Goal: Task Accomplishment & Management: Manage account settings

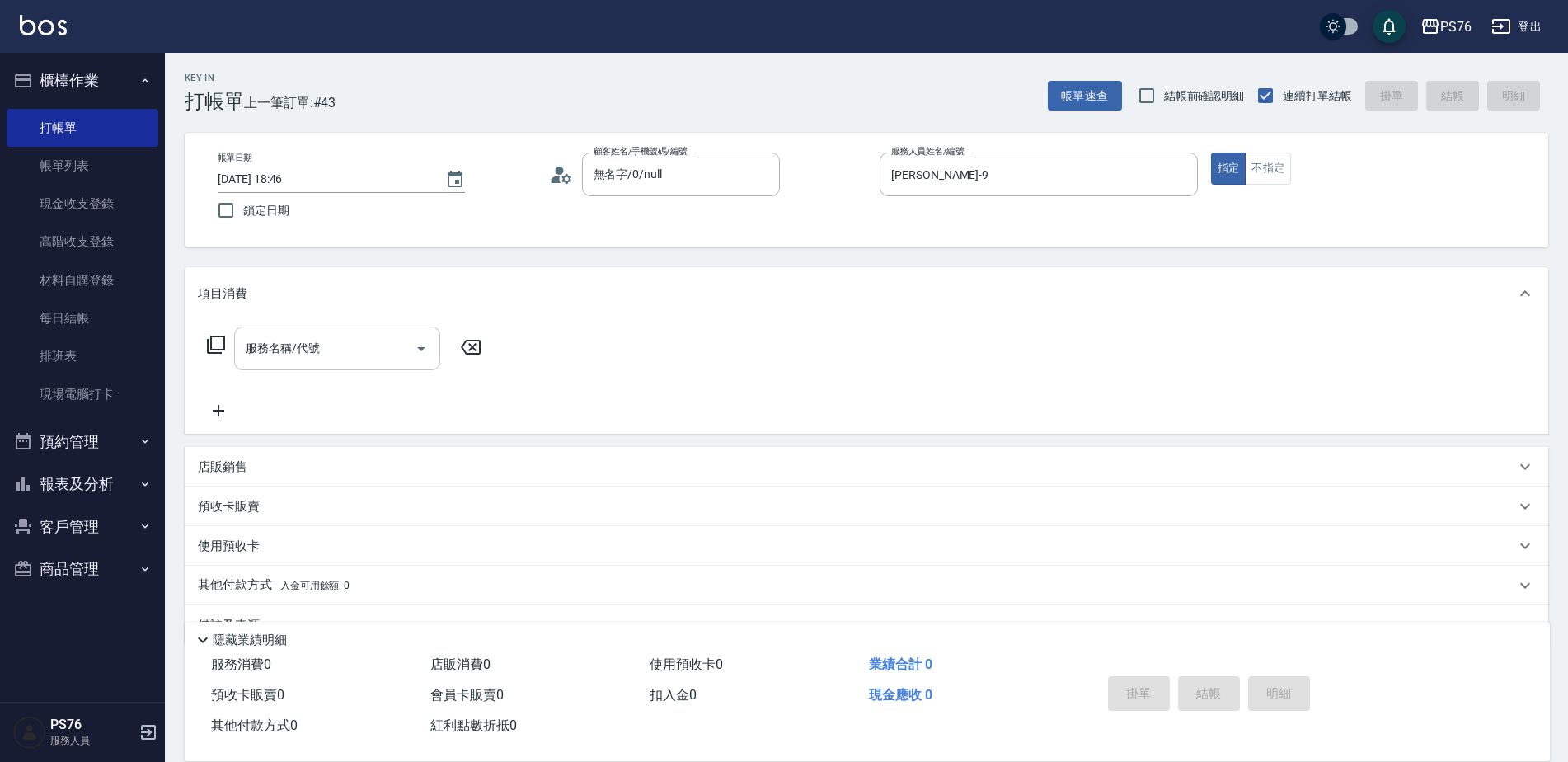
click at [363, 347] on input "服務名稱/代號" at bounding box center [325, 348] width 167 height 29
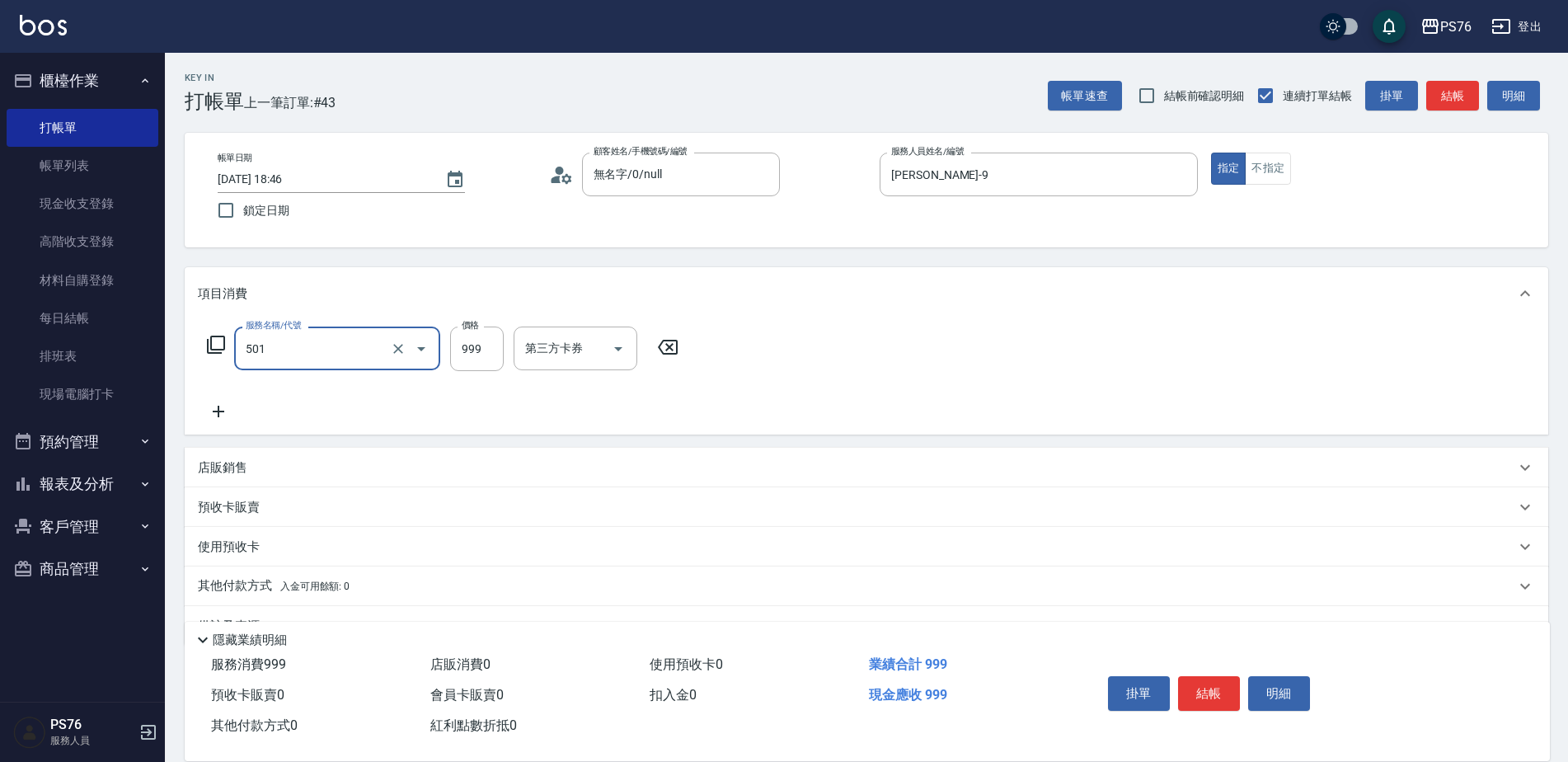
type input "染髮(501)"
type input "1600"
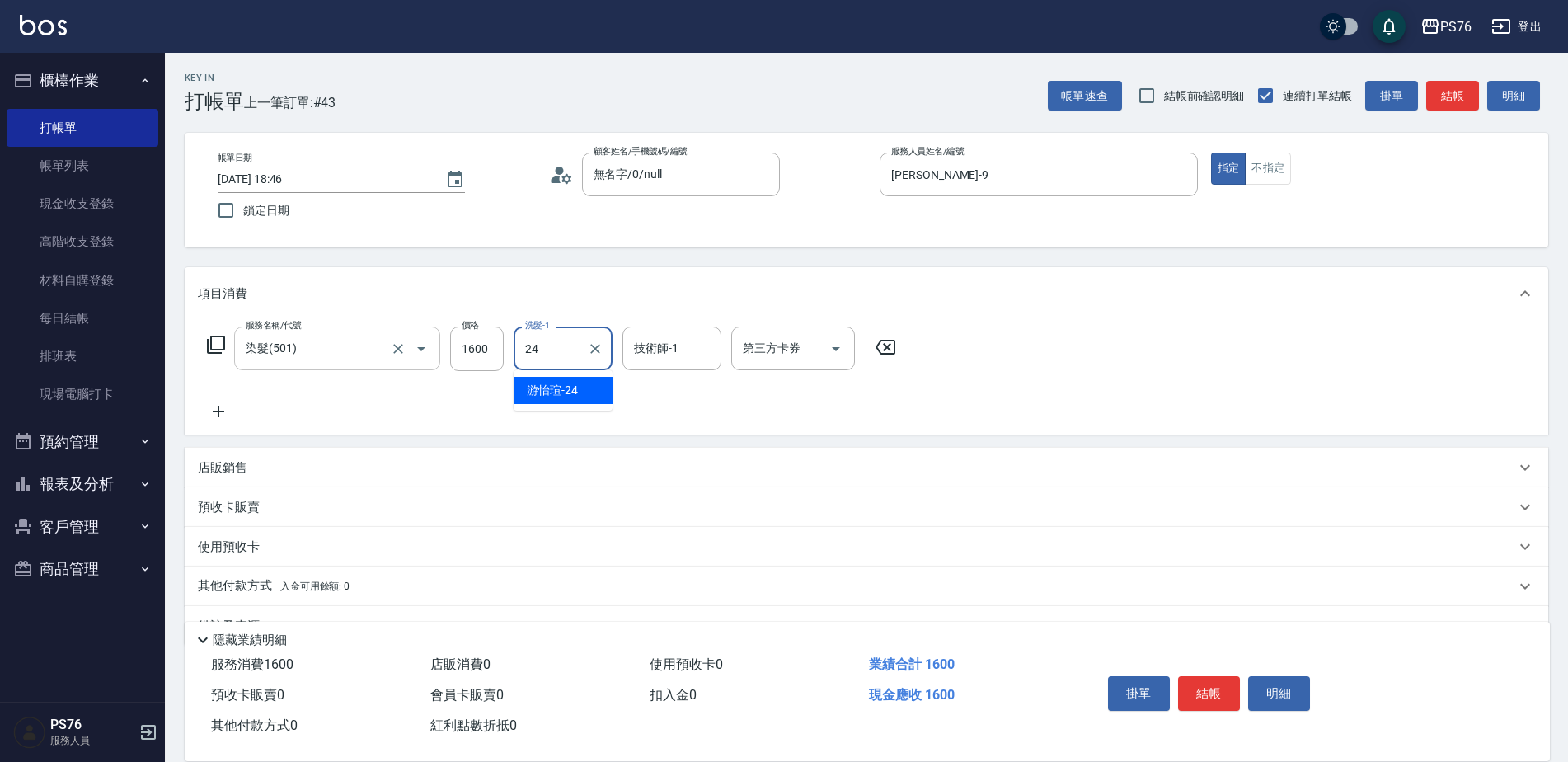
type input "游怡瑄-24"
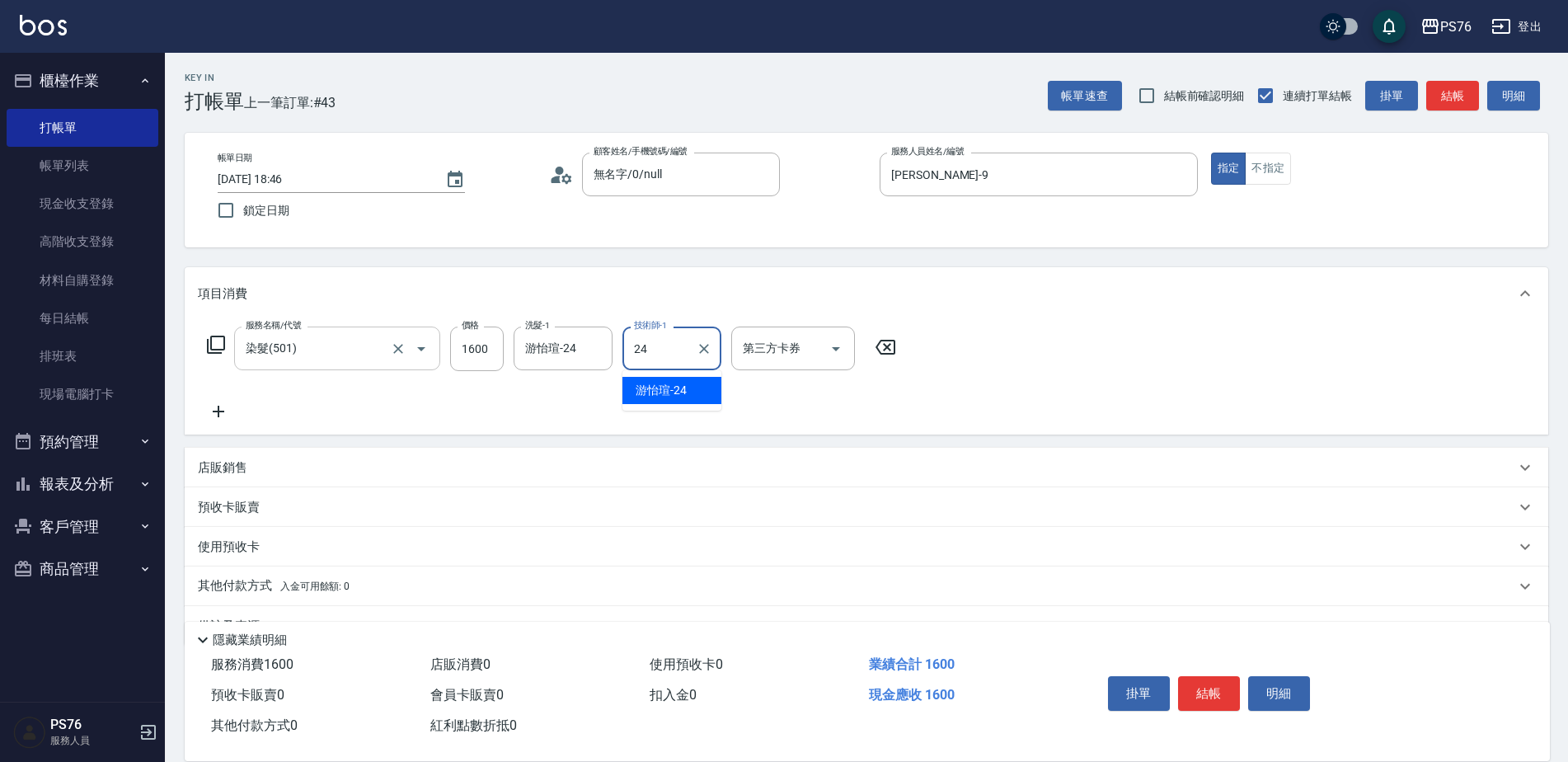
type input "游怡瑄-24"
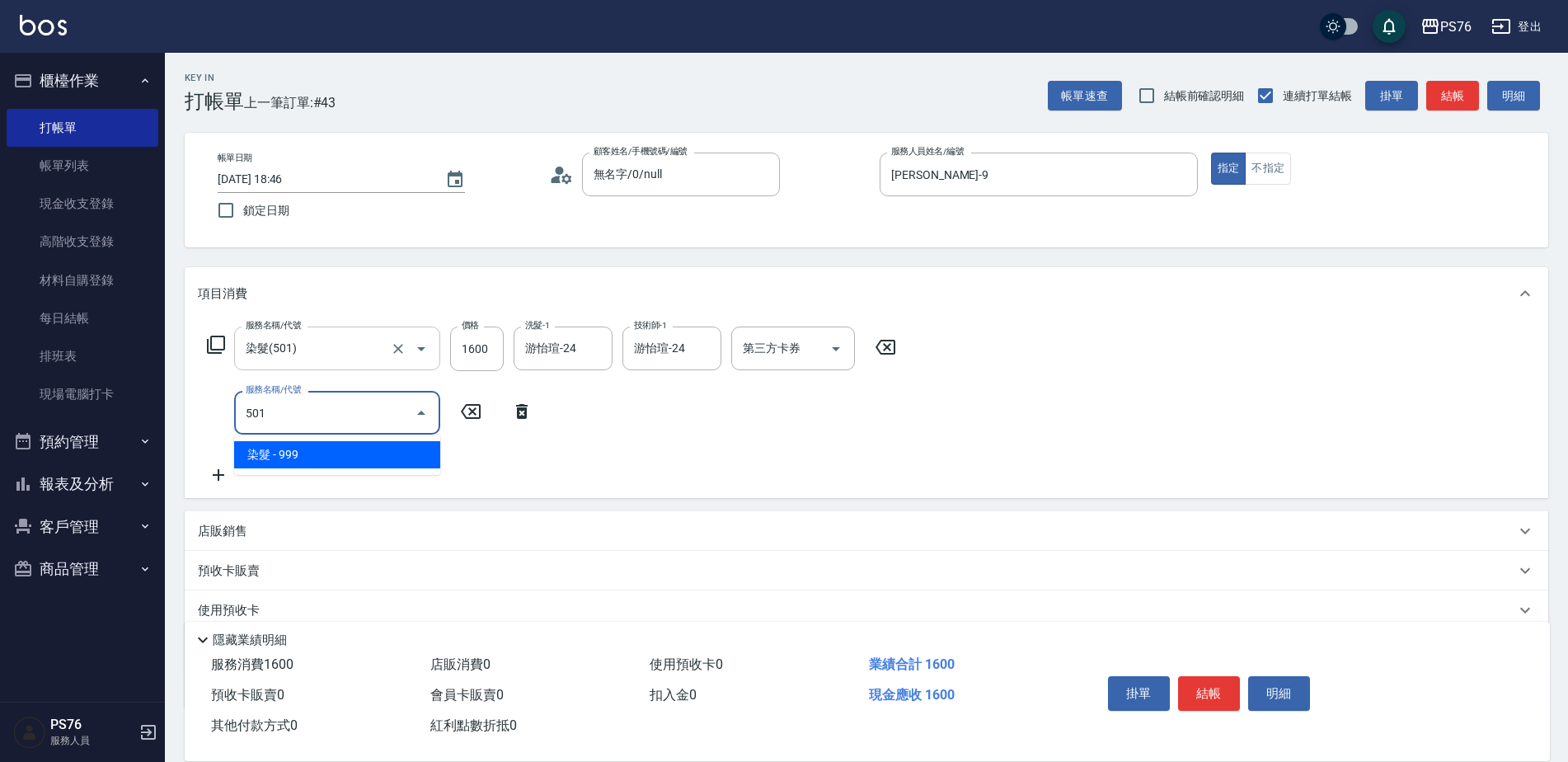
type input "染髮(501)"
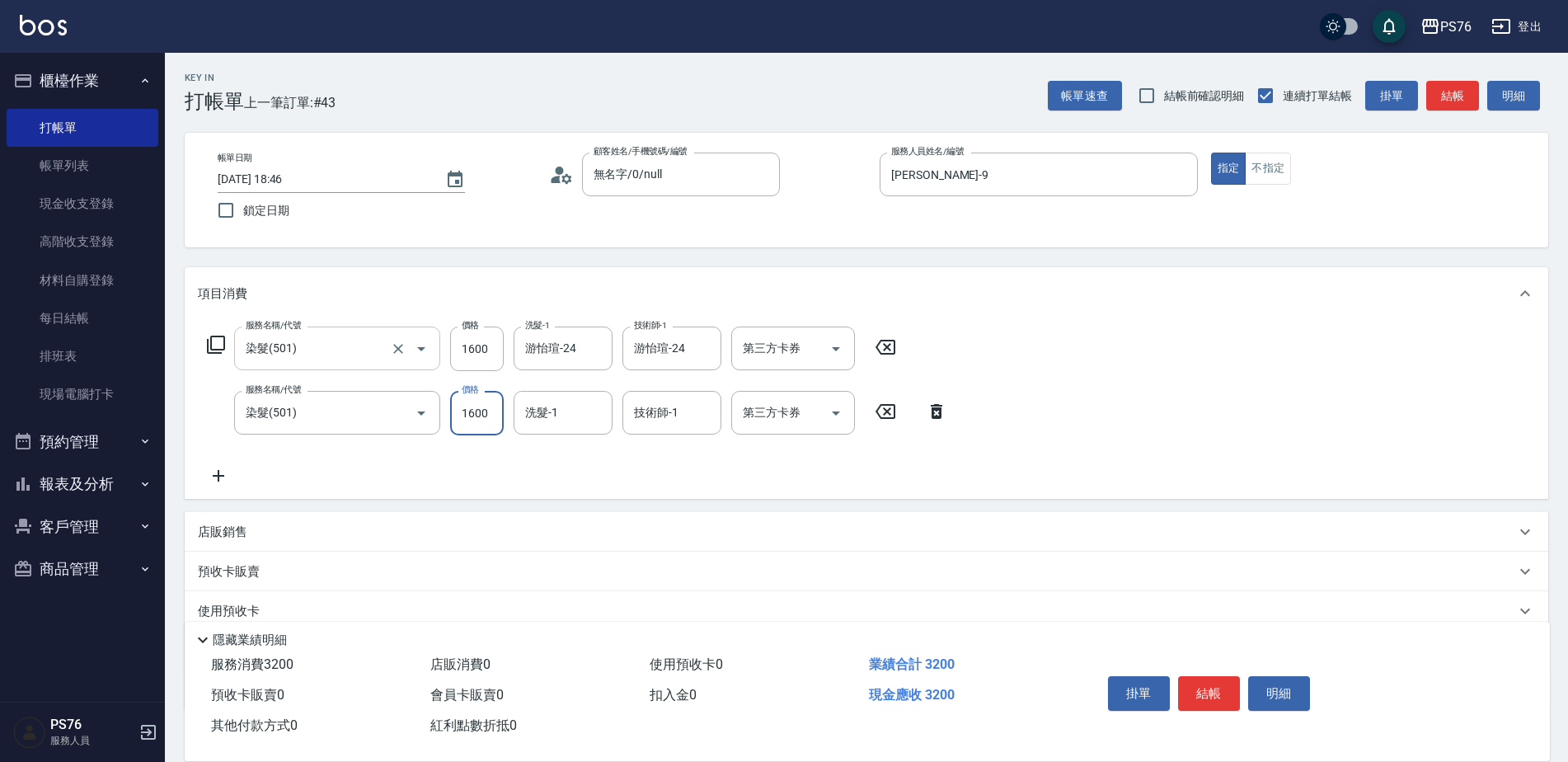
type input "1600"
type input "游怡瑄-24"
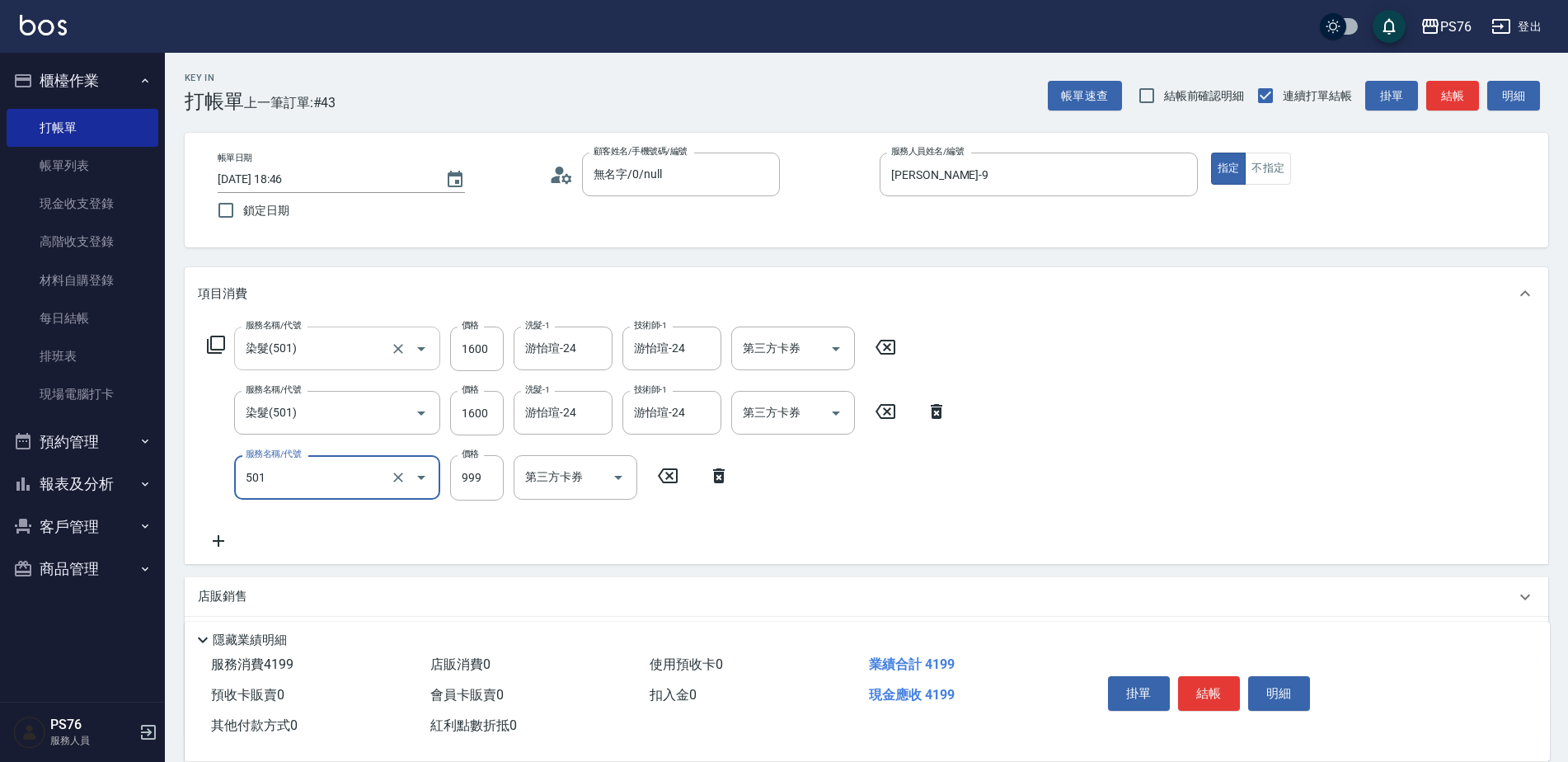
type input "染髮(501)"
type input "1600"
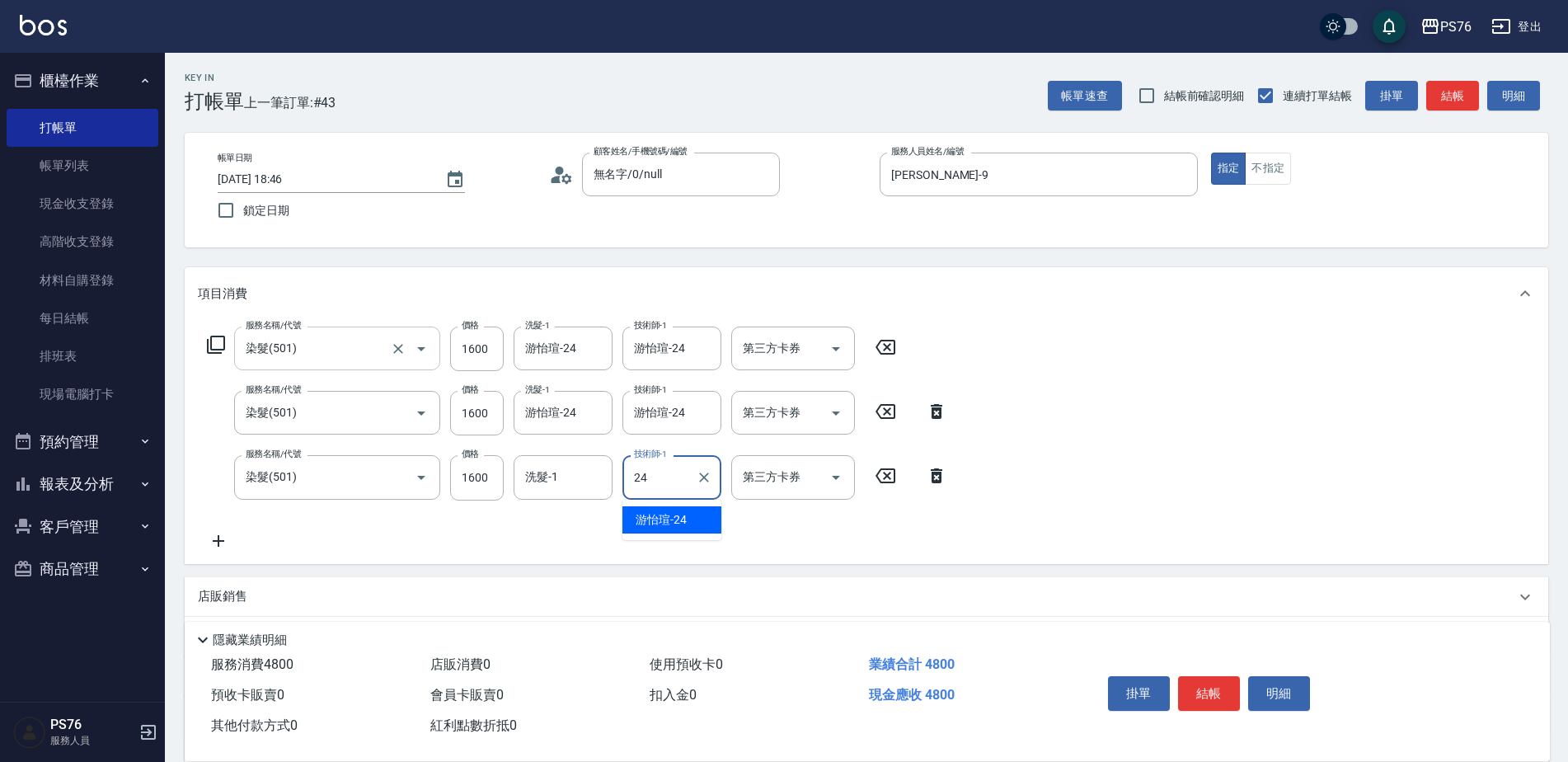
type input "游怡瑄-24"
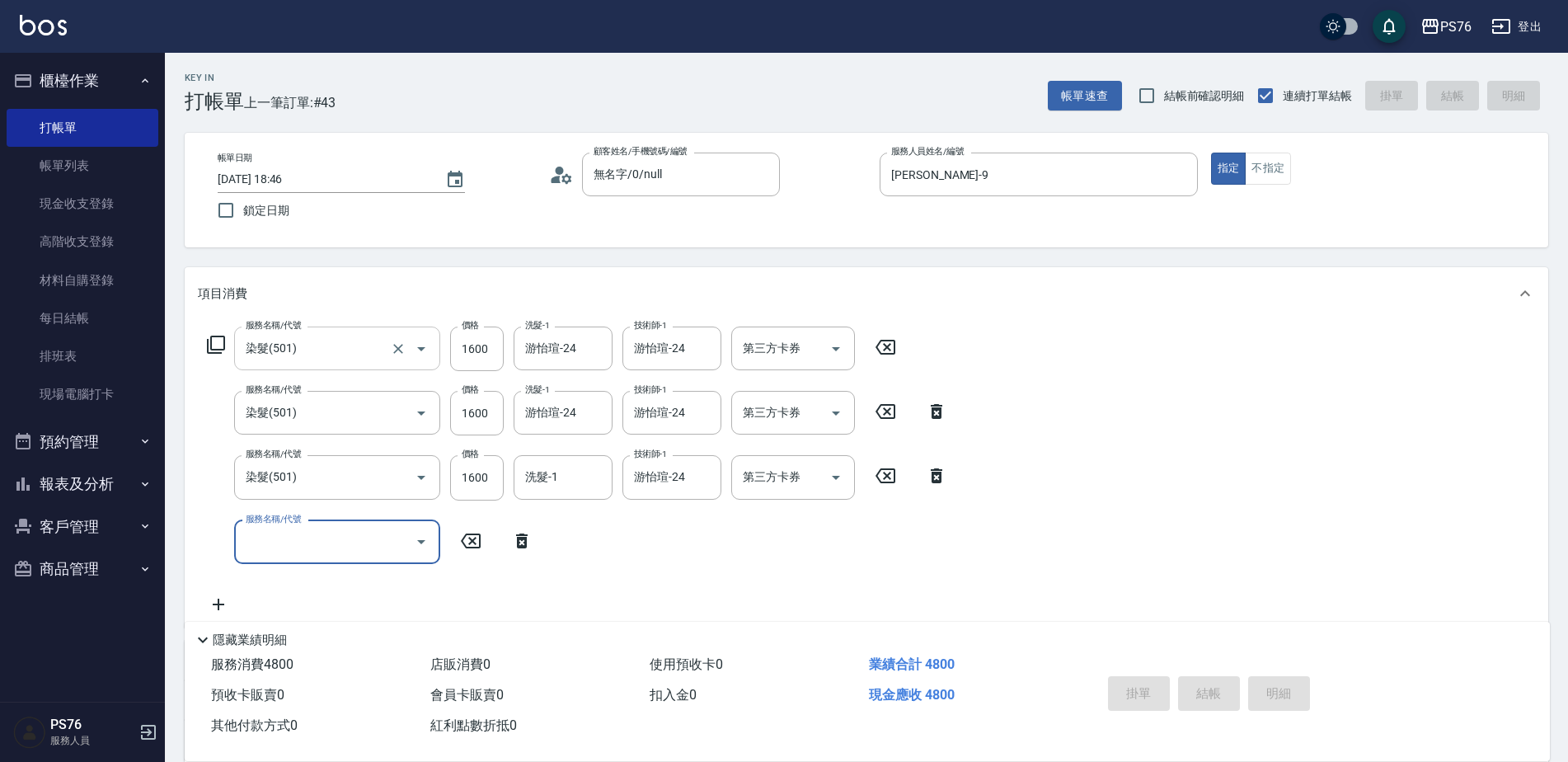
type input "2025/09/14 21:04"
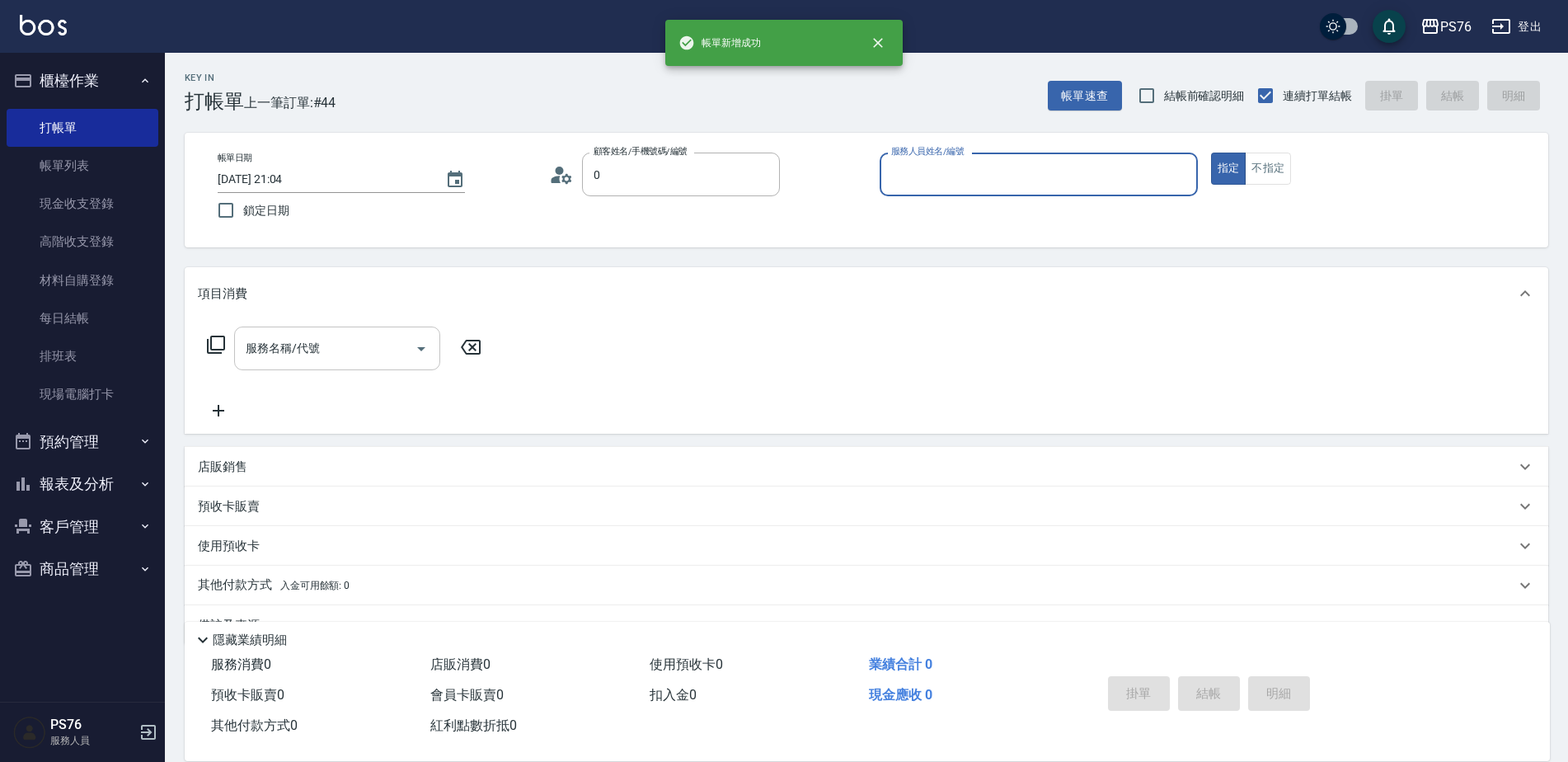
type input "無名字/0/null"
type input "蕭孟廷-4"
type button "true"
click at [363, 347] on input "服務名稱/代號" at bounding box center [325, 348] width 167 height 29
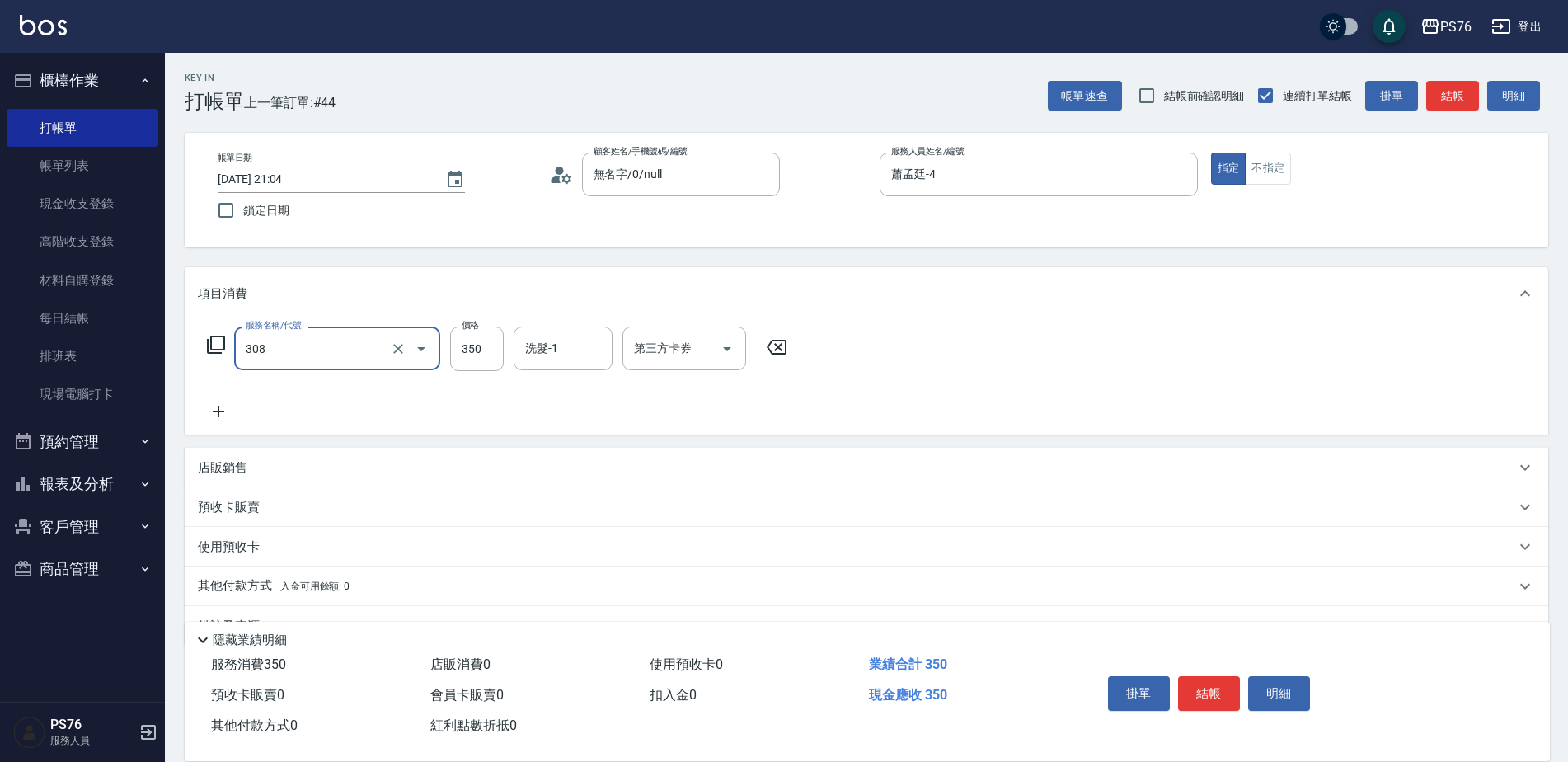
type input "洗+剪(308)"
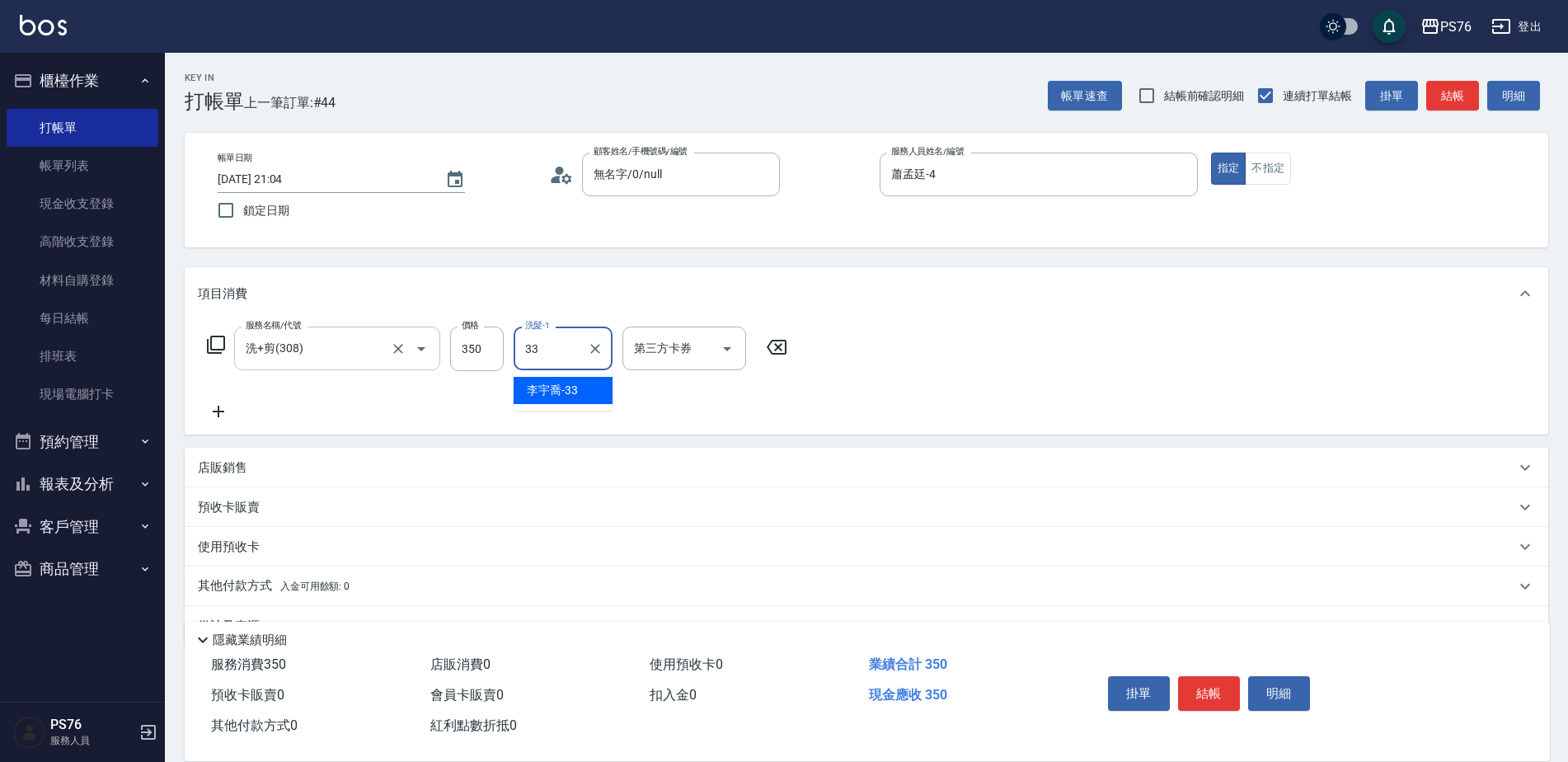
type input "李宇喬-33"
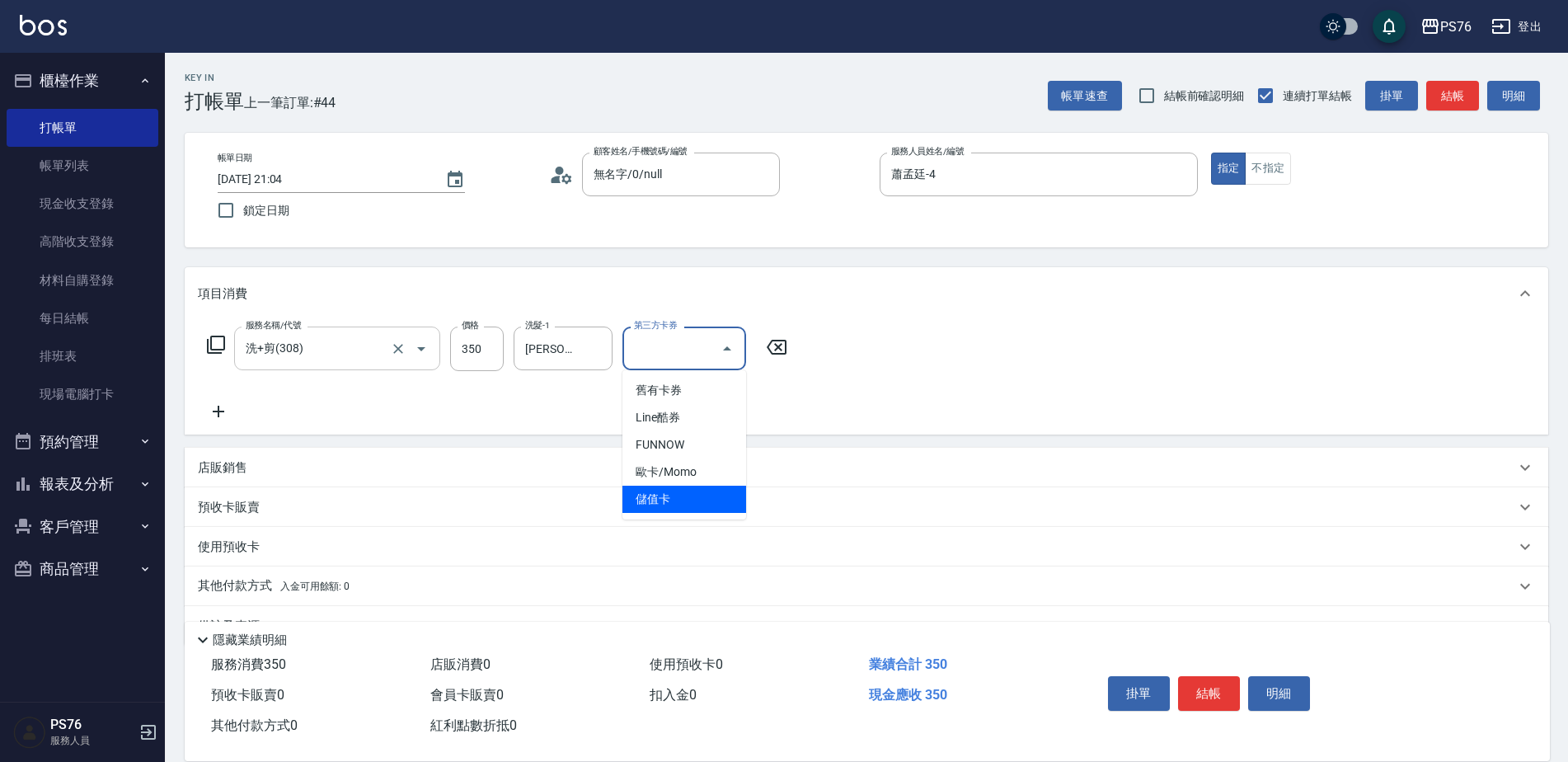
type input "儲值卡"
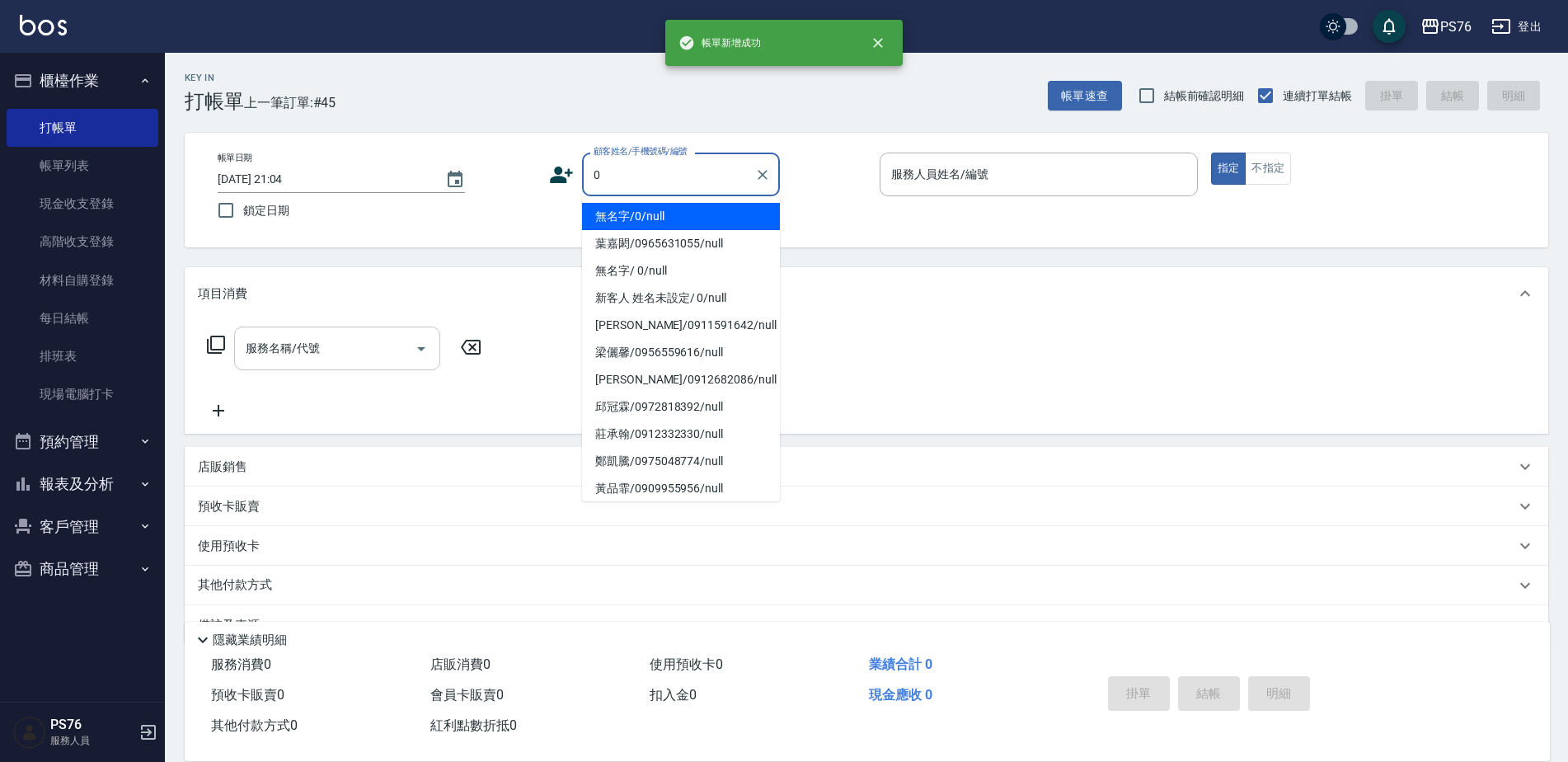
type input "無名字/0/null"
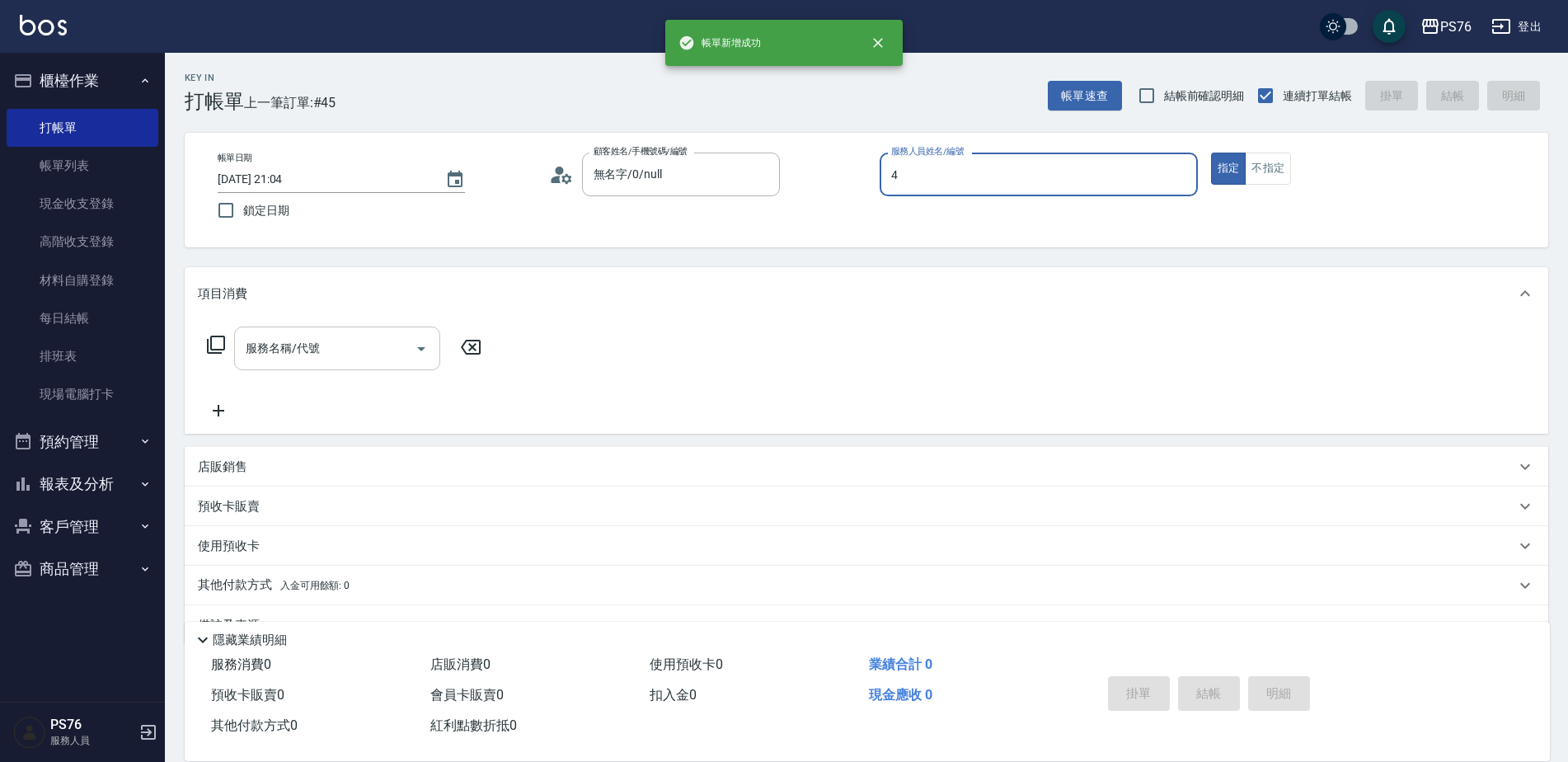
type input "蕭孟廷-4"
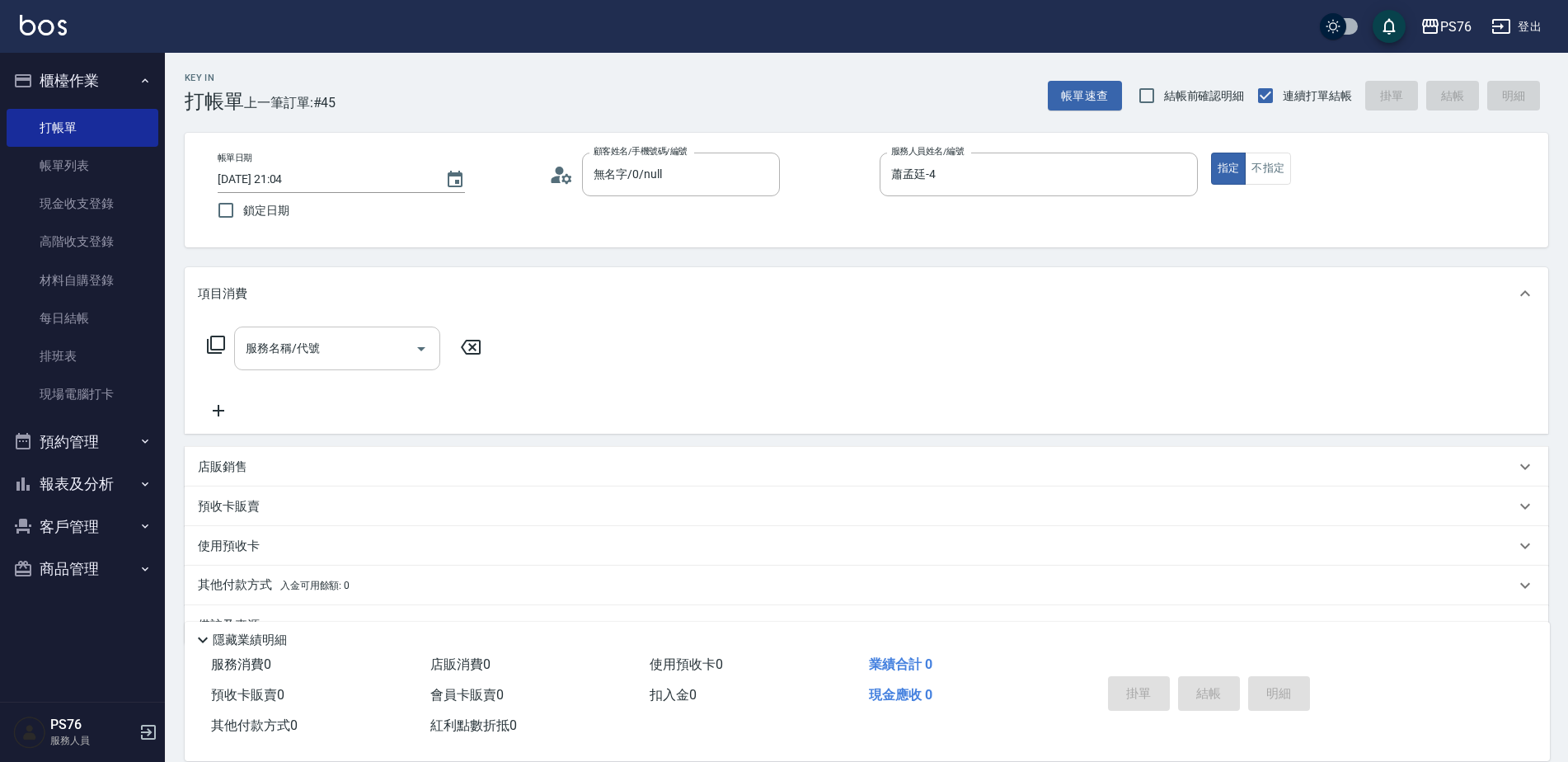
click at [363, 347] on input "服務名稱/代號" at bounding box center [325, 348] width 167 height 29
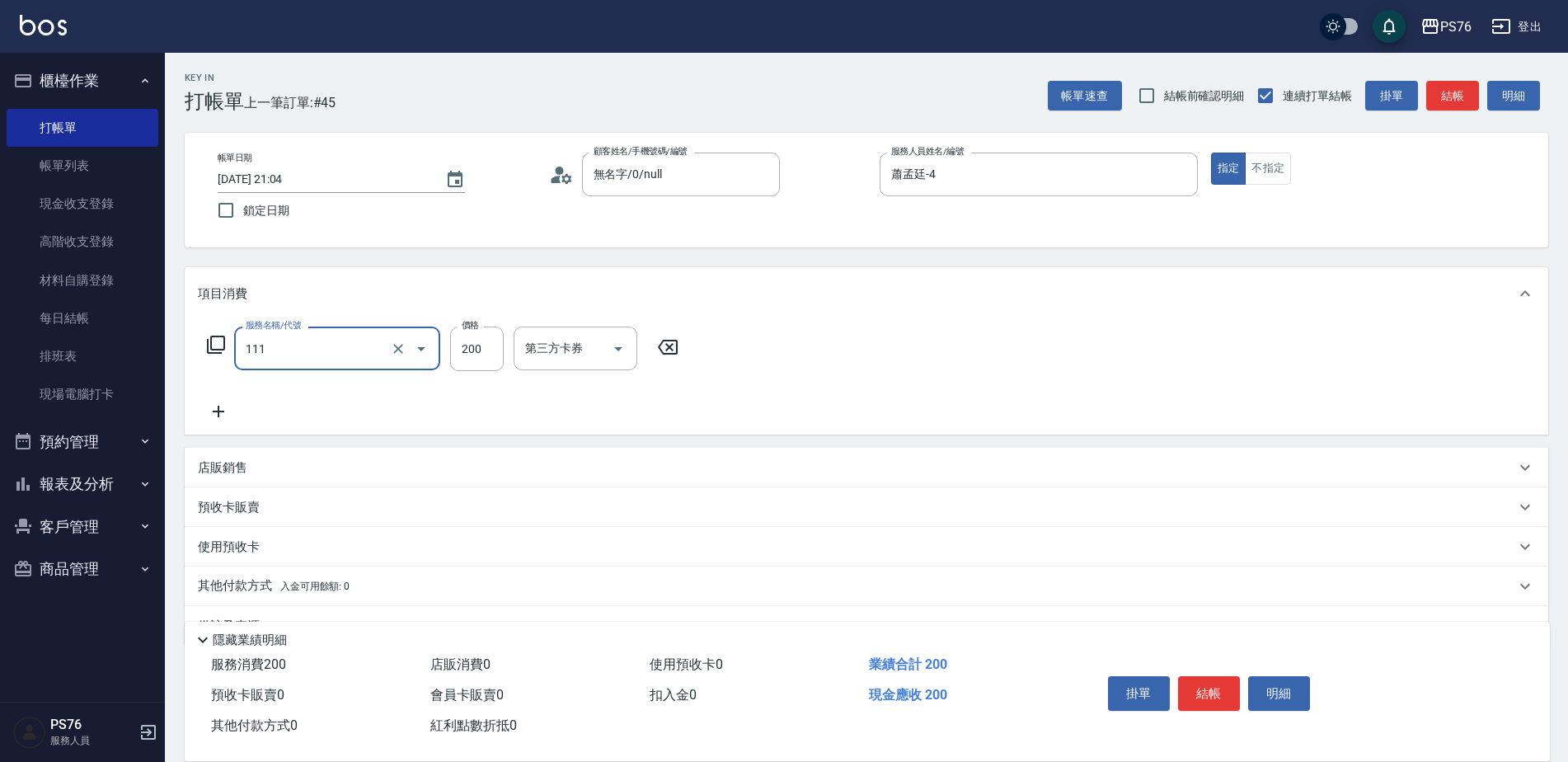
type input "200(111)"
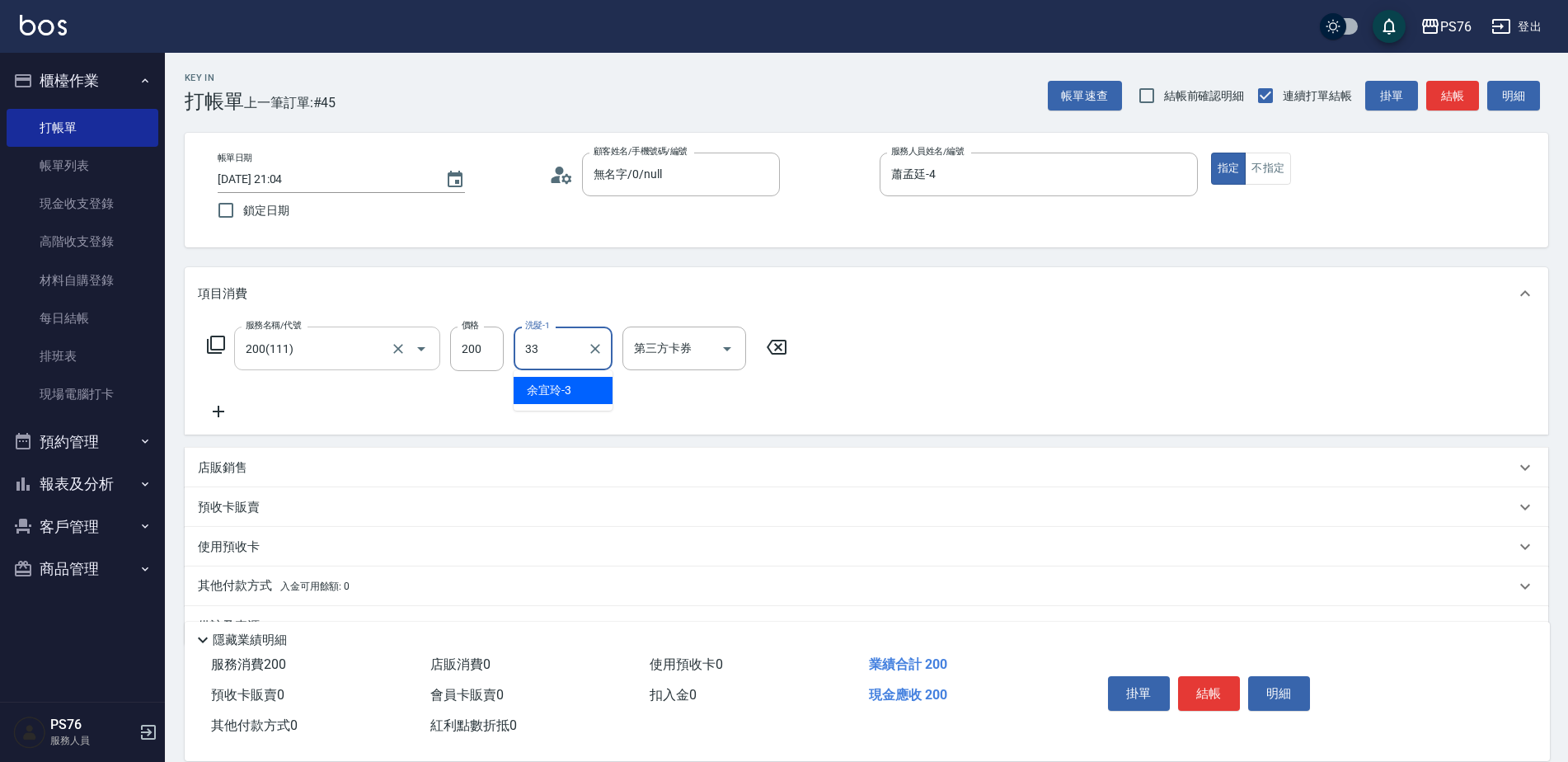
type input "李宇喬-33"
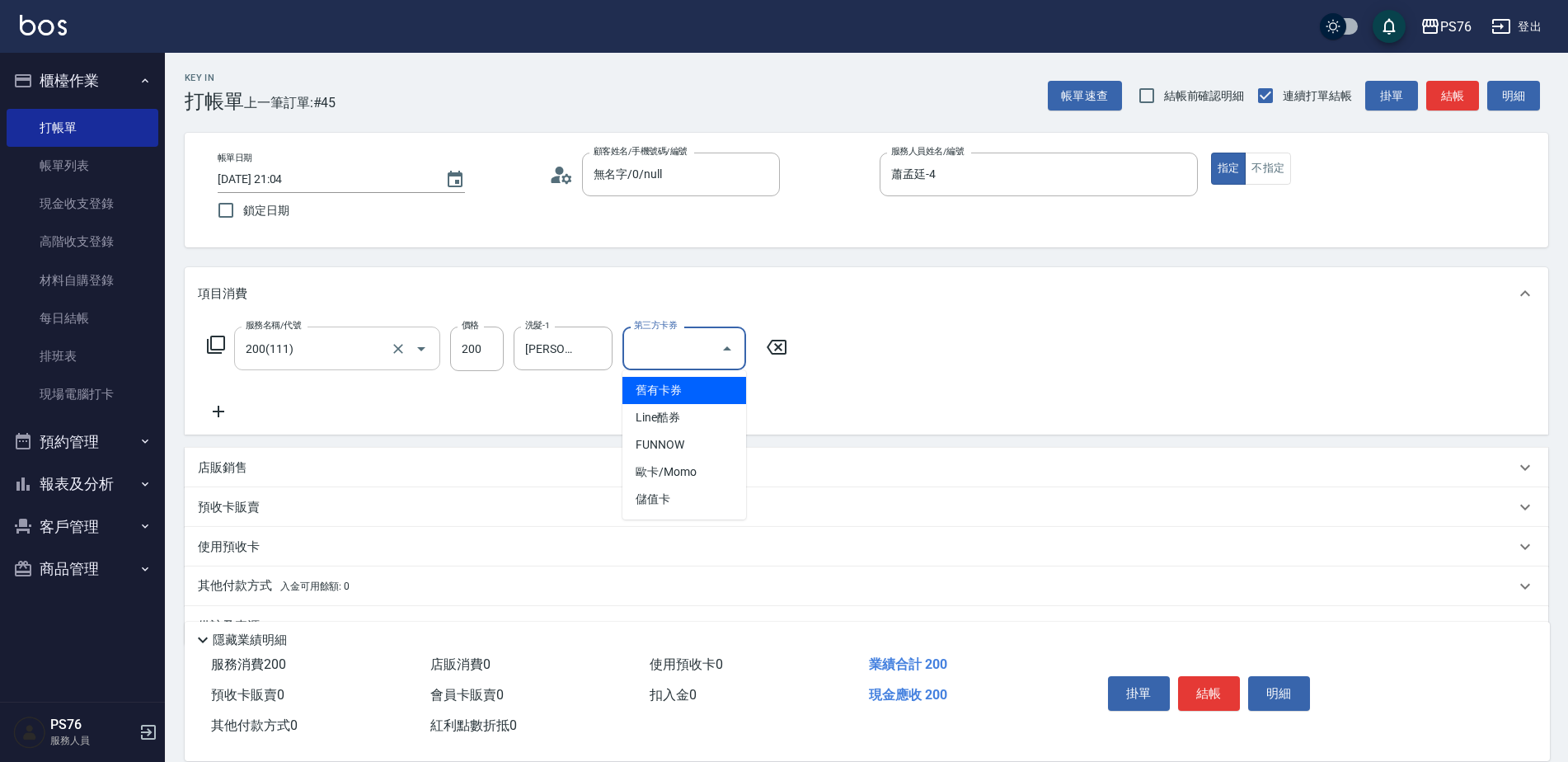
type input "儲值卡"
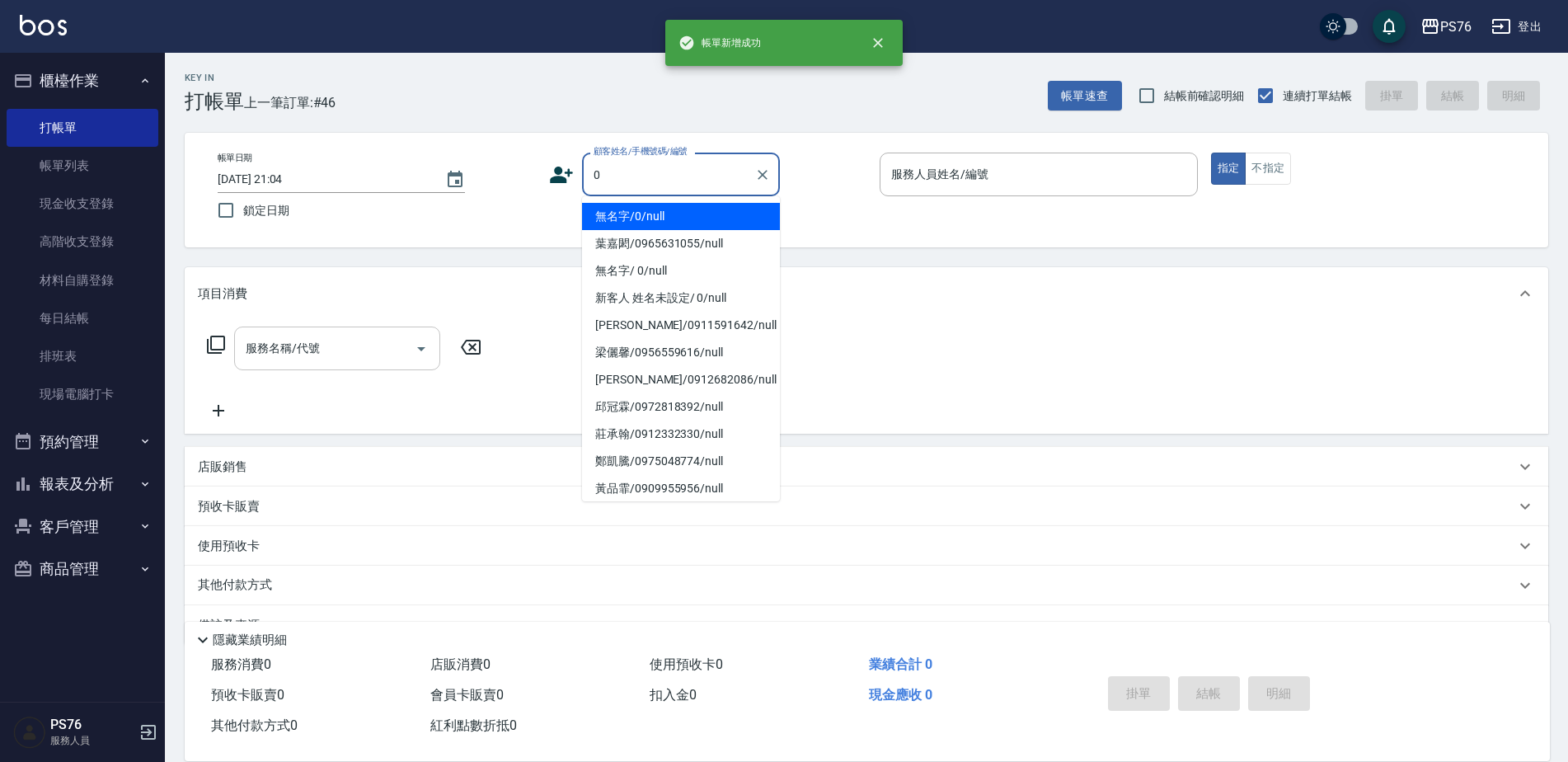
type input "無名字/0/null"
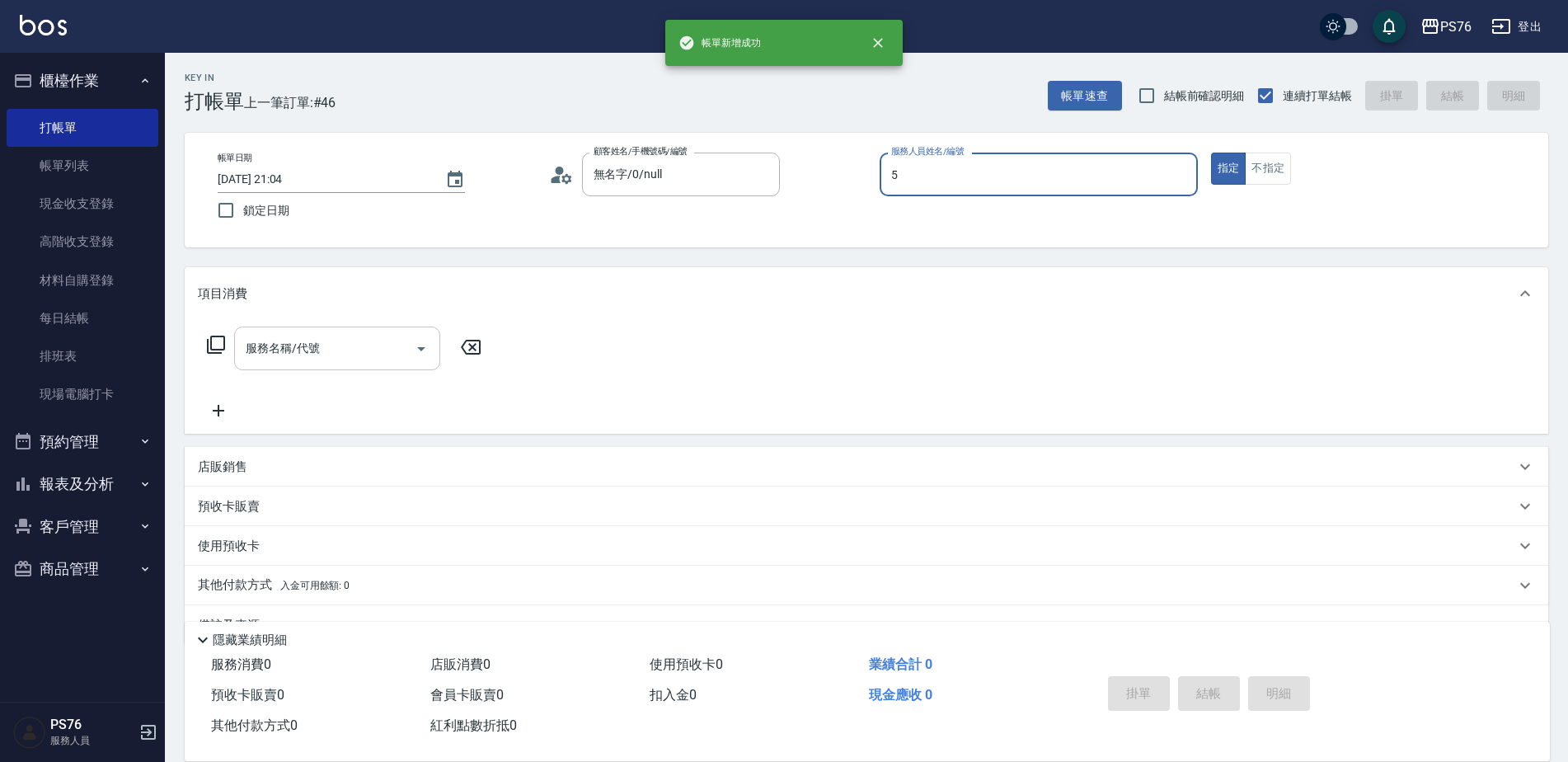
type input "呂佳穎-5"
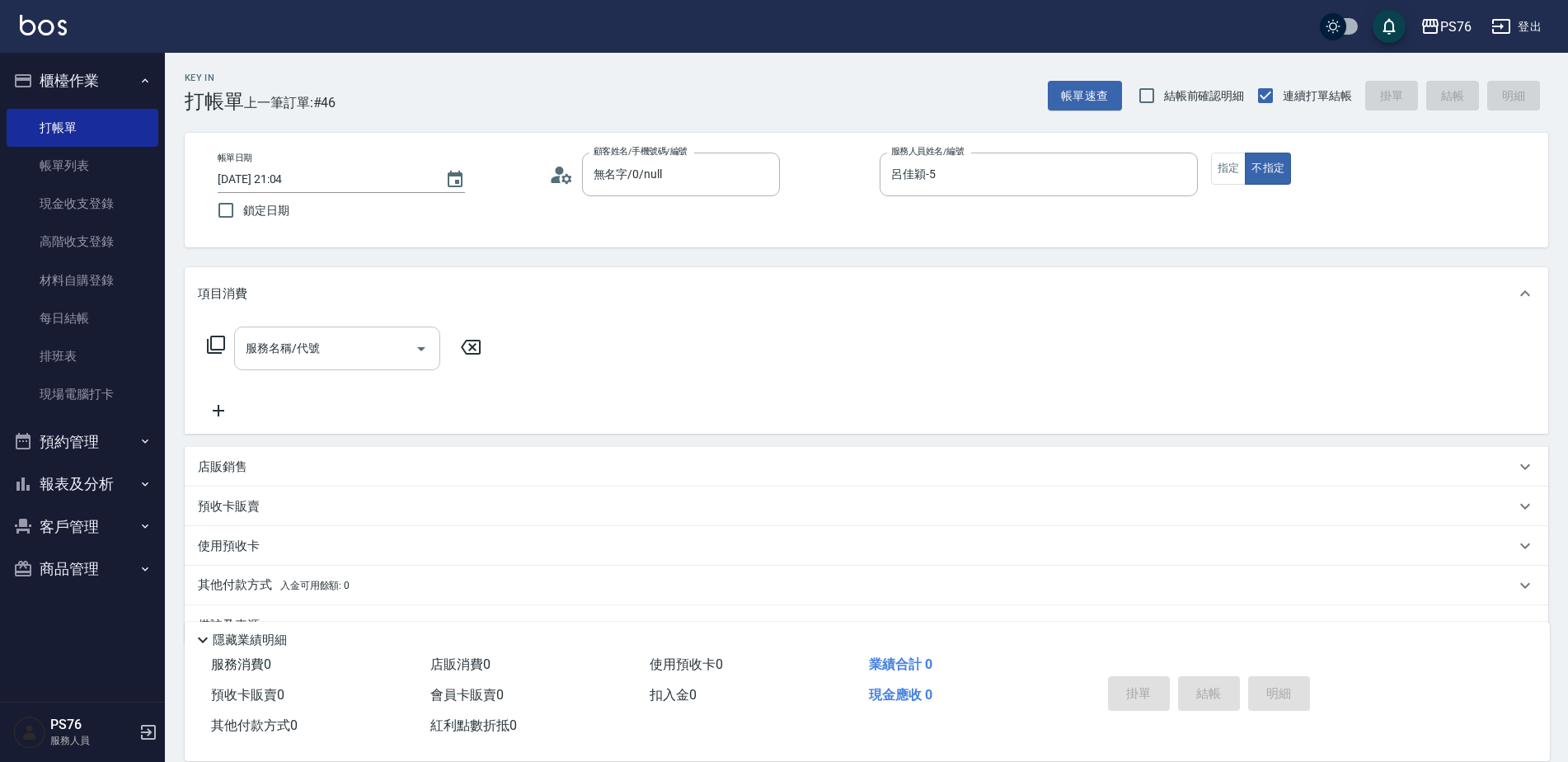
click at [363, 347] on input "服務名稱/代號" at bounding box center [325, 348] width 167 height 29
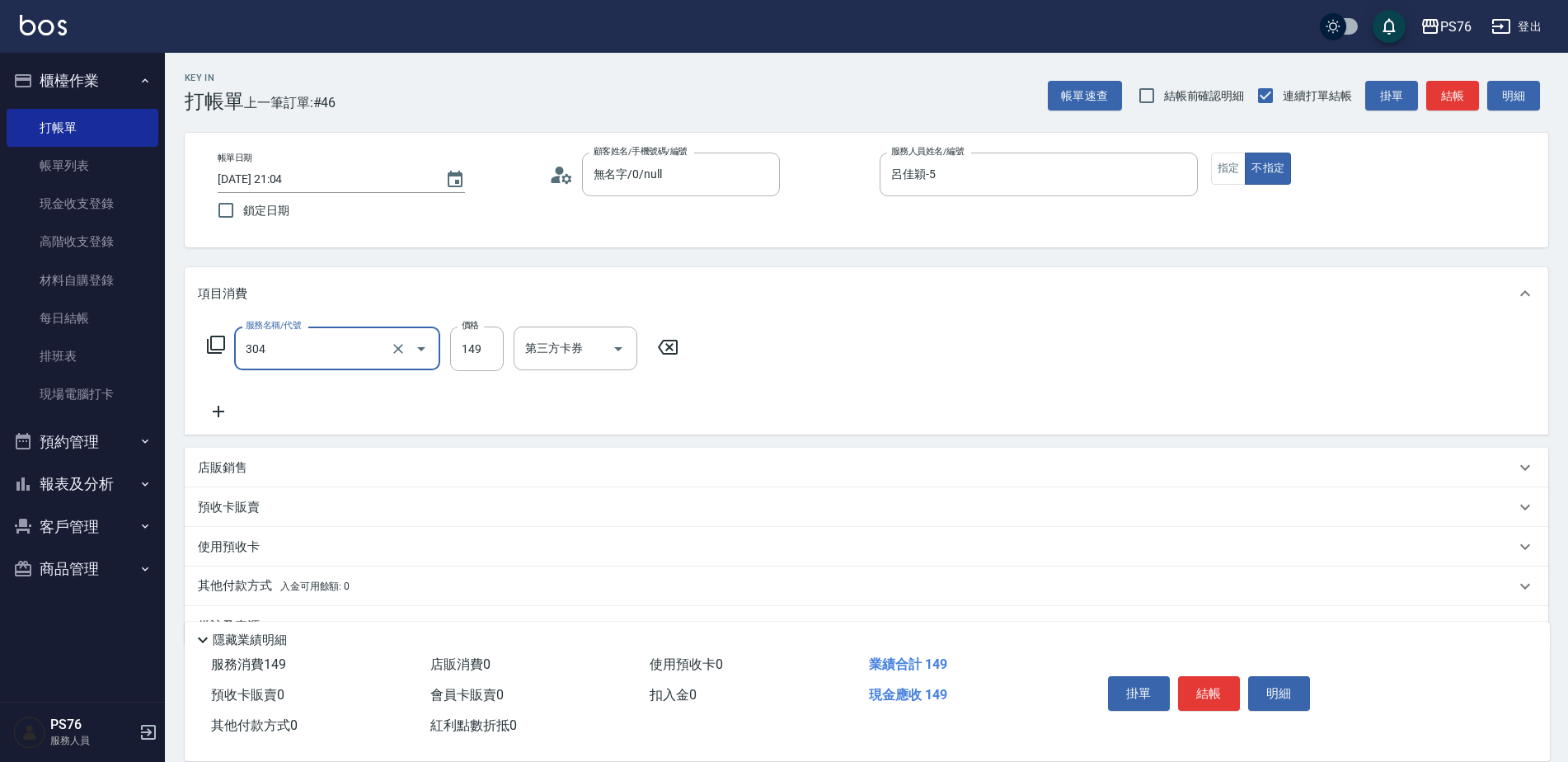
type input "剪髮(304)"
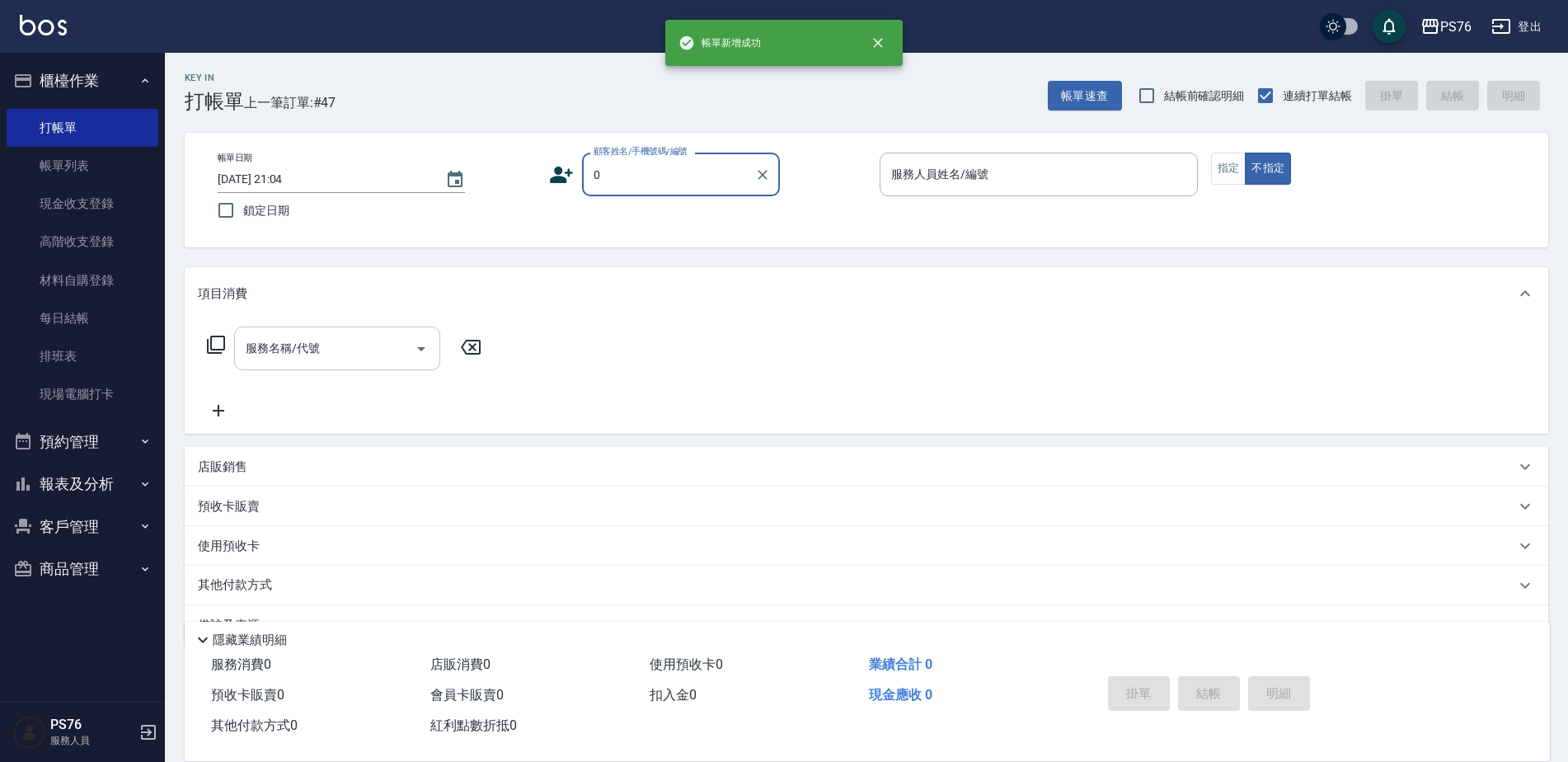
type input "無名字/0/null"
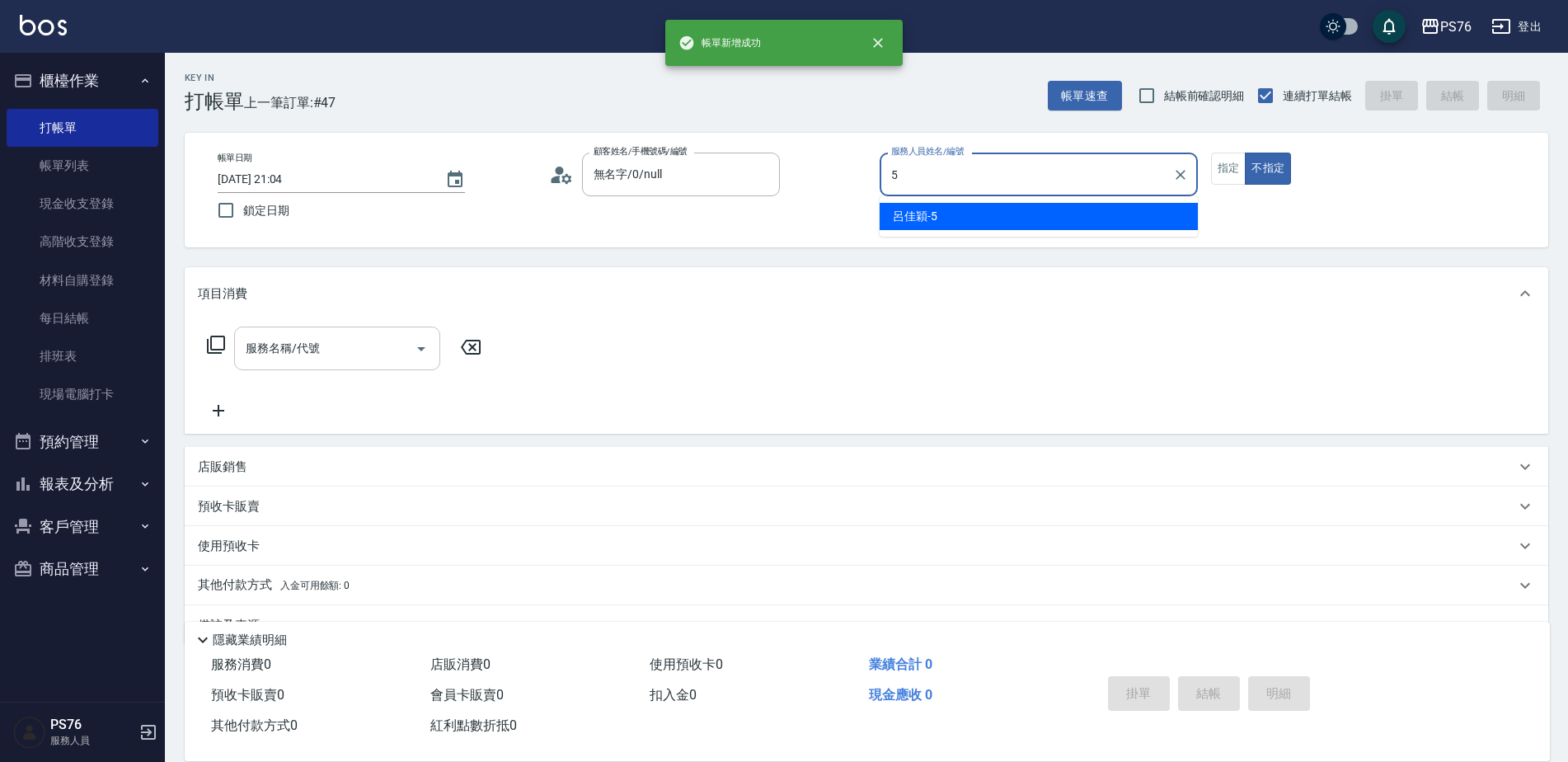
type input "呂佳穎-5"
type button "false"
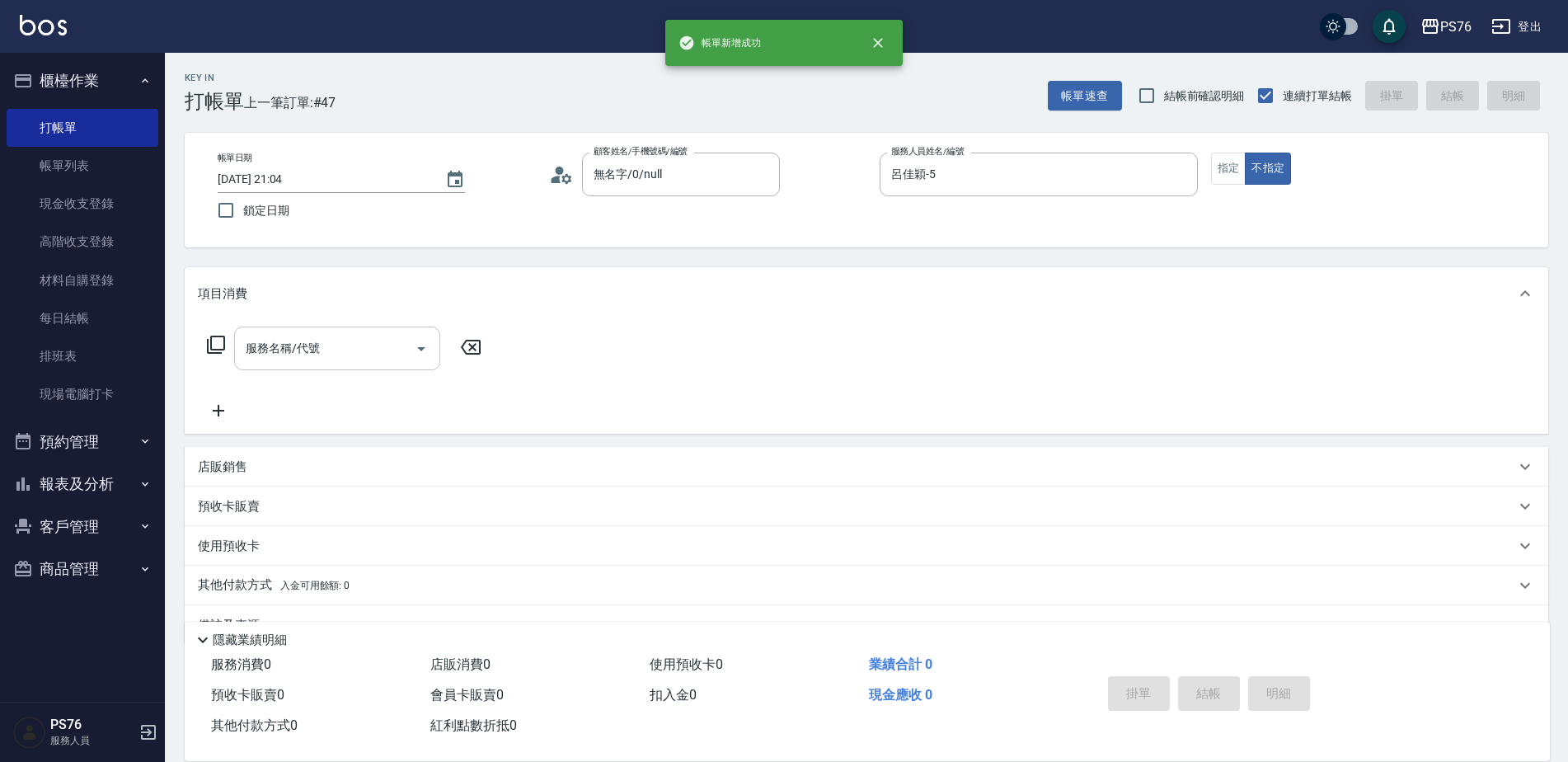
click at [363, 347] on input "服務名稱/代號" at bounding box center [325, 348] width 167 height 29
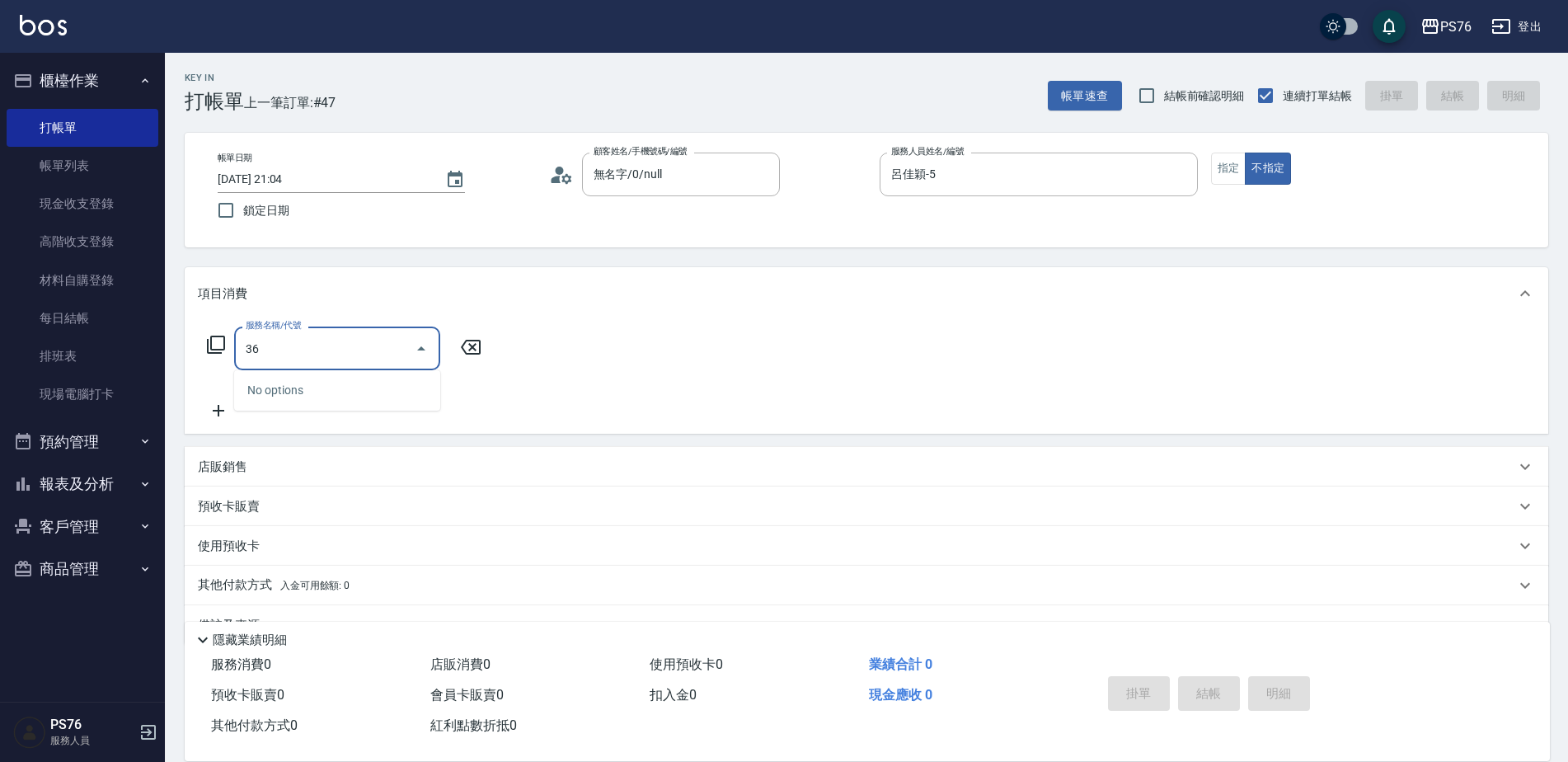
type input "3"
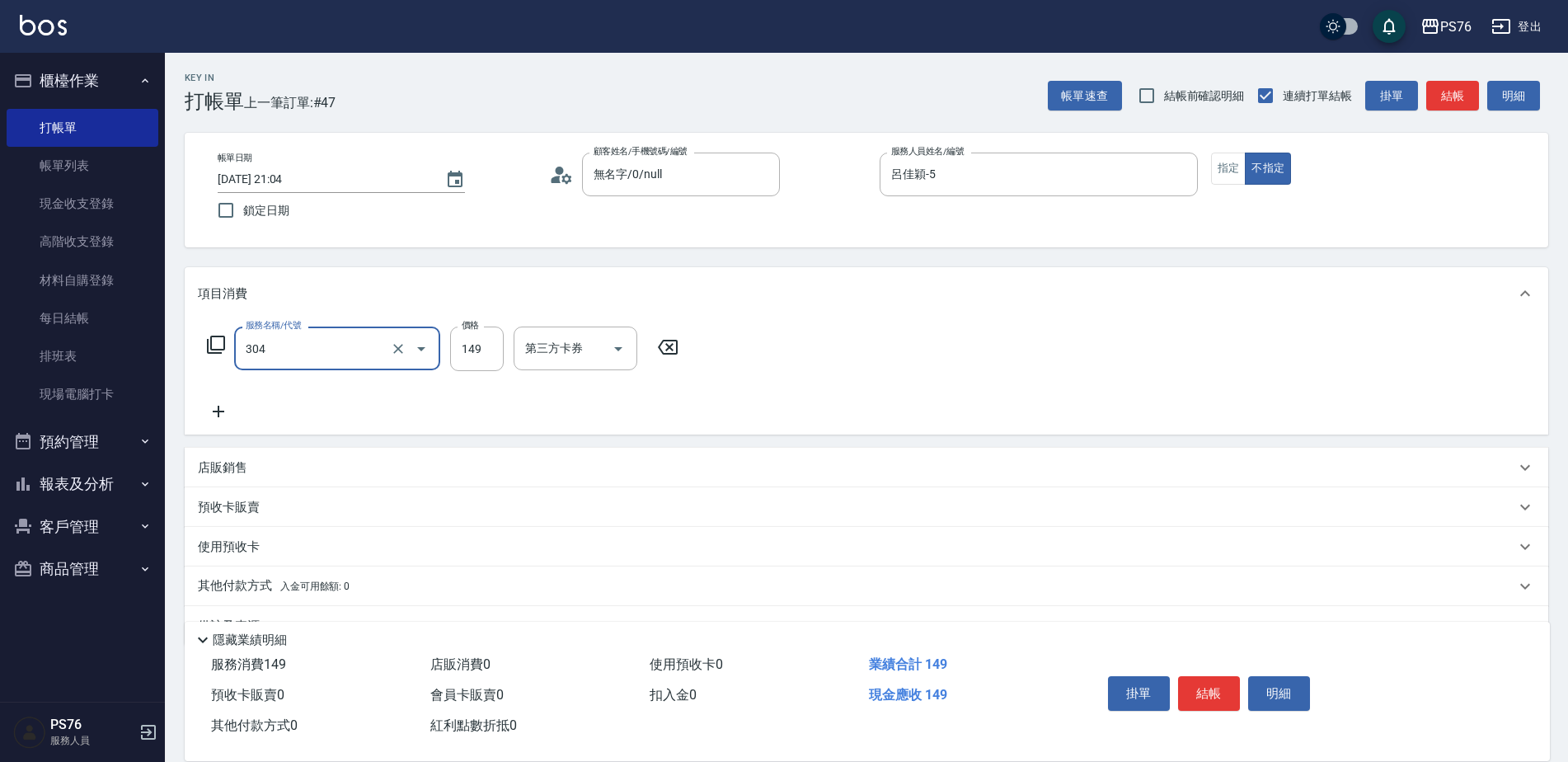
type input "剪髮(304)"
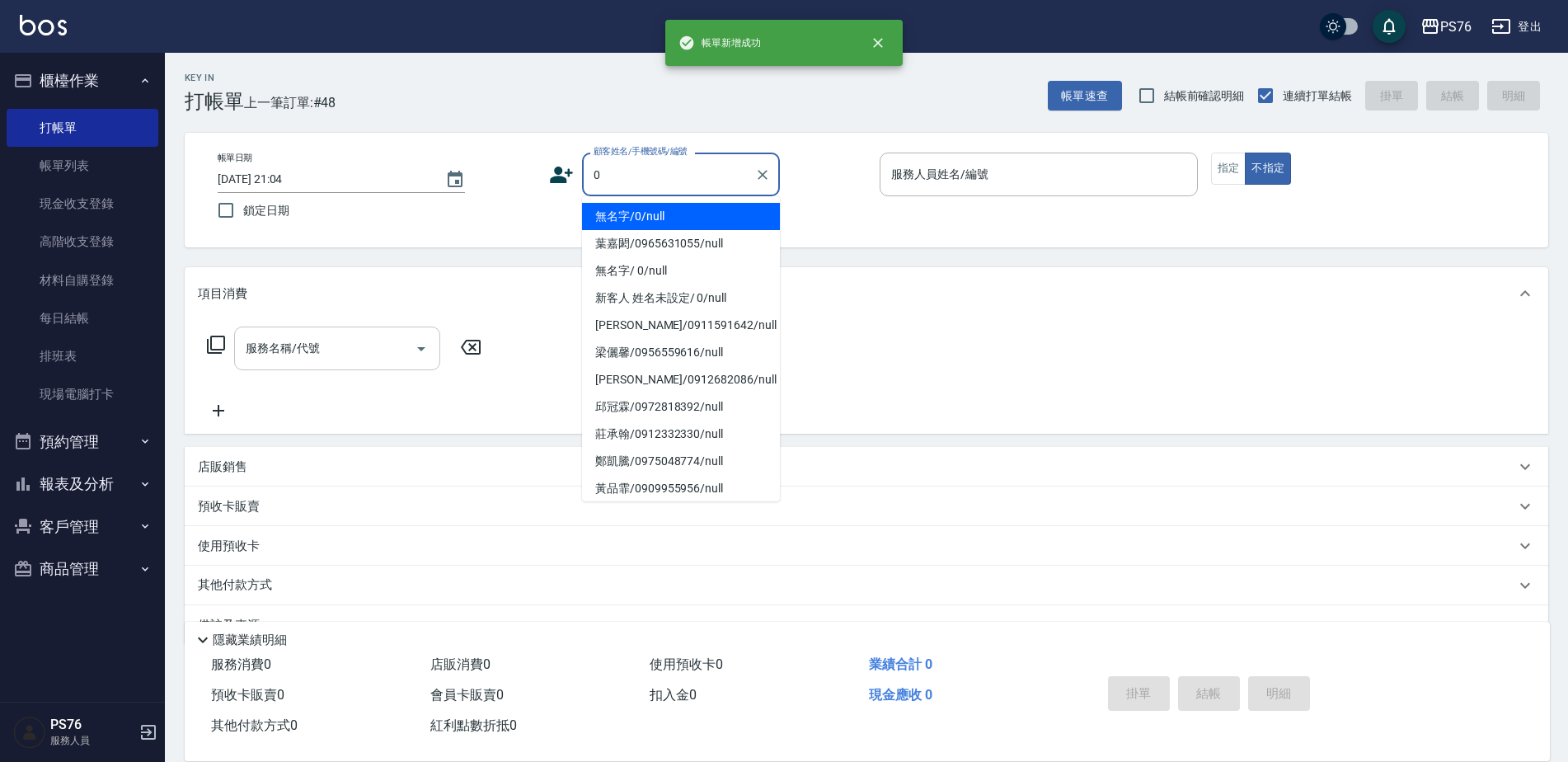
type input "無名字/0/null"
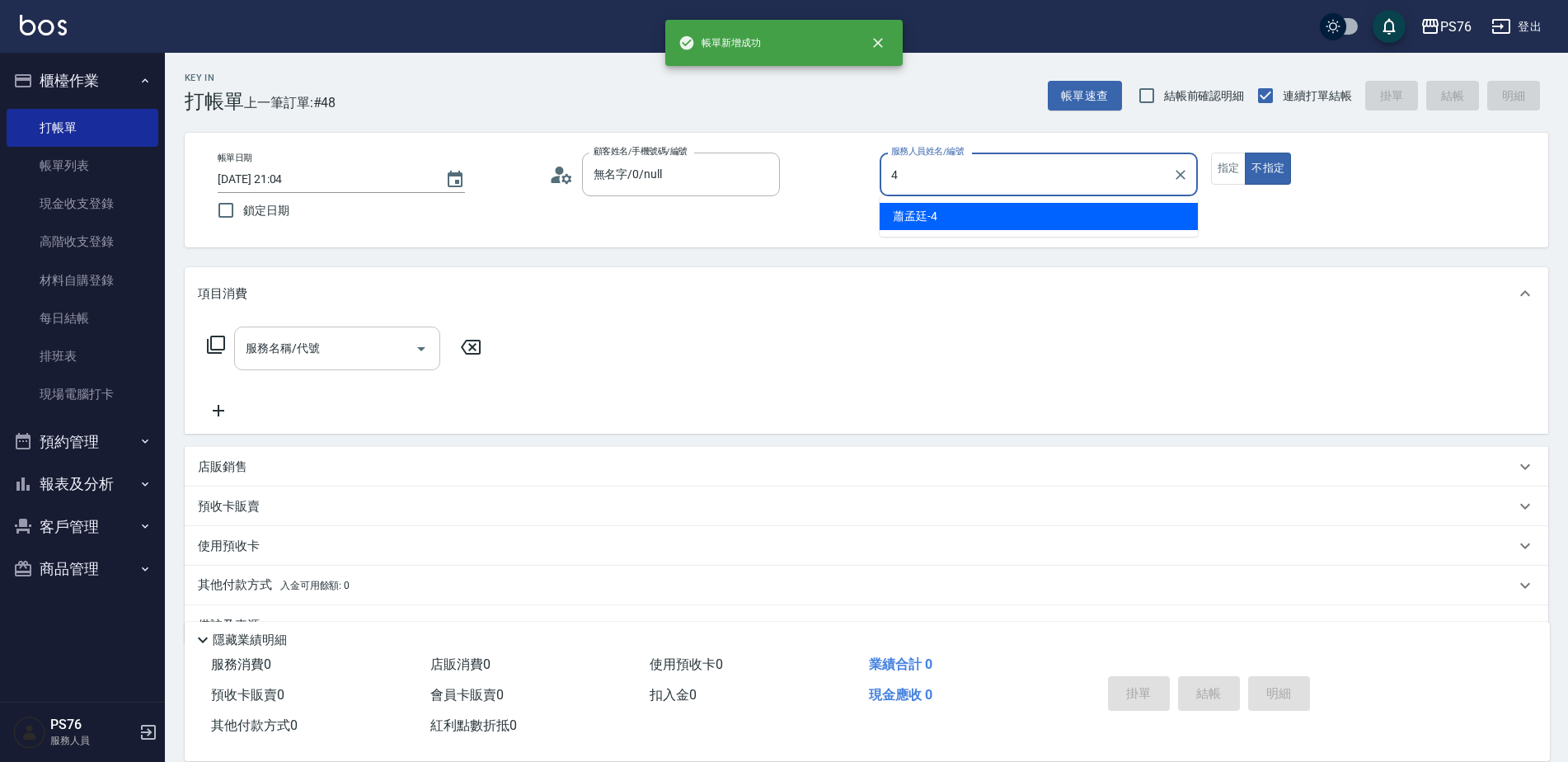
type input "蕭孟廷-4"
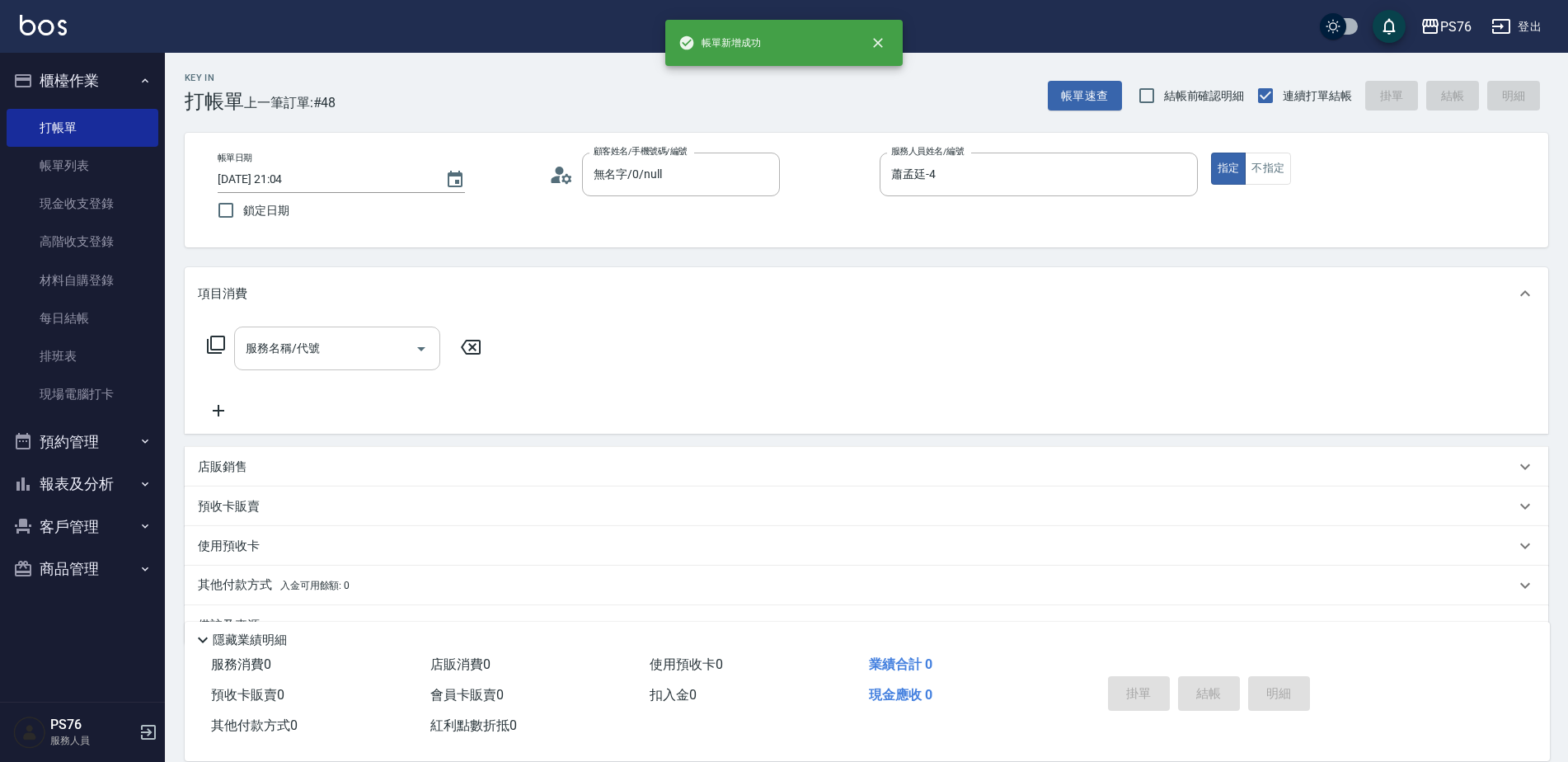
click at [363, 347] on input "服務名稱/代號" at bounding box center [325, 348] width 167 height 29
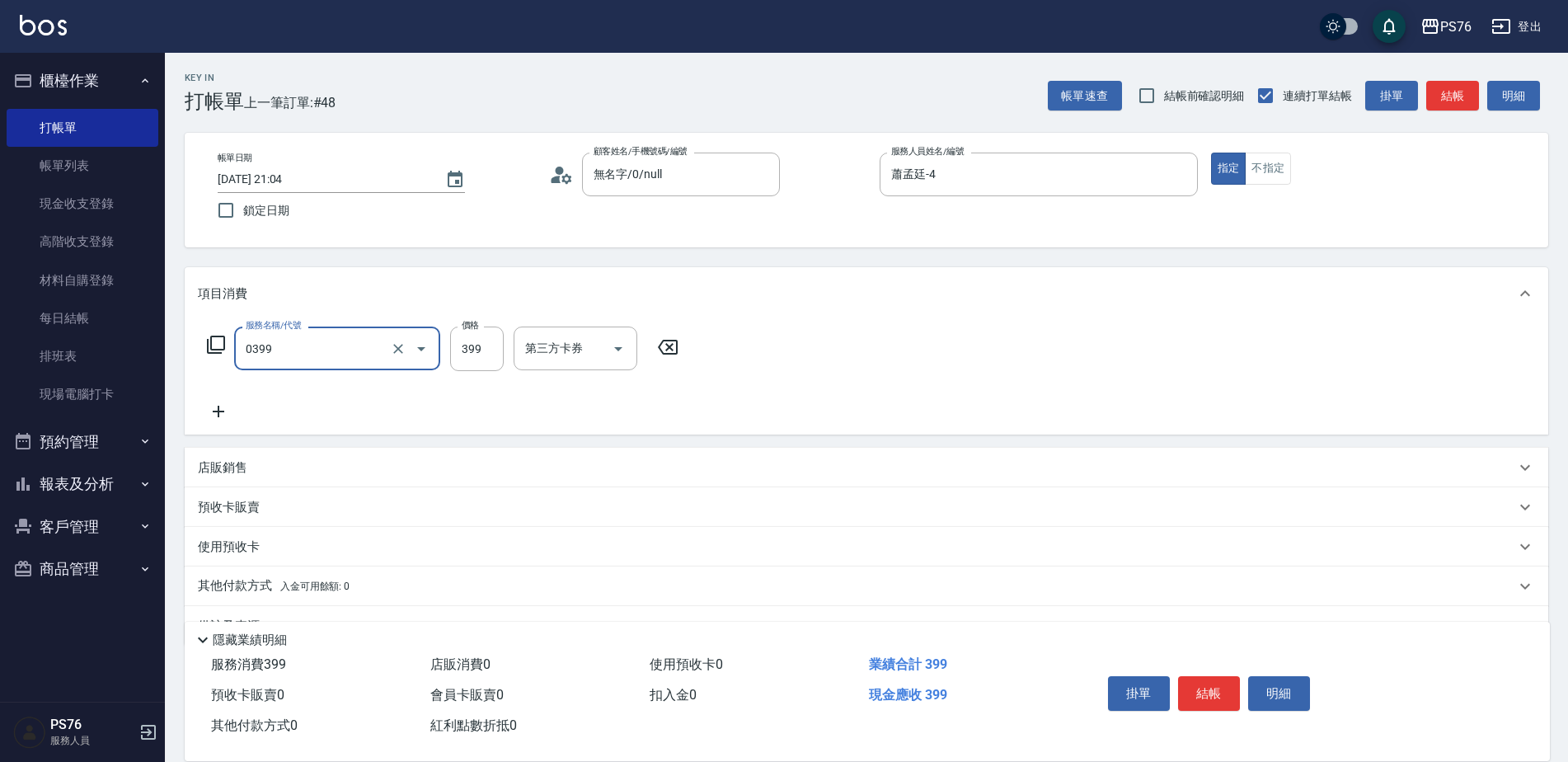
type input "海鹽399(0399)"
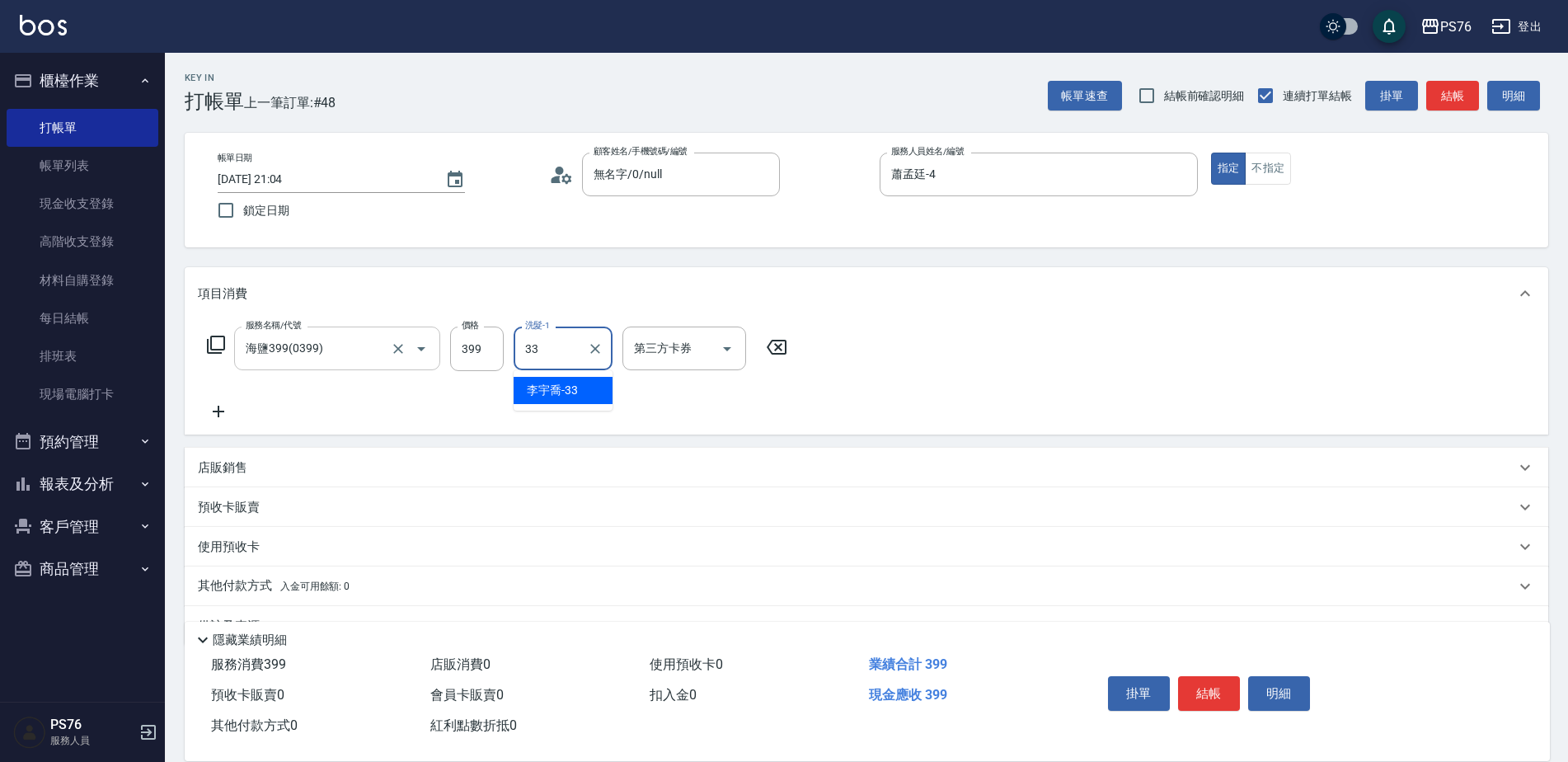
type input "李宇喬-33"
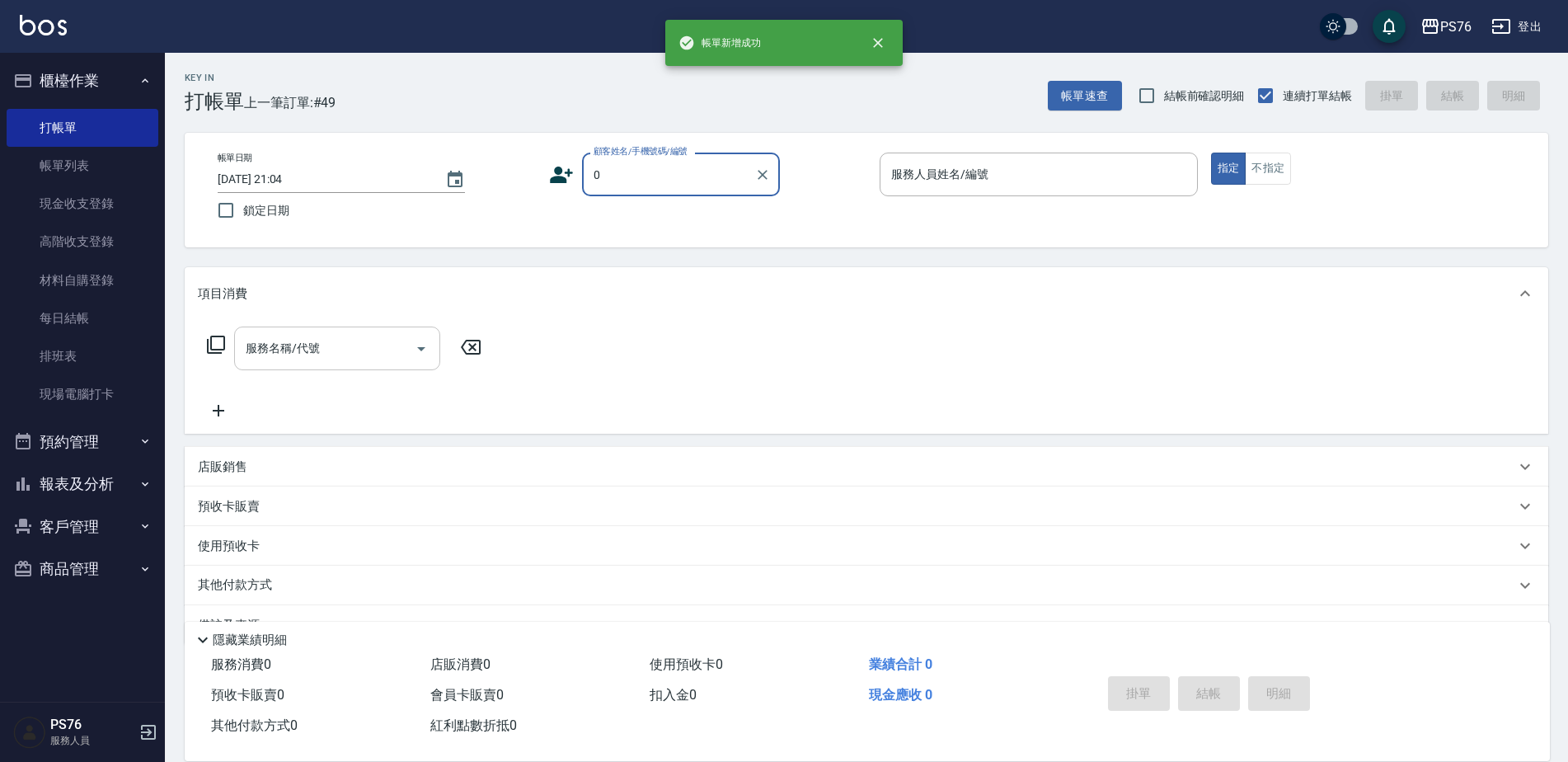
type input "無名字/0/null"
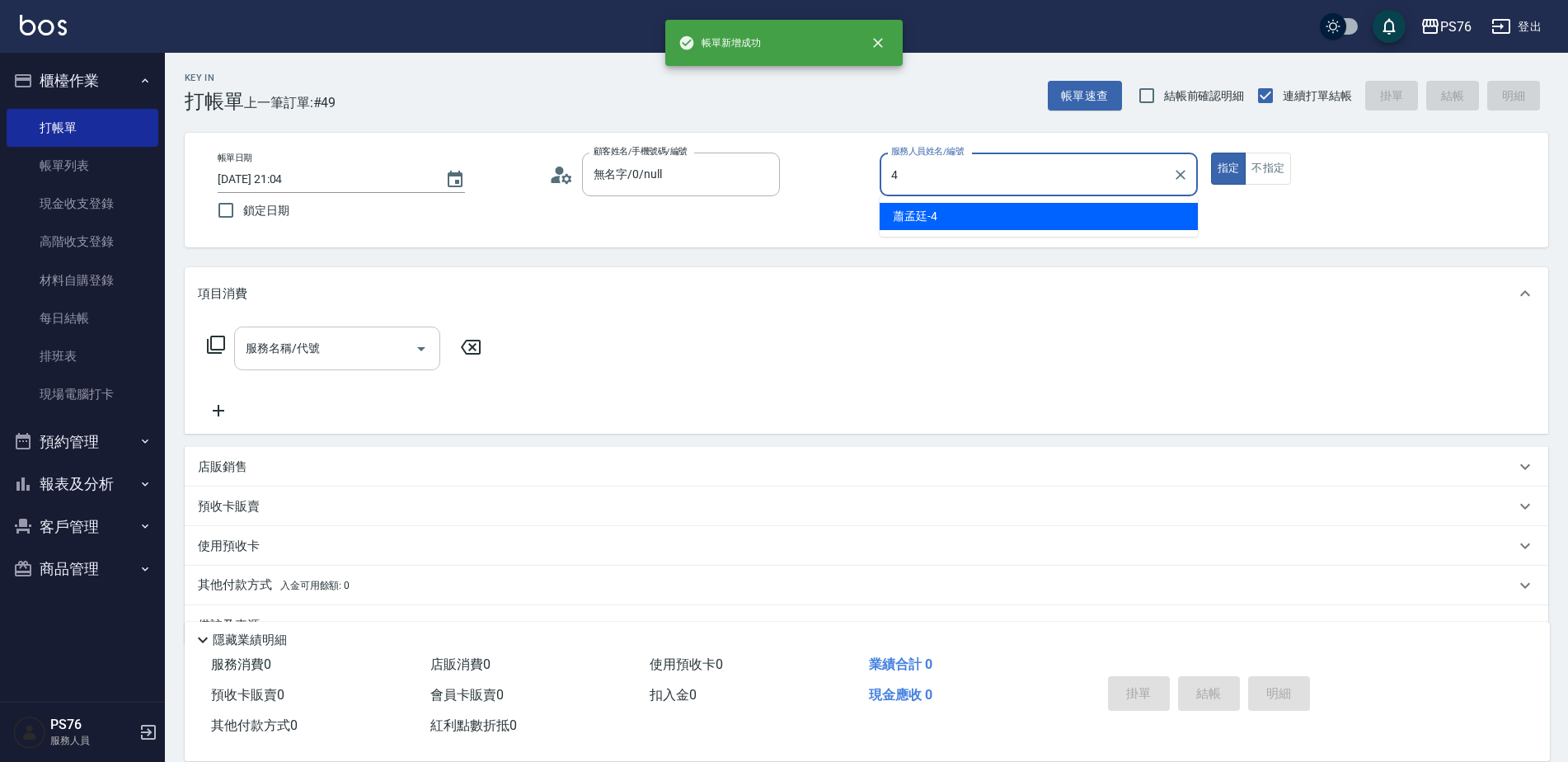
type input "蕭孟廷-4"
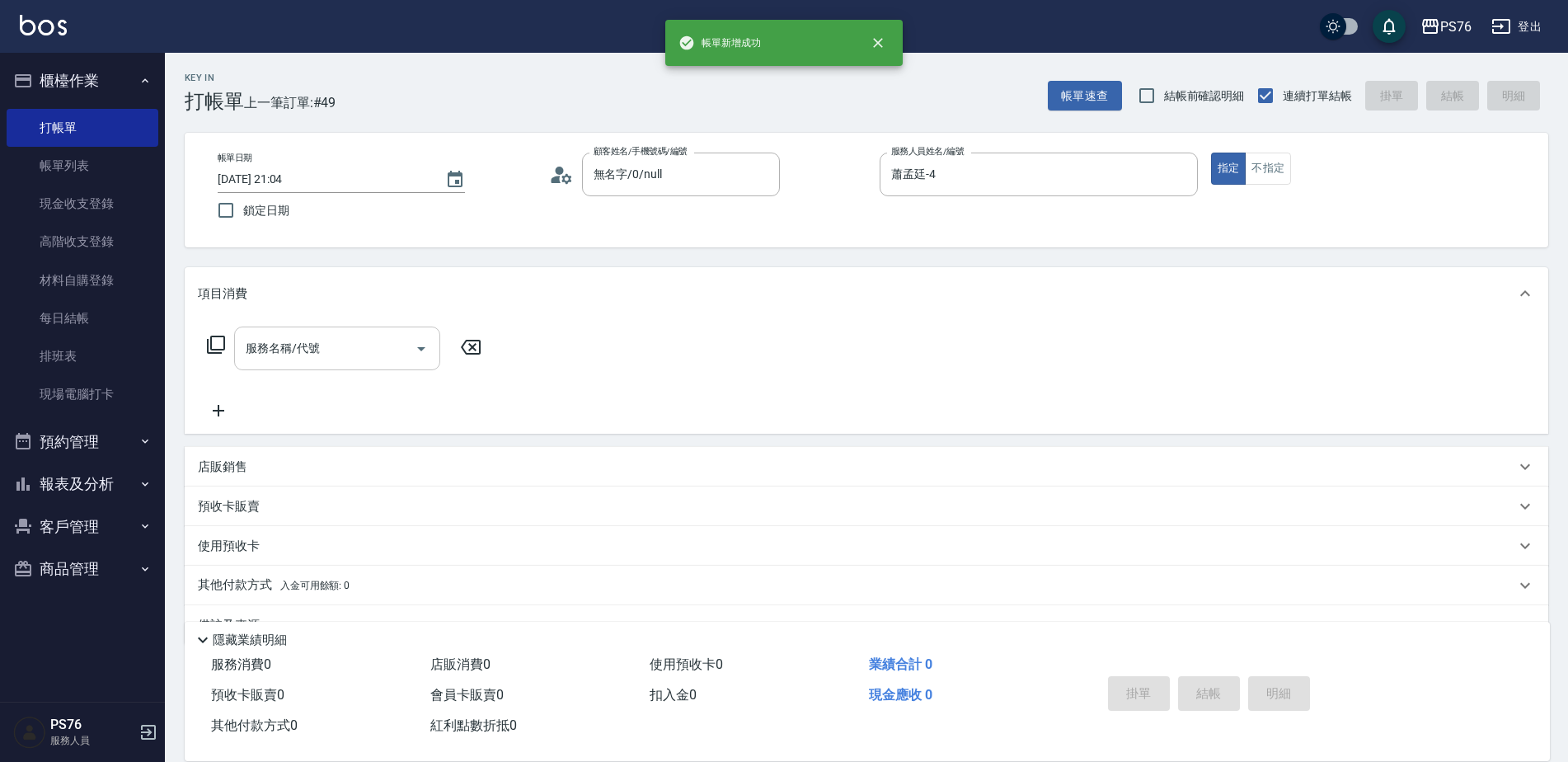
click at [363, 347] on input "服務名稱/代號" at bounding box center [325, 348] width 167 height 29
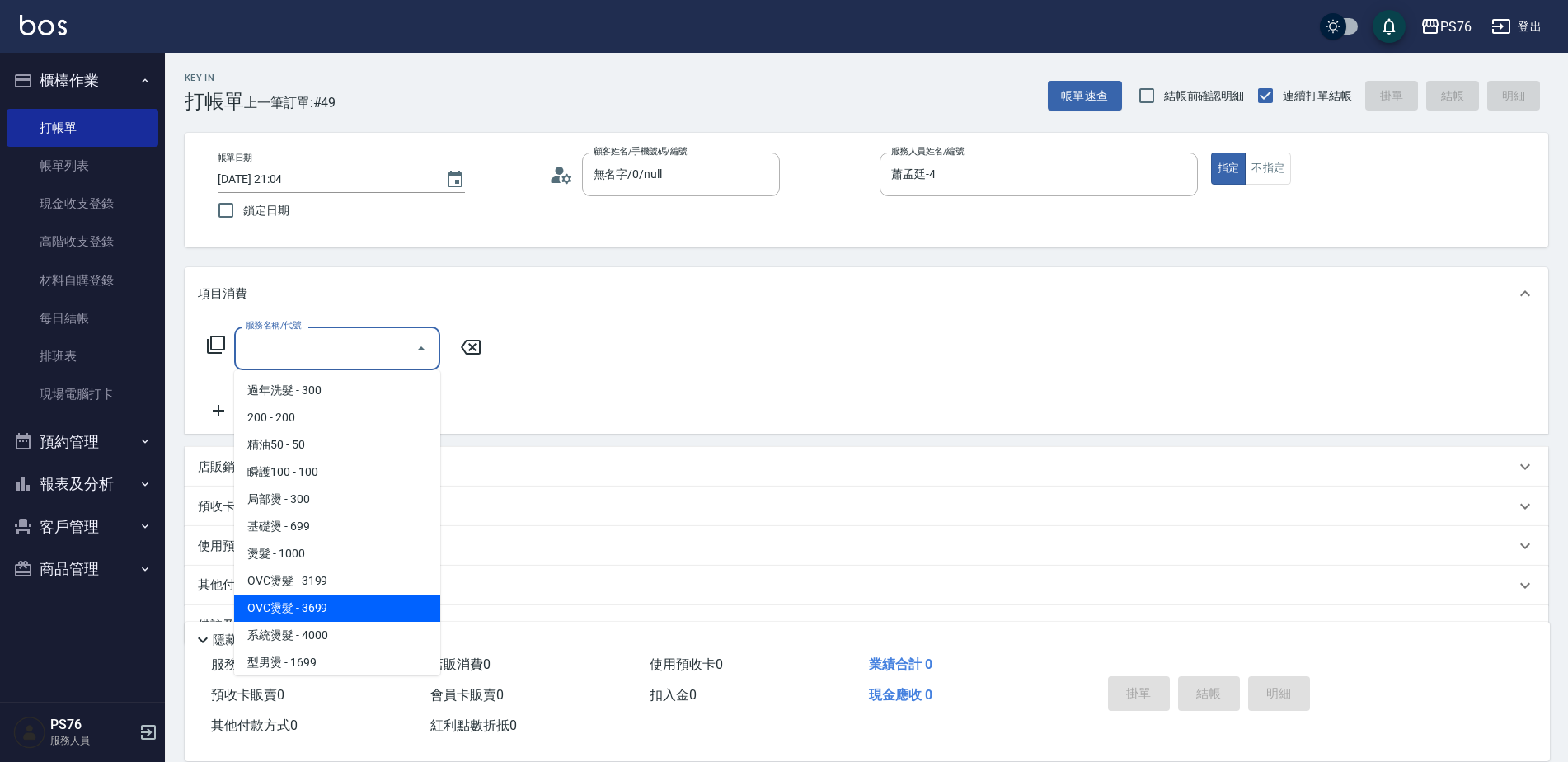
type input "OVC燙髮(204)"
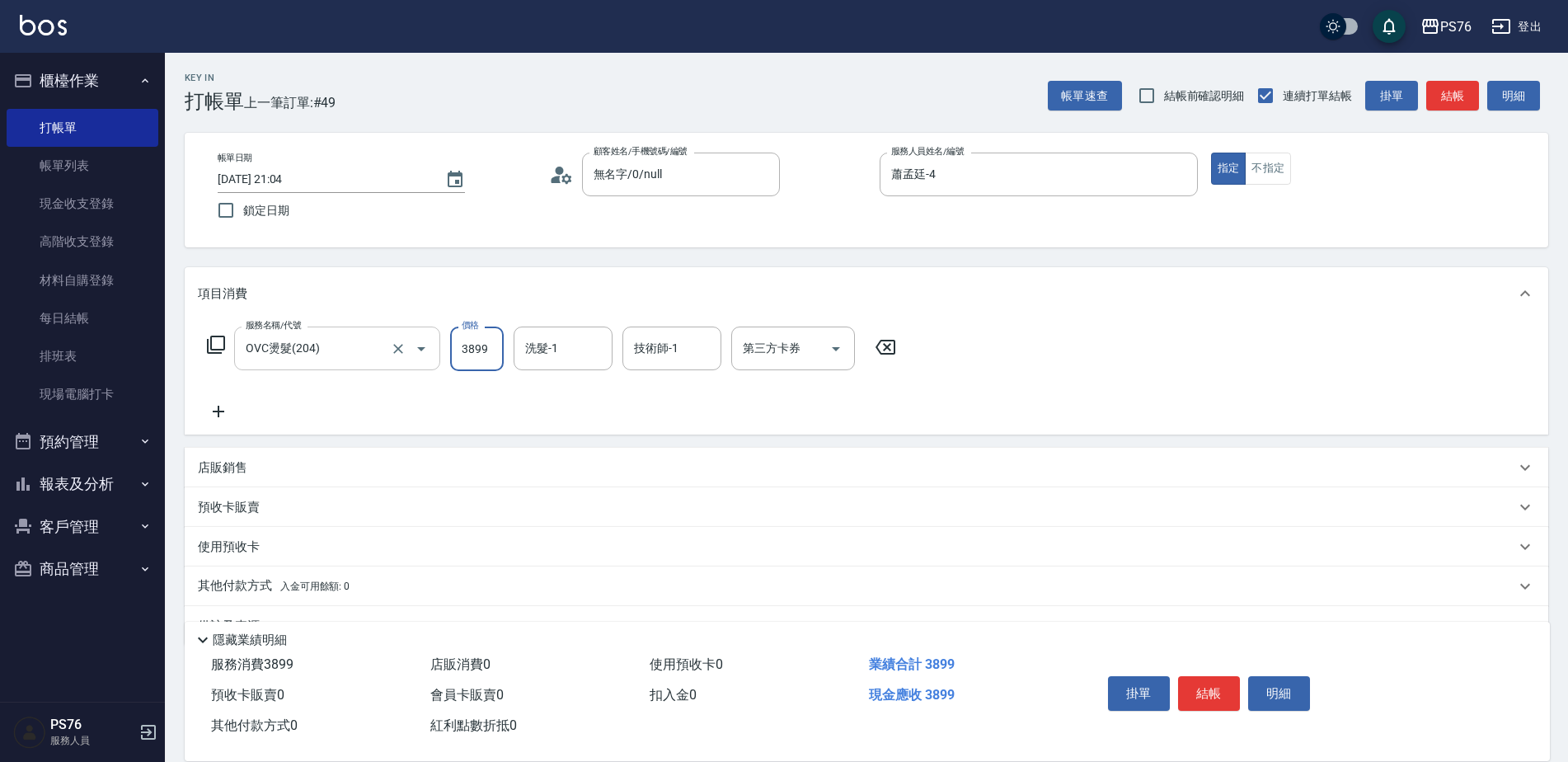
type input "3899"
type input "李宇喬-33"
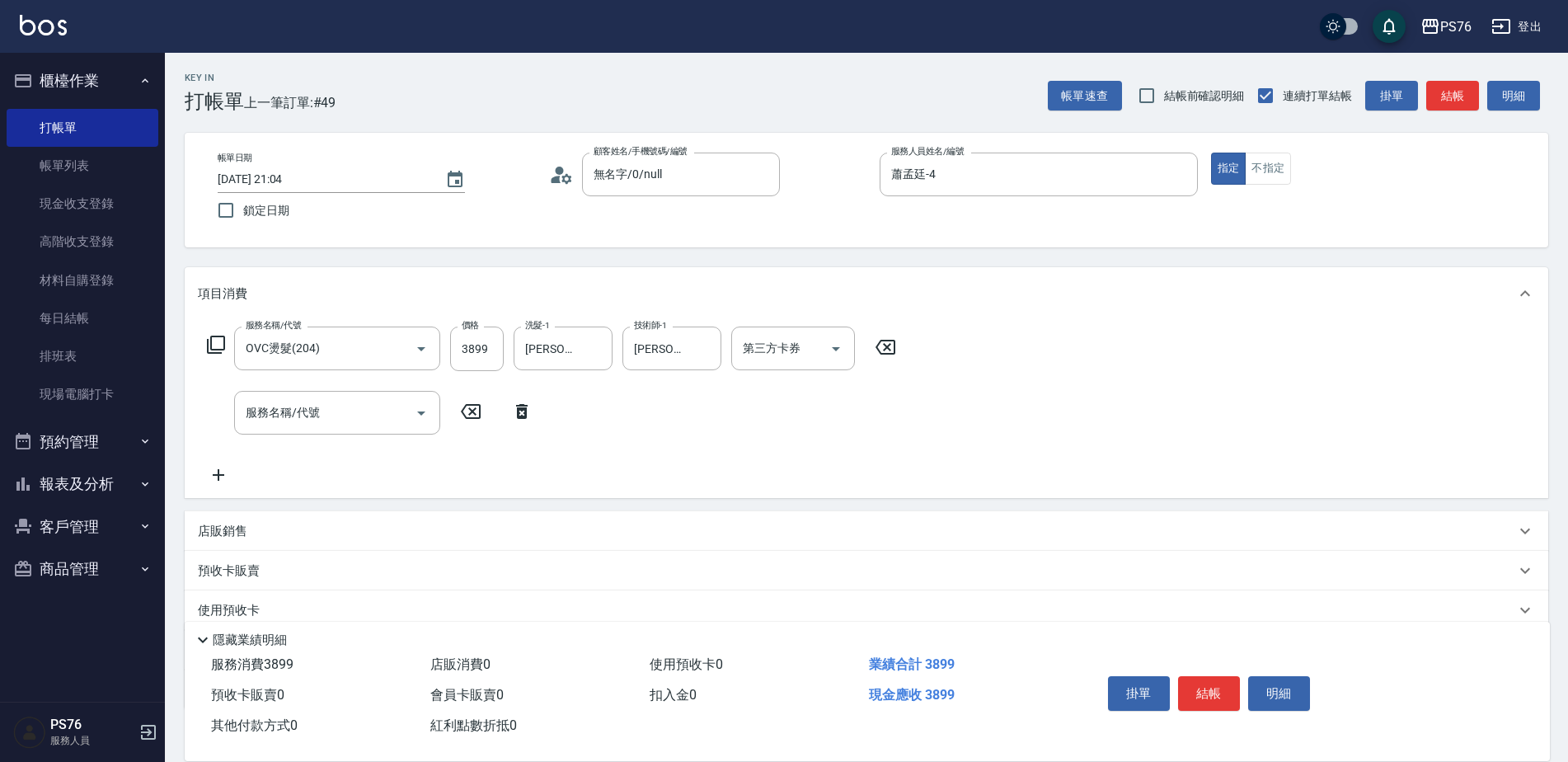
click at [341, 524] on div "店販銷售" at bounding box center [857, 531] width 1317 height 17
type input "蕭孟廷-4"
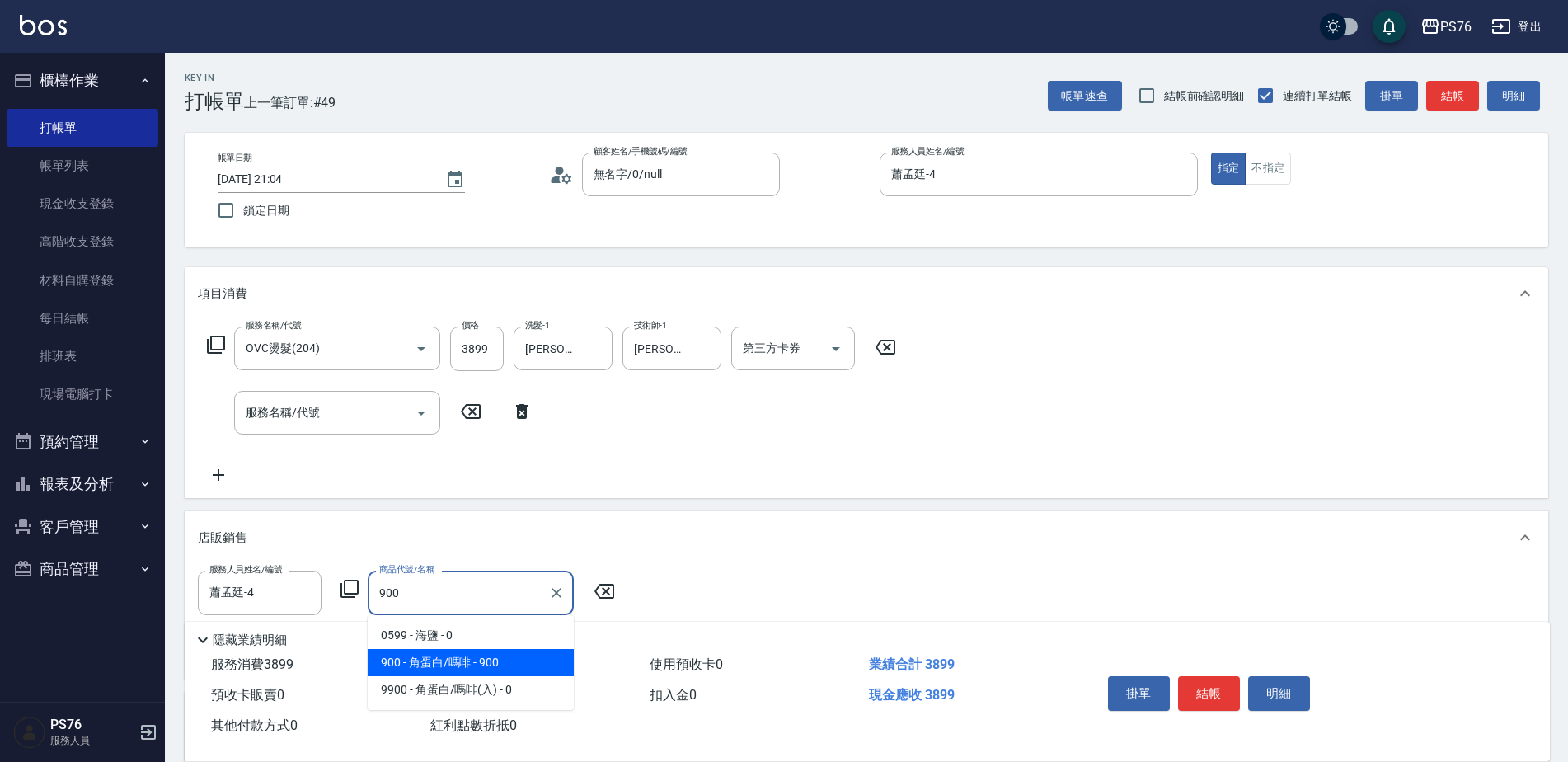
type input "角蛋白/嗎啡"
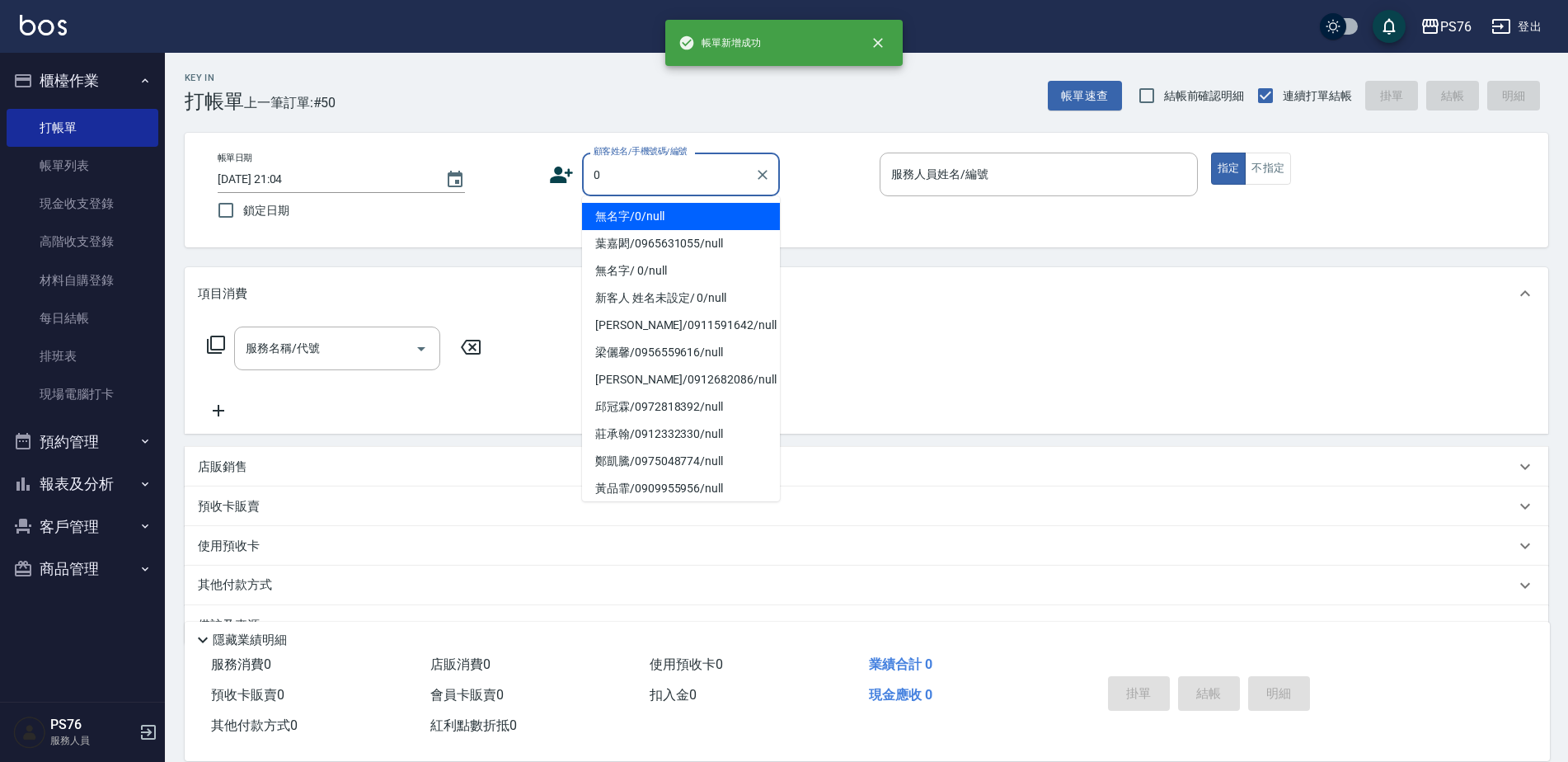
type input "無名字/0/null"
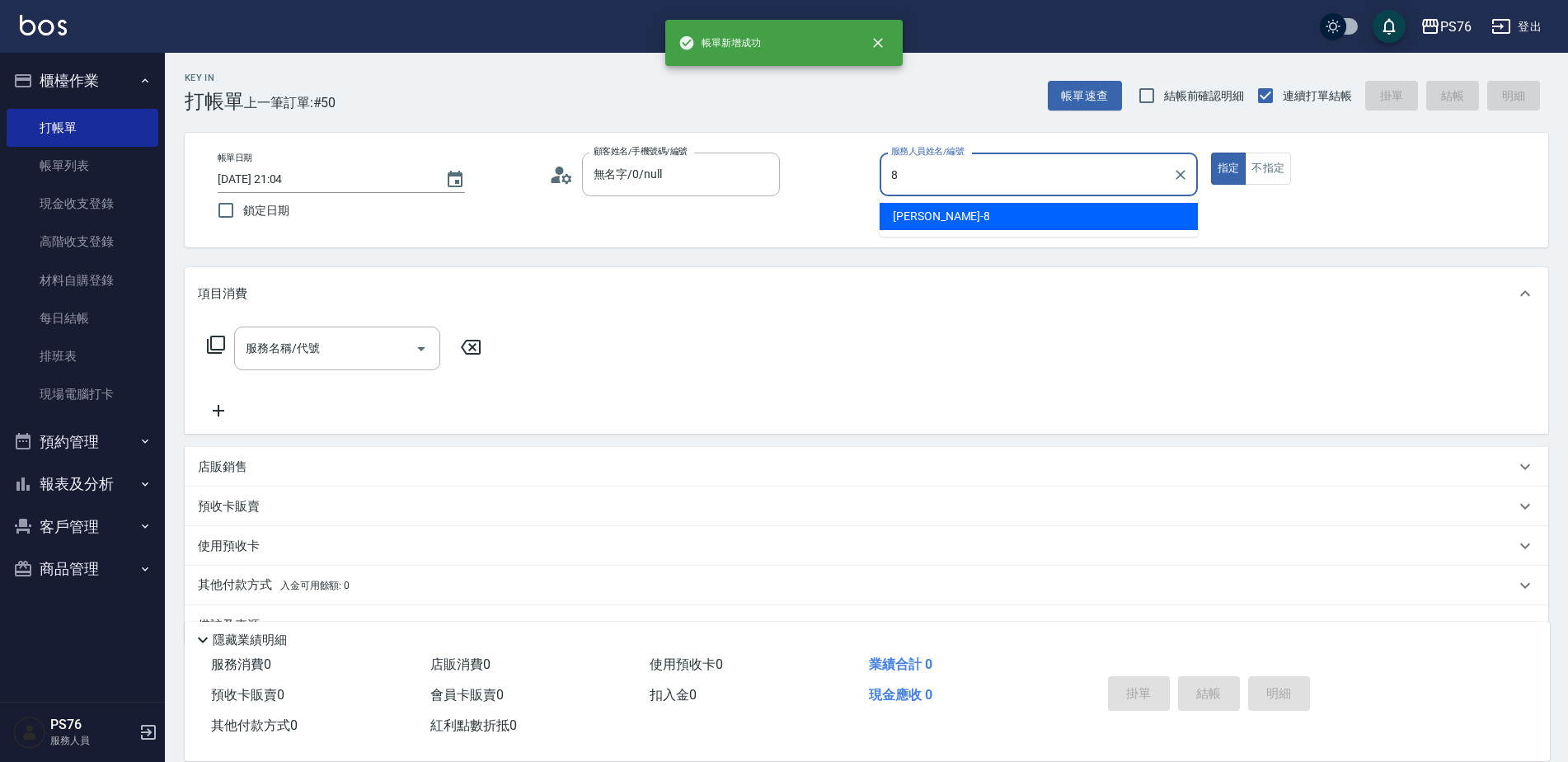
type input "韓韓森-8"
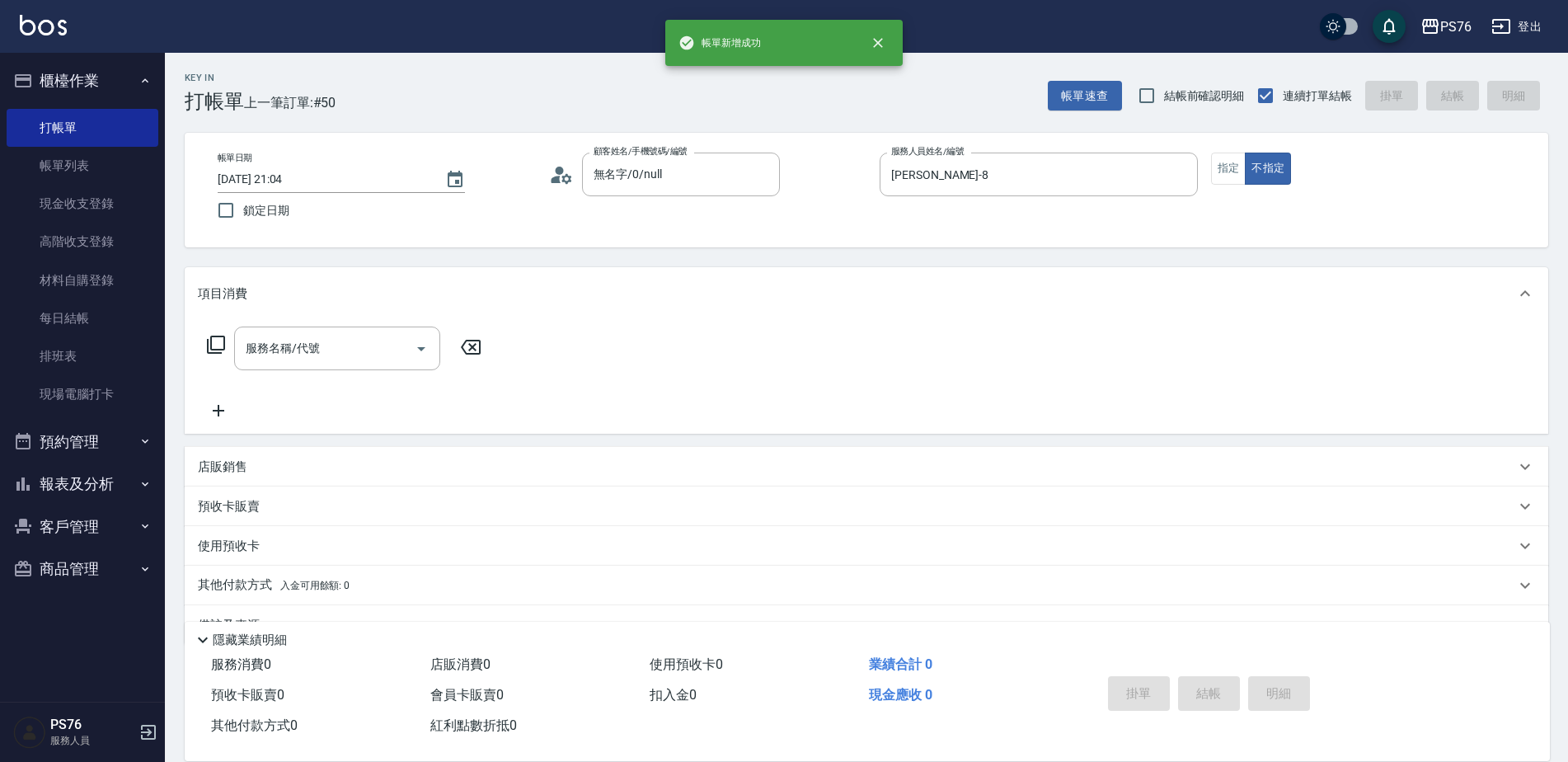
click at [341, 524] on div "預收卡販賣" at bounding box center [867, 506] width 1364 height 39
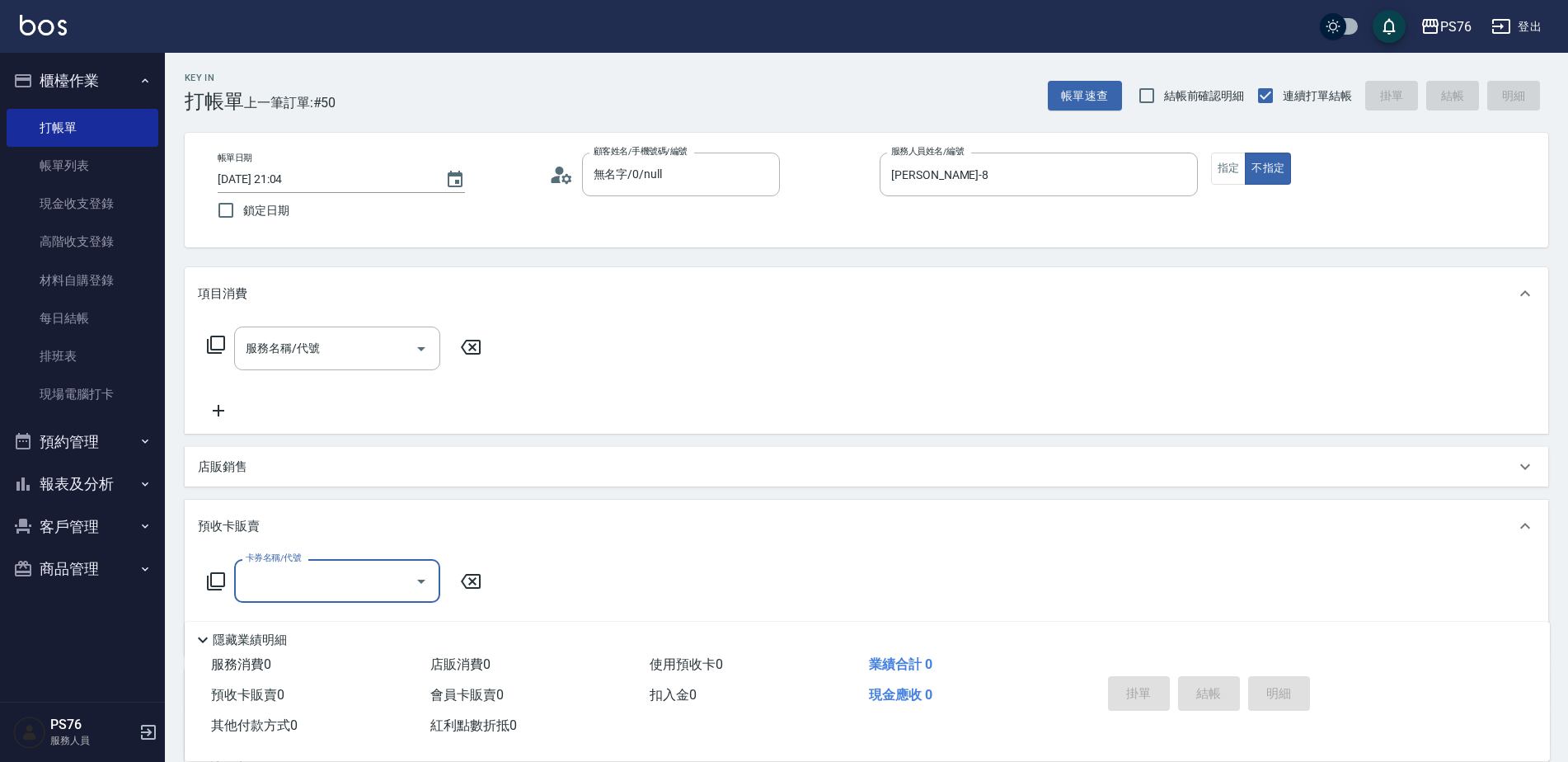
click at [341, 523] on div "預收卡販賣" at bounding box center [857, 526] width 1317 height 17
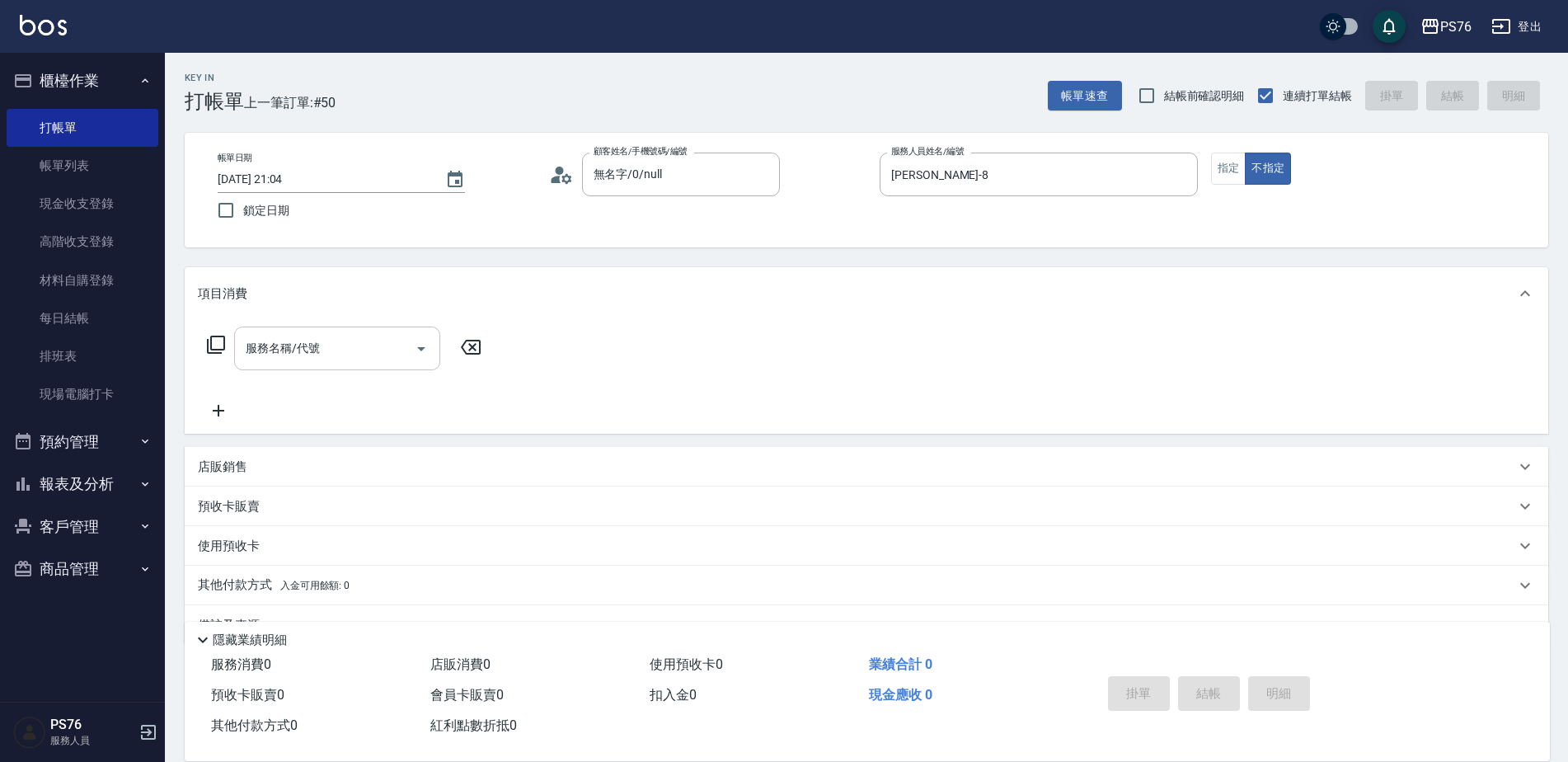
click at [341, 361] on input "服務名稱/代號" at bounding box center [325, 348] width 167 height 29
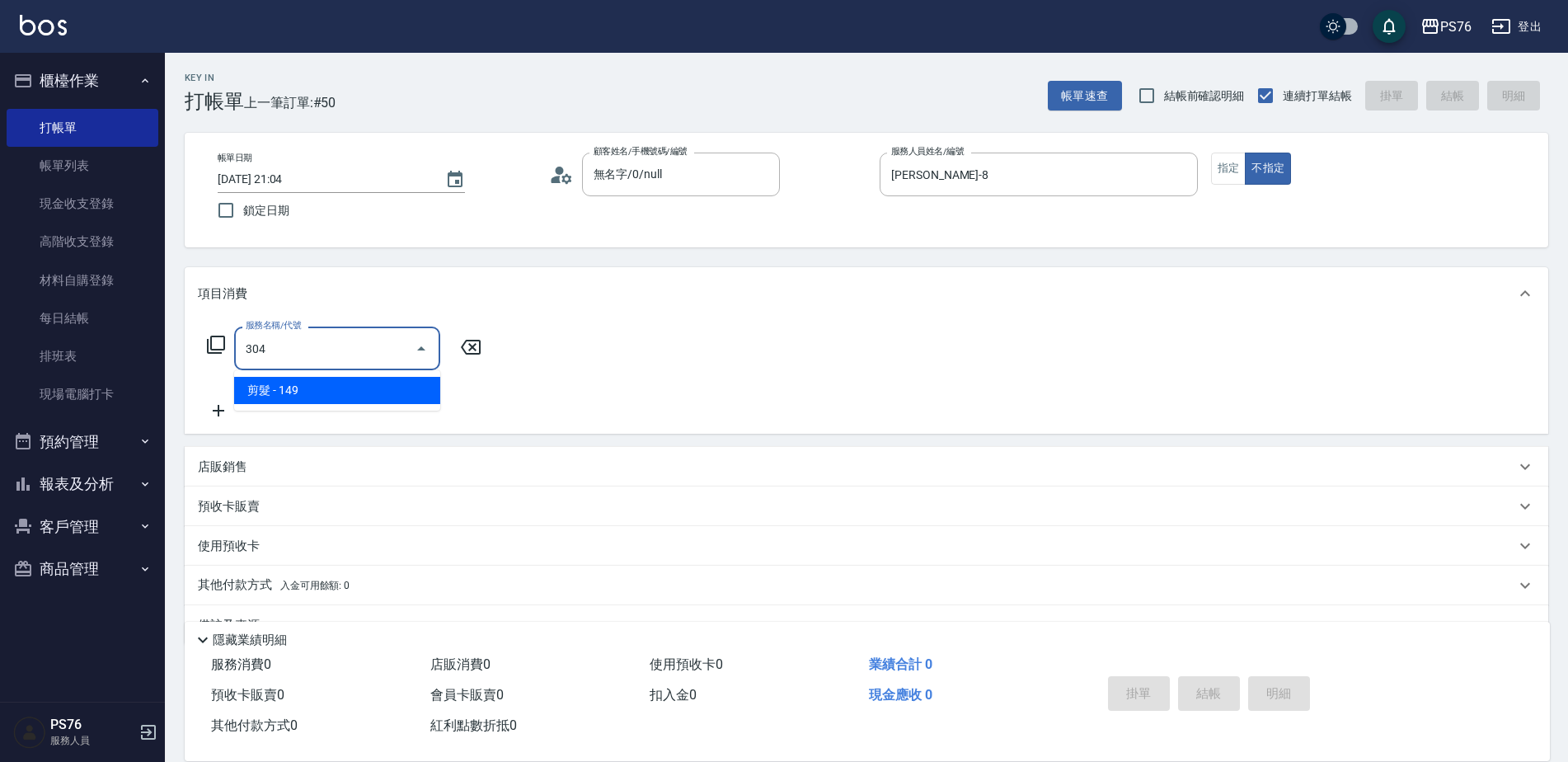
type input "剪髮(304)"
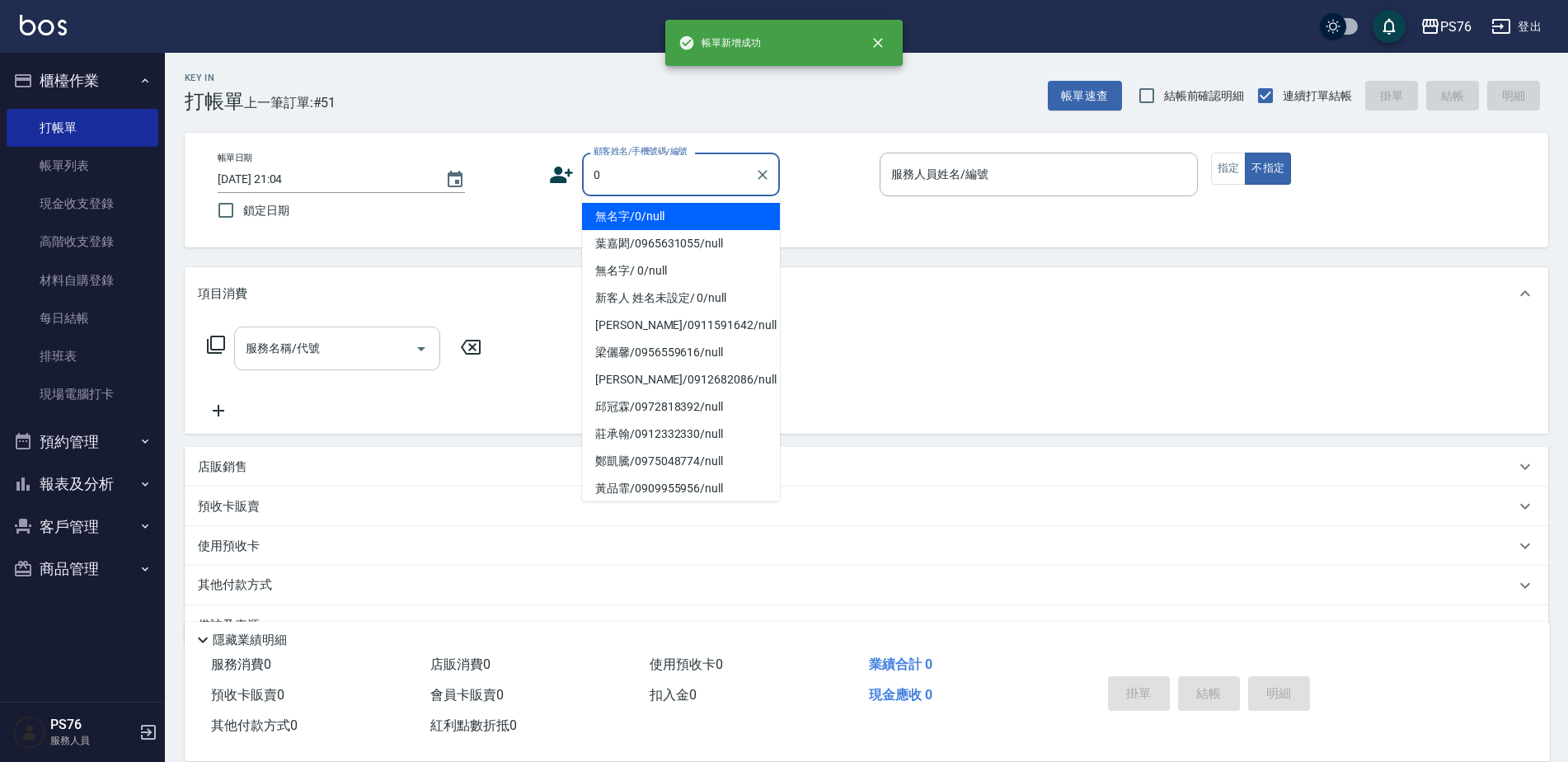
type input "無名字/0/null"
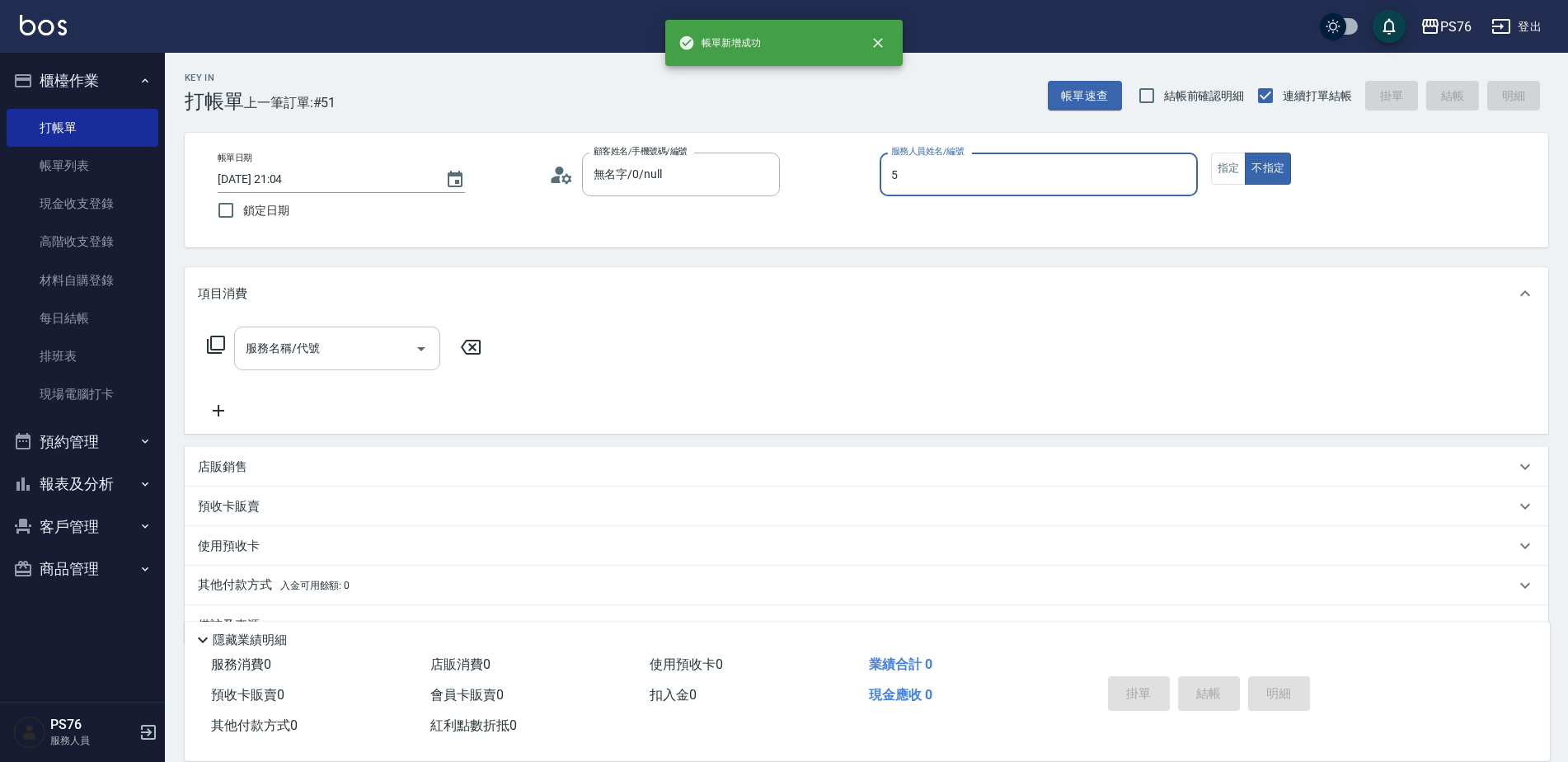
type input "呂佳穎-5"
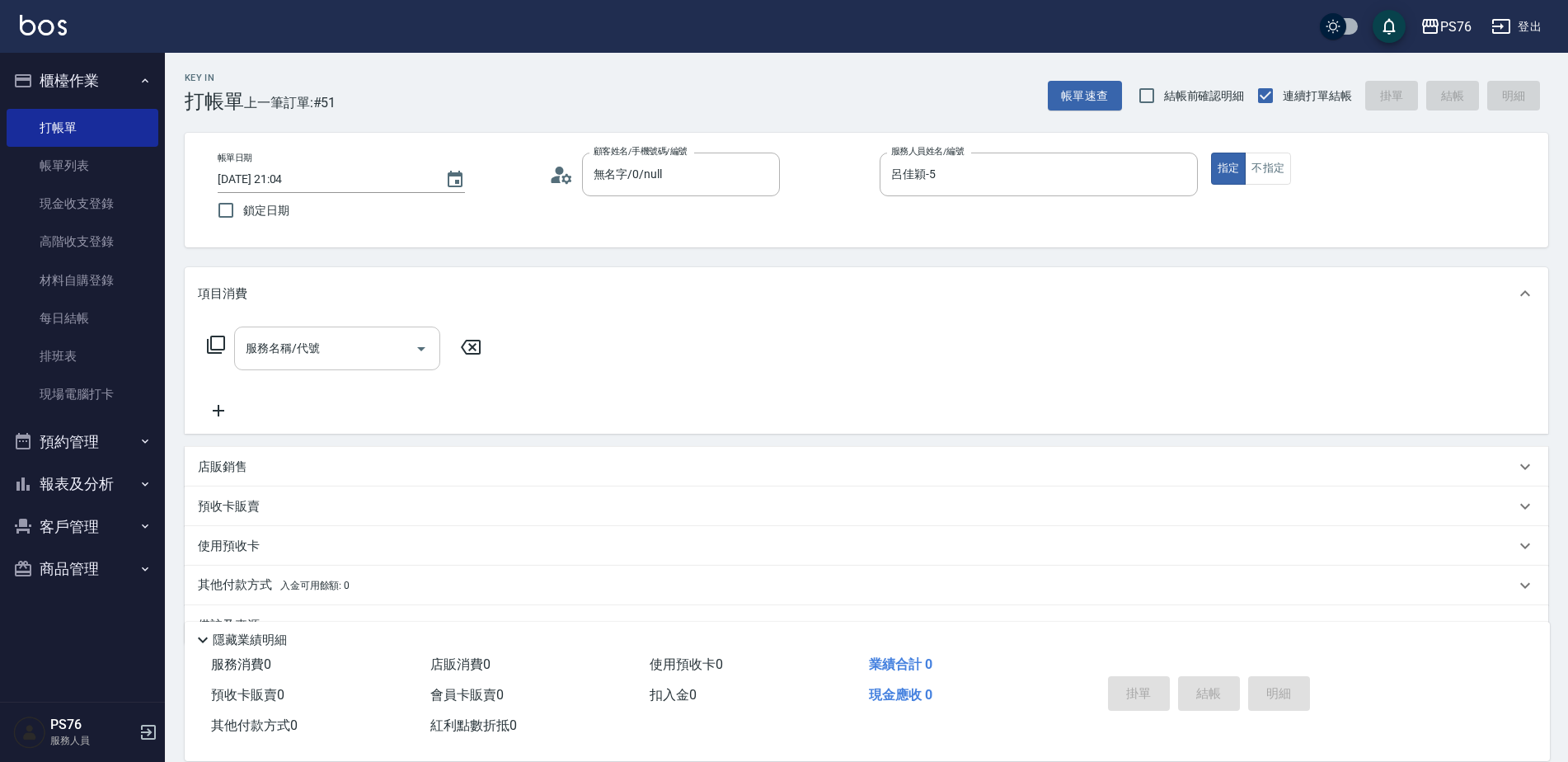
click at [341, 361] on input "服務名稱/代號" at bounding box center [325, 348] width 167 height 29
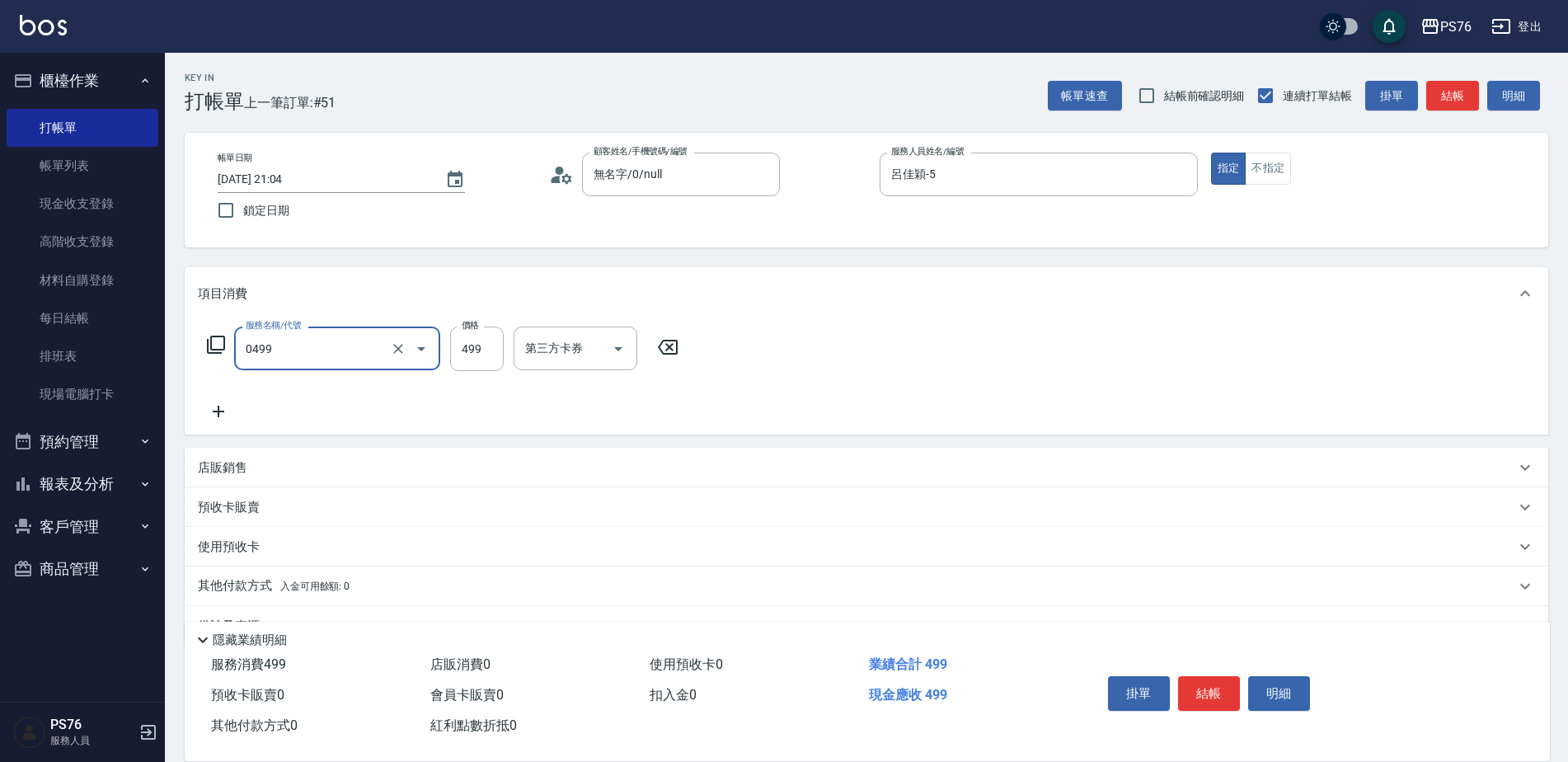
type input "伊黛莉499(0499)"
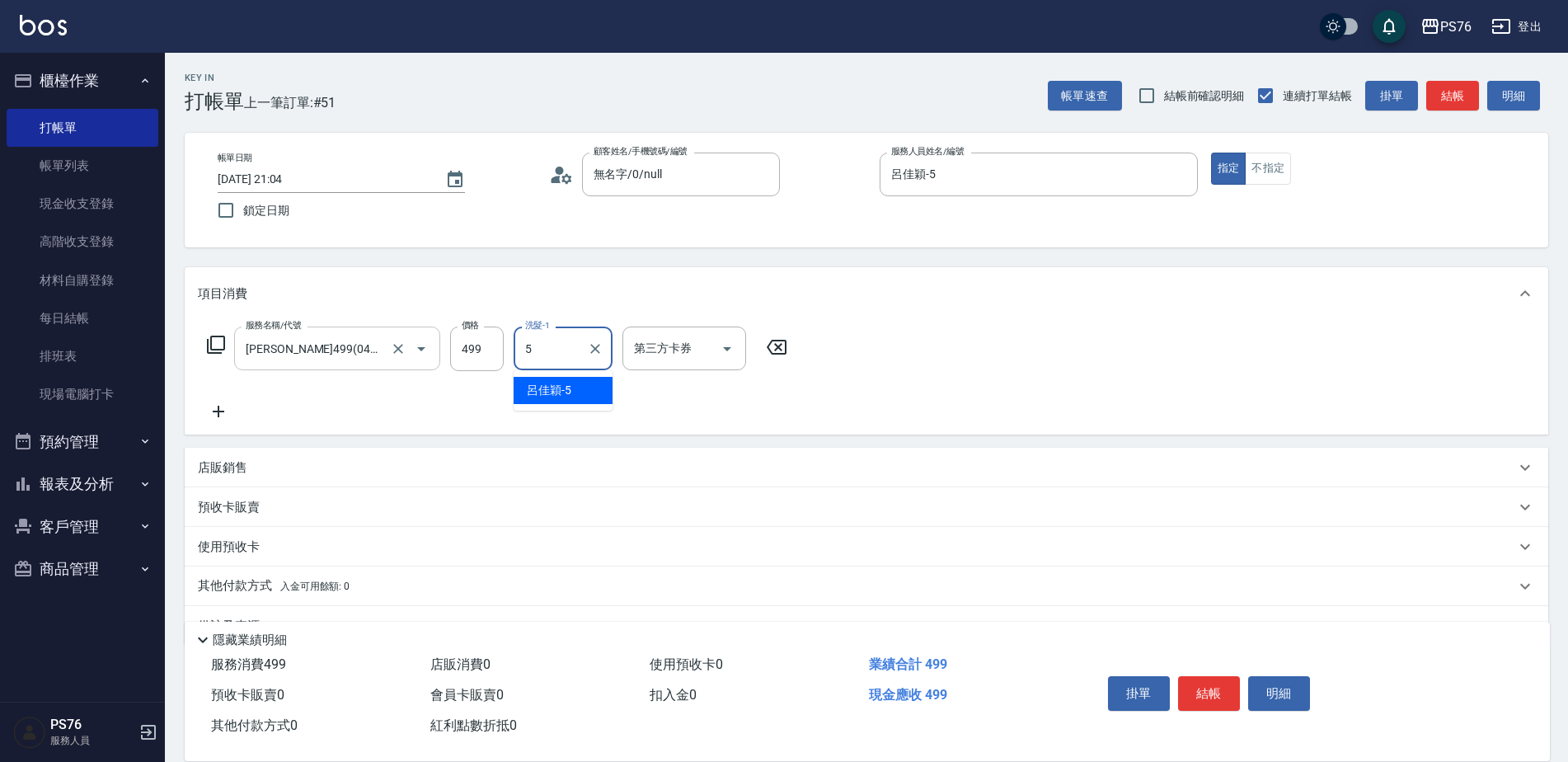
type input "呂佳穎-5"
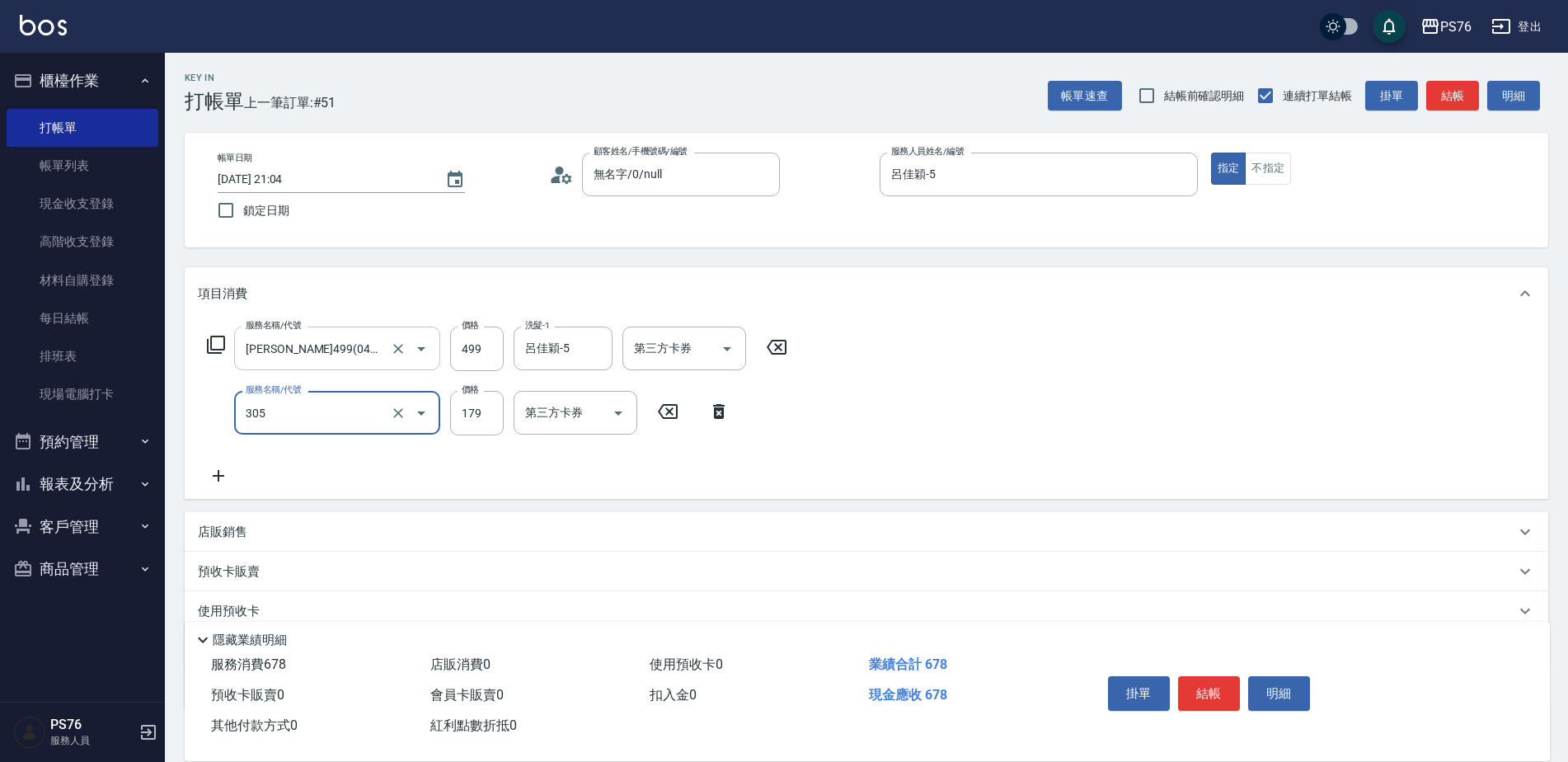
type input "剪髮(305)"
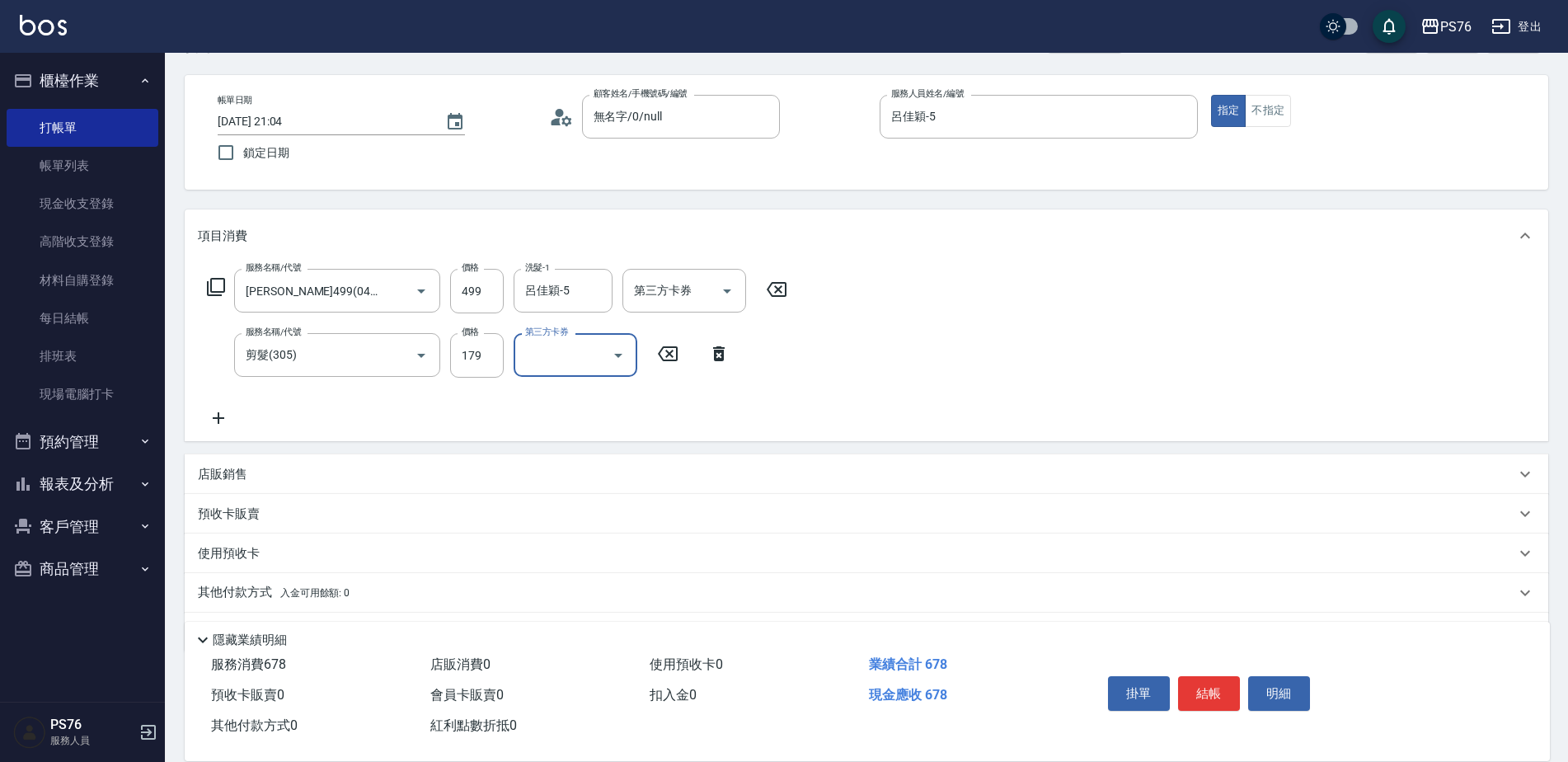
scroll to position [82, 0]
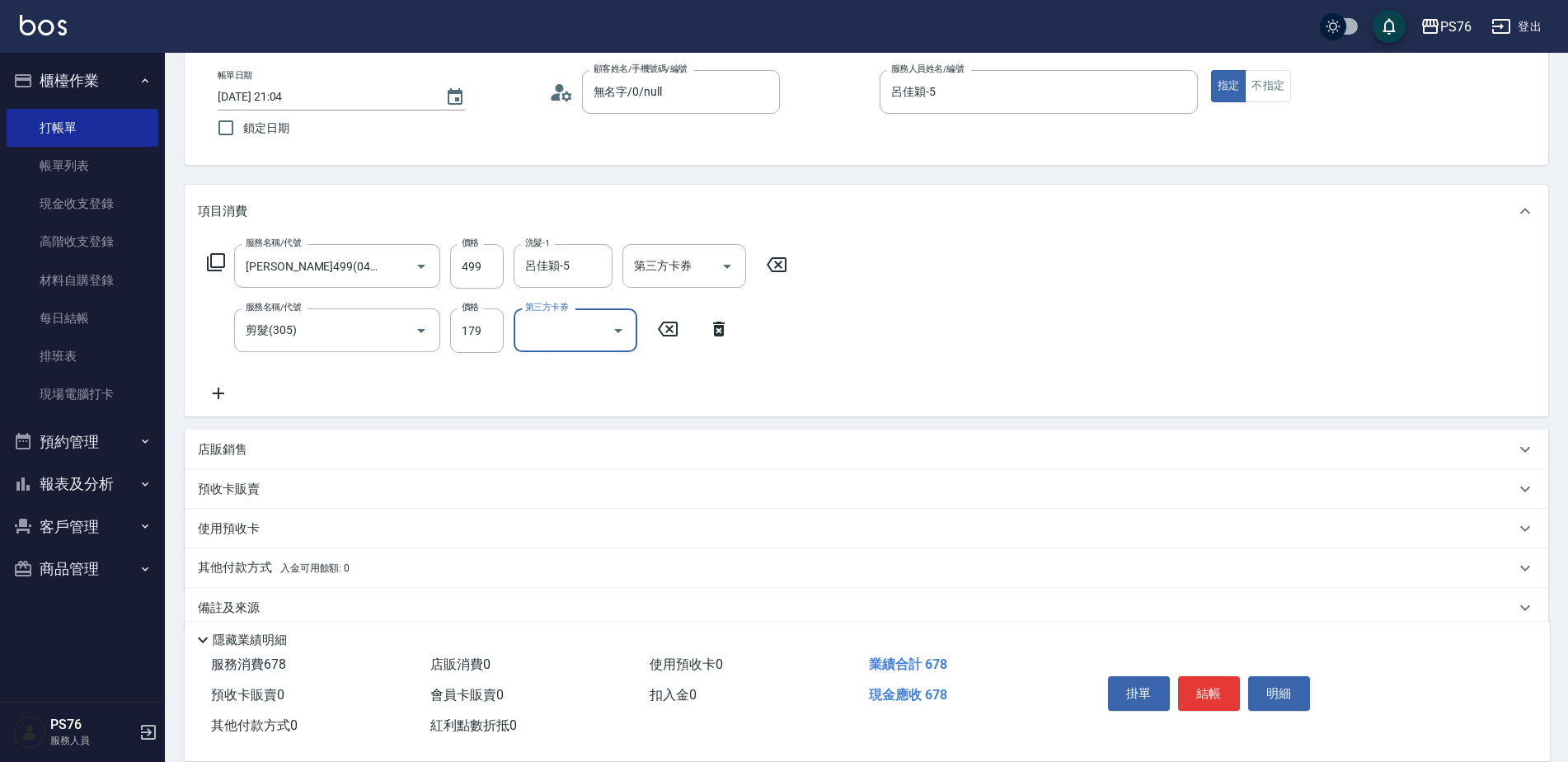
click at [328, 441] on div "店販銷售" at bounding box center [857, 449] width 1317 height 17
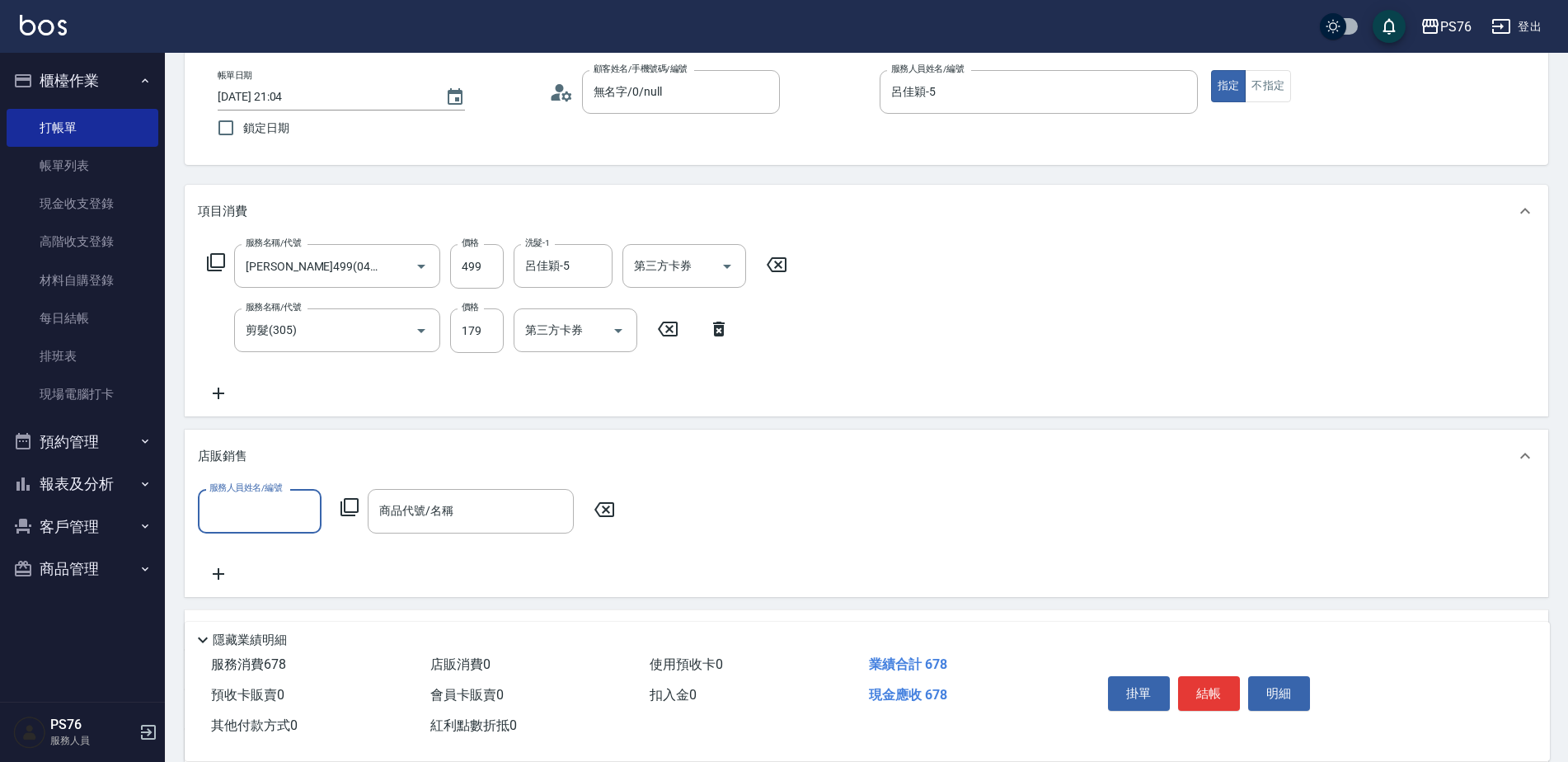
scroll to position [0, 0]
type input "呂佳穎-5"
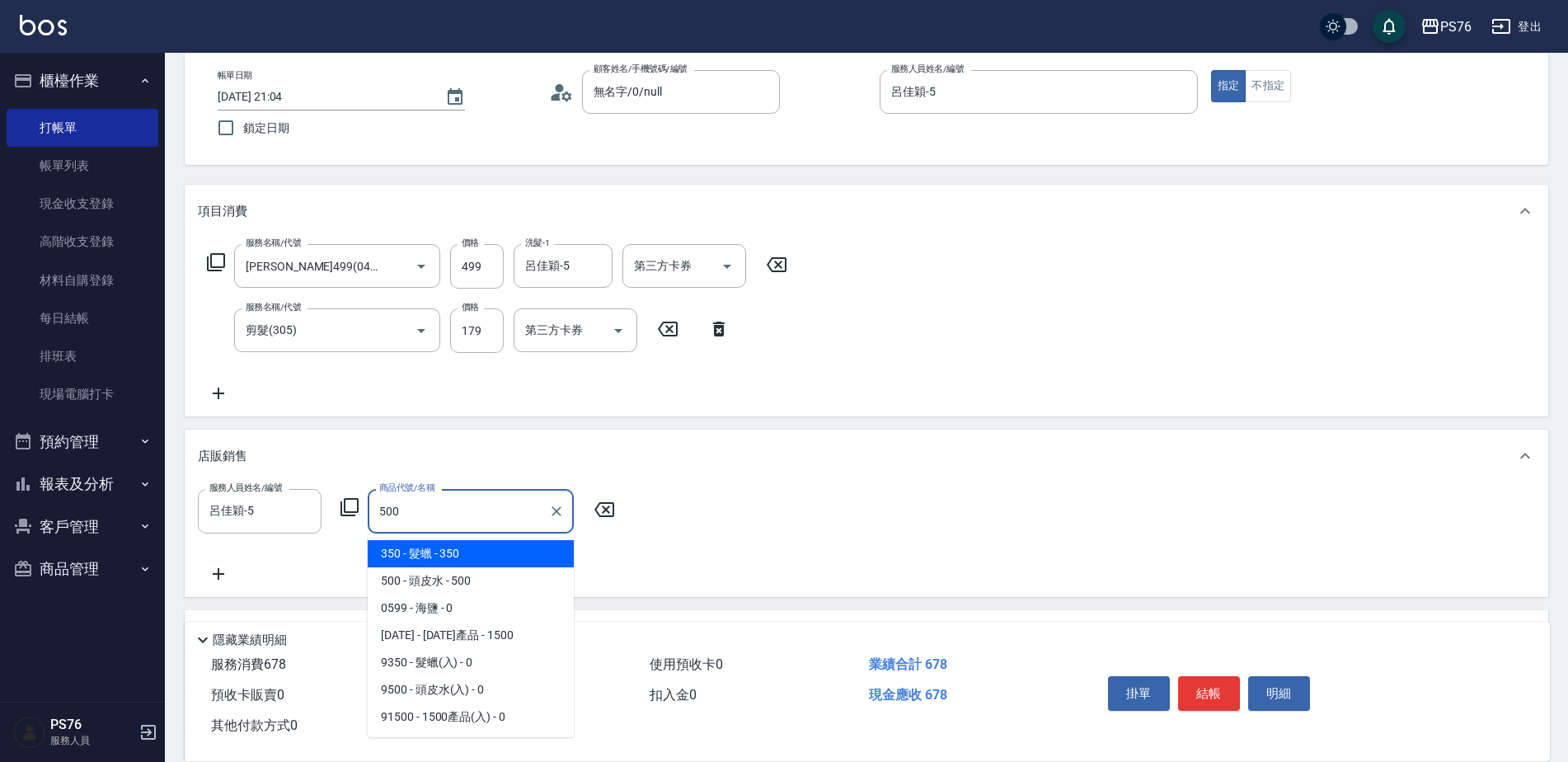
type input "頭皮水"
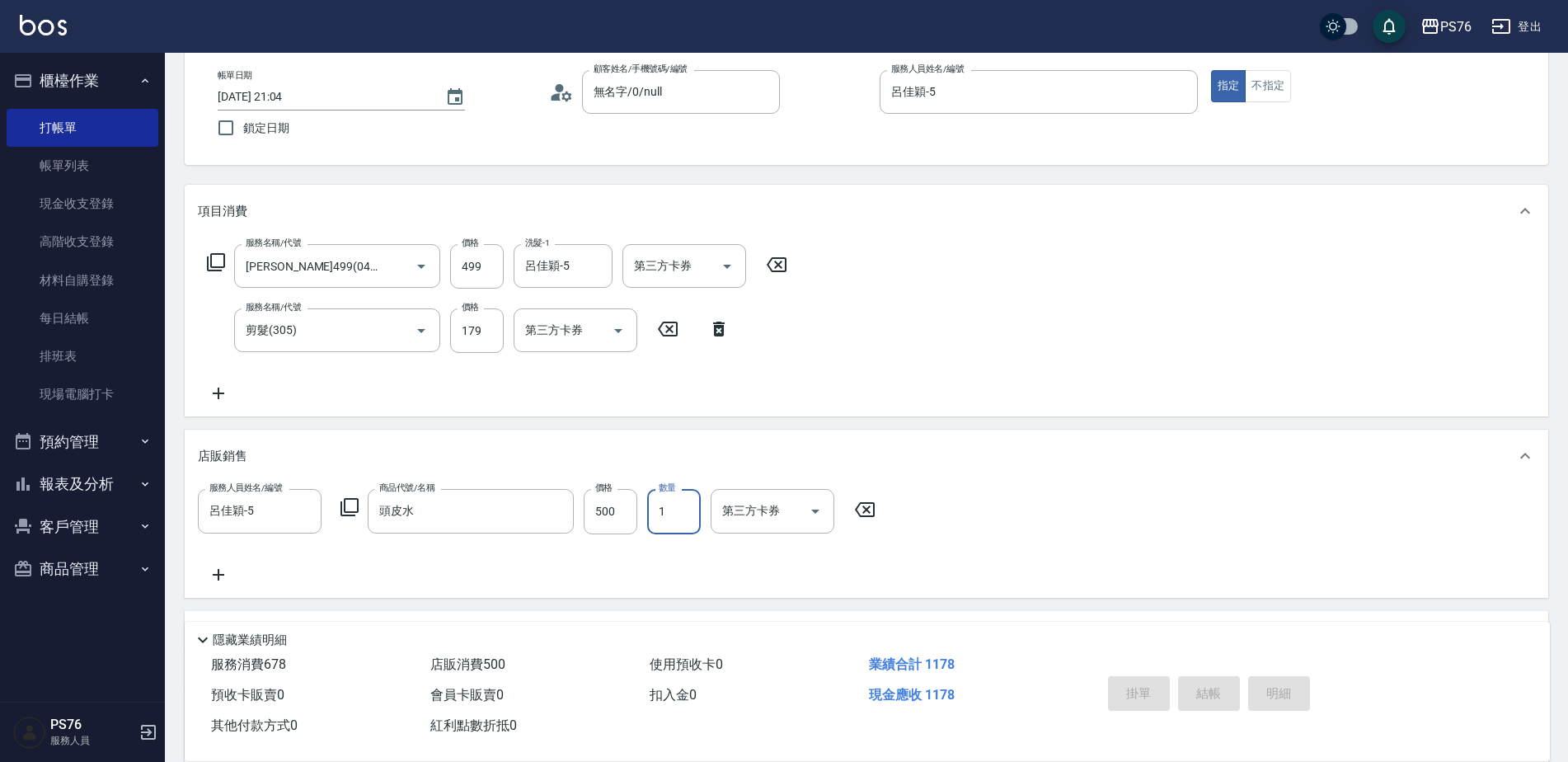
type input "2025/09/14 21:05"
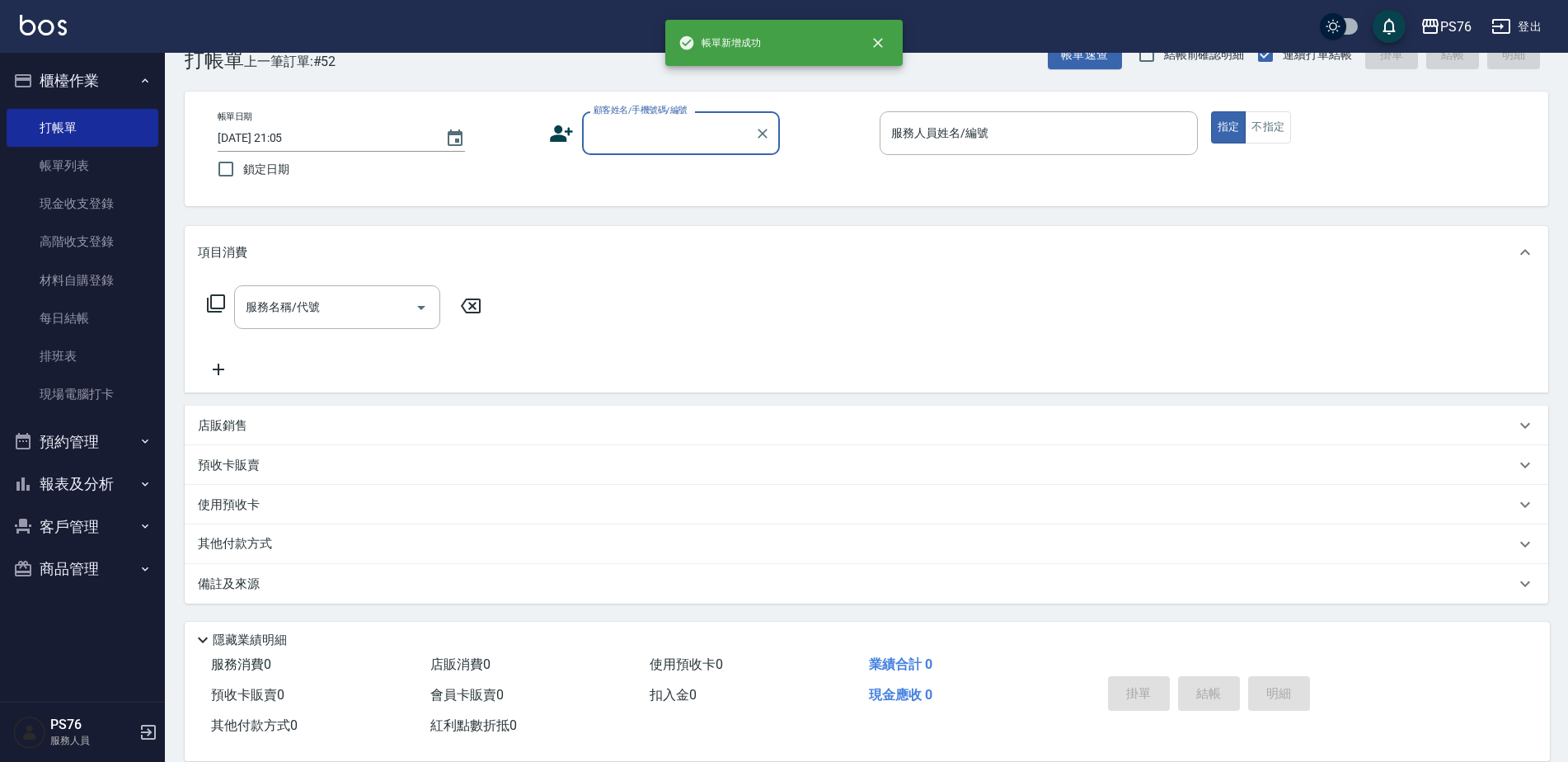
scroll to position [41, 0]
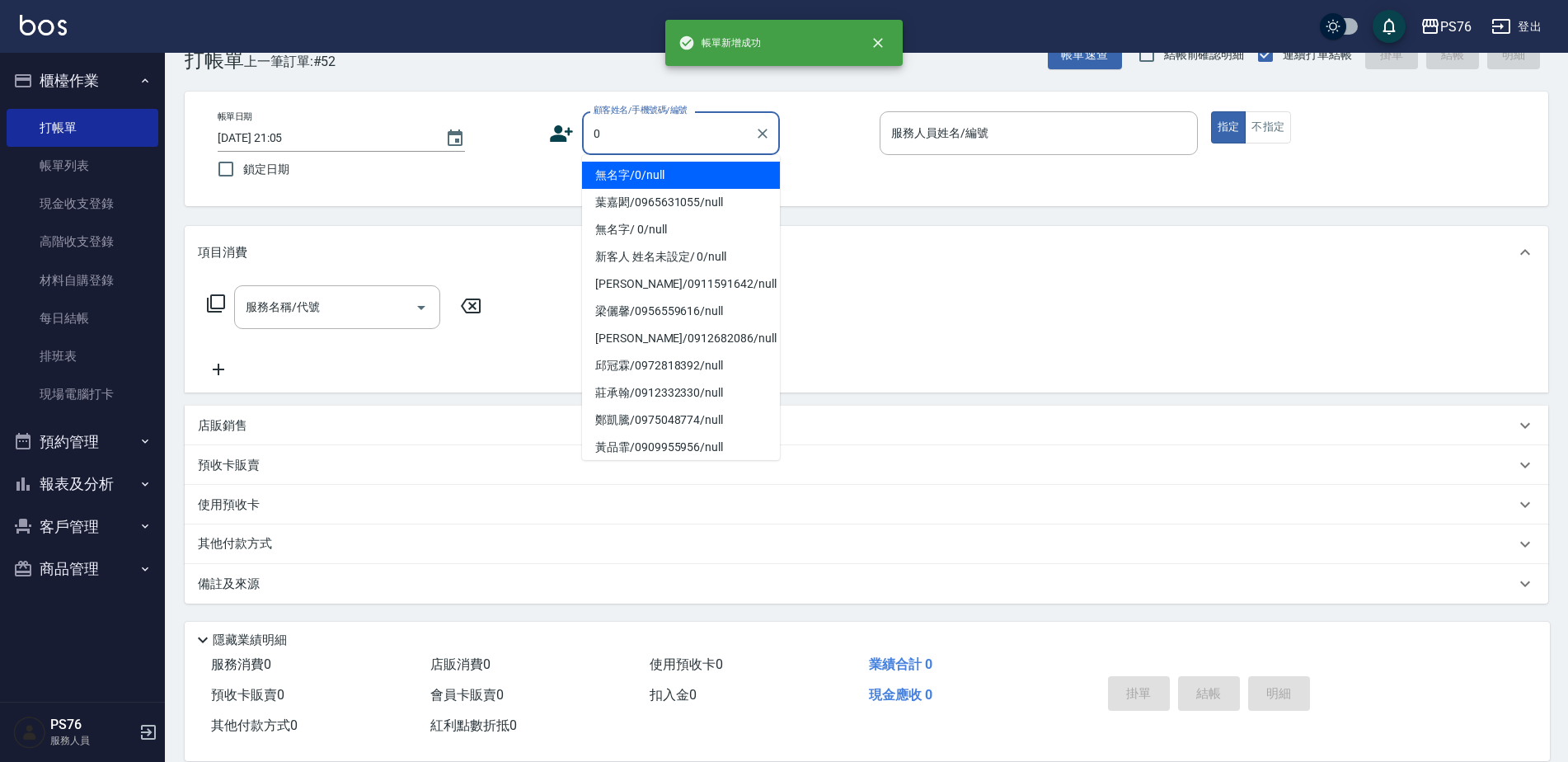
type input "無名字/0/null"
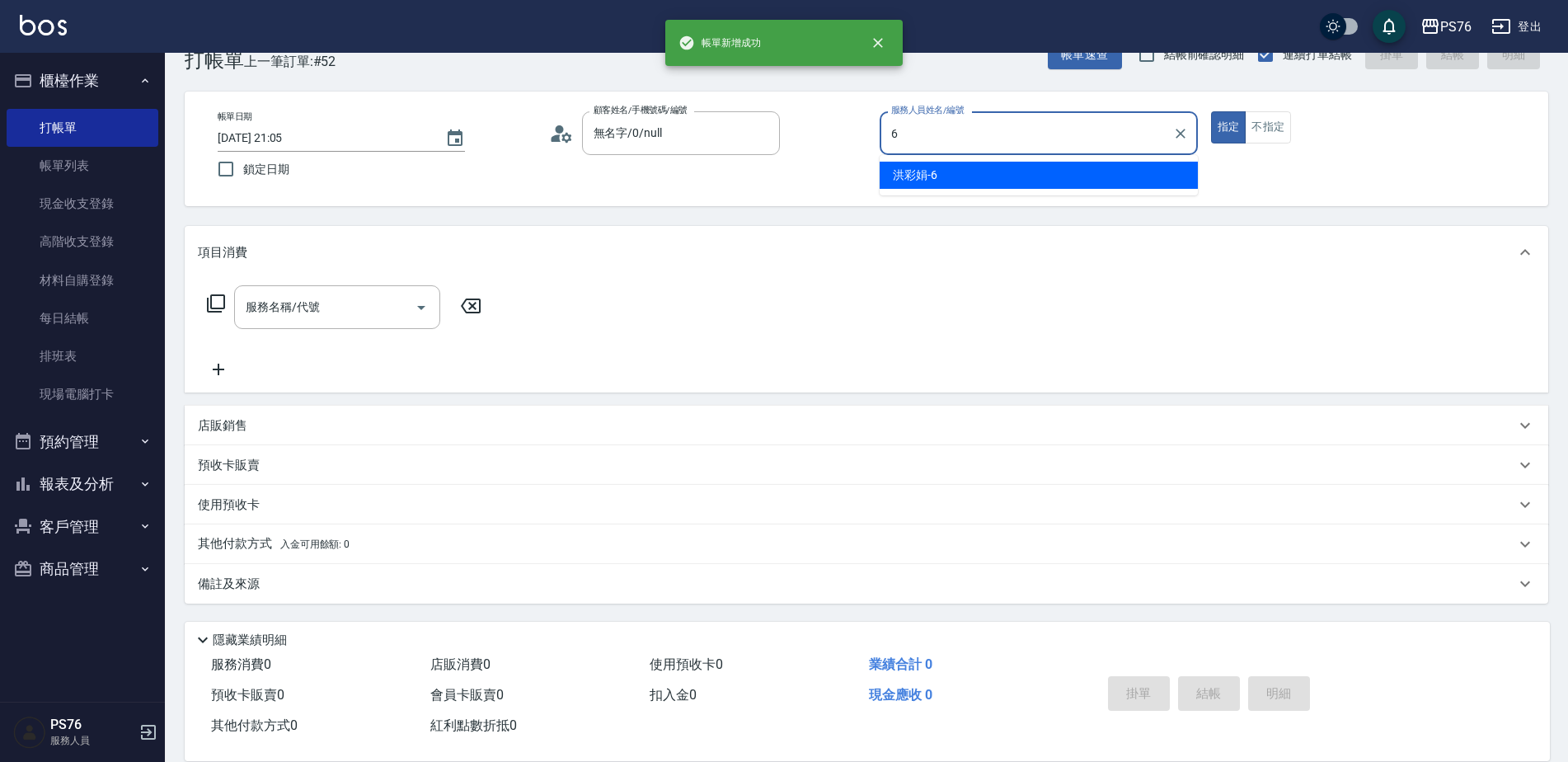
type input "洪彩娟-6"
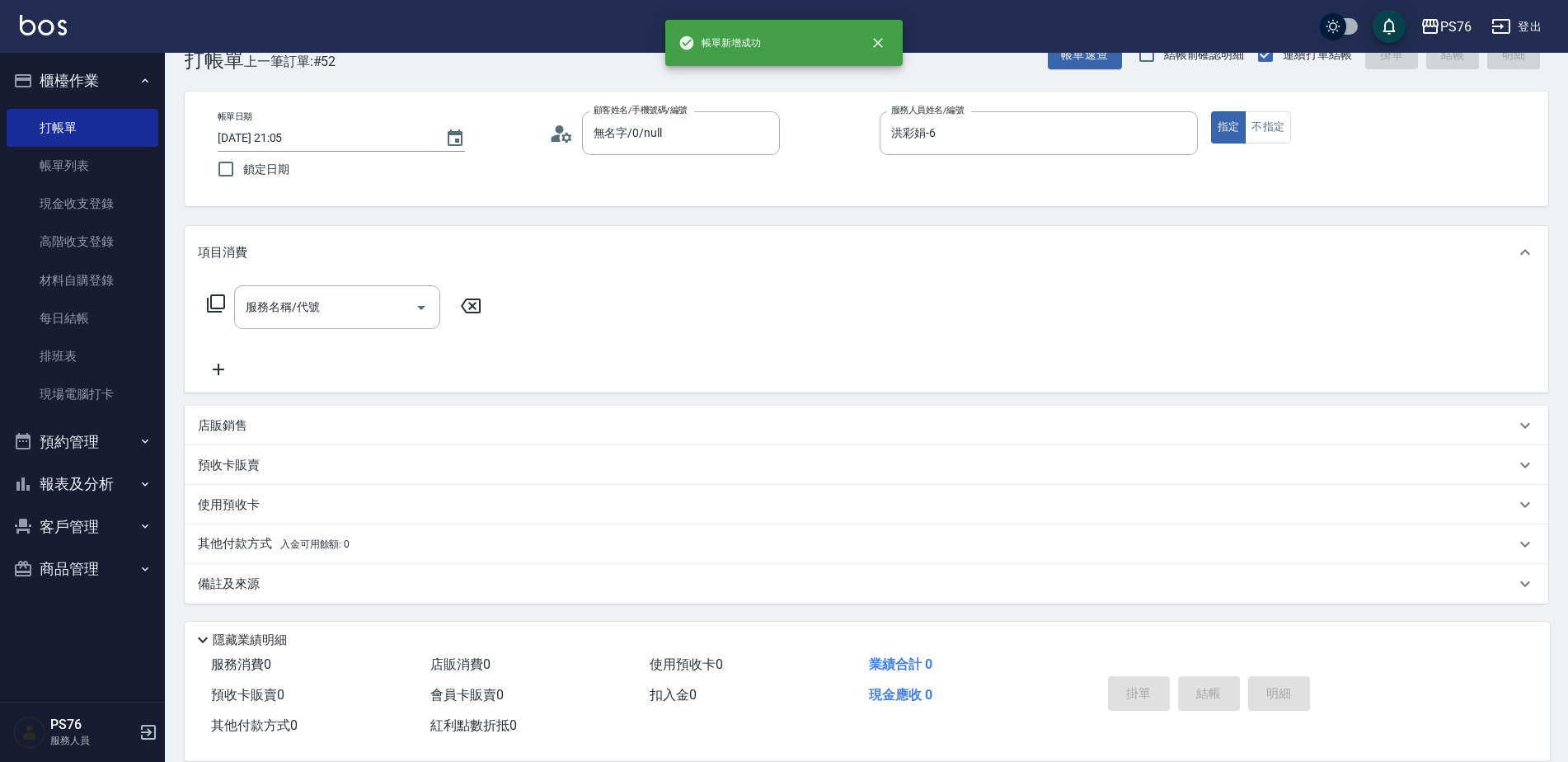
click at [334, 330] on div "服務名稱/代號 服務名稱/代號" at bounding box center [344, 332] width 294 height 94
click at [341, 304] on input "服務名稱/代號" at bounding box center [325, 307] width 167 height 29
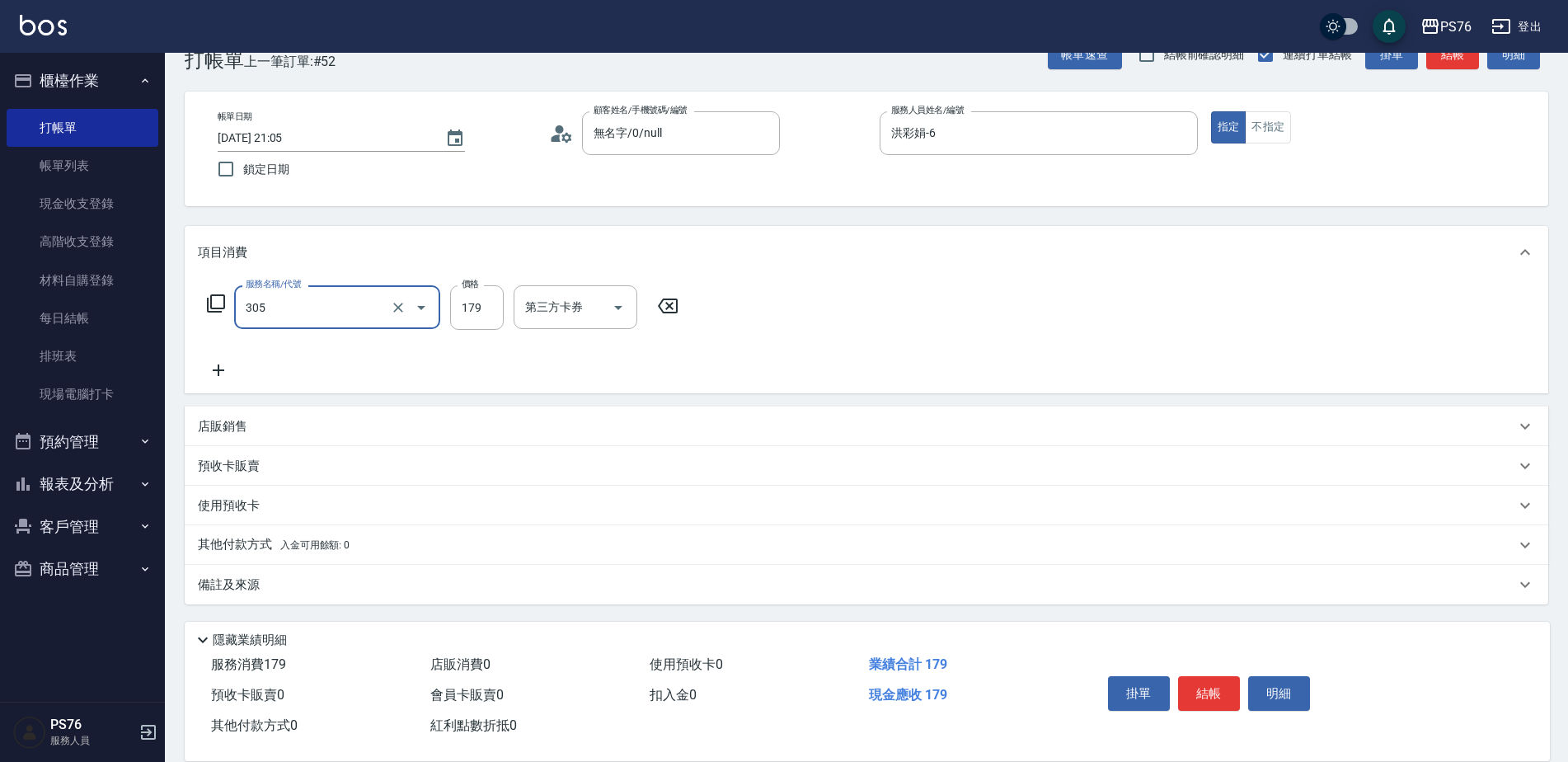
type input "剪髮(305)"
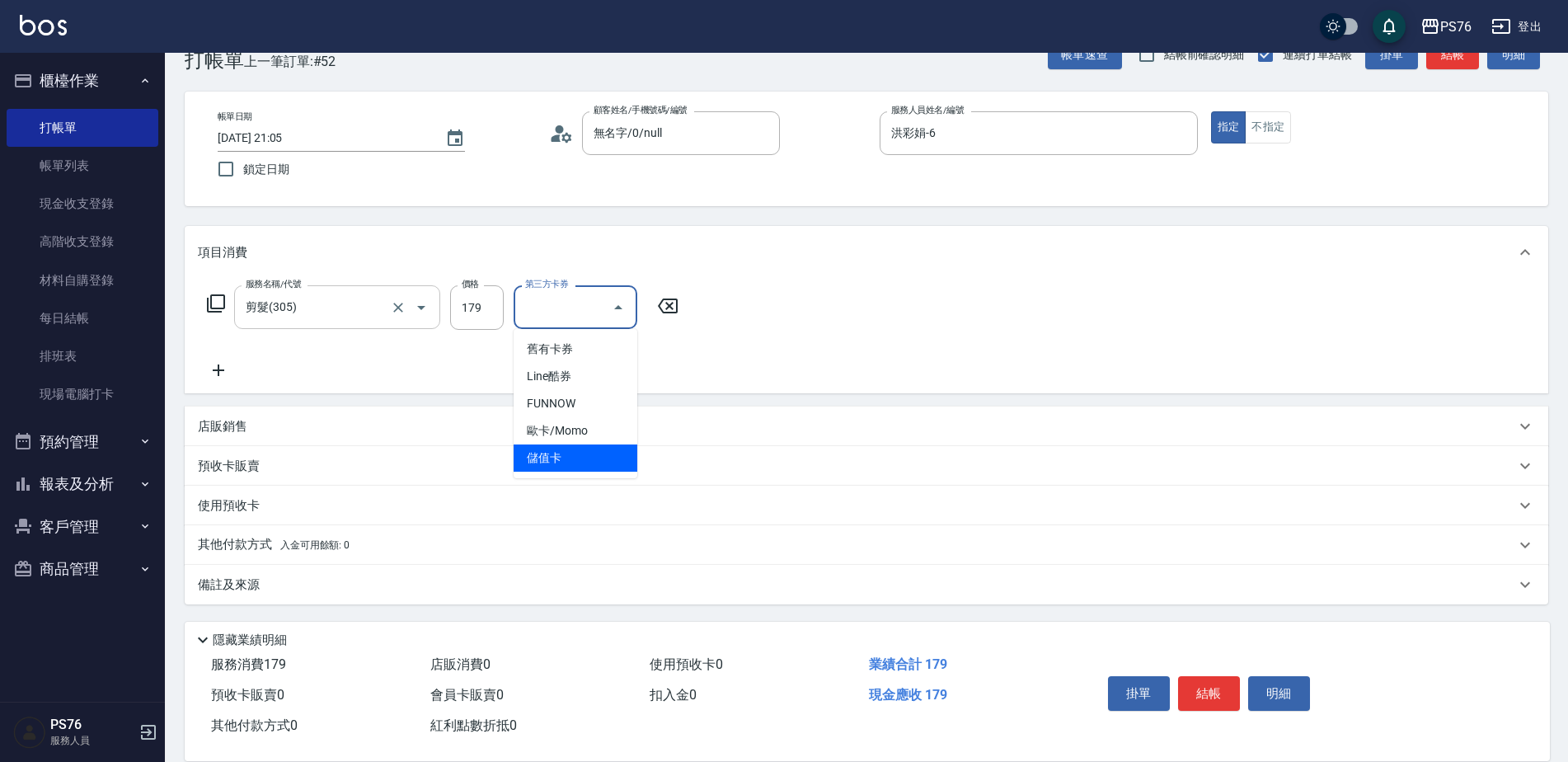
type input "儲值卡"
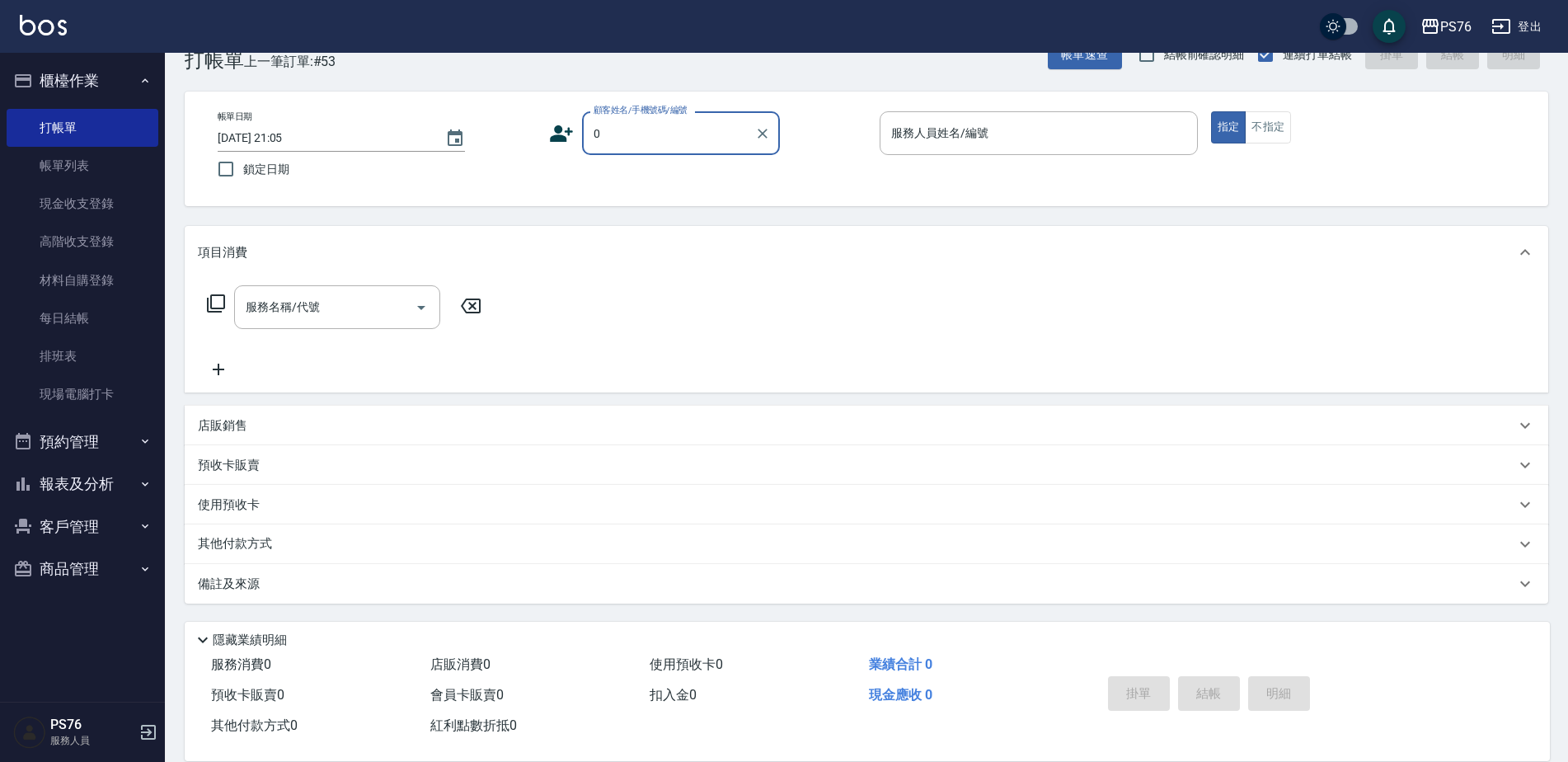
type input "無名字/0/null"
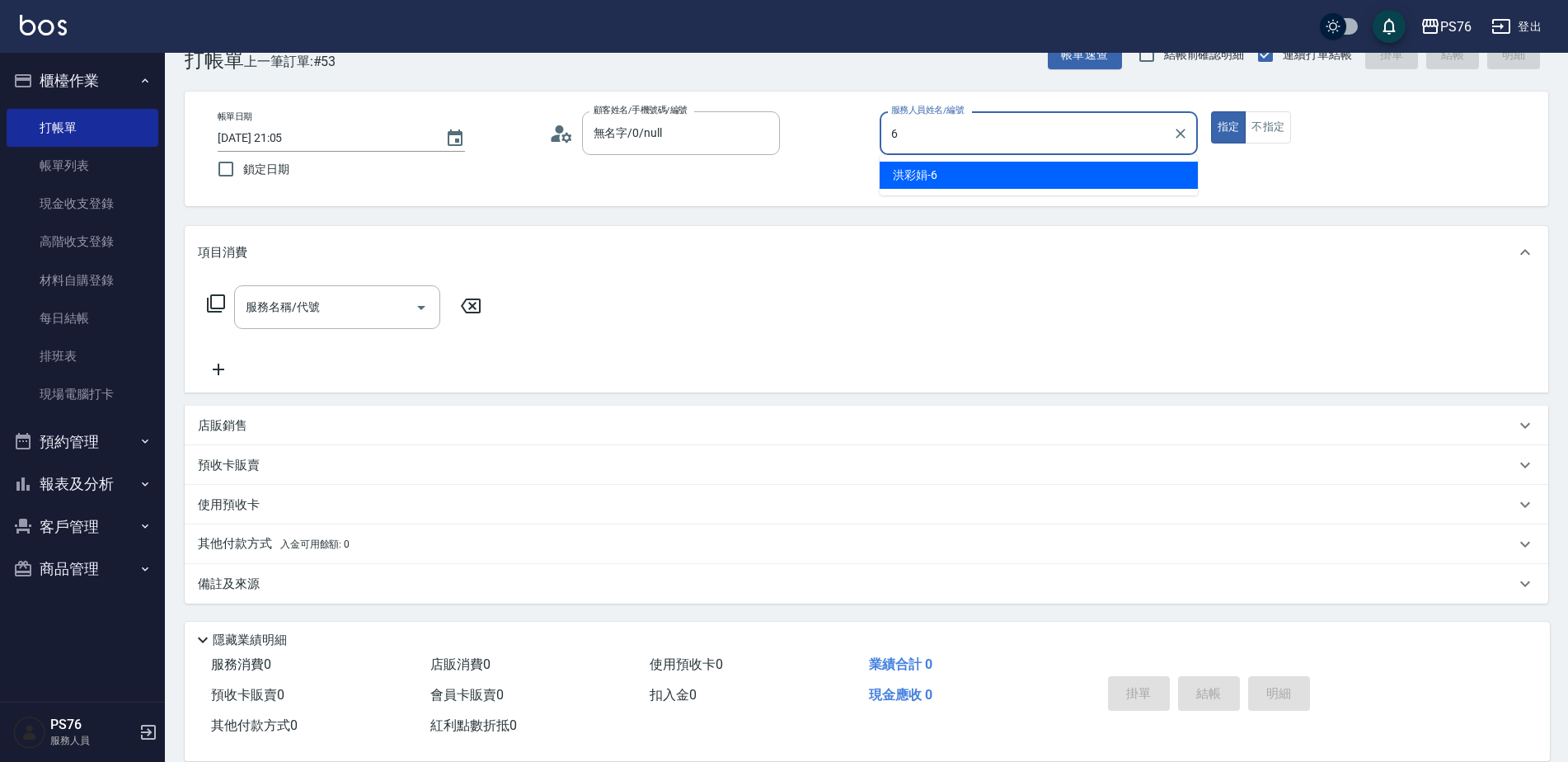
type input "洪彩娟-6"
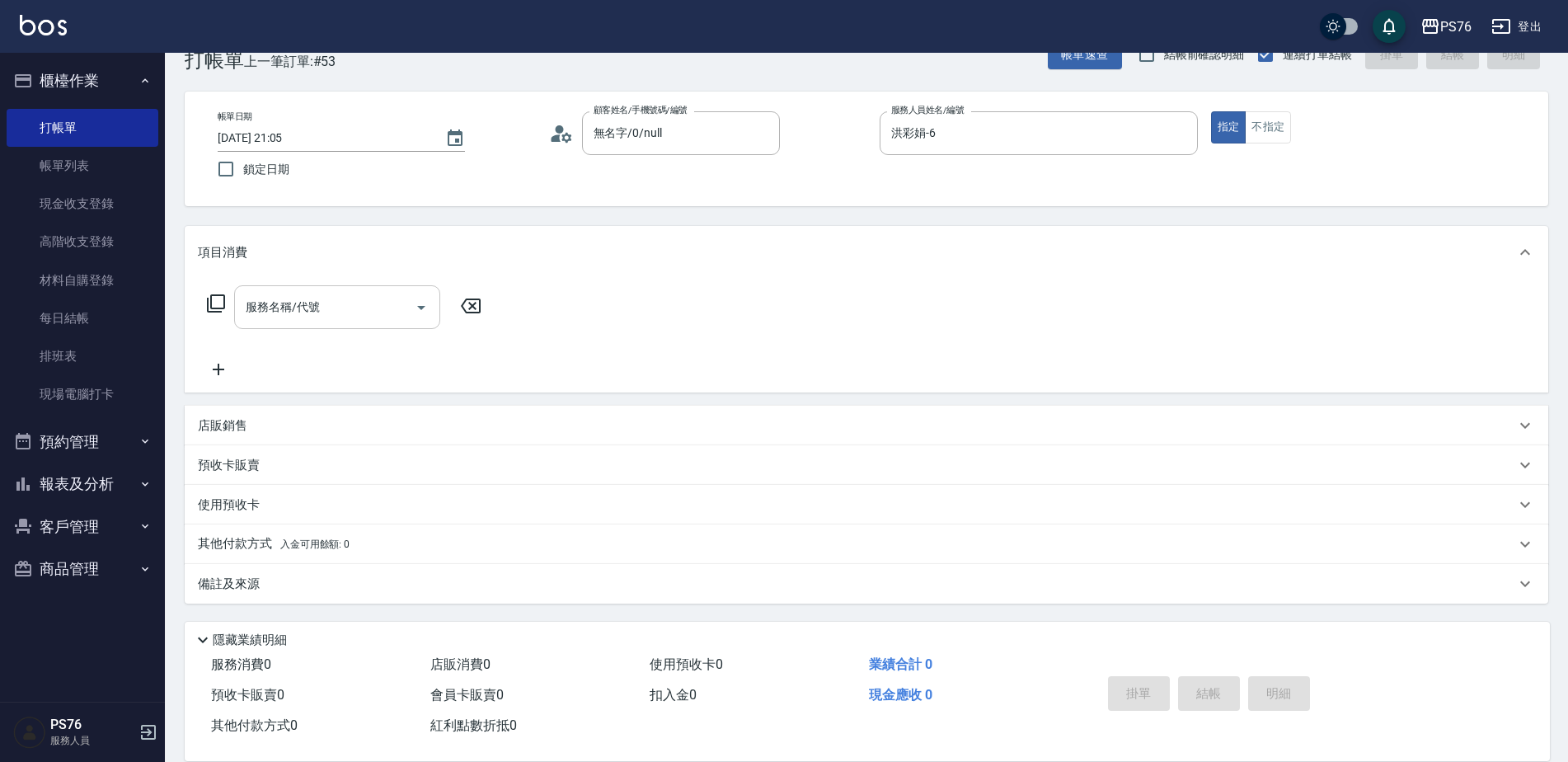
click at [339, 314] on input "服務名稱/代號" at bounding box center [325, 307] width 167 height 29
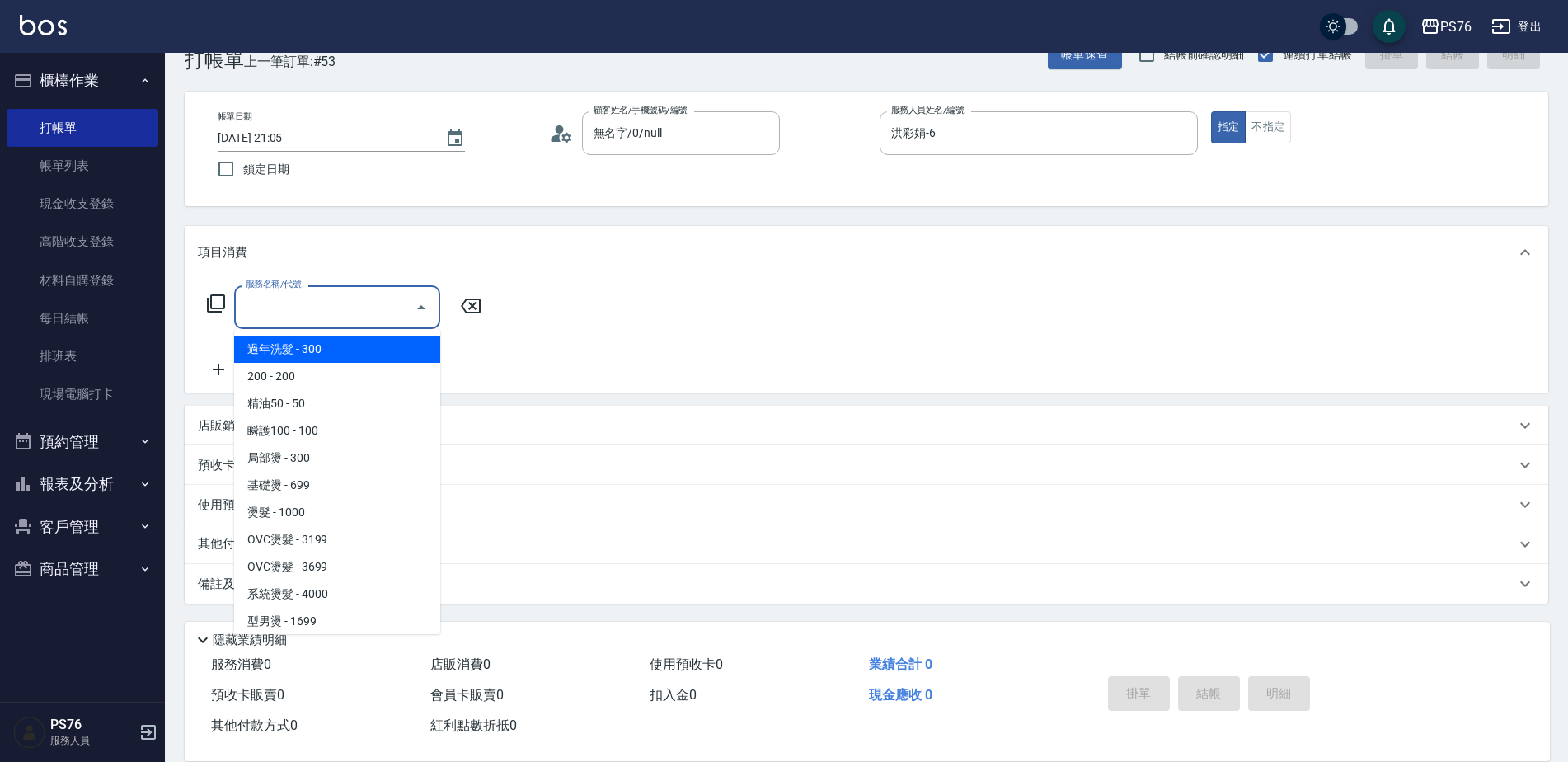
type input "5"
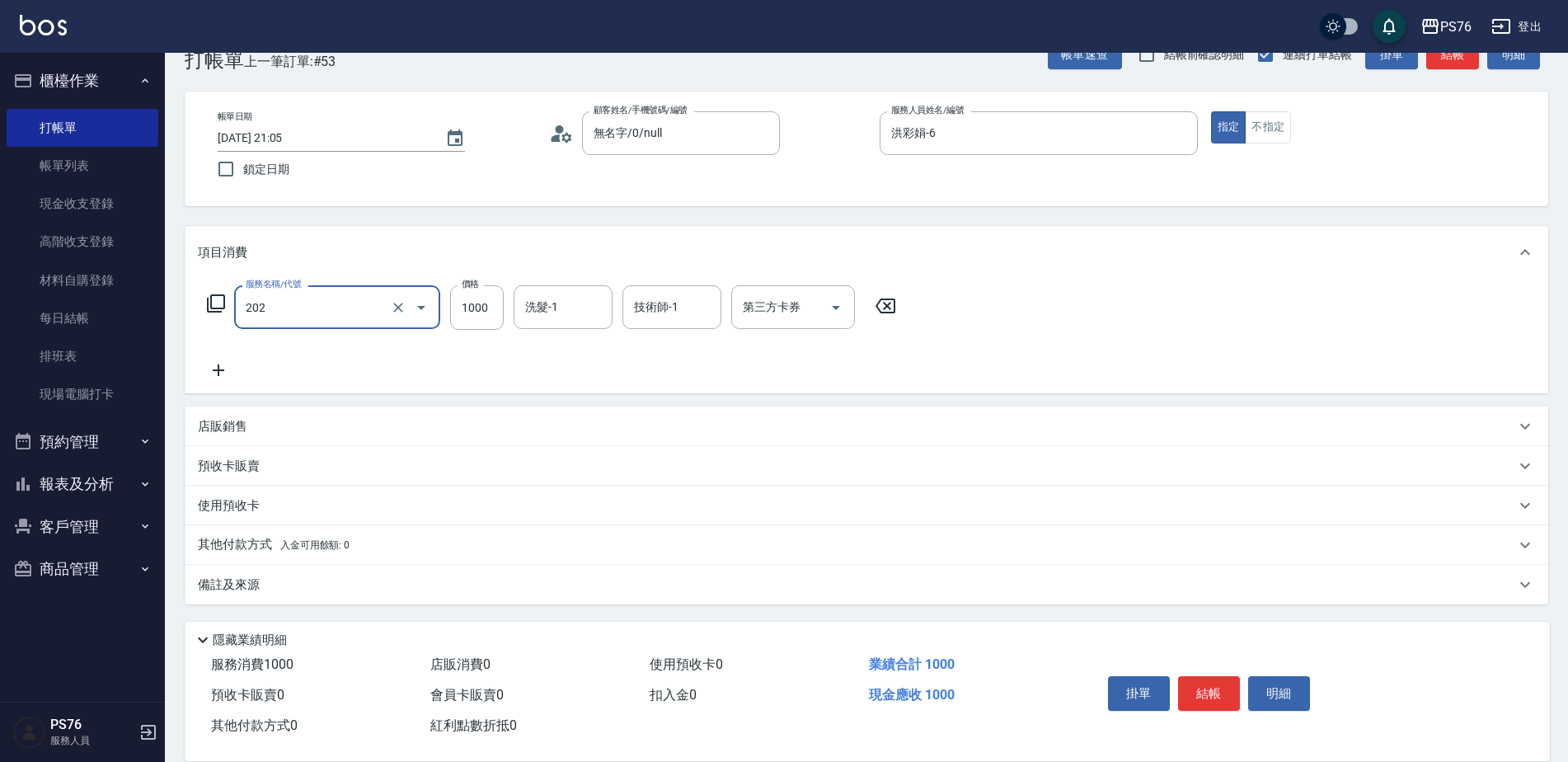
type input "燙髮(202)"
type input "1699"
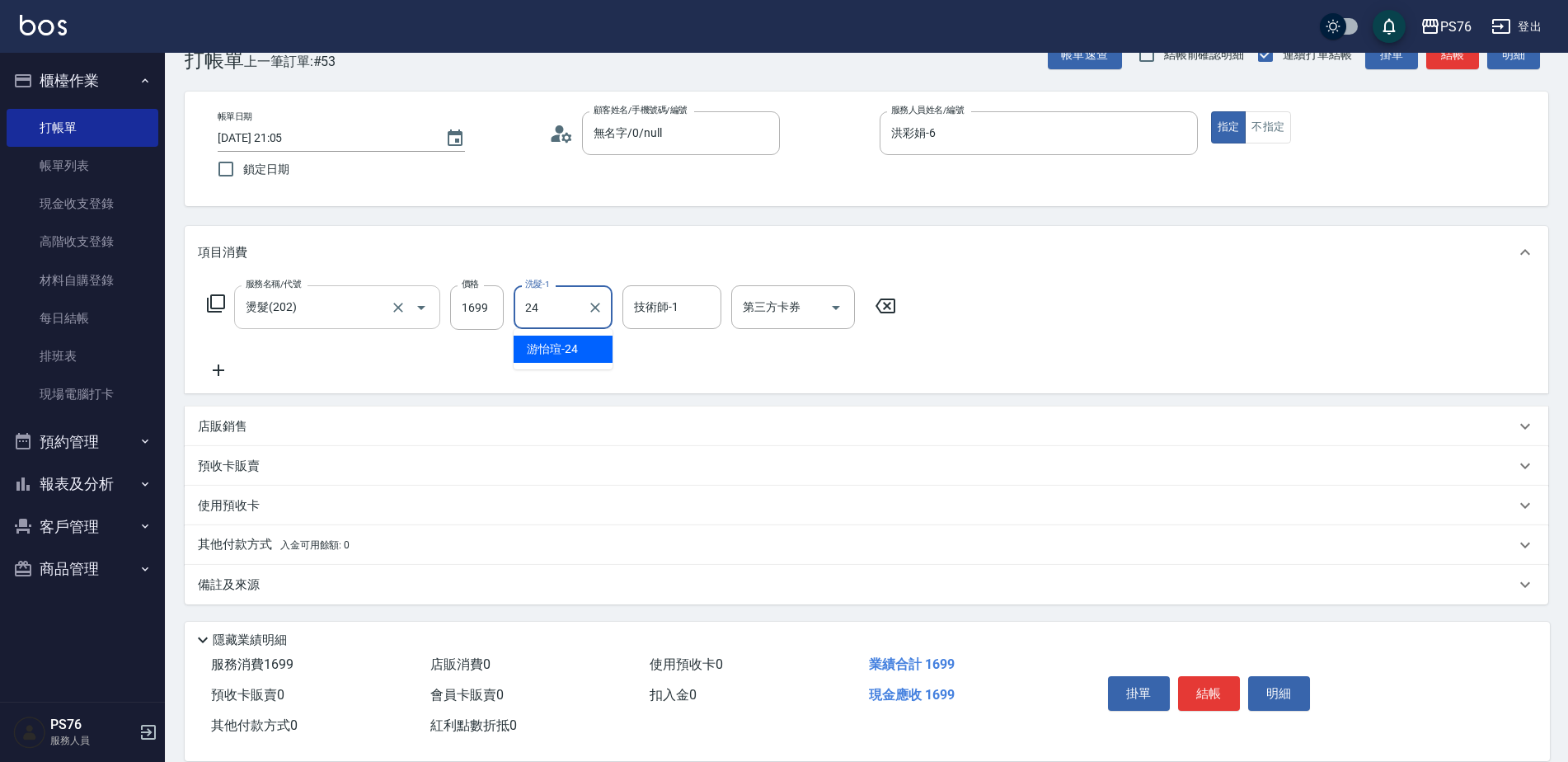
type input "游怡瑄-24"
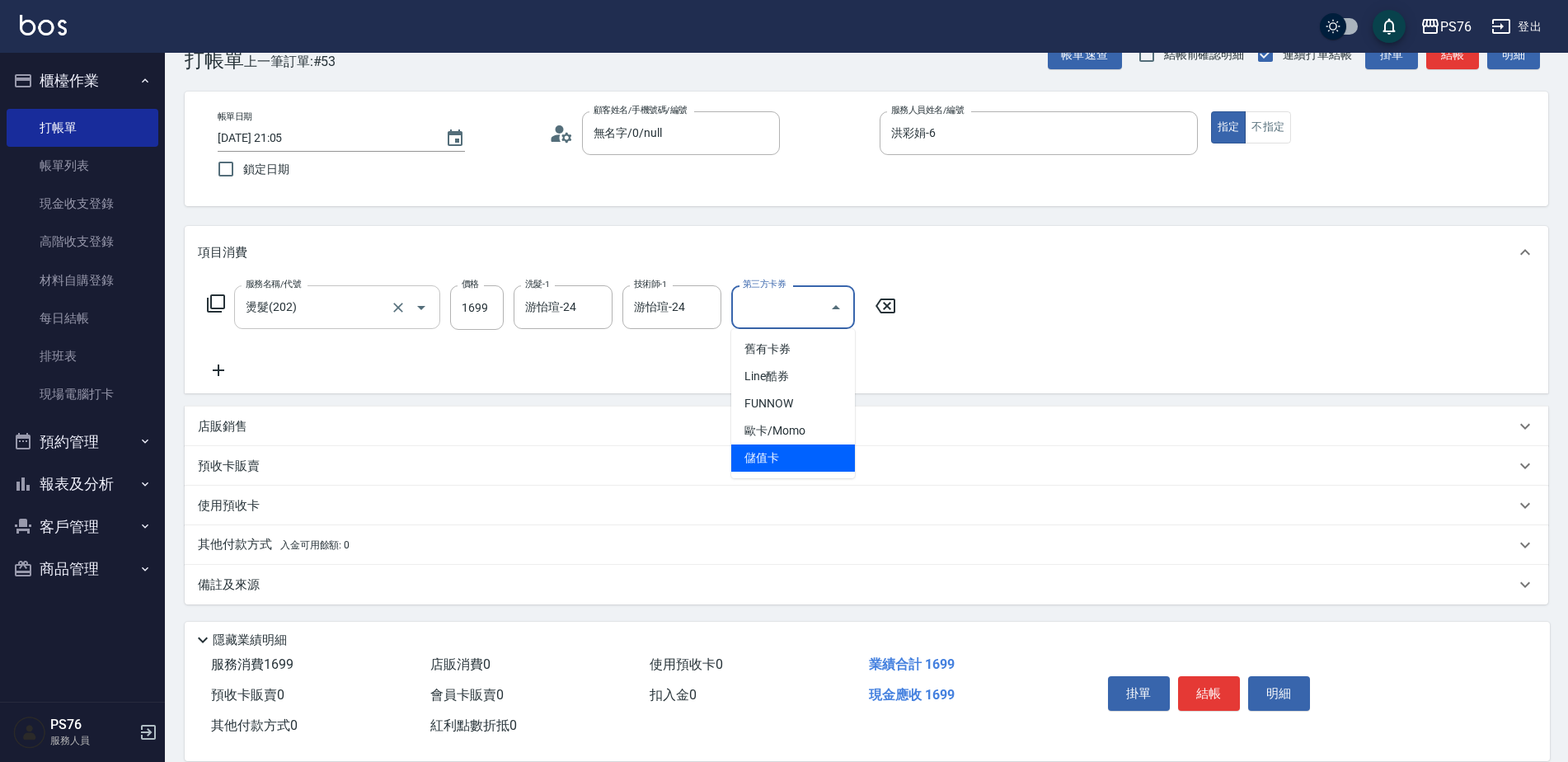
type input "儲值卡"
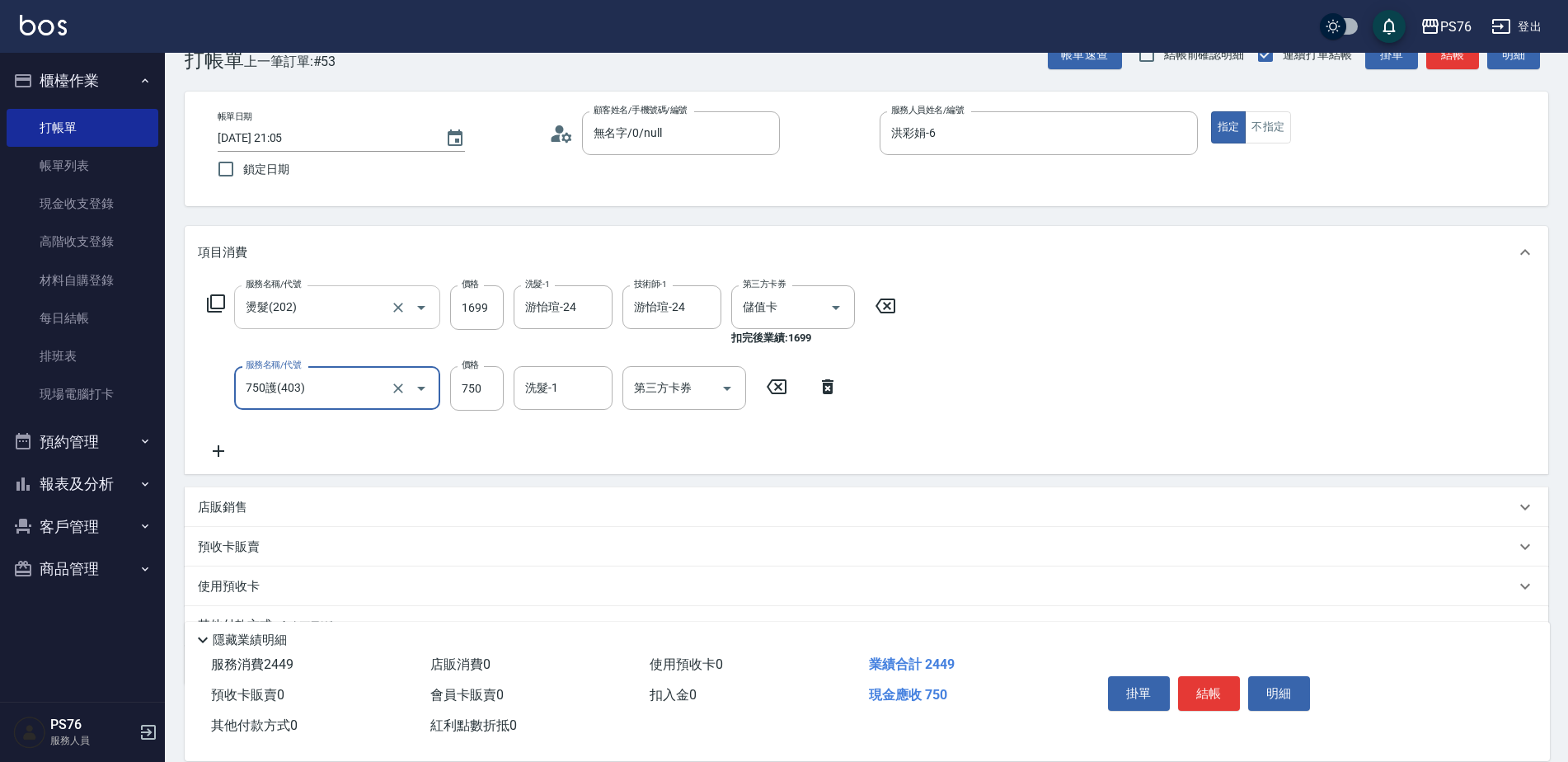
type input "750護(403)"
type input "游怡瑄-24"
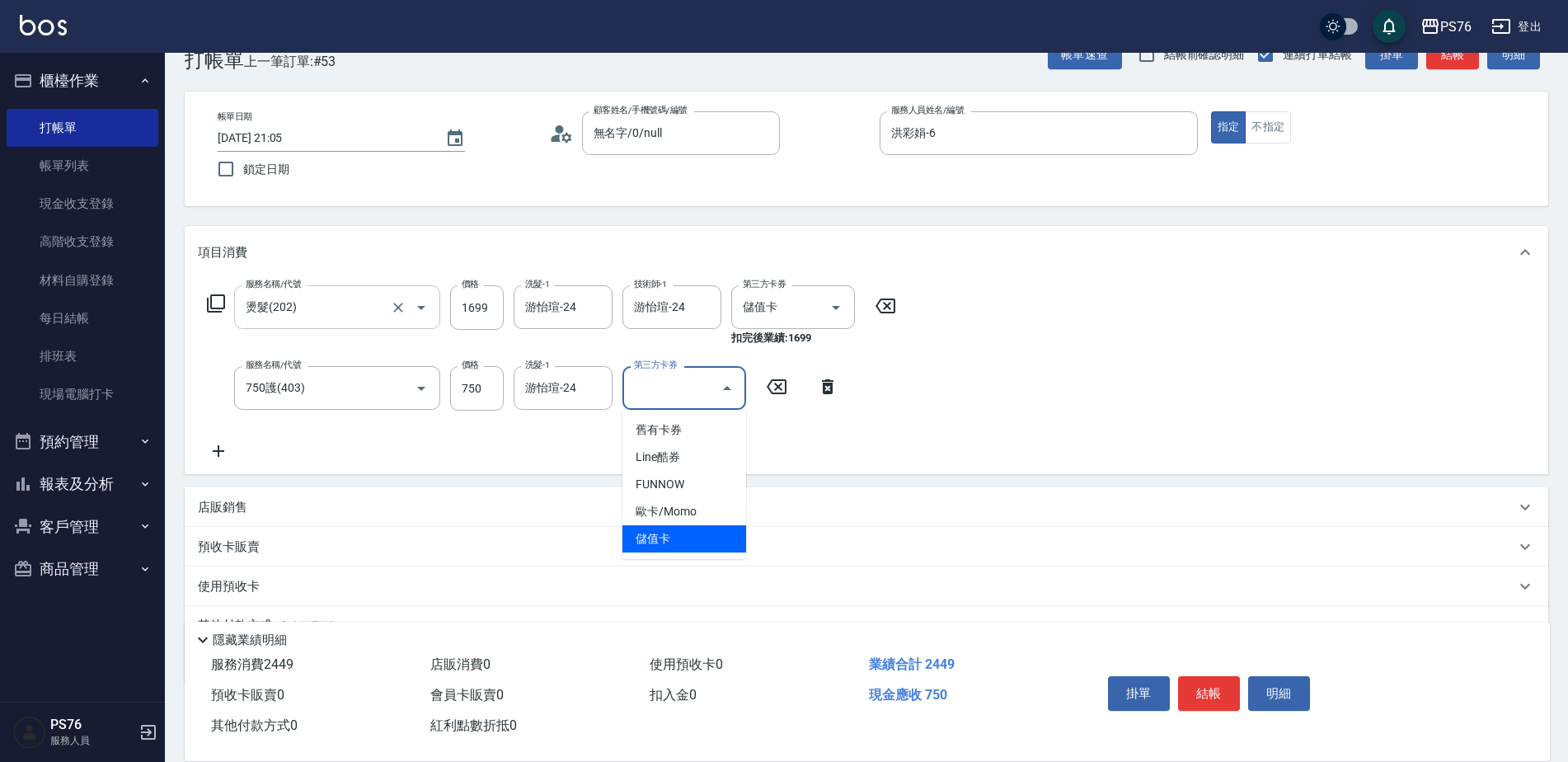
type input "儲值卡"
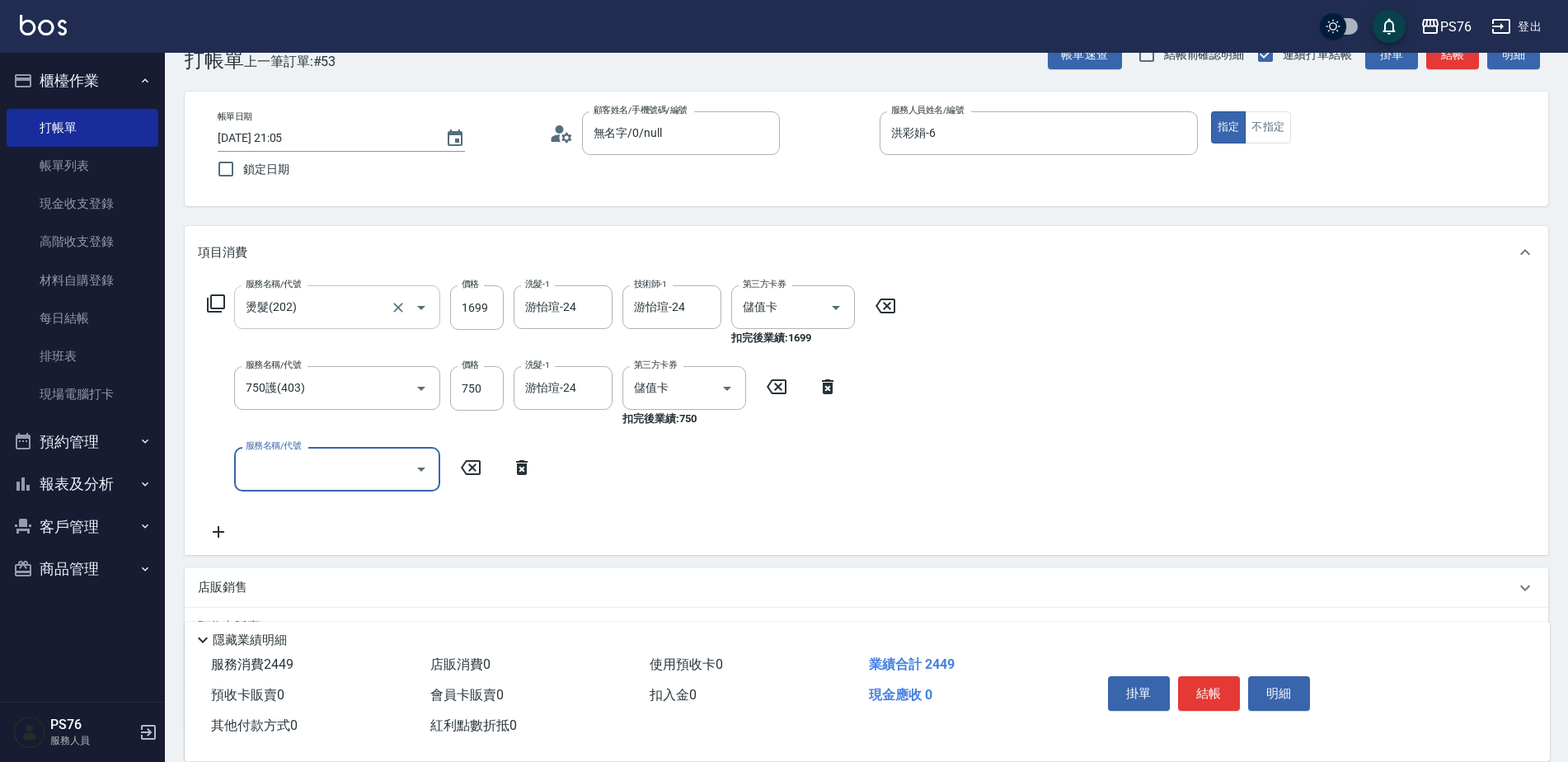
type input "4"
type input "儲值3000(901)"
type input "4000"
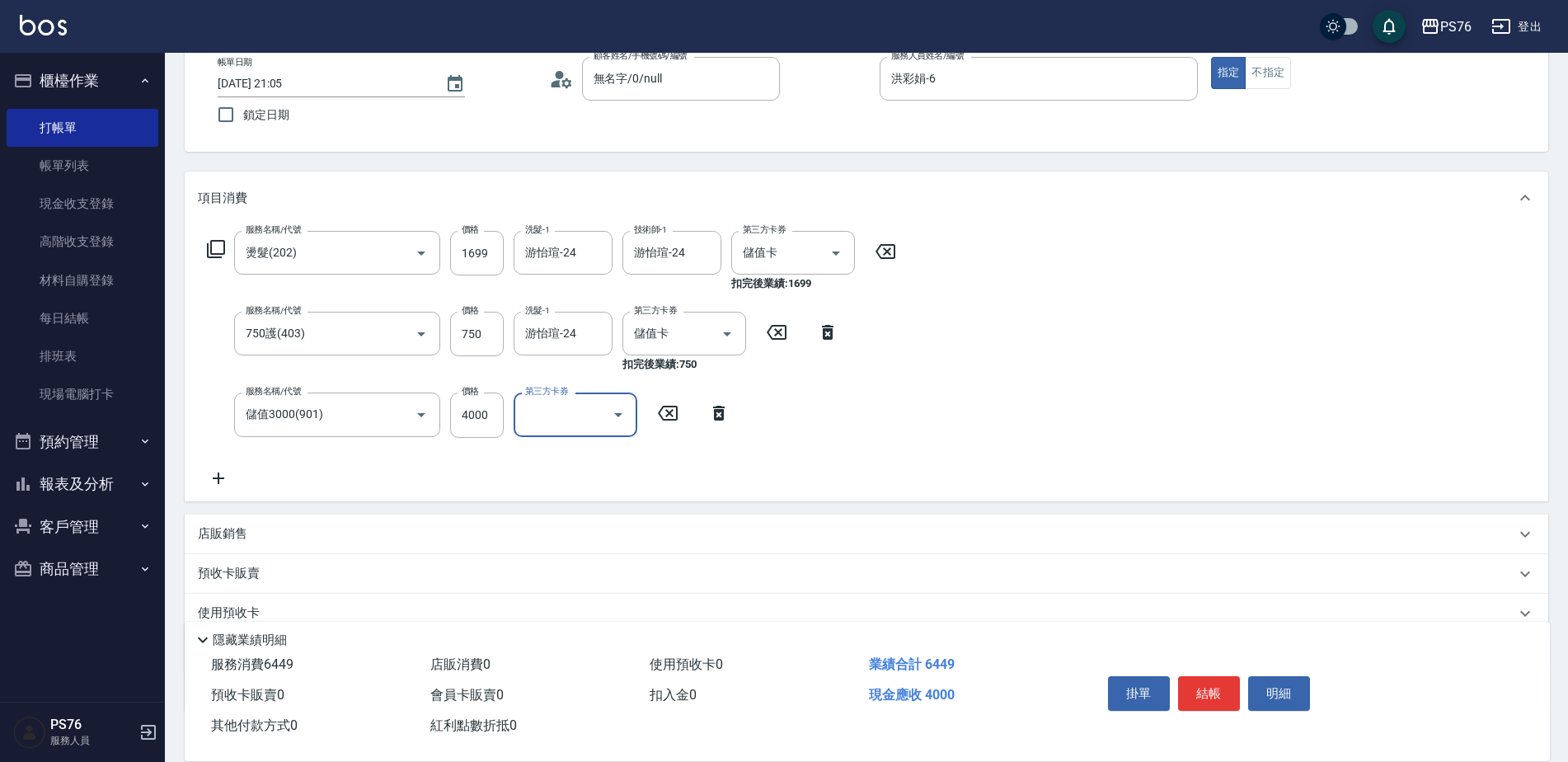
scroll to position [204, 0]
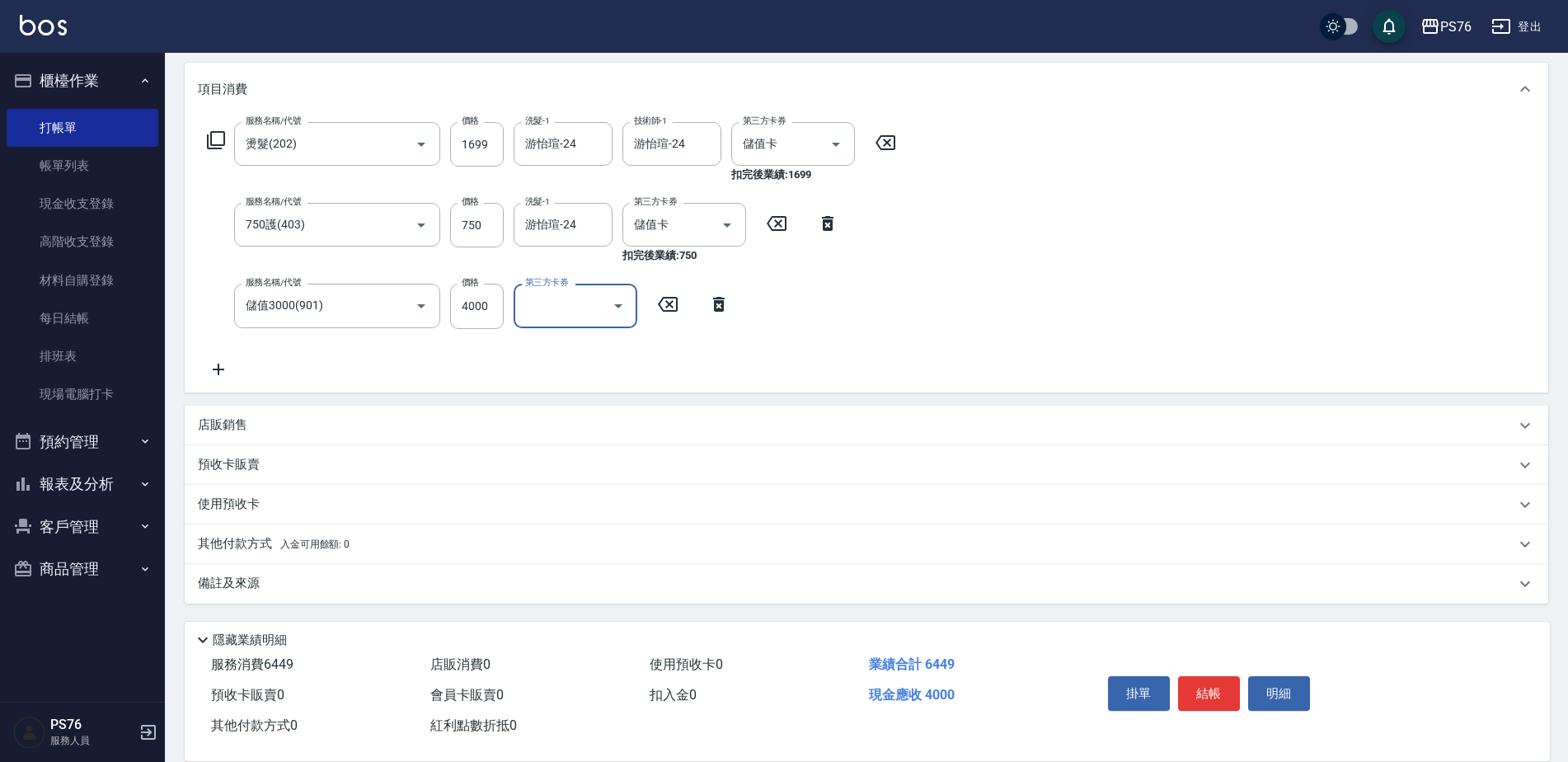
click at [280, 416] on div "店販銷售" at bounding box center [867, 426] width 1364 height 39
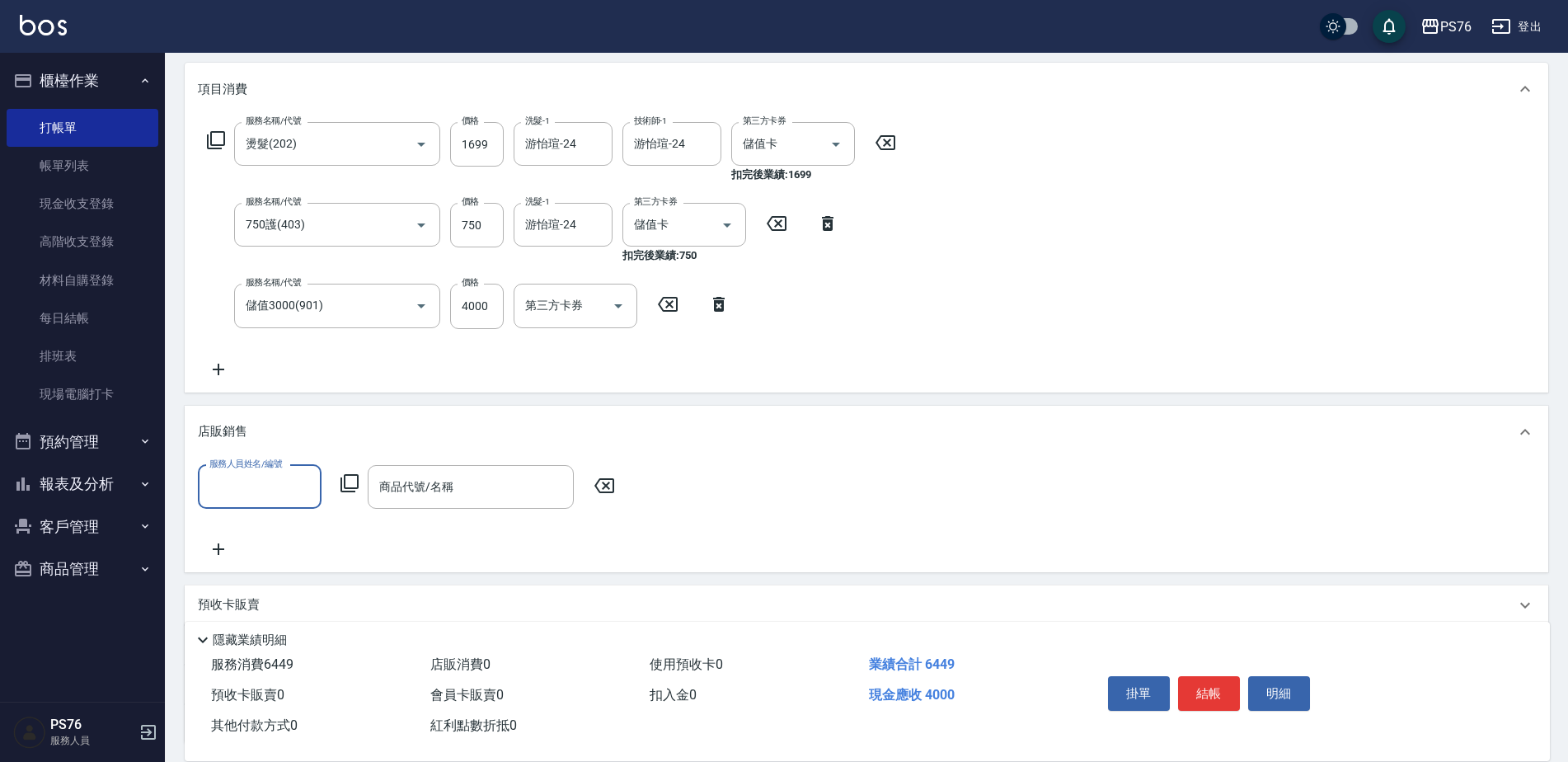
scroll to position [0, 0]
type input "洪彩娟-6"
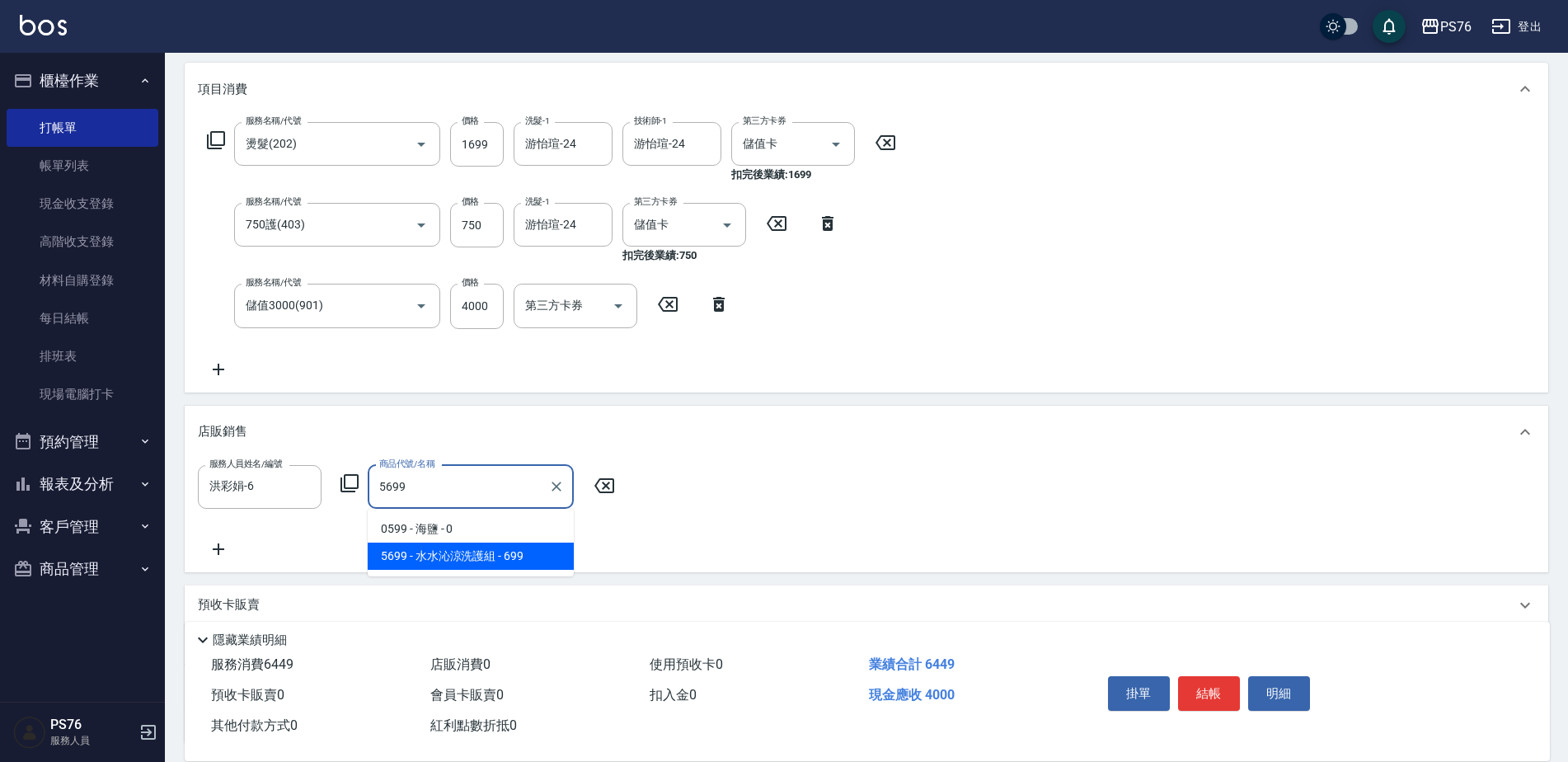
type input "[PERSON_NAME]涼洗護組"
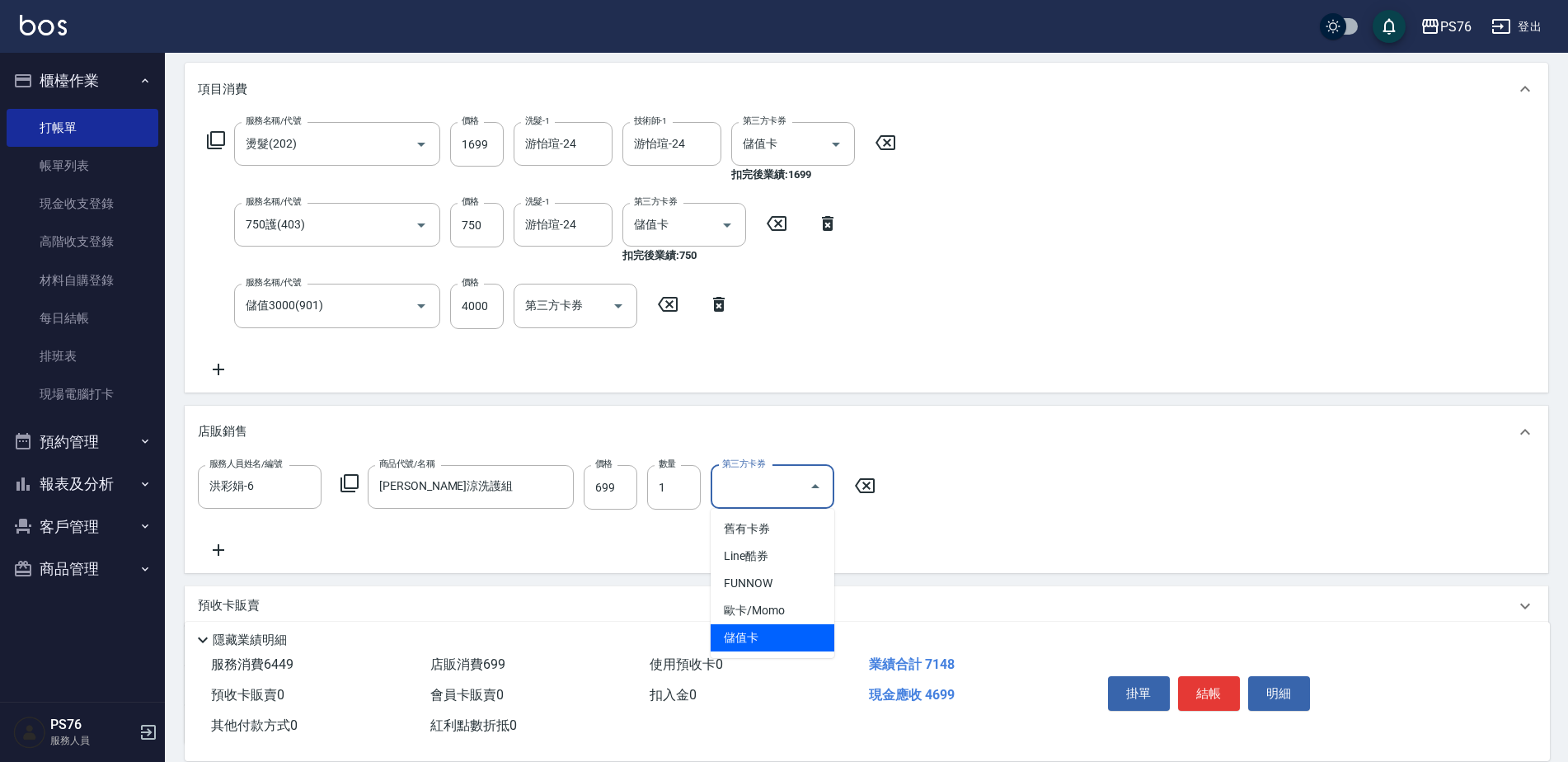
type input "儲值卡"
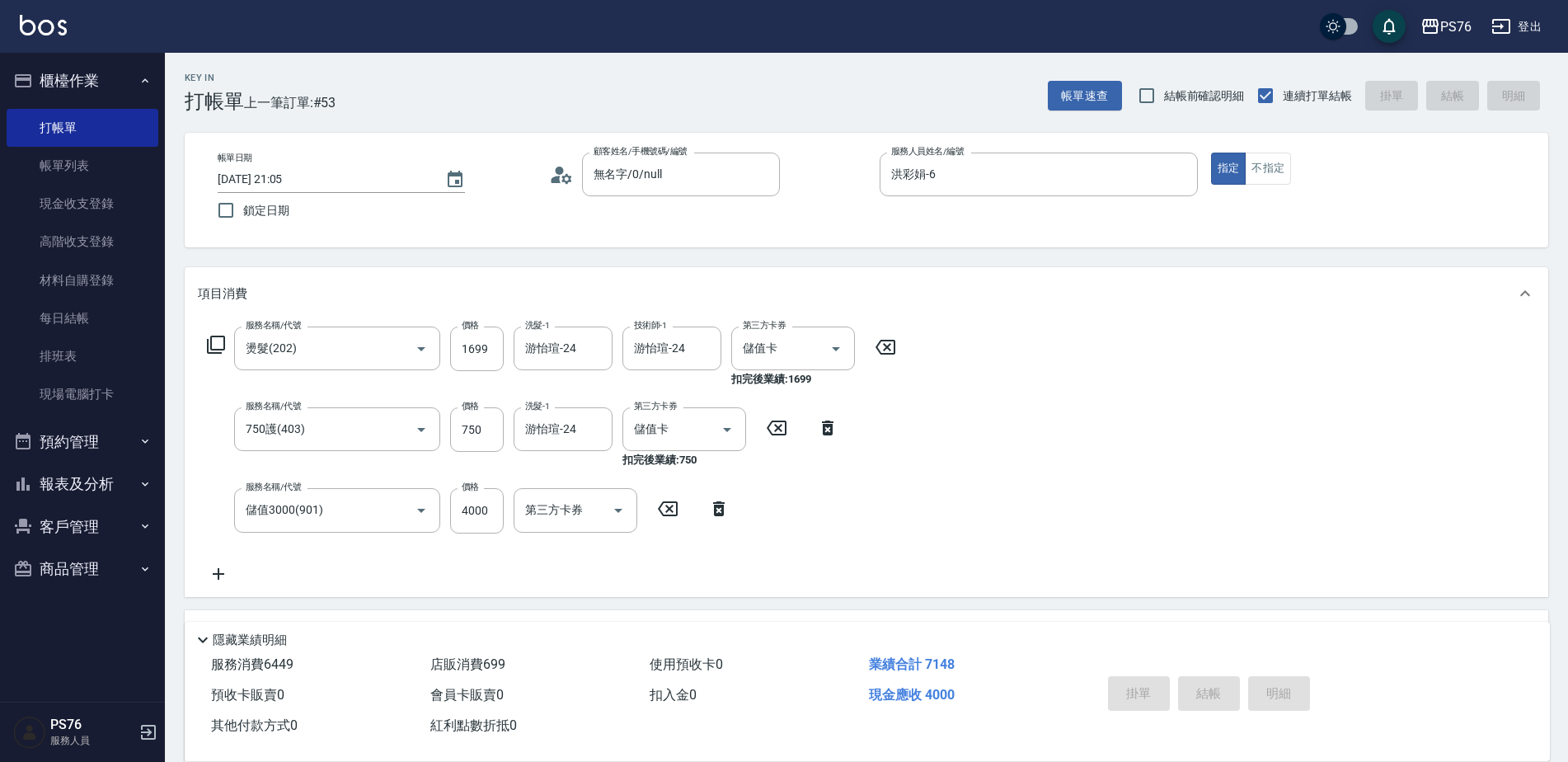
type input "2025/09/14 21:18"
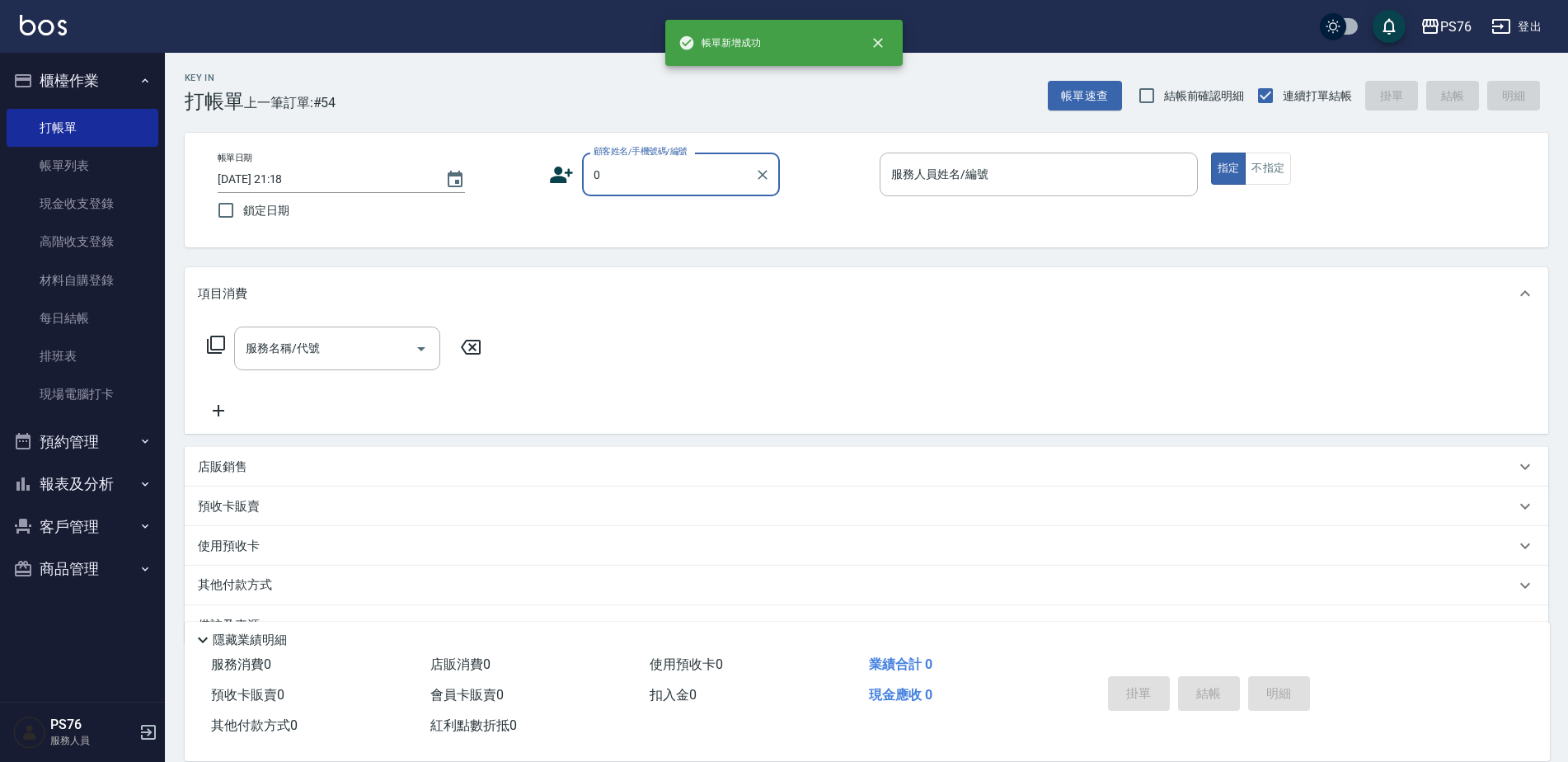
type input "無名字/0/null"
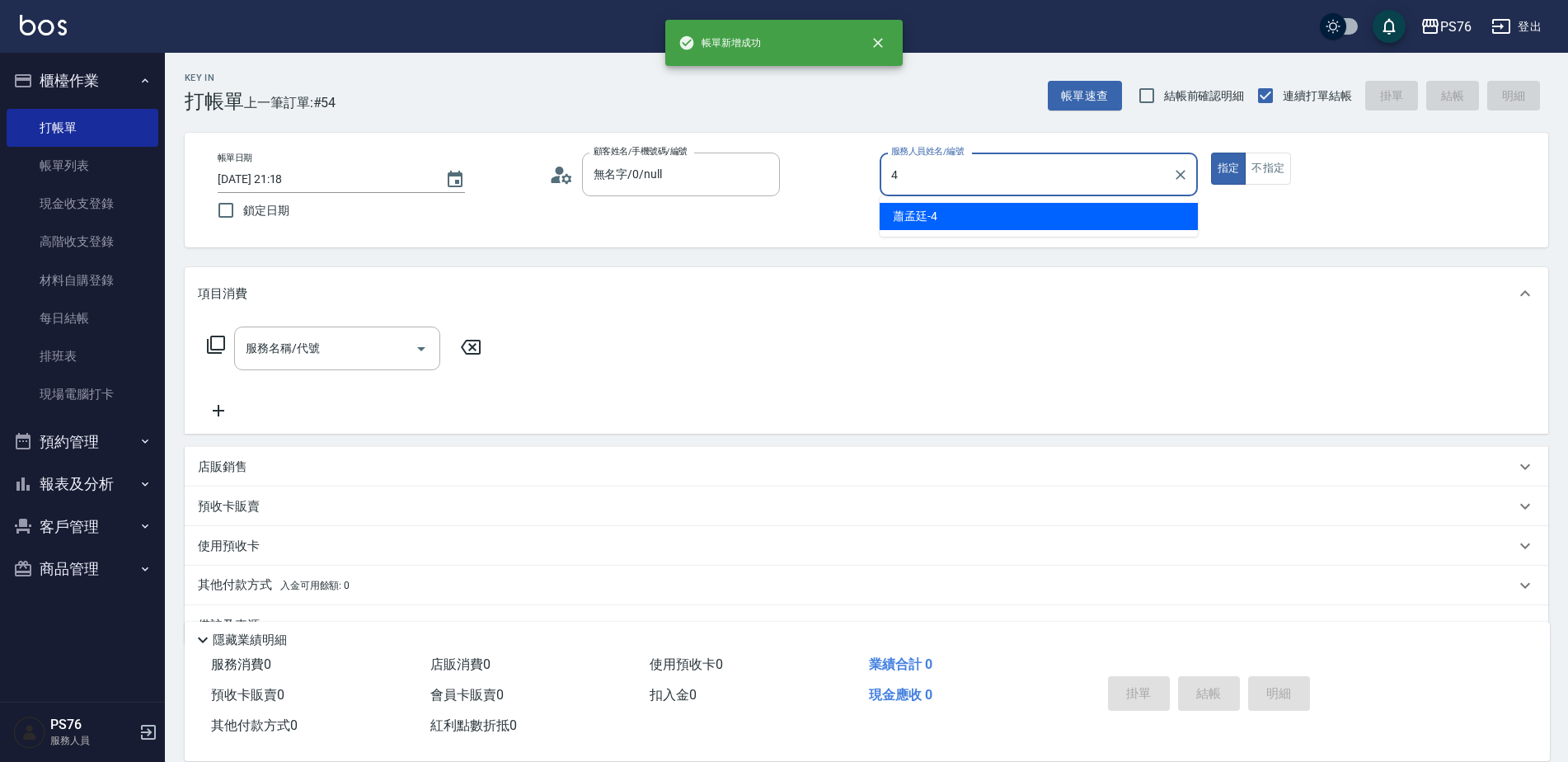
type input "蕭孟廷-4"
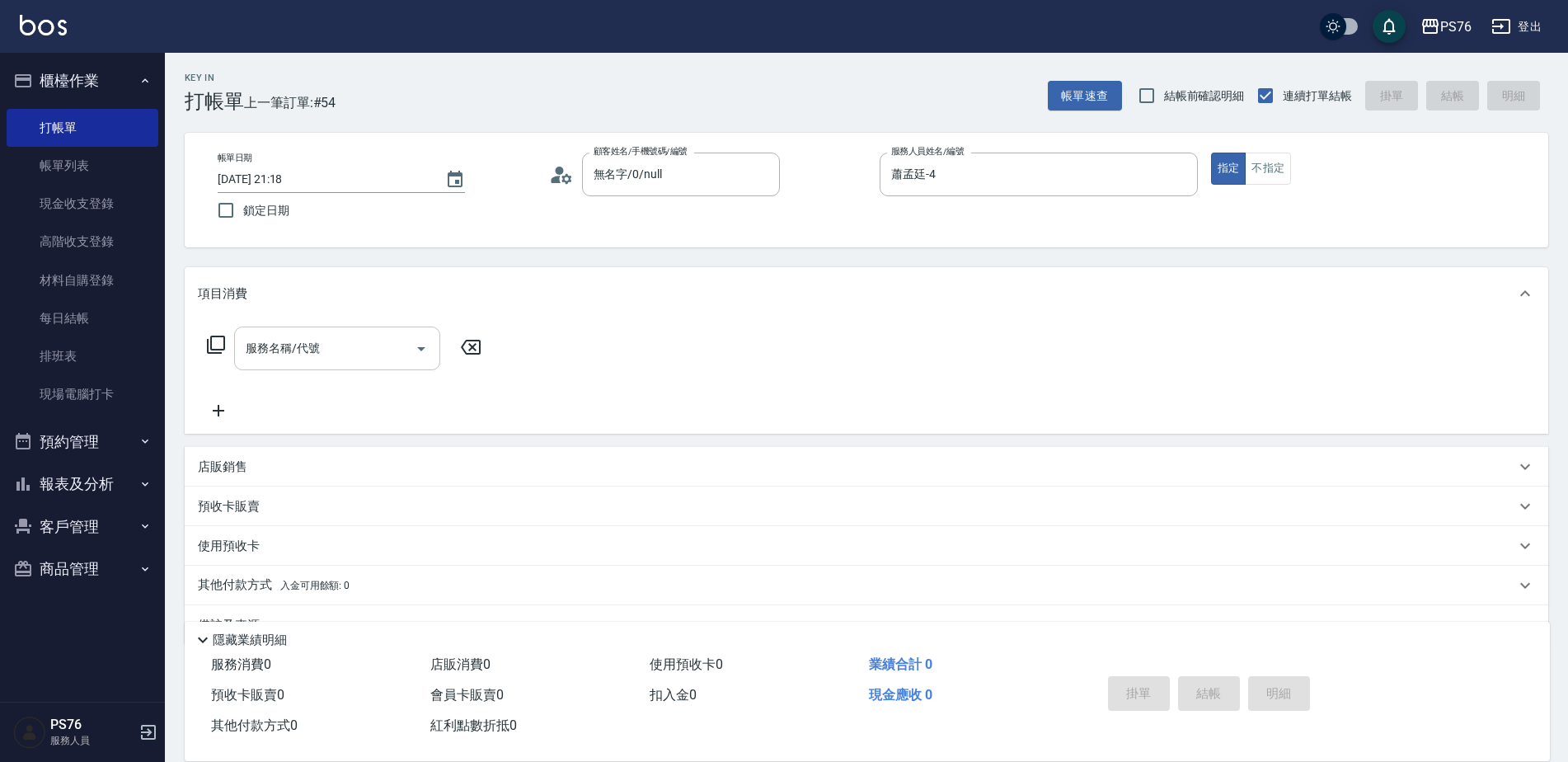
click at [303, 327] on div "服務名稱/代號" at bounding box center [336, 348] width 206 height 44
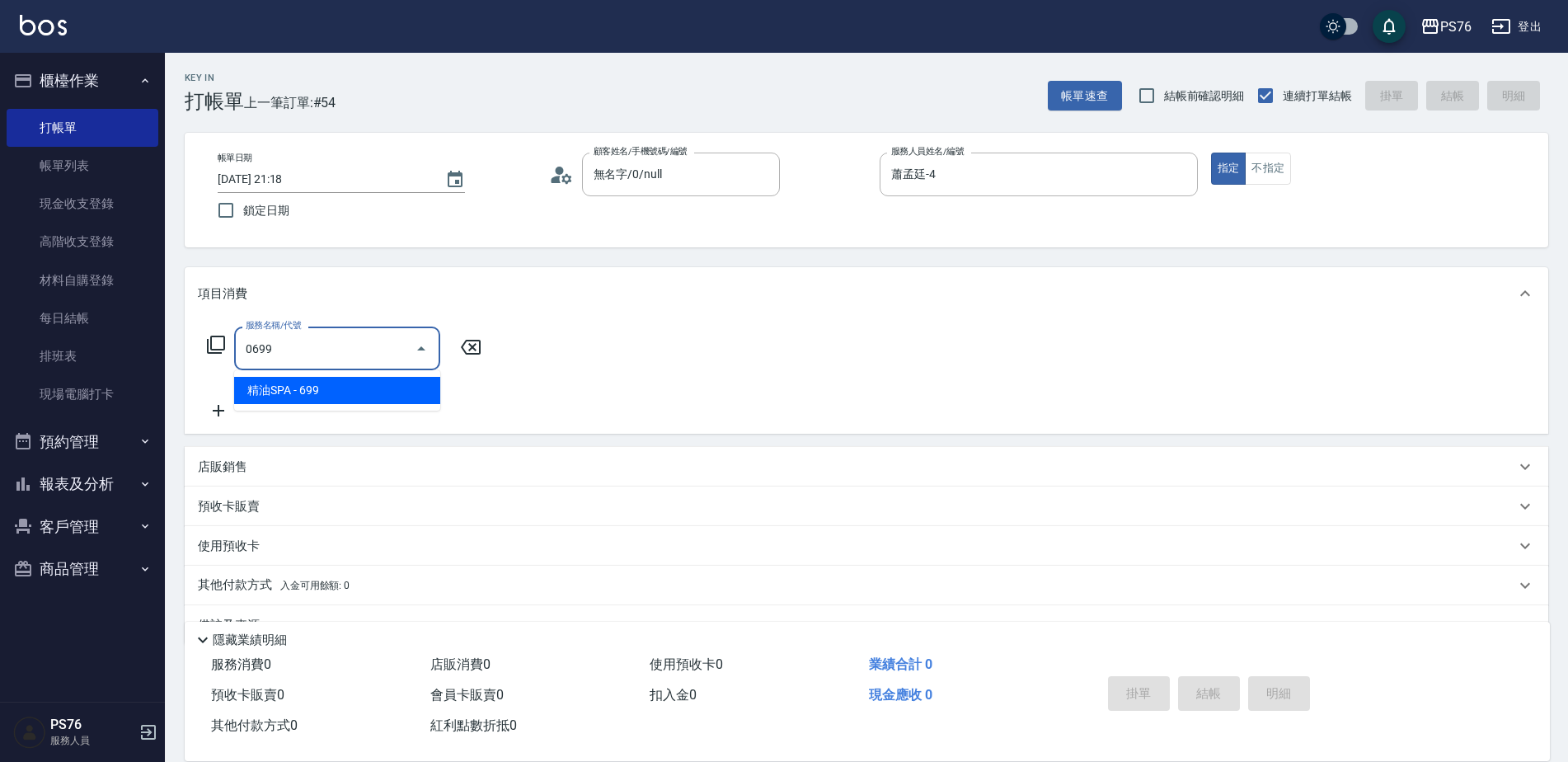
type input "精油SPA(0699)"
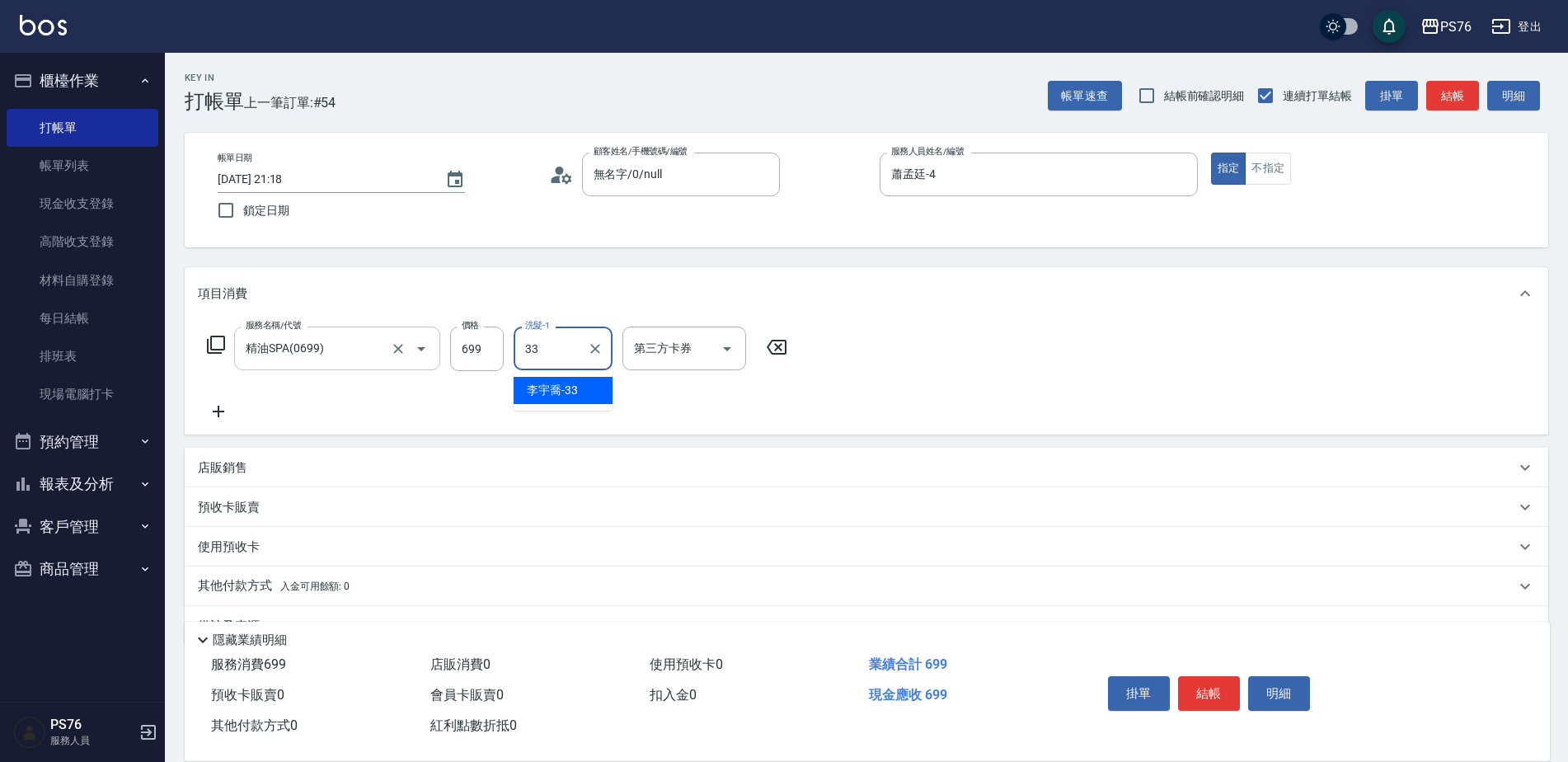
type input "李宇喬-33"
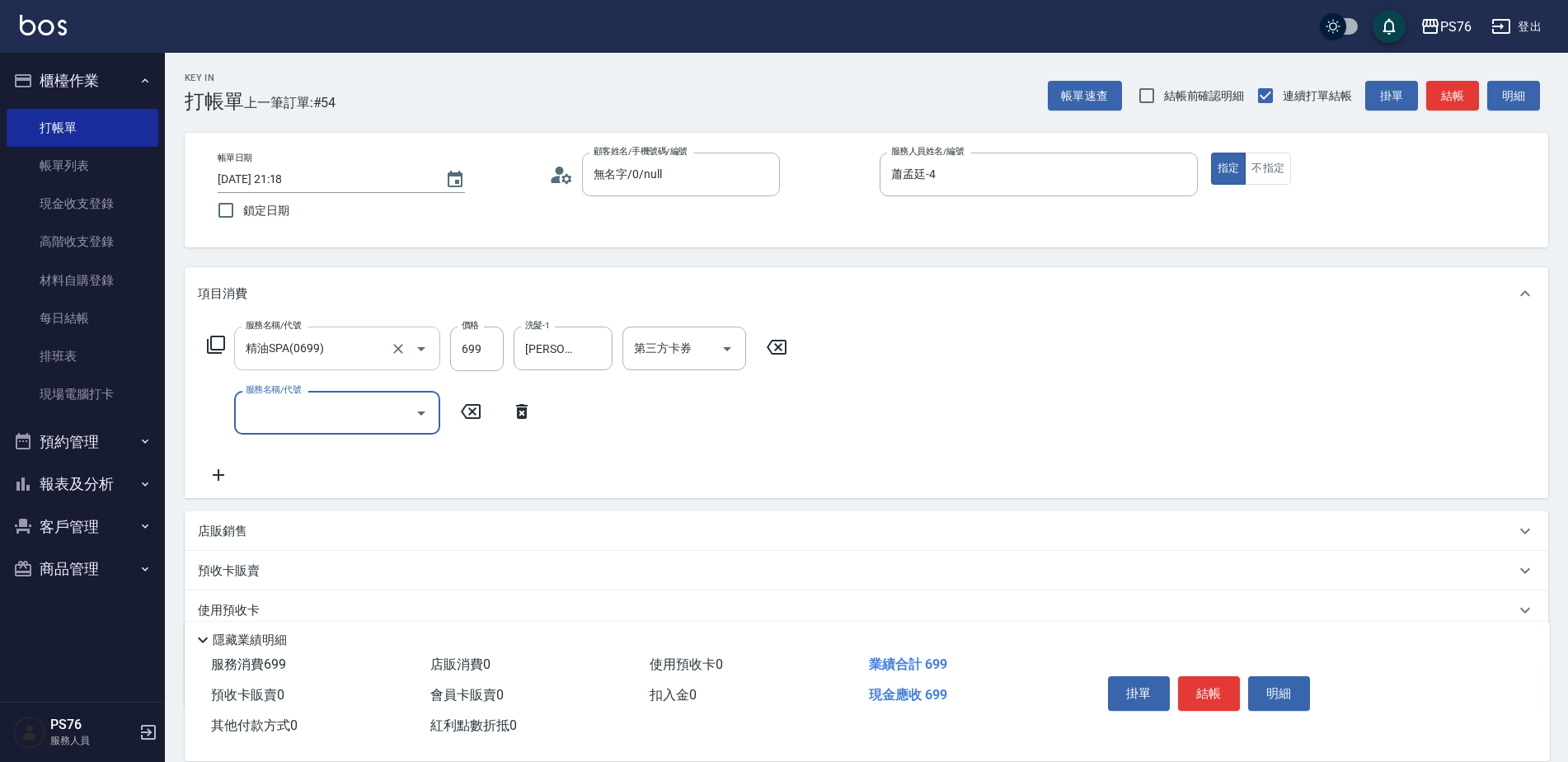
type input "2"
type input "染髮(501)"
type input "2000"
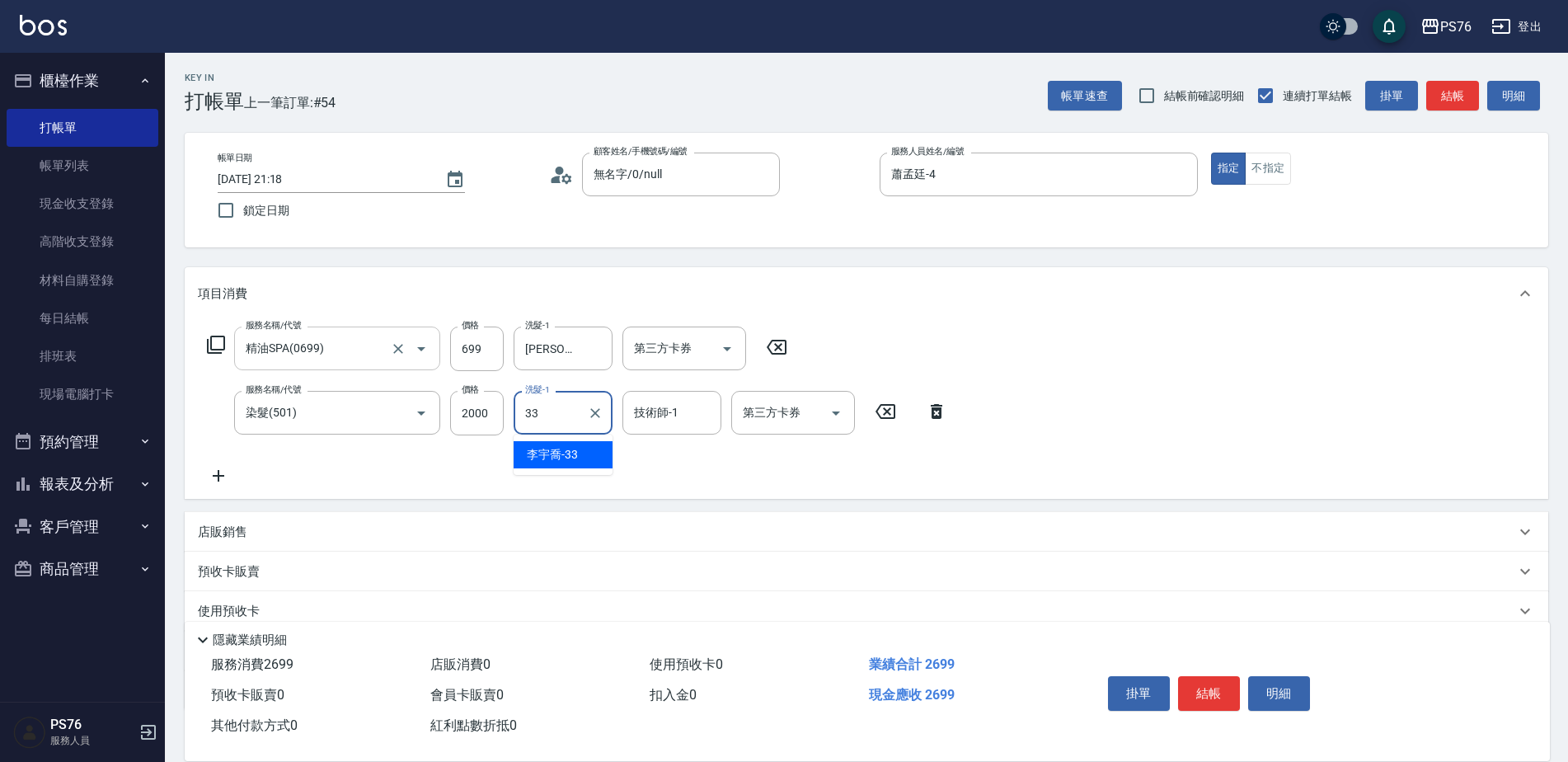
type input "李宇喬-33"
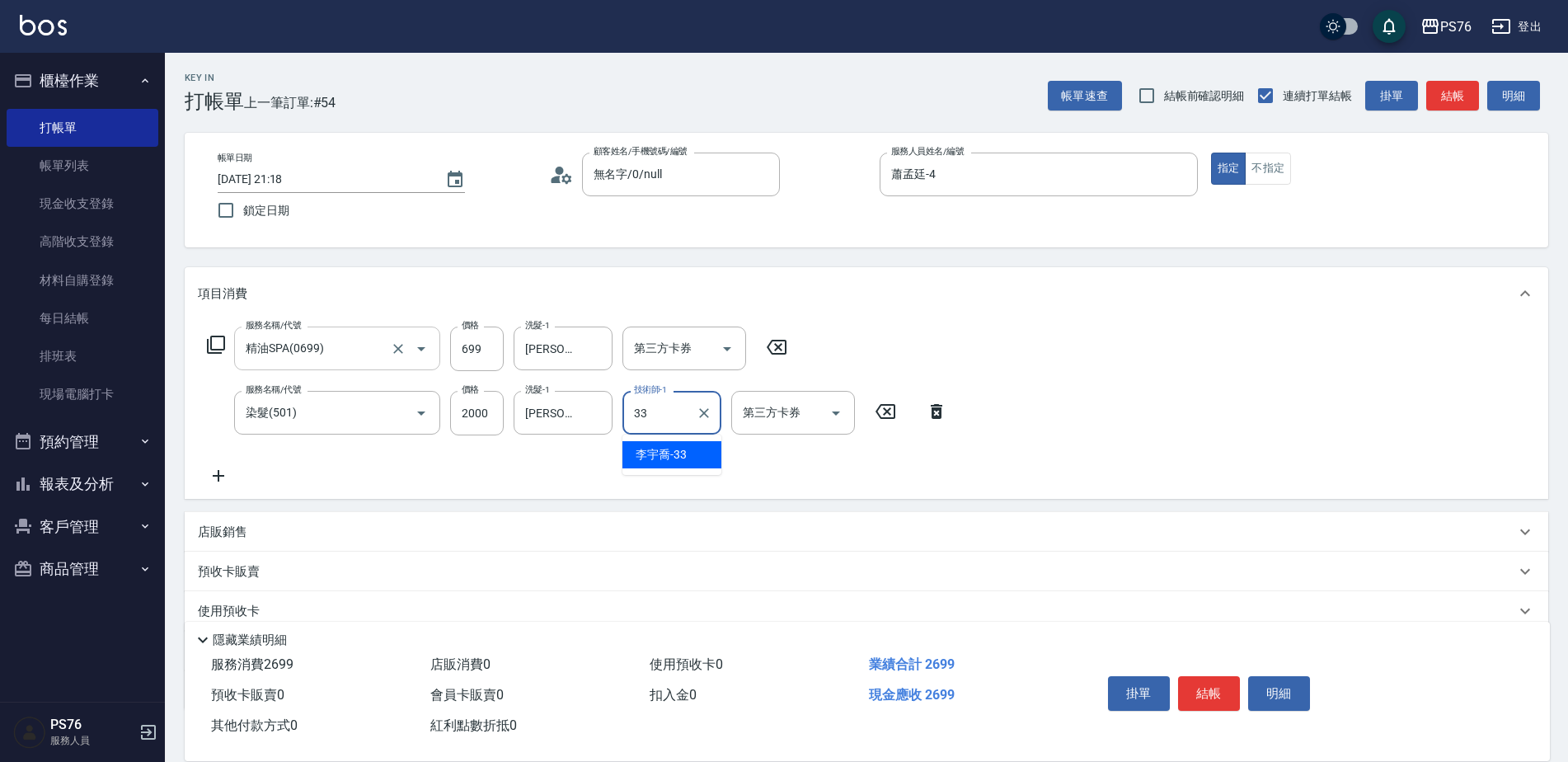
type input "李宇喬-33"
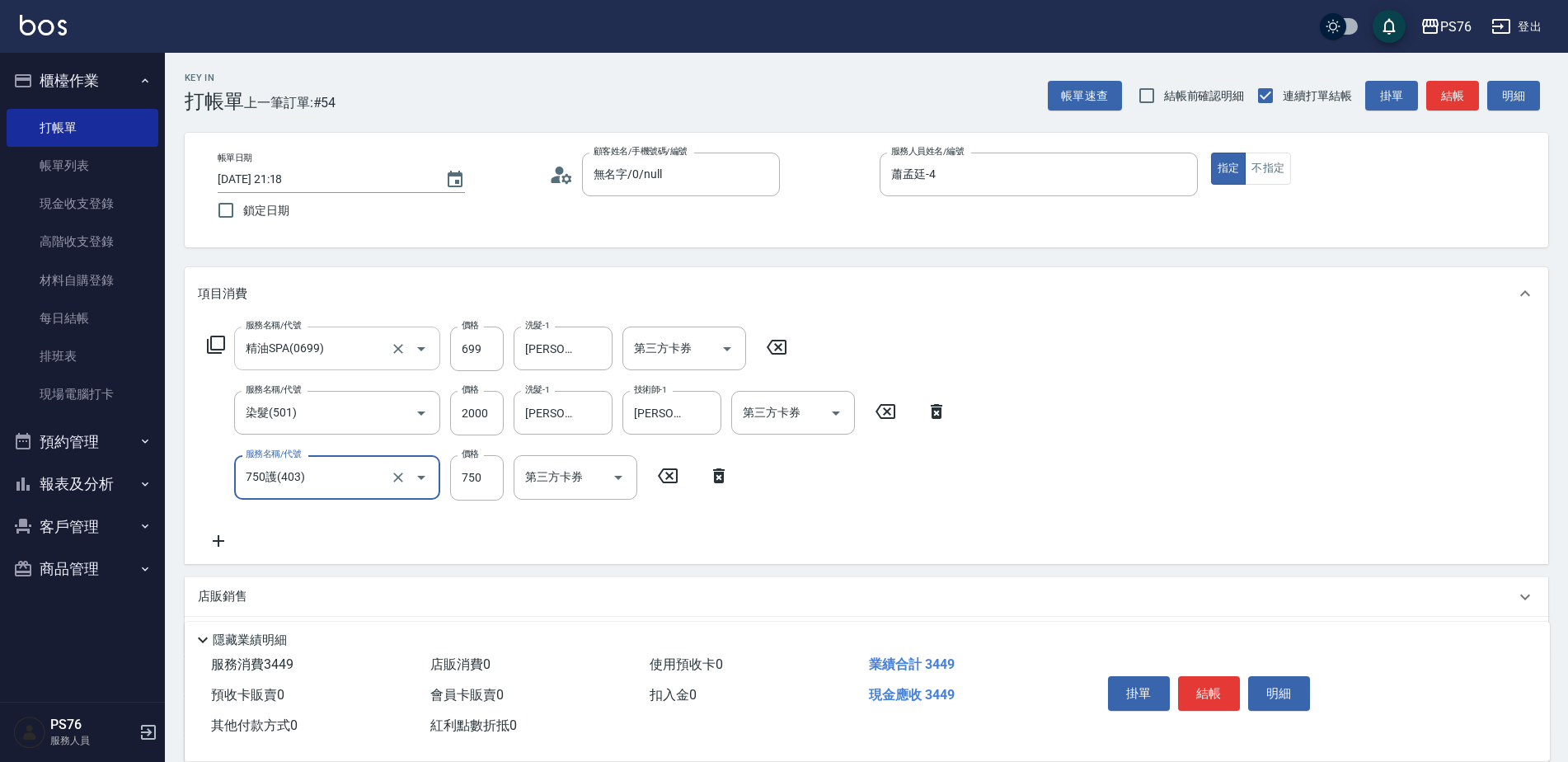
type input "750護(403)"
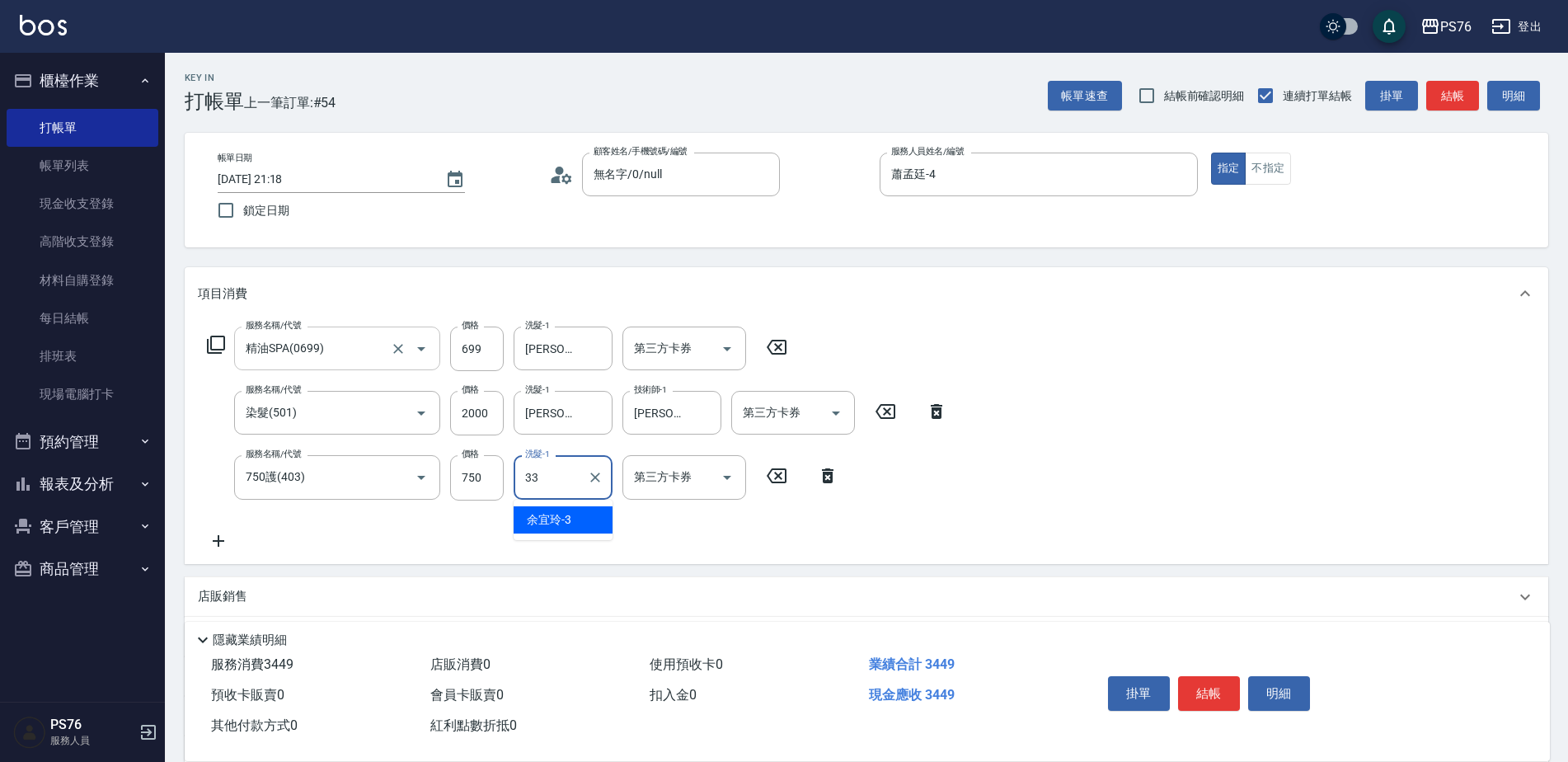
type input "李宇喬-33"
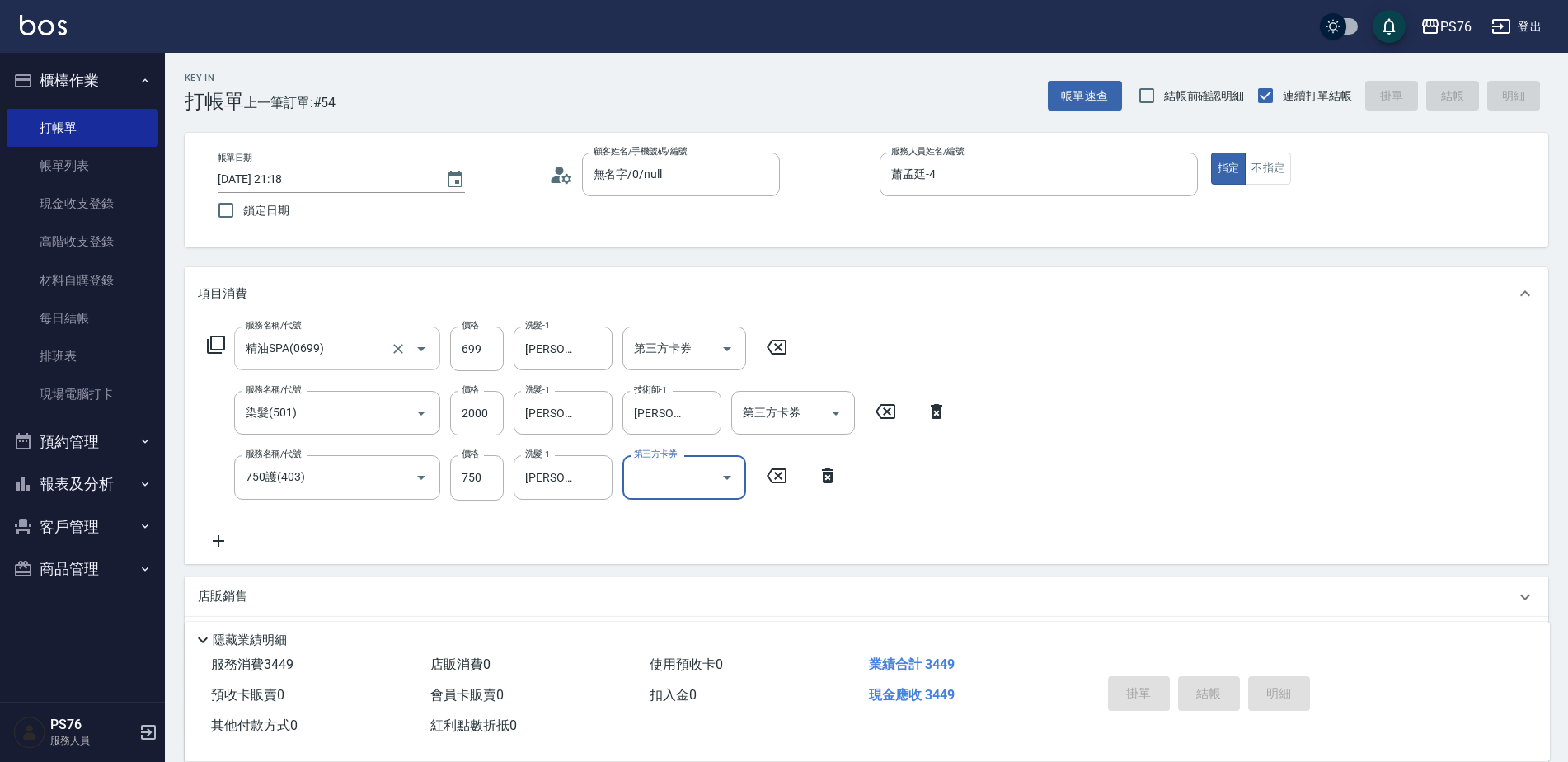
type input "2025/09/14 21:19"
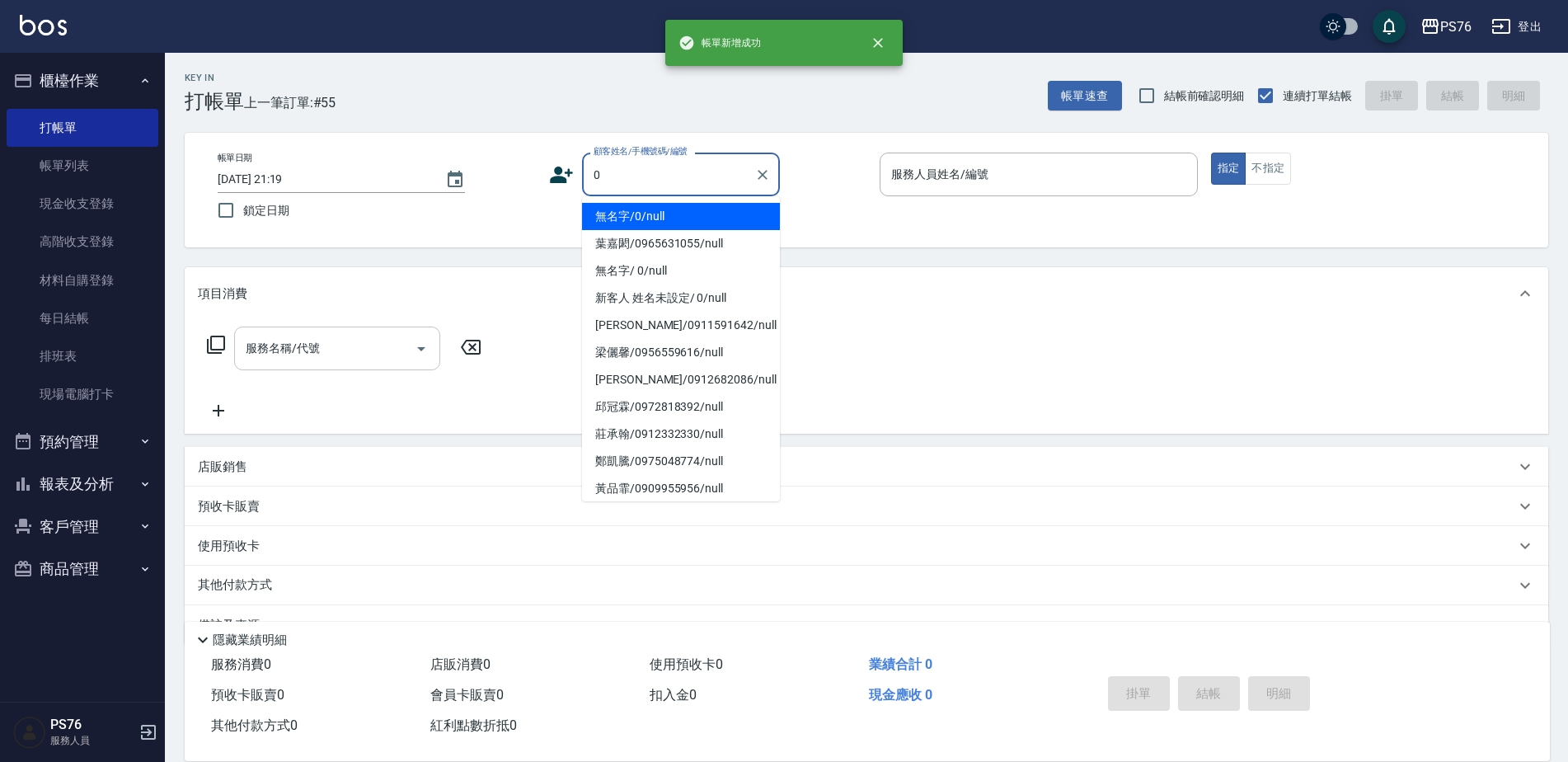
type input "無名字/0/null"
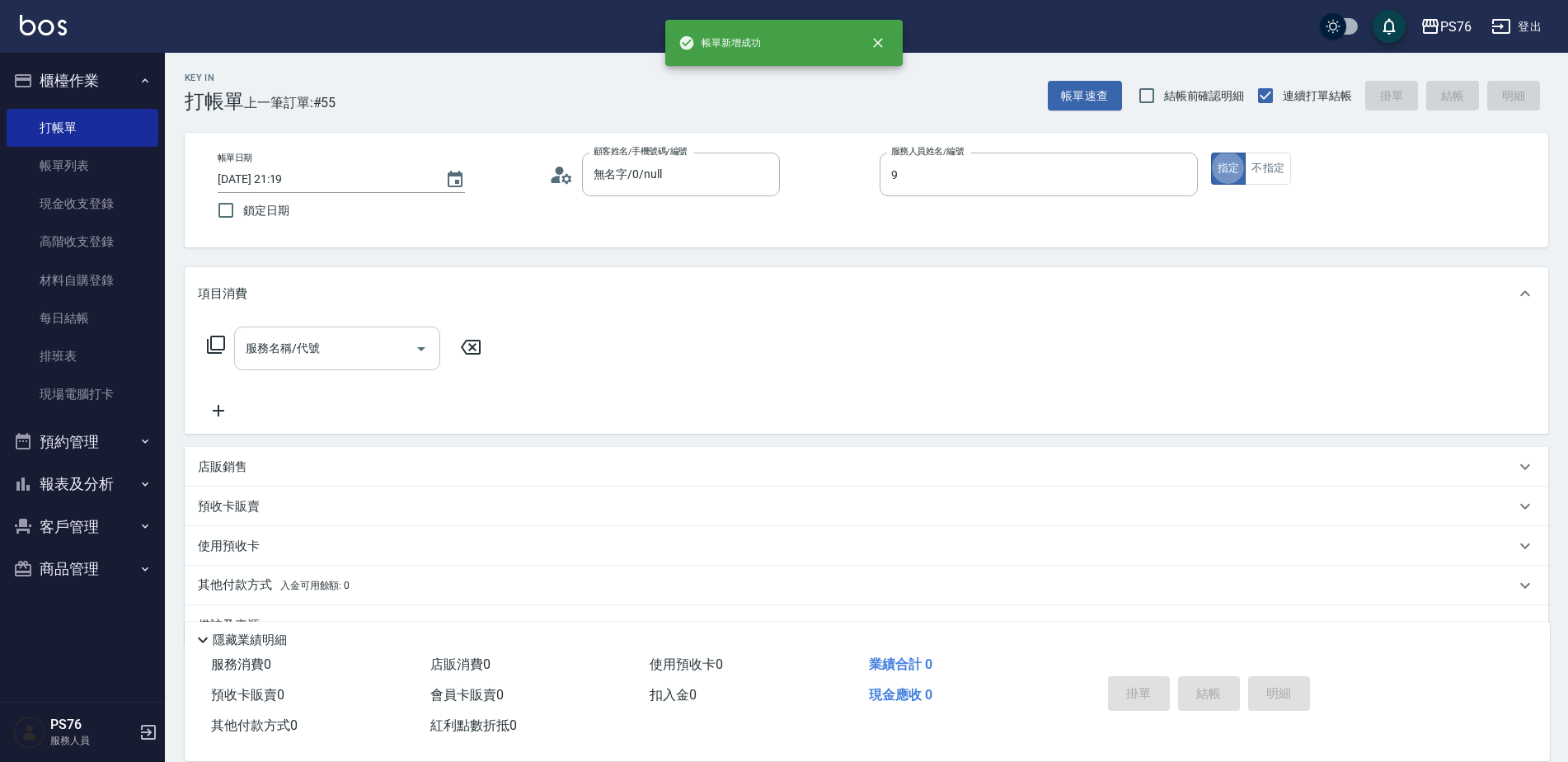
type input "劉憶彤-9"
click at [303, 327] on div "服務名稱/代號" at bounding box center [336, 348] width 206 height 44
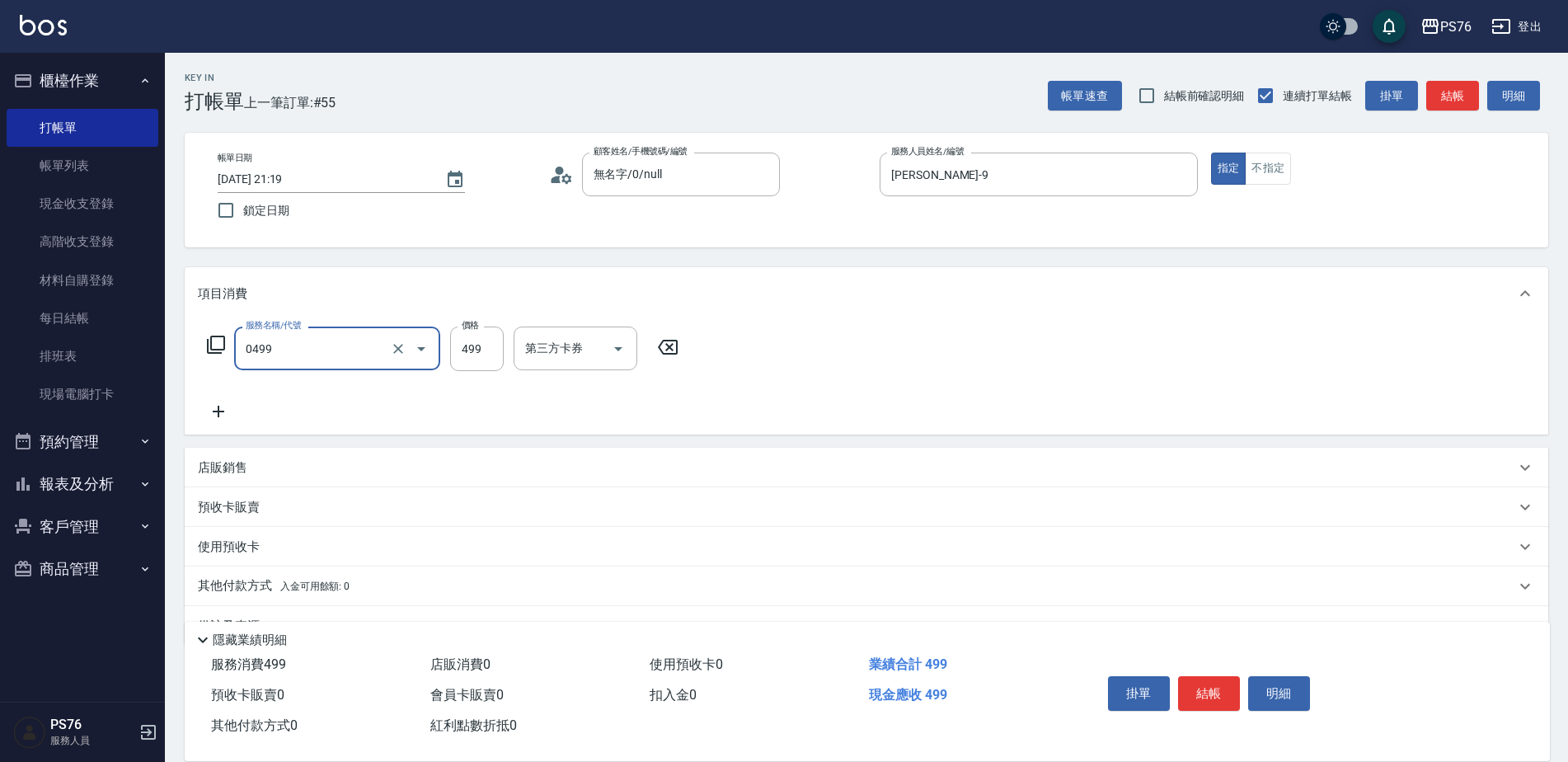
type input "伊黛莉499(0499)"
type input "游怡瑄-24"
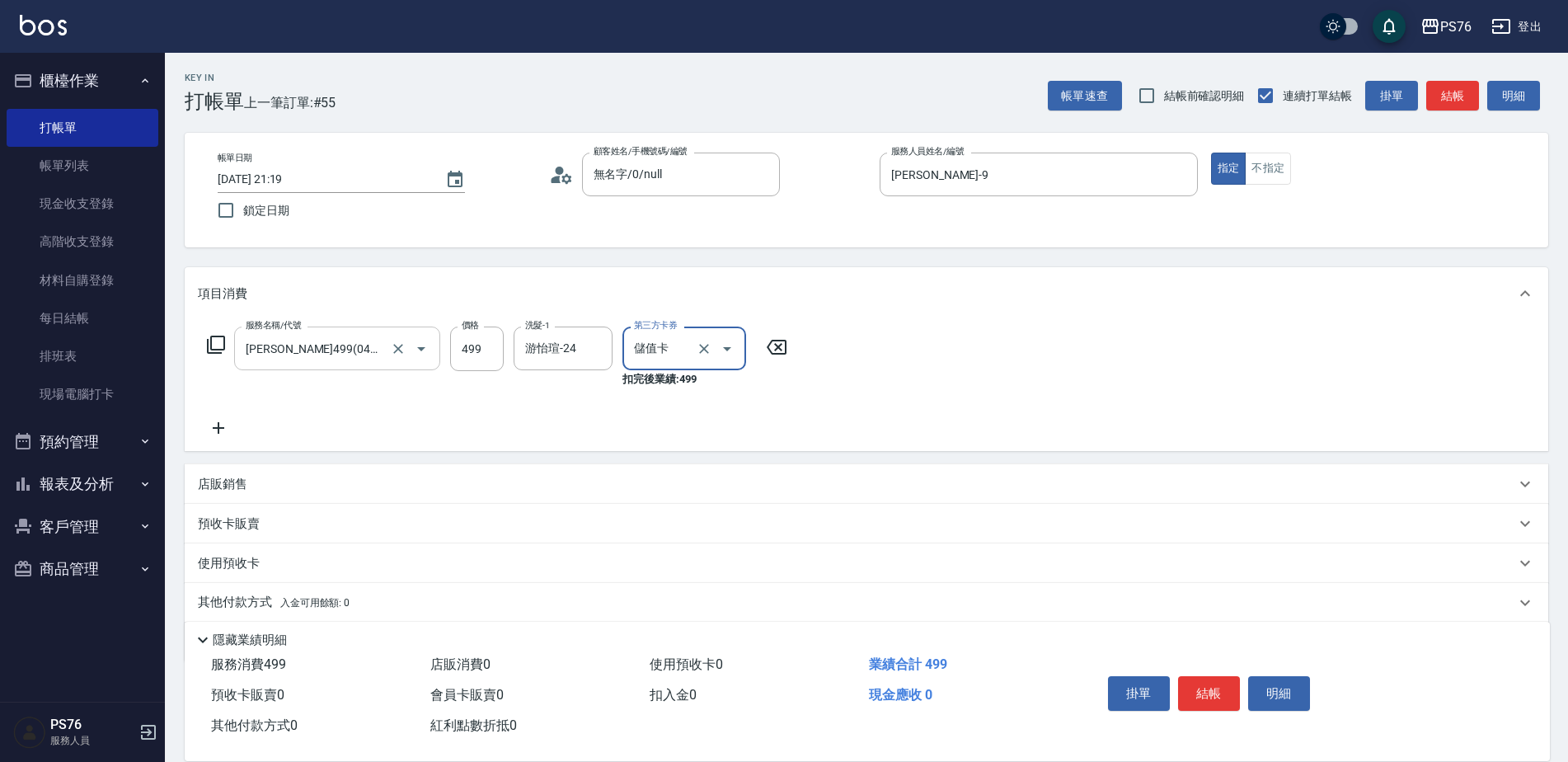
type input "儲值卡"
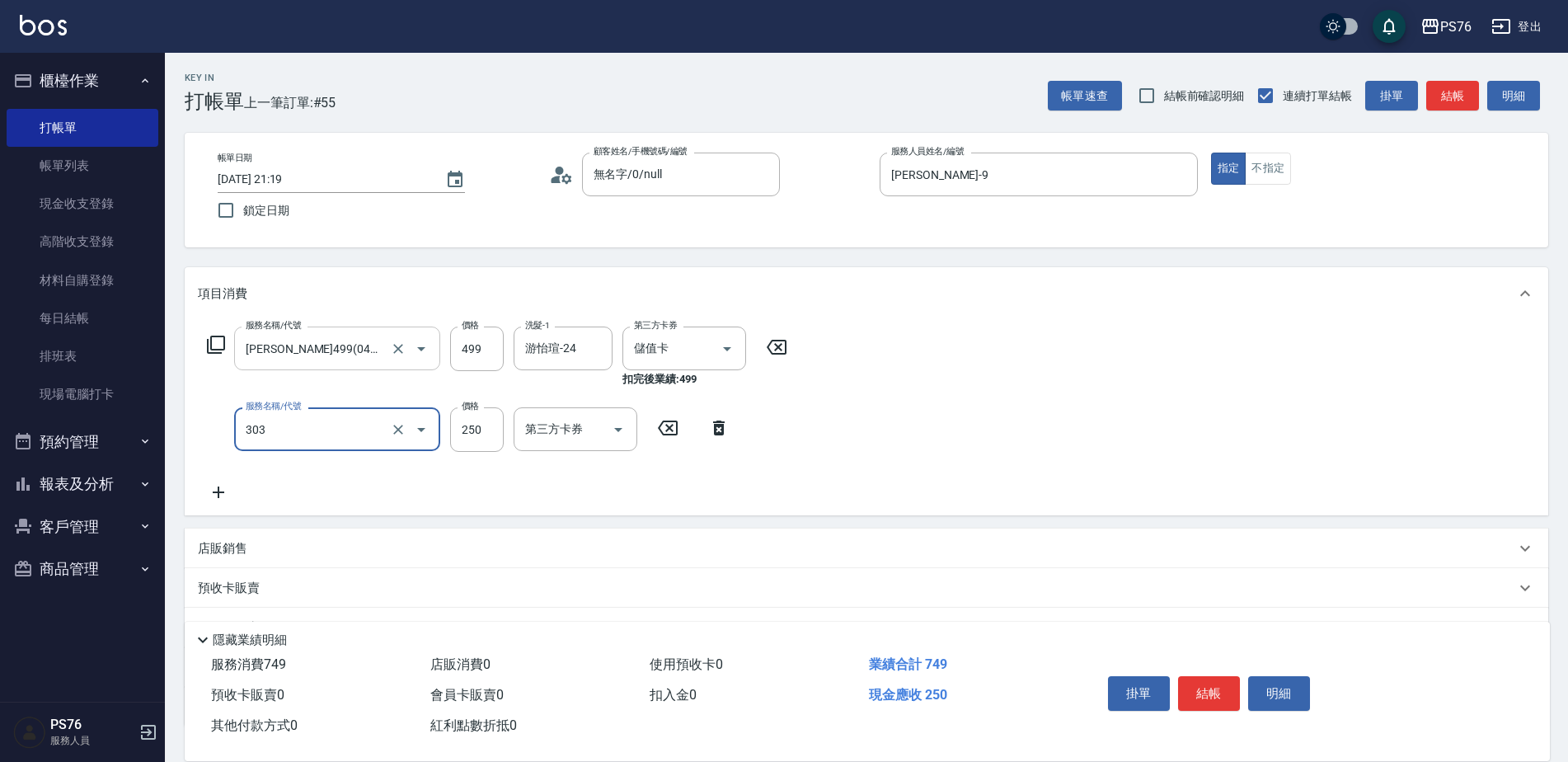
type input "剪髮(303)"
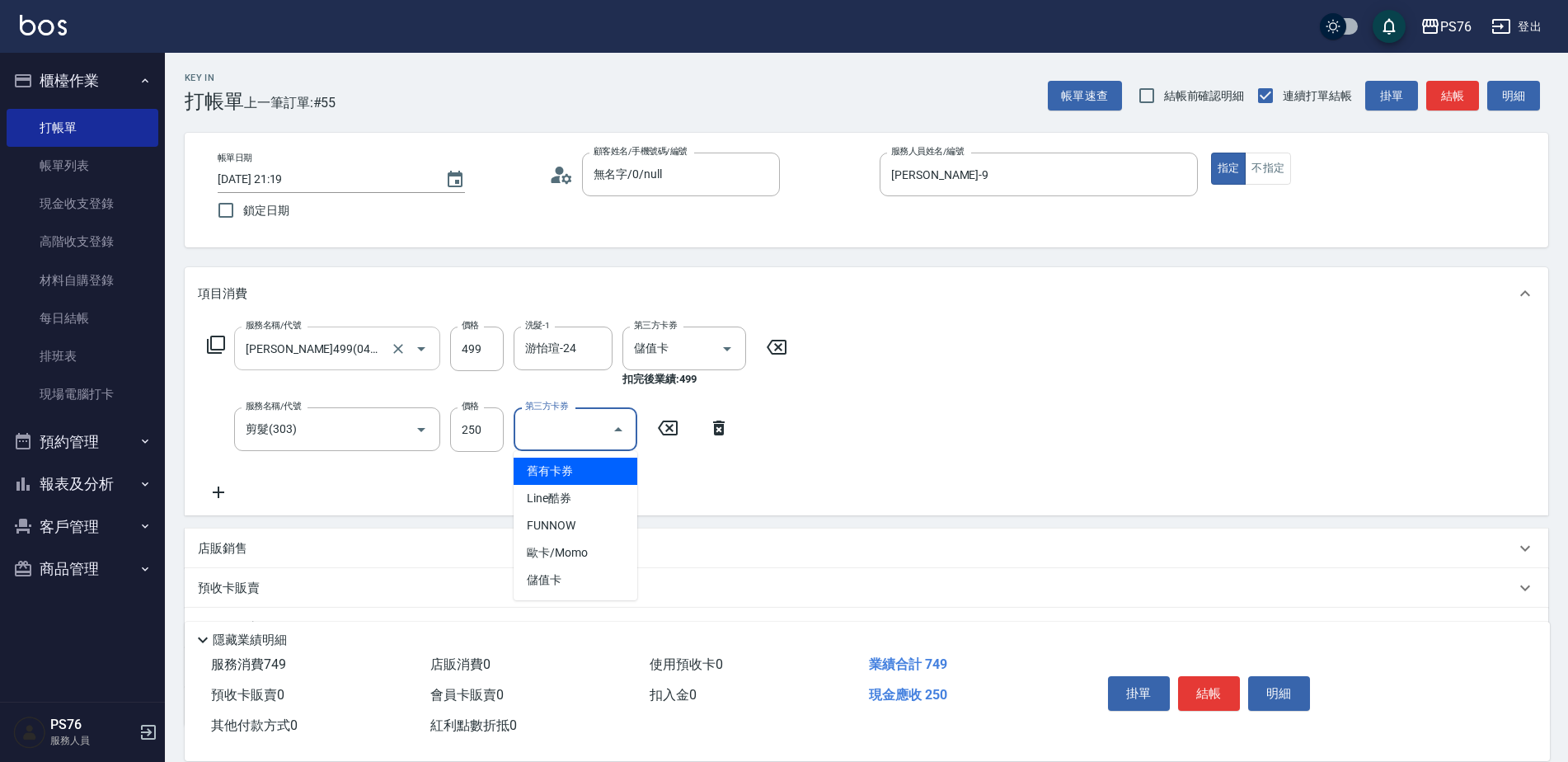
type input "儲值卡"
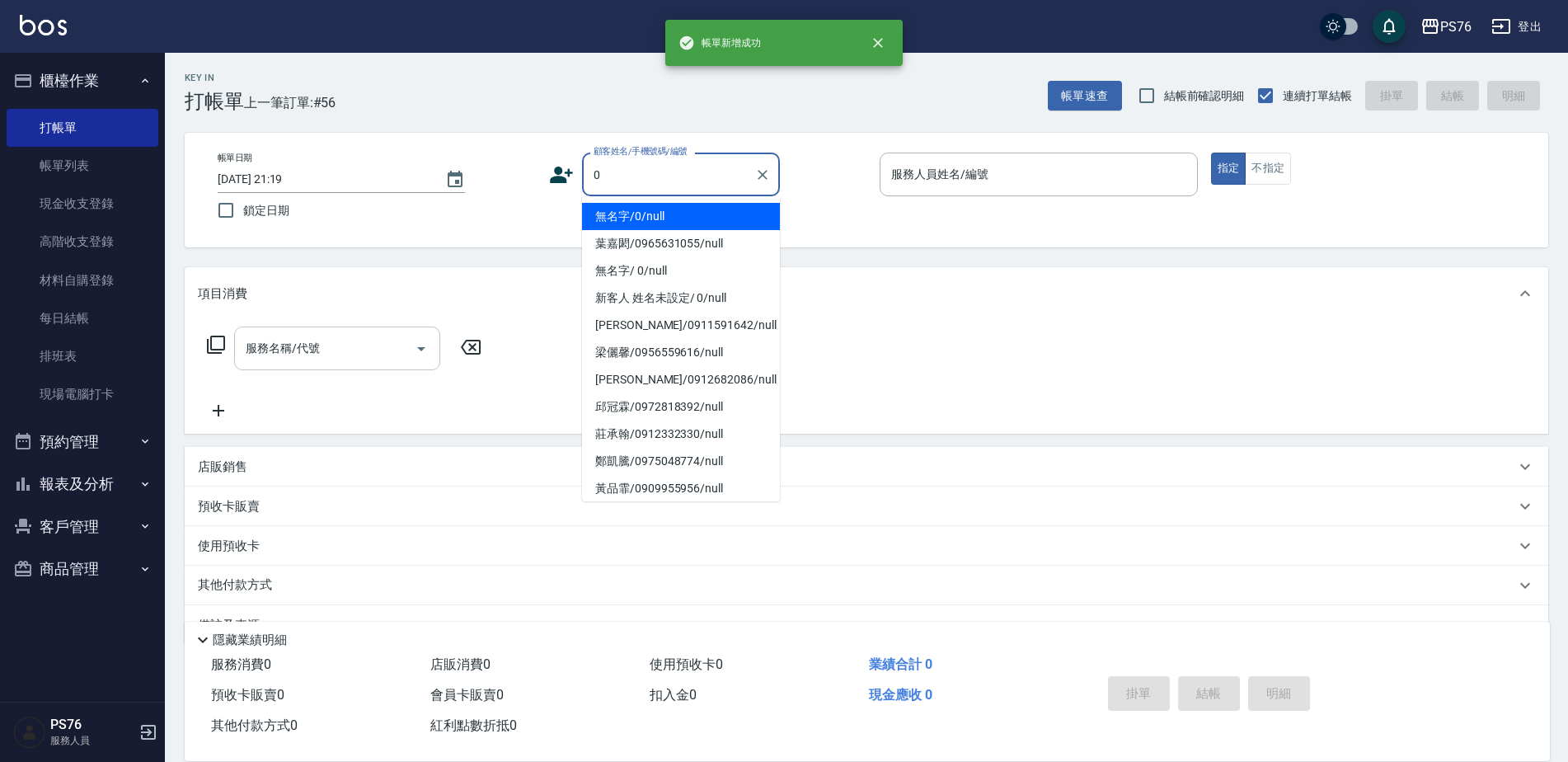
type input "無名字/0/null"
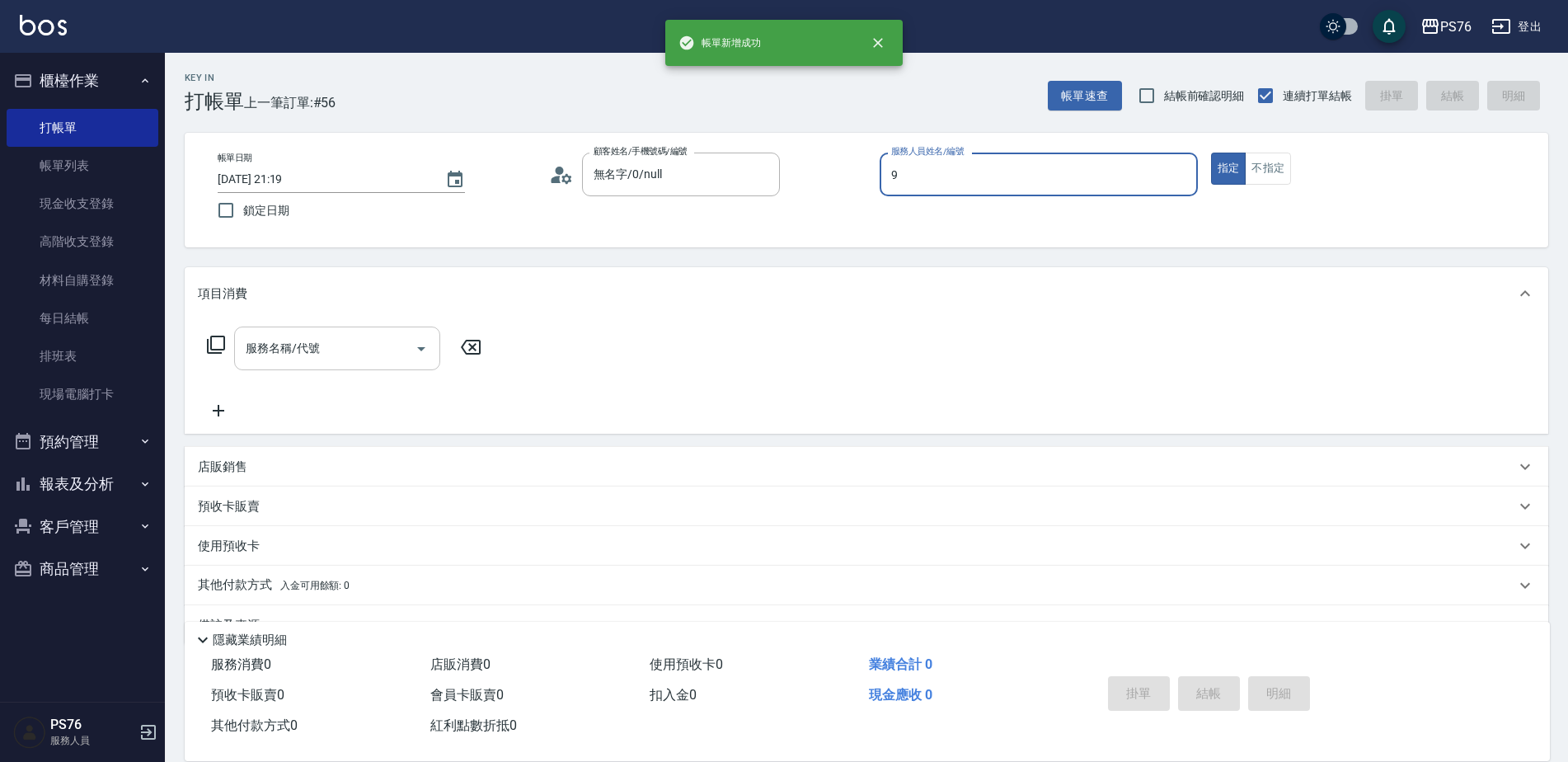
type input "劉憶彤-9"
click at [303, 327] on div "服務名稱/代號" at bounding box center [336, 348] width 206 height 44
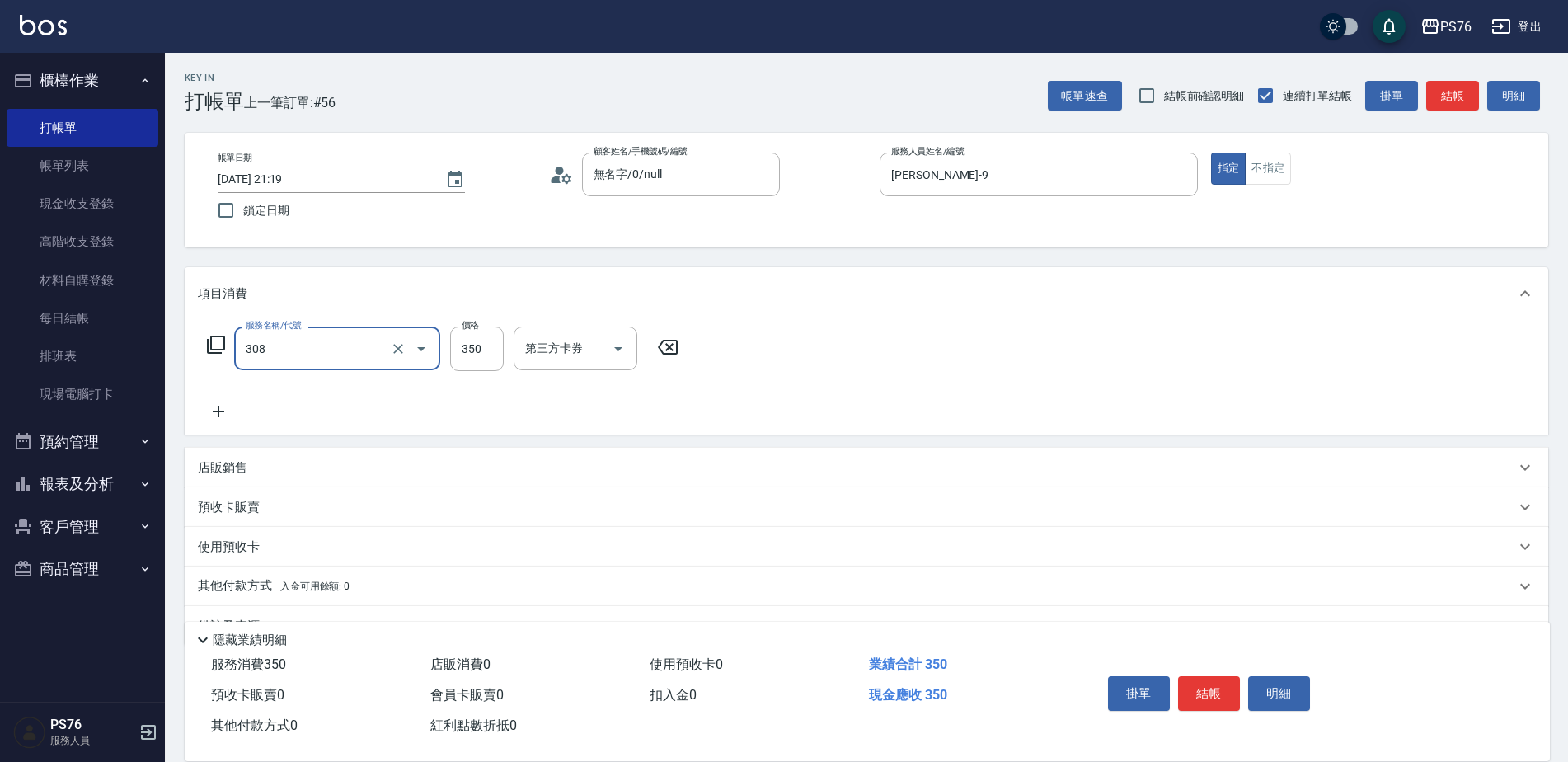
type input "洗+剪(308)"
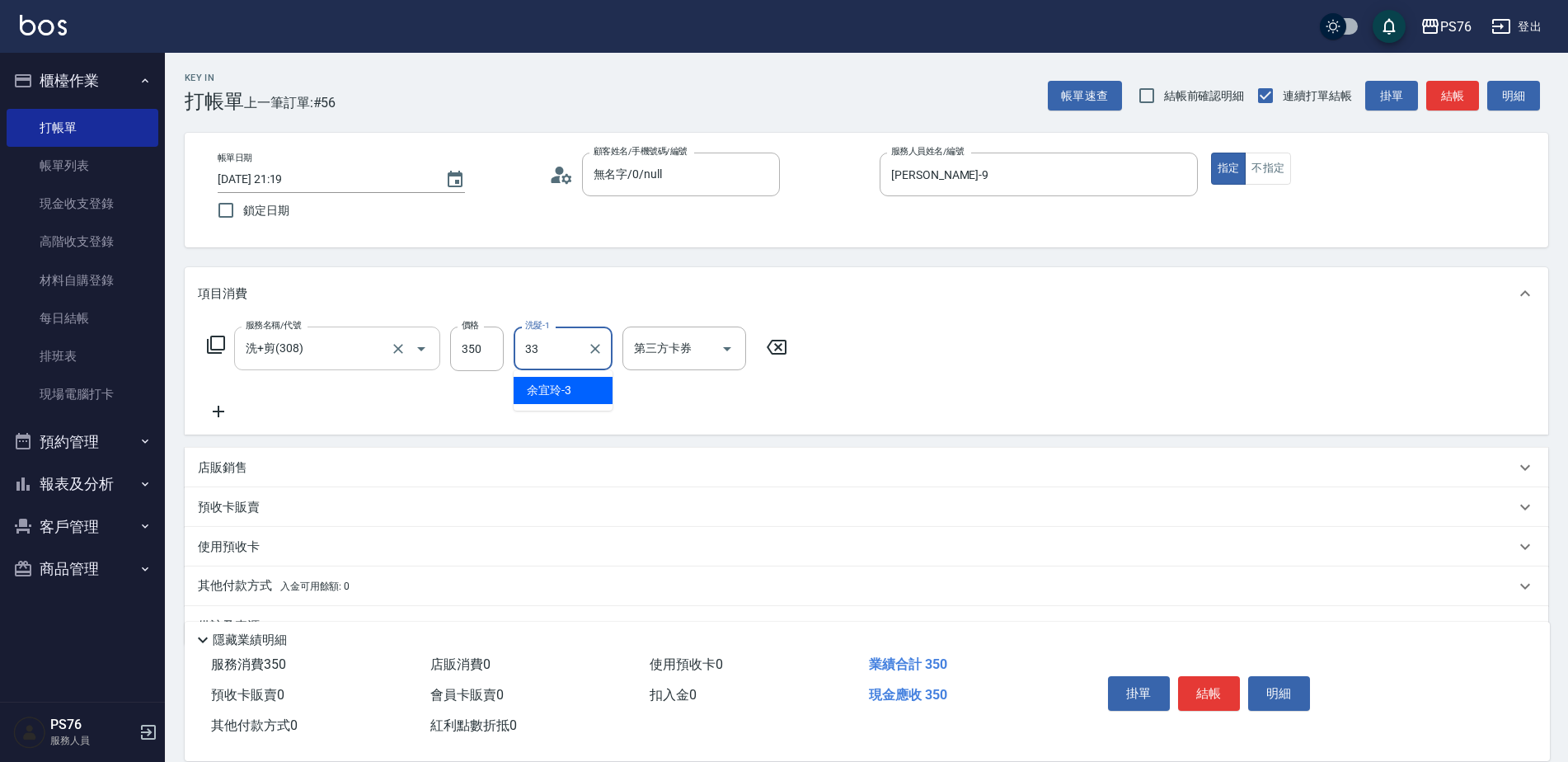
type input "李宇喬-33"
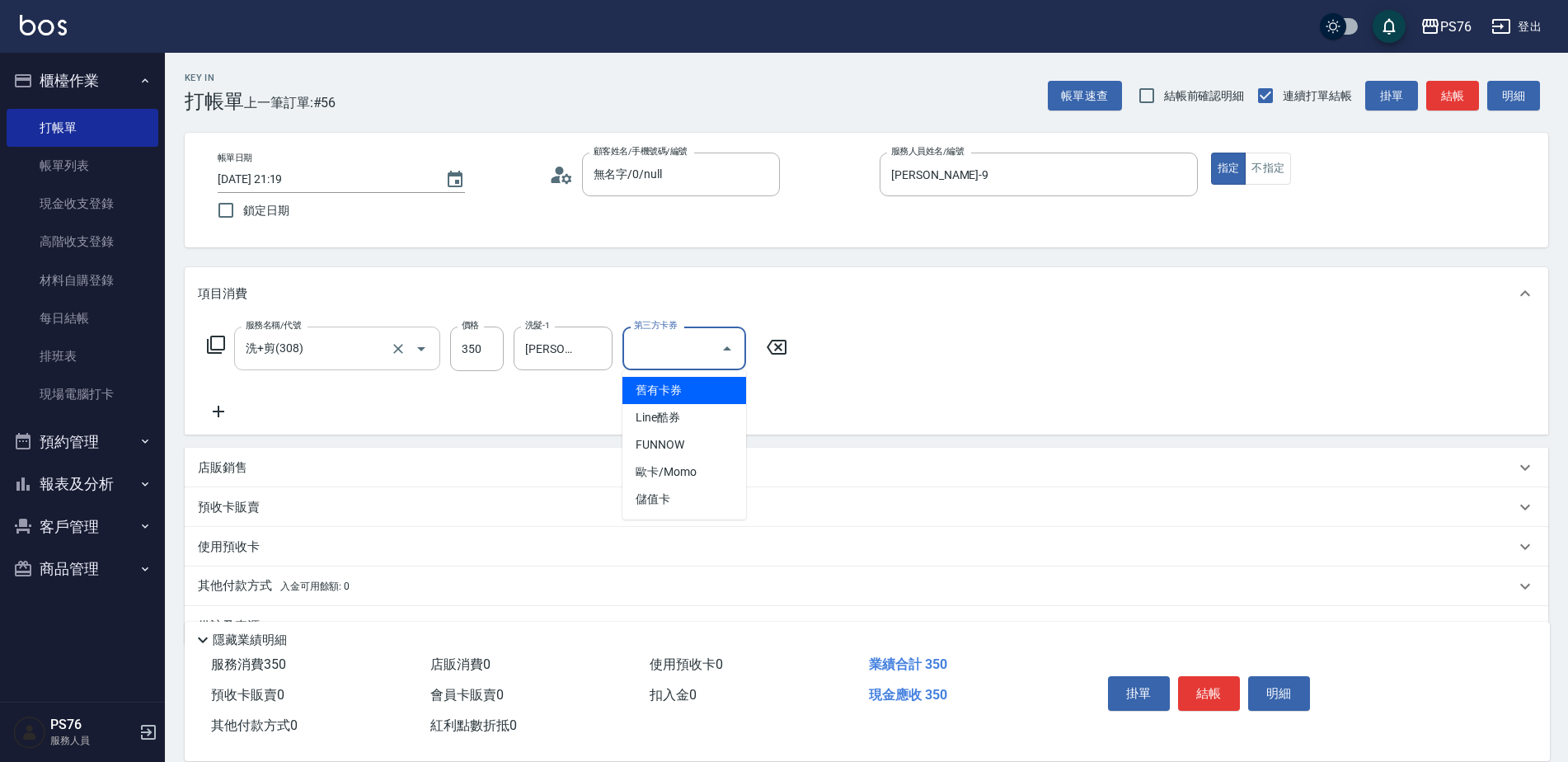
type input "儲值卡"
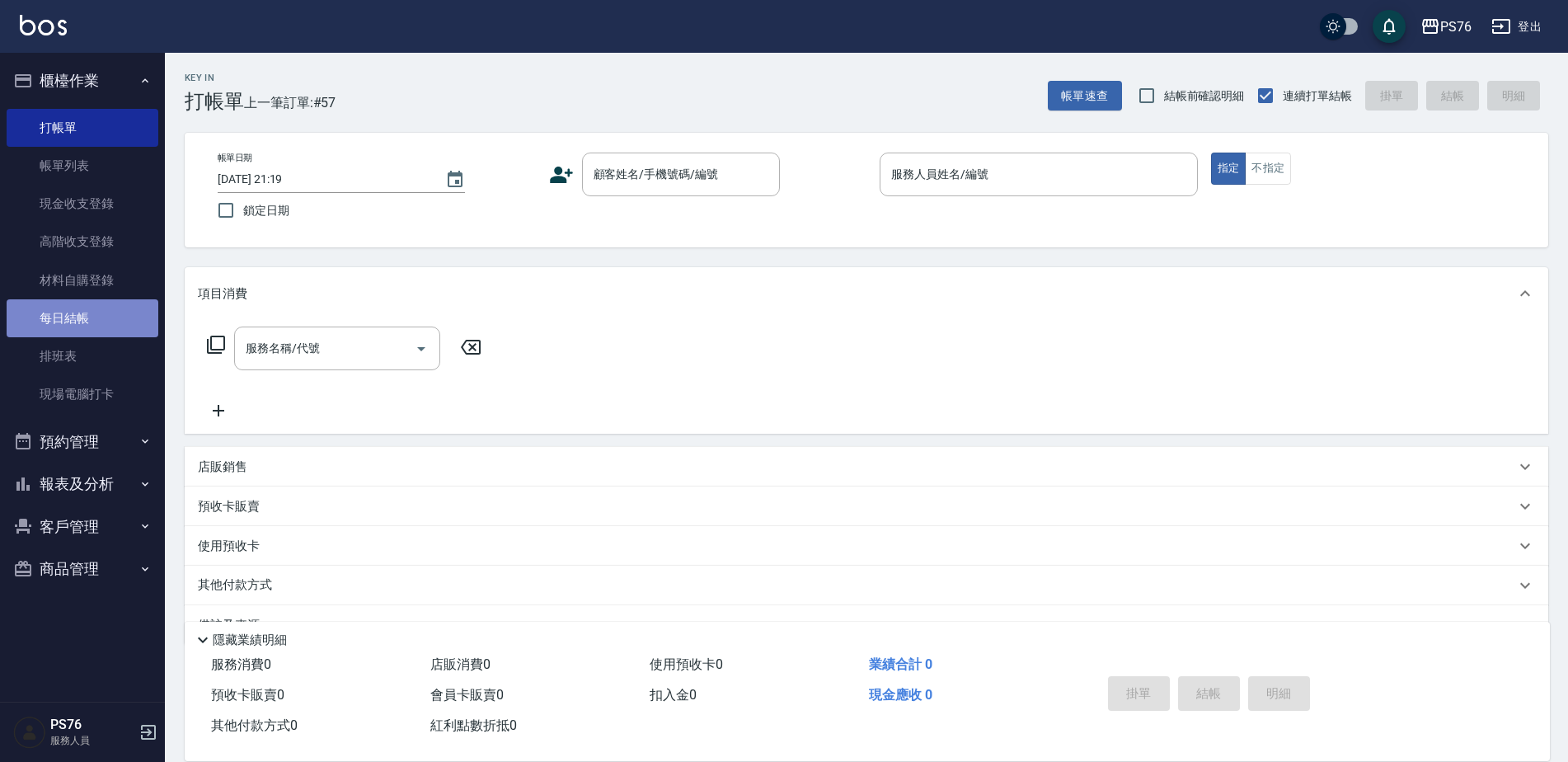
click at [93, 329] on link "每日結帳" at bounding box center [82, 318] width 152 height 37
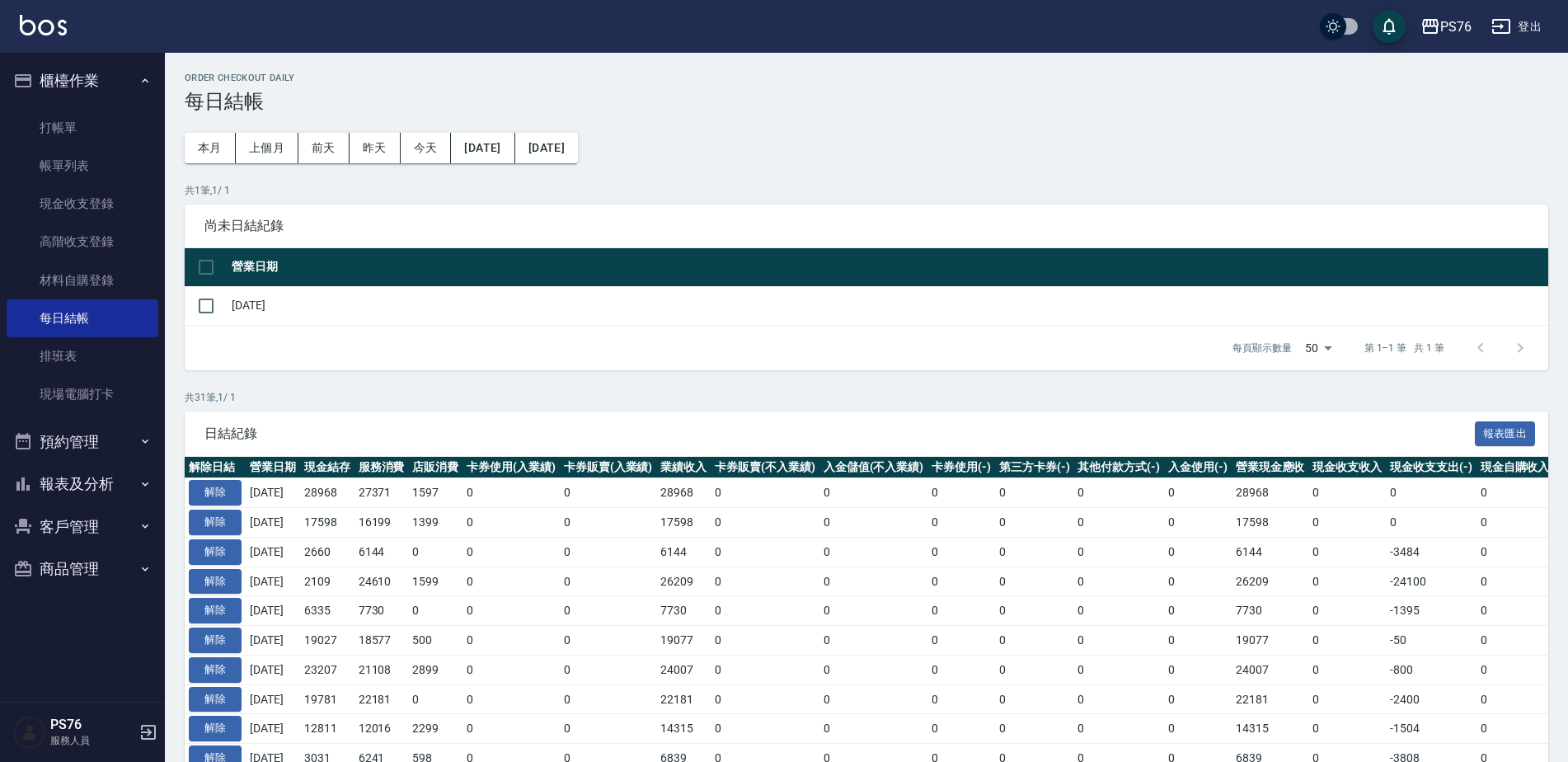
click at [223, 301] on td at bounding box center [206, 305] width 43 height 38
drag, startPoint x: 212, startPoint y: 304, endPoint x: 285, endPoint y: 359, distance: 91.4
click at [213, 305] on input "checkbox" at bounding box center [206, 305] width 35 height 35
checkbox input "true"
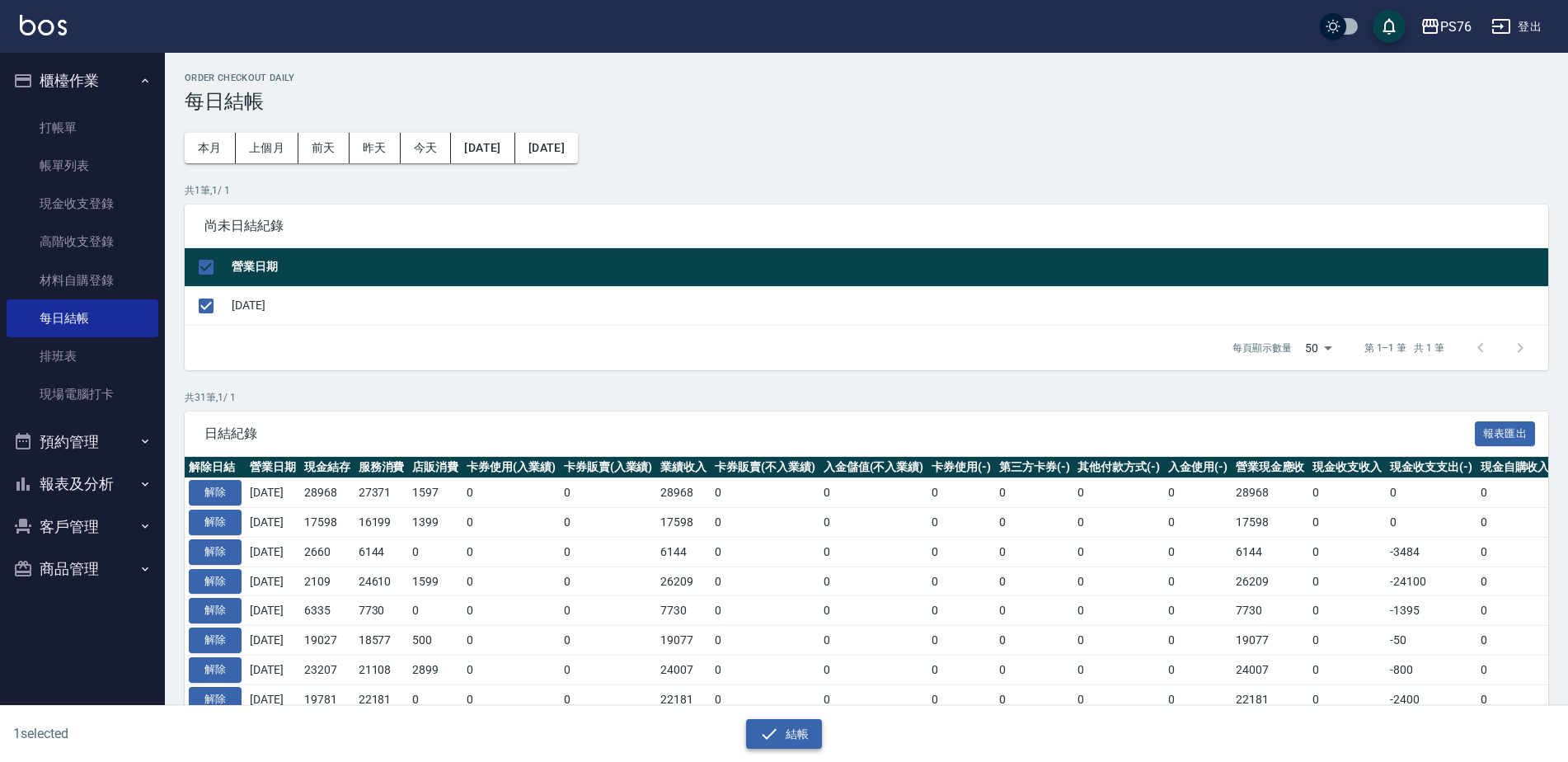
click at [792, 744] on button "結帳" at bounding box center [784, 734] width 77 height 30
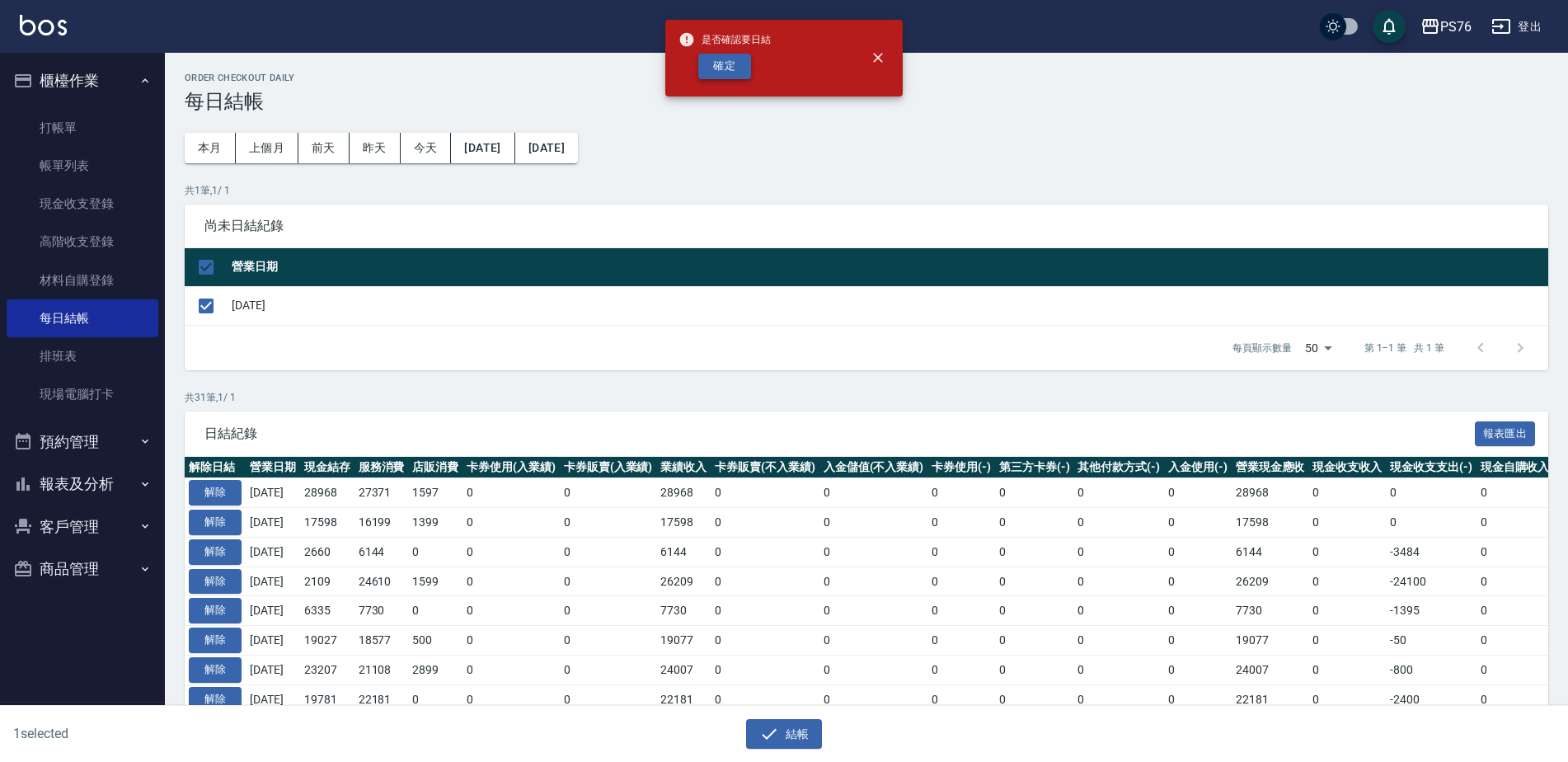
click at [710, 77] on button "確定" at bounding box center [725, 66] width 53 height 26
checkbox input "false"
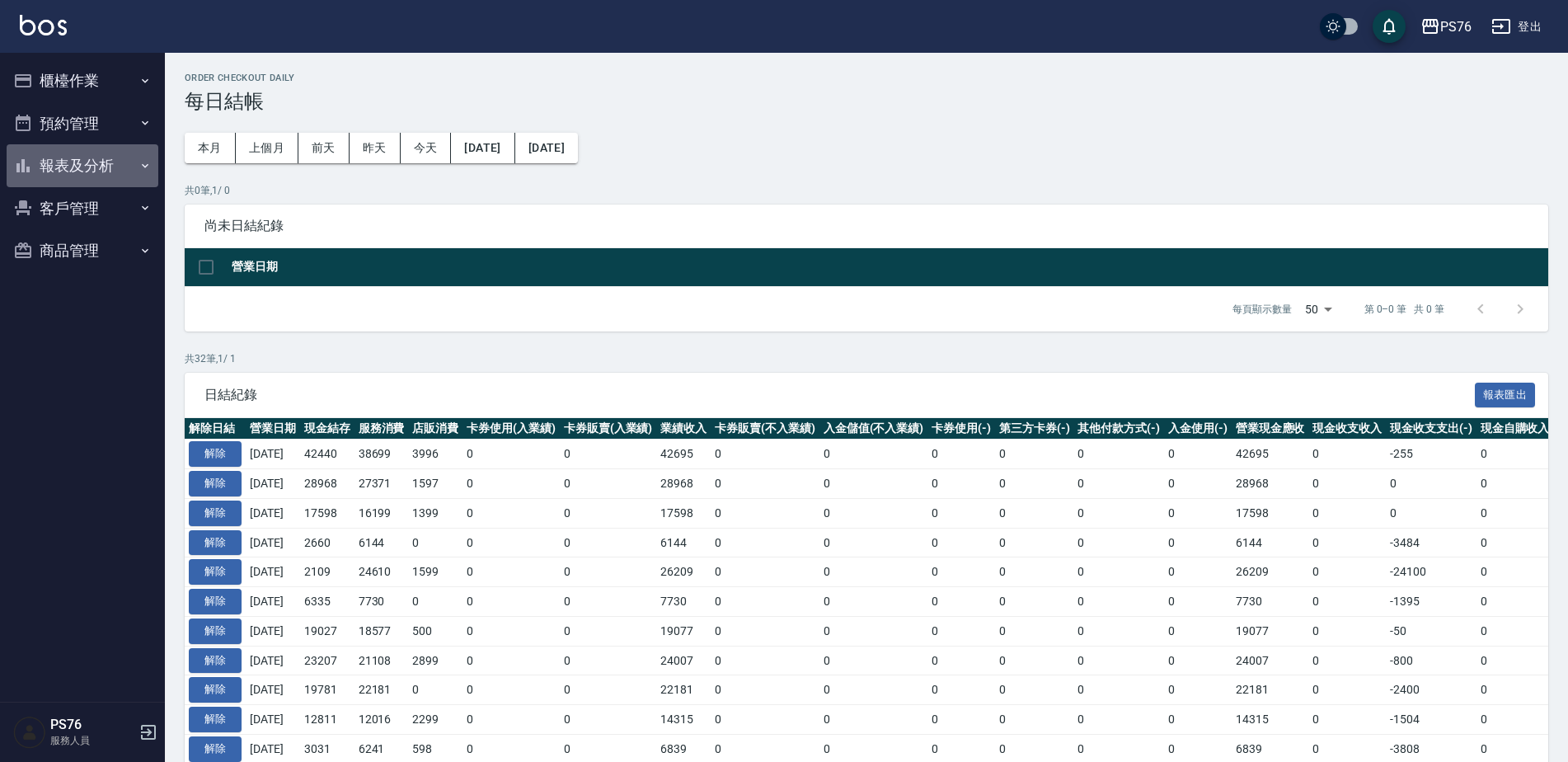
click at [125, 171] on button "報表及分析" at bounding box center [82, 166] width 152 height 43
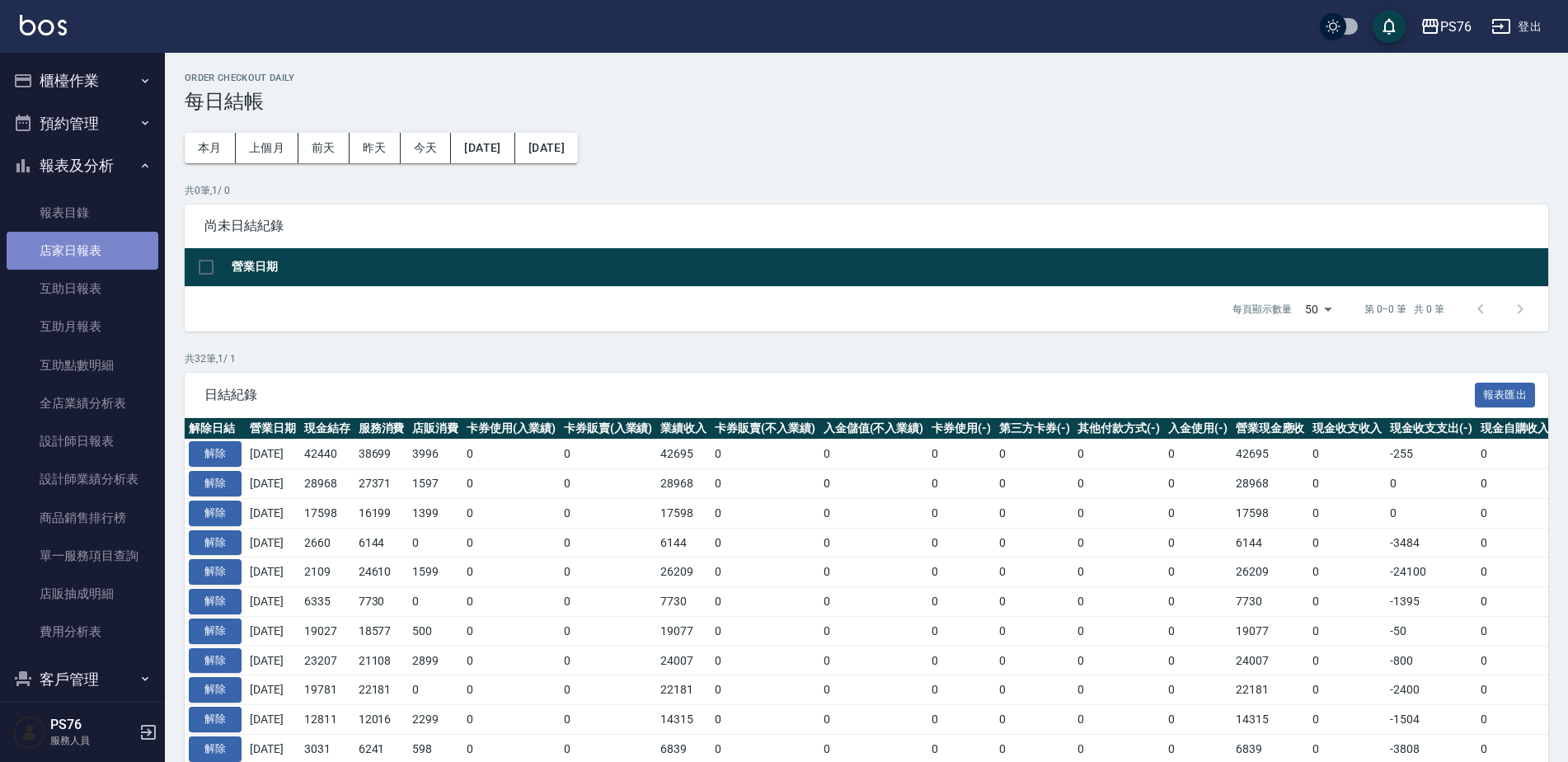
click at [103, 263] on link "店家日報表" at bounding box center [82, 251] width 152 height 37
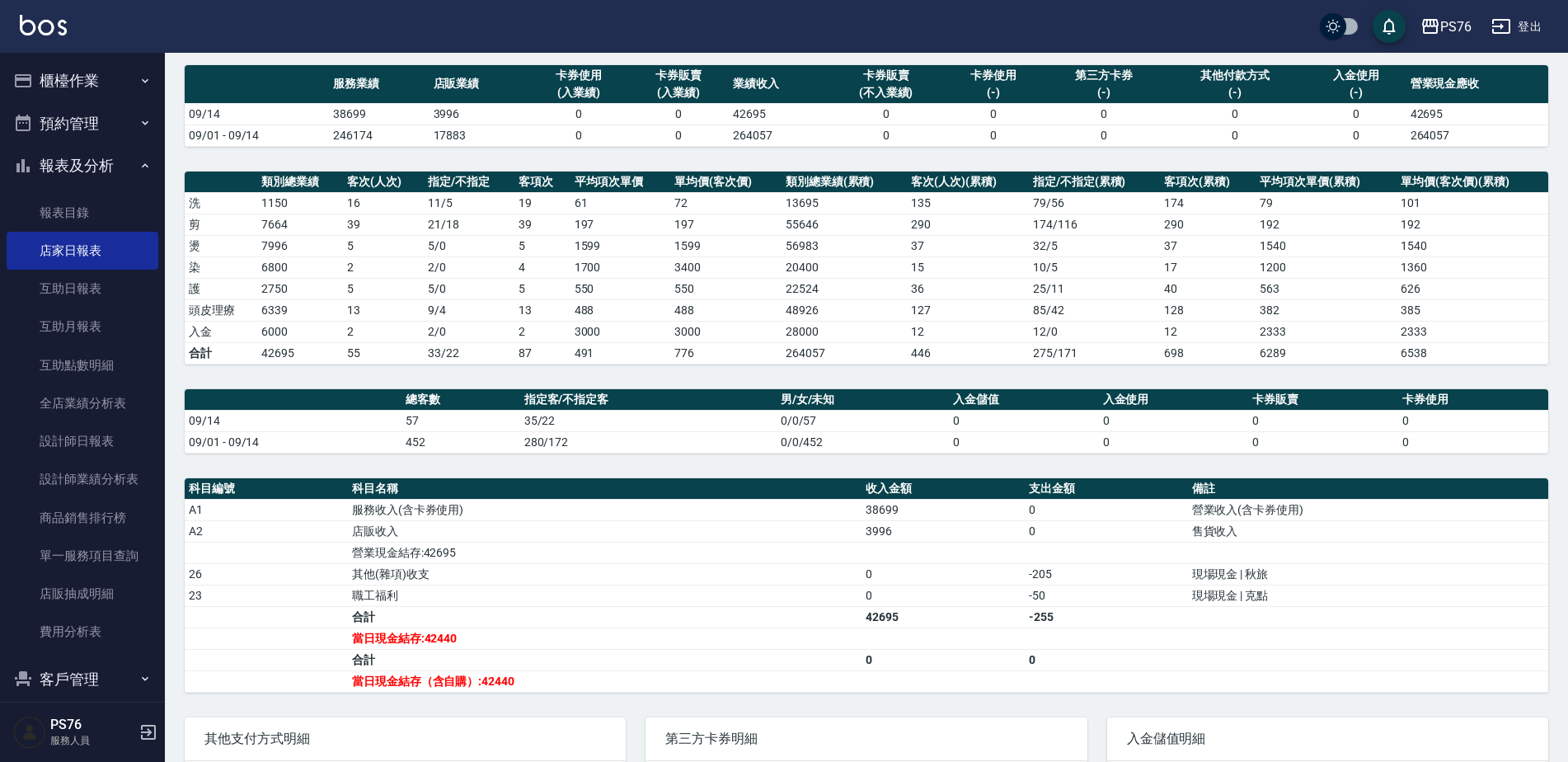
scroll to position [139, 0]
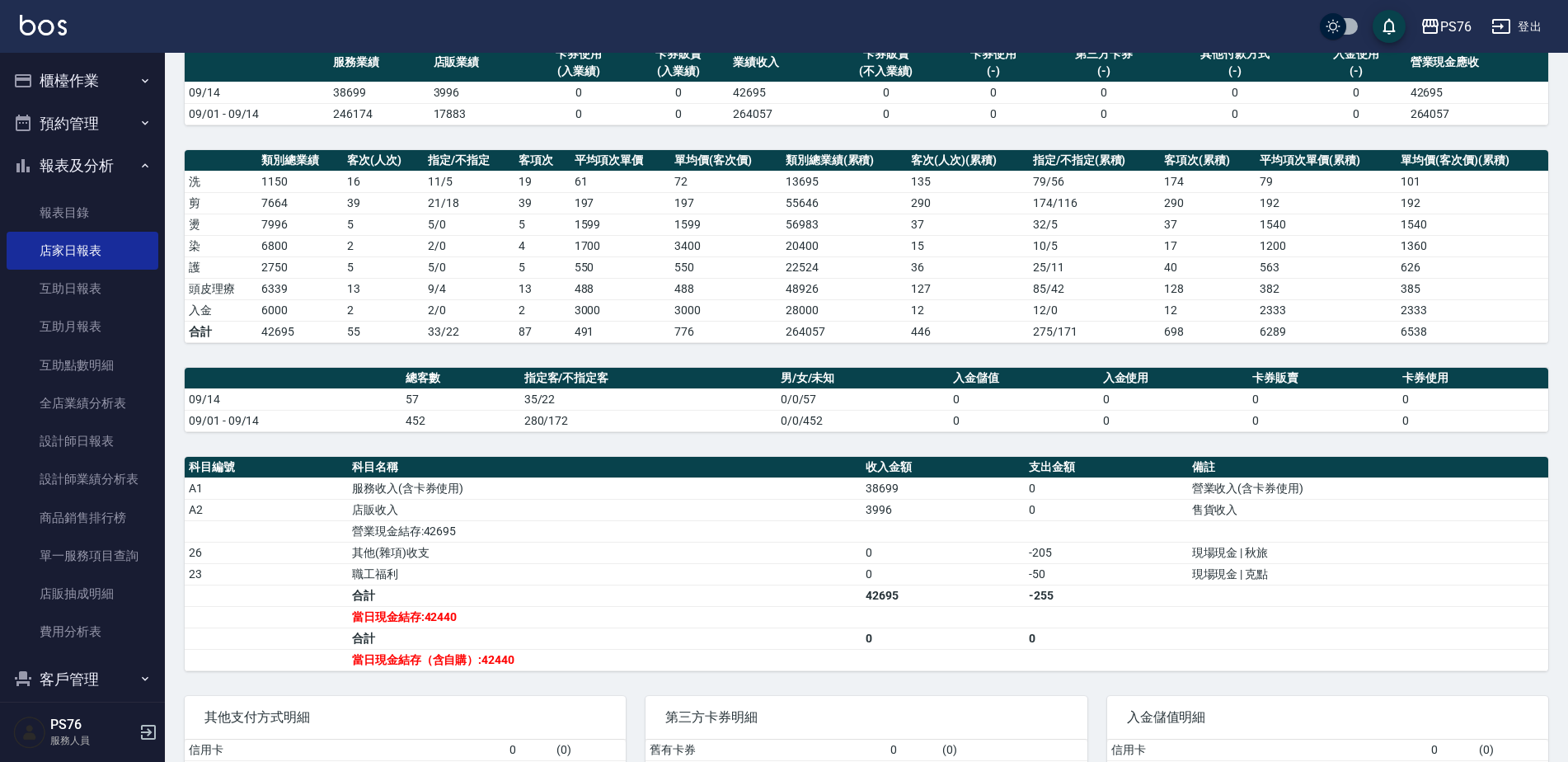
click at [92, 164] on button "報表及分析" at bounding box center [82, 166] width 152 height 43
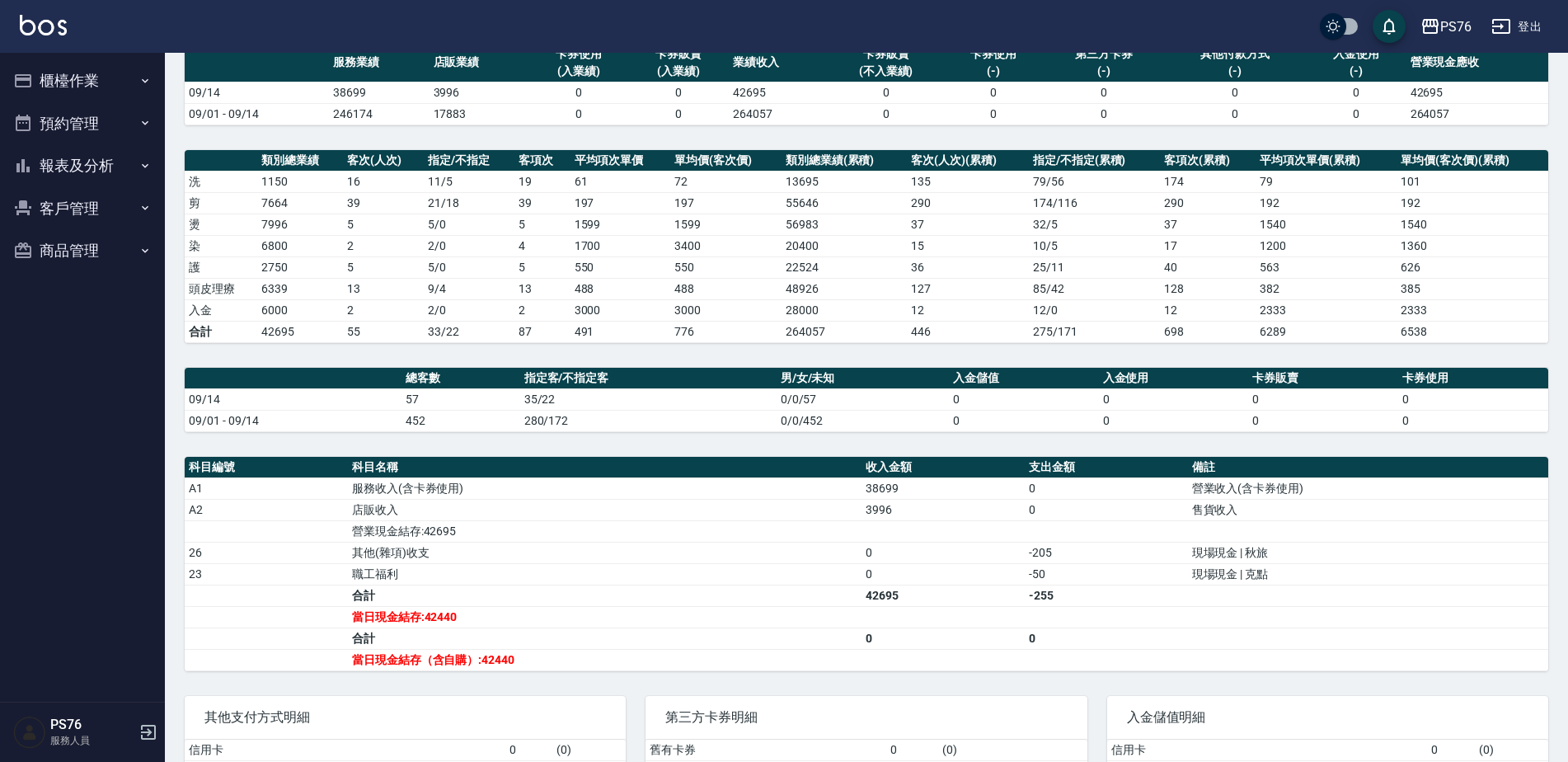
click at [94, 83] on button "櫃檯作業" at bounding box center [82, 81] width 152 height 43
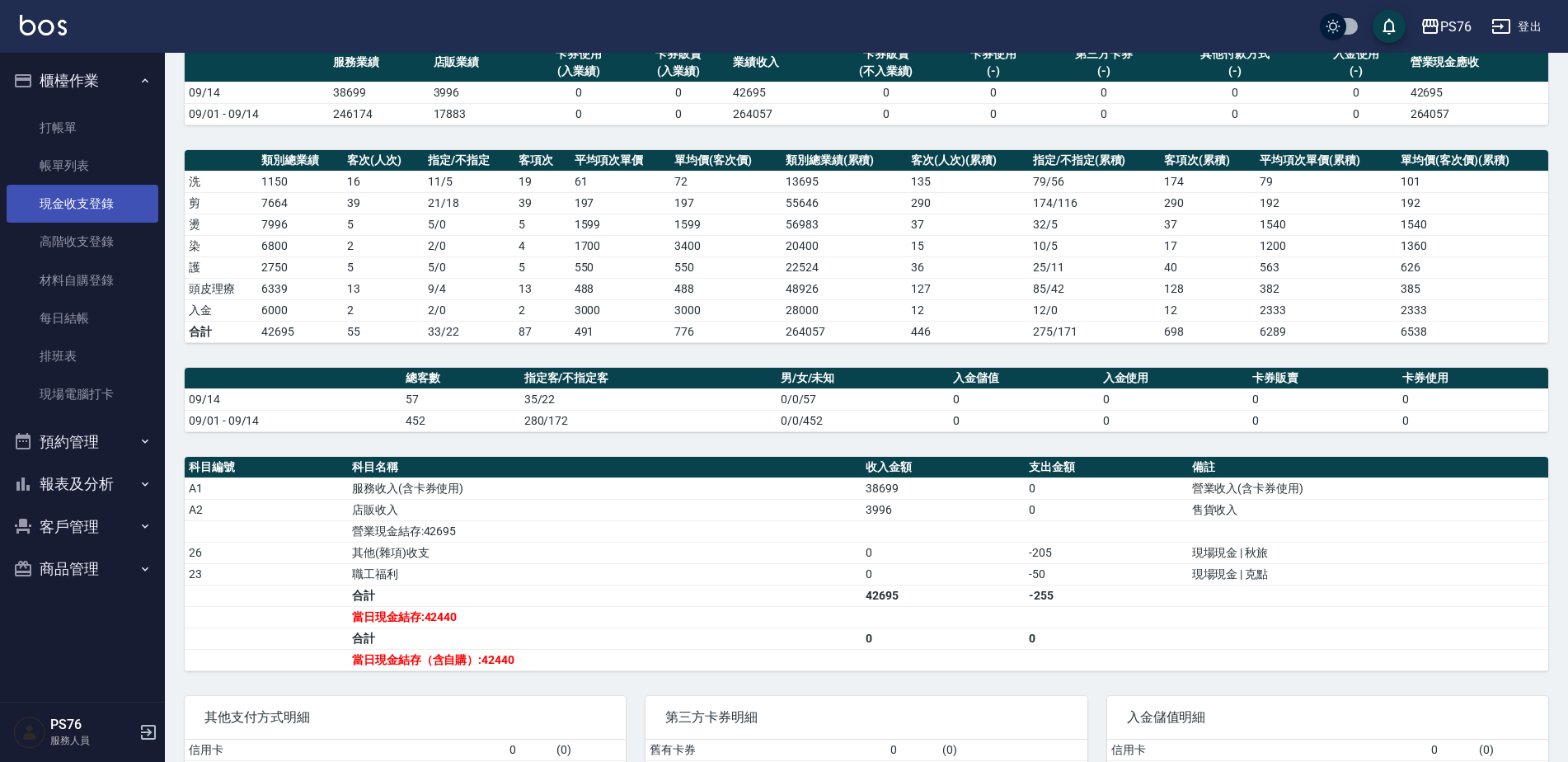
click at [83, 203] on link "現金收支登錄" at bounding box center [82, 203] width 152 height 37
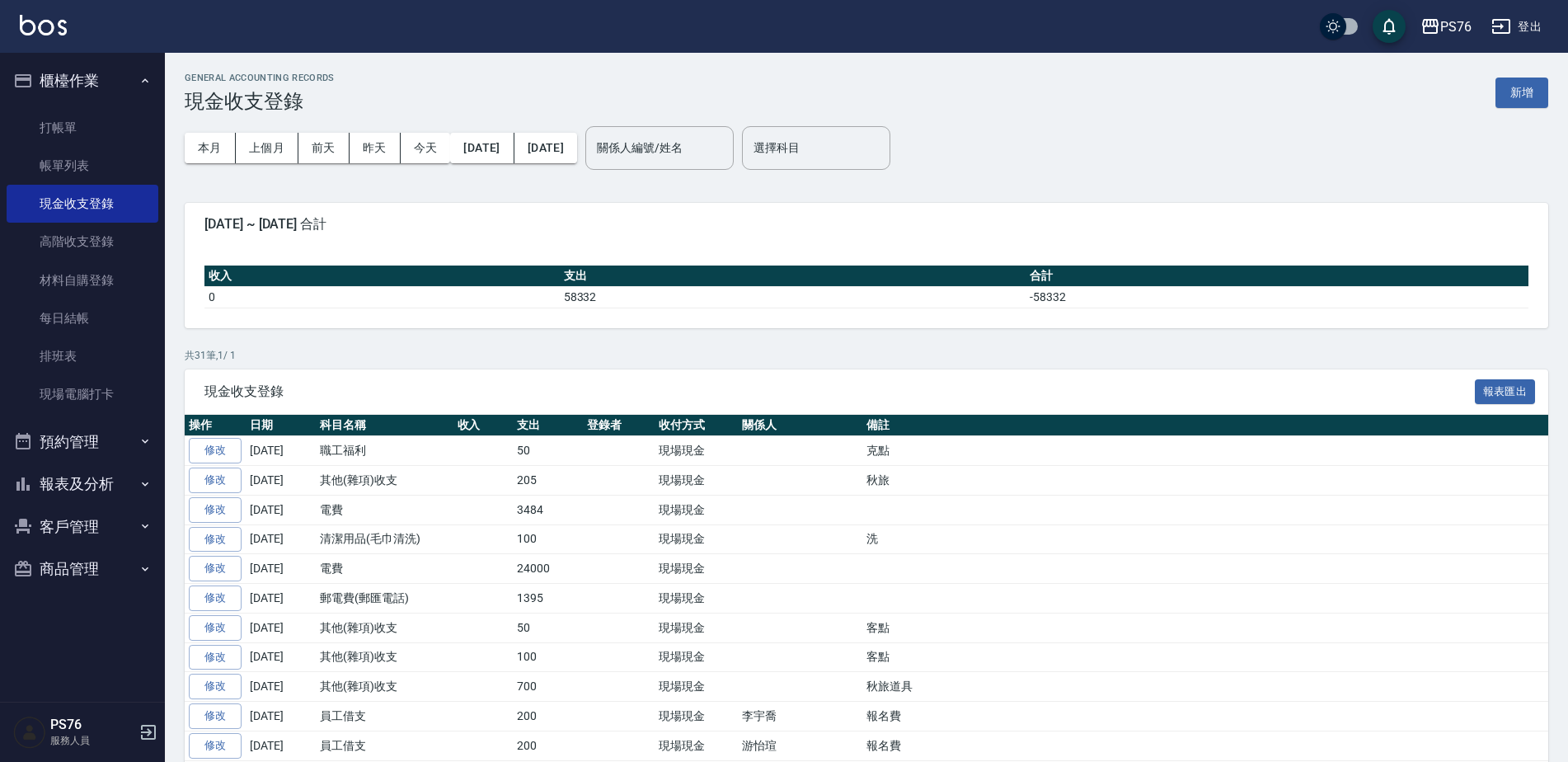
click at [1520, 90] on button "新增" at bounding box center [1522, 93] width 53 height 30
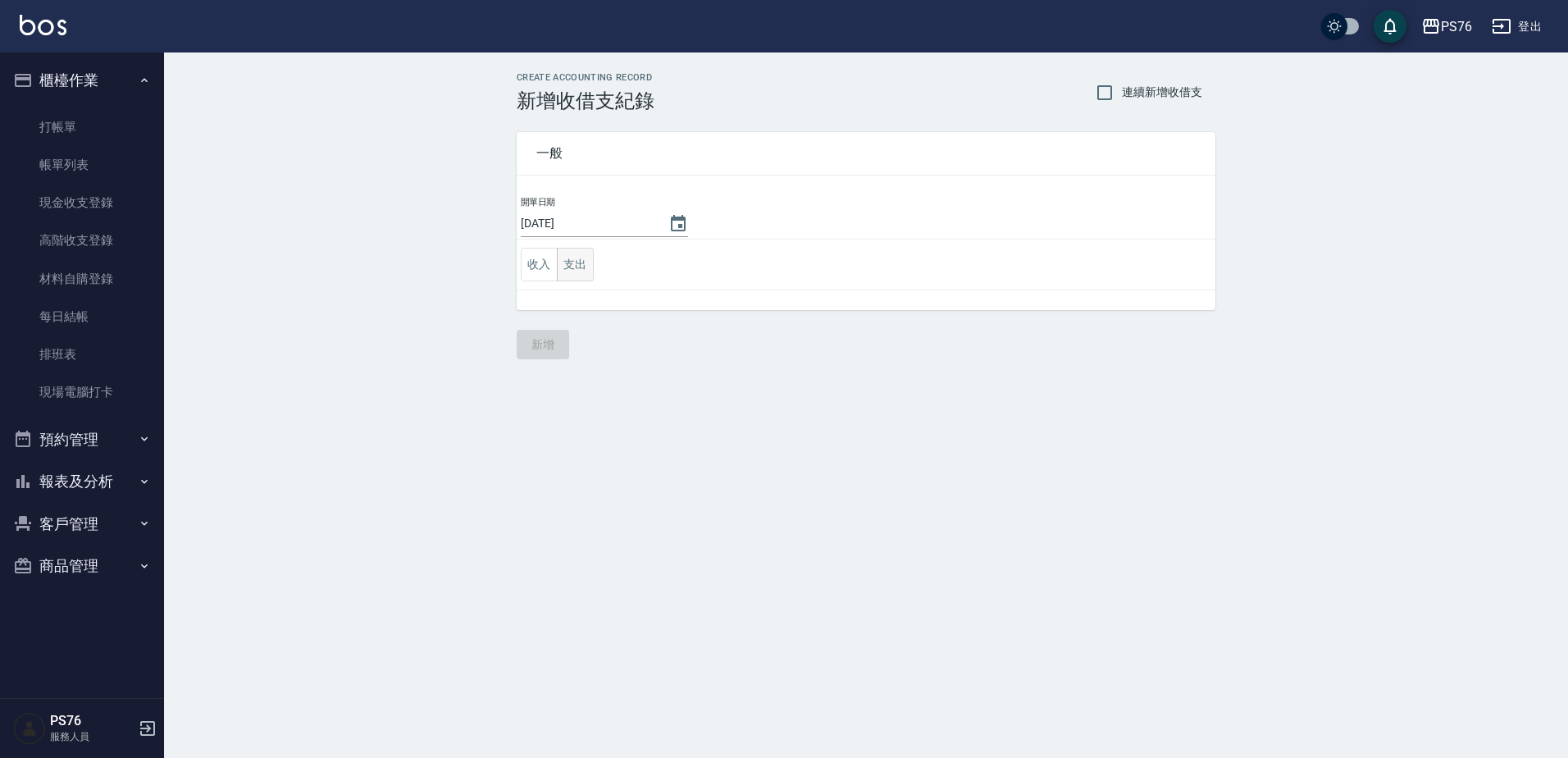
click at [588, 268] on button "支出" at bounding box center [575, 265] width 37 height 34
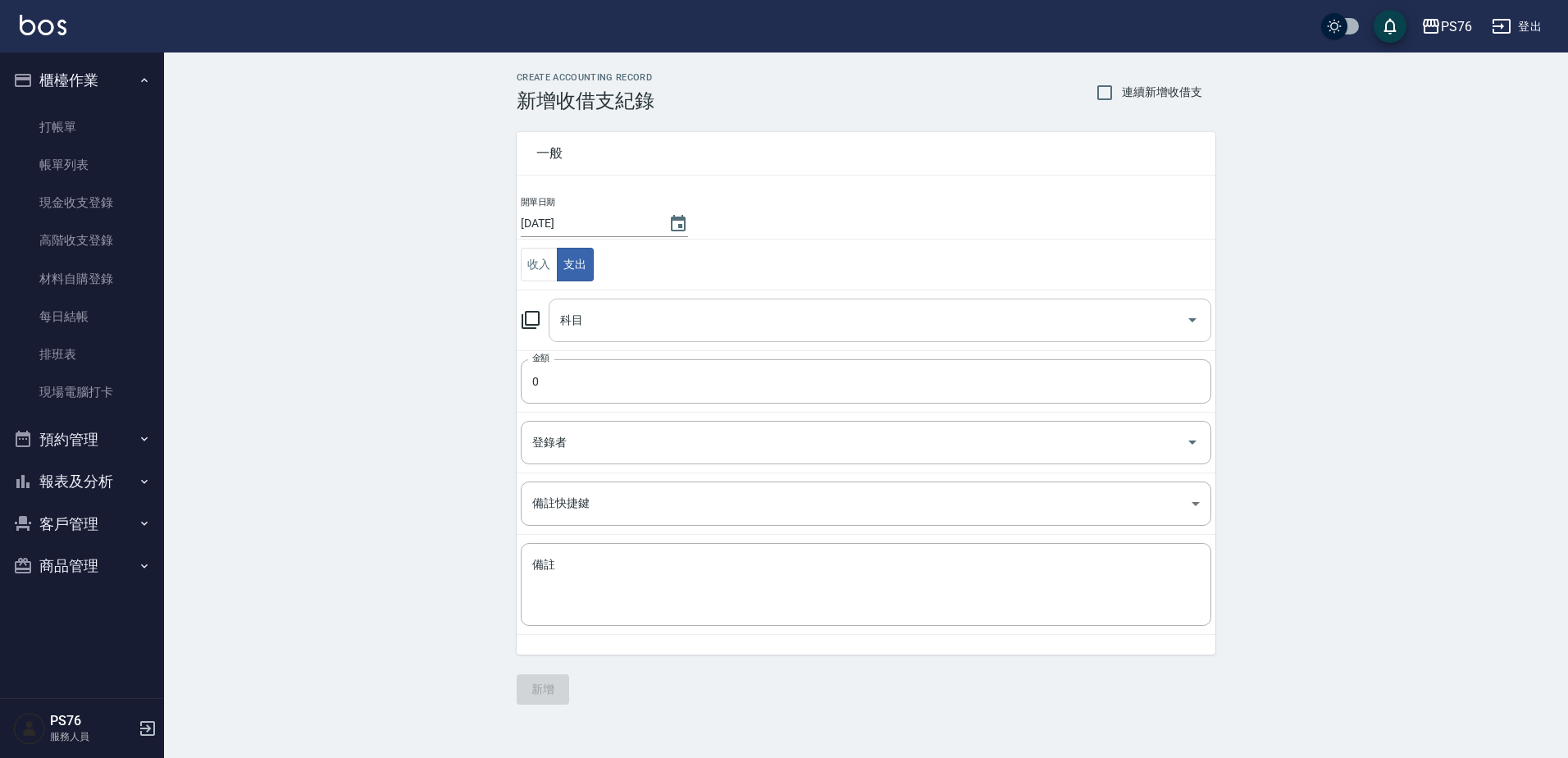
click at [605, 330] on input "科目" at bounding box center [867, 320] width 623 height 28
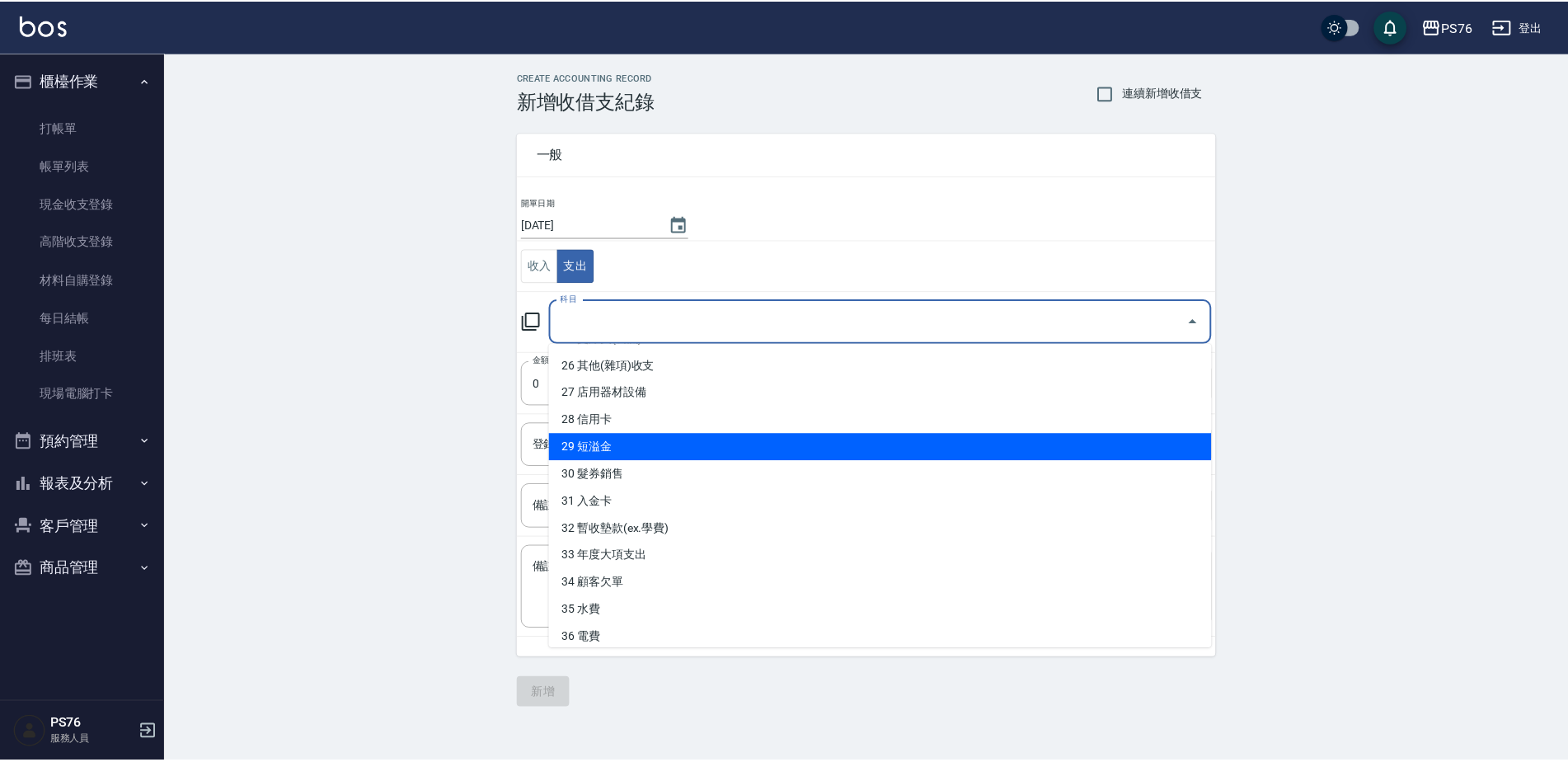
scroll to position [659, 0]
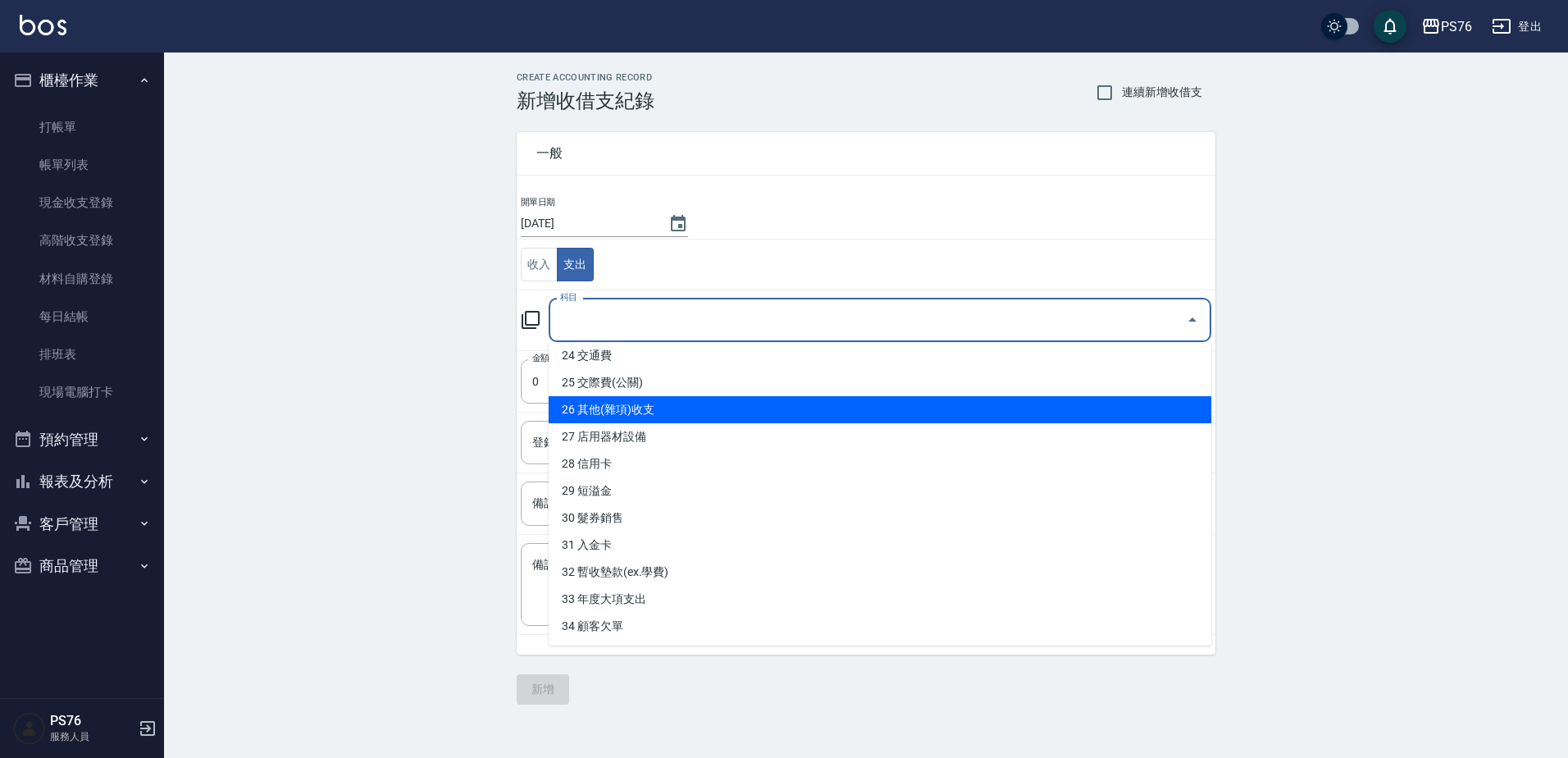
click at [641, 413] on li "26 其他(雜項)收支" at bounding box center [879, 409] width 663 height 27
type input "26 其他(雜項)收支"
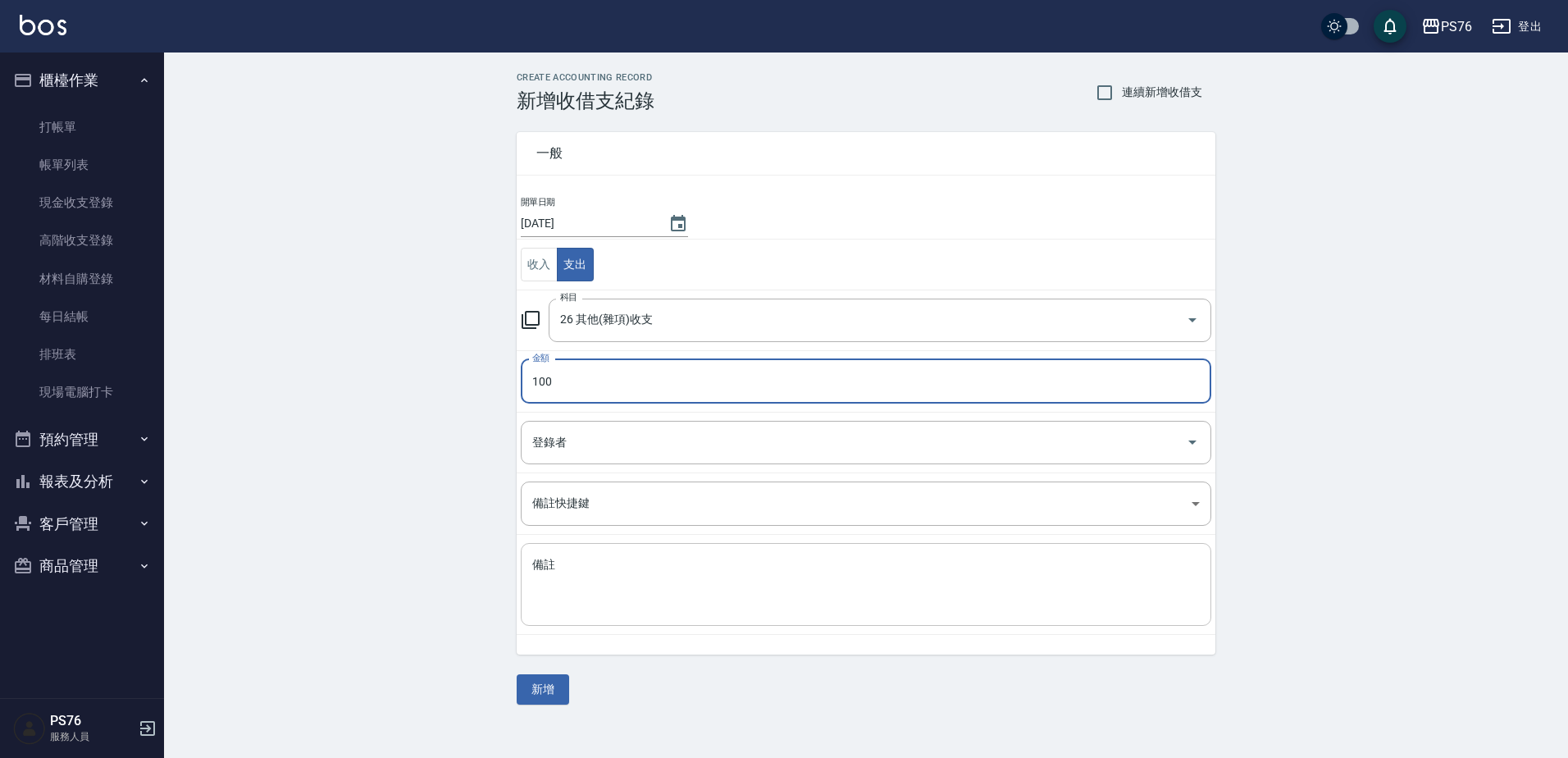
type input "100"
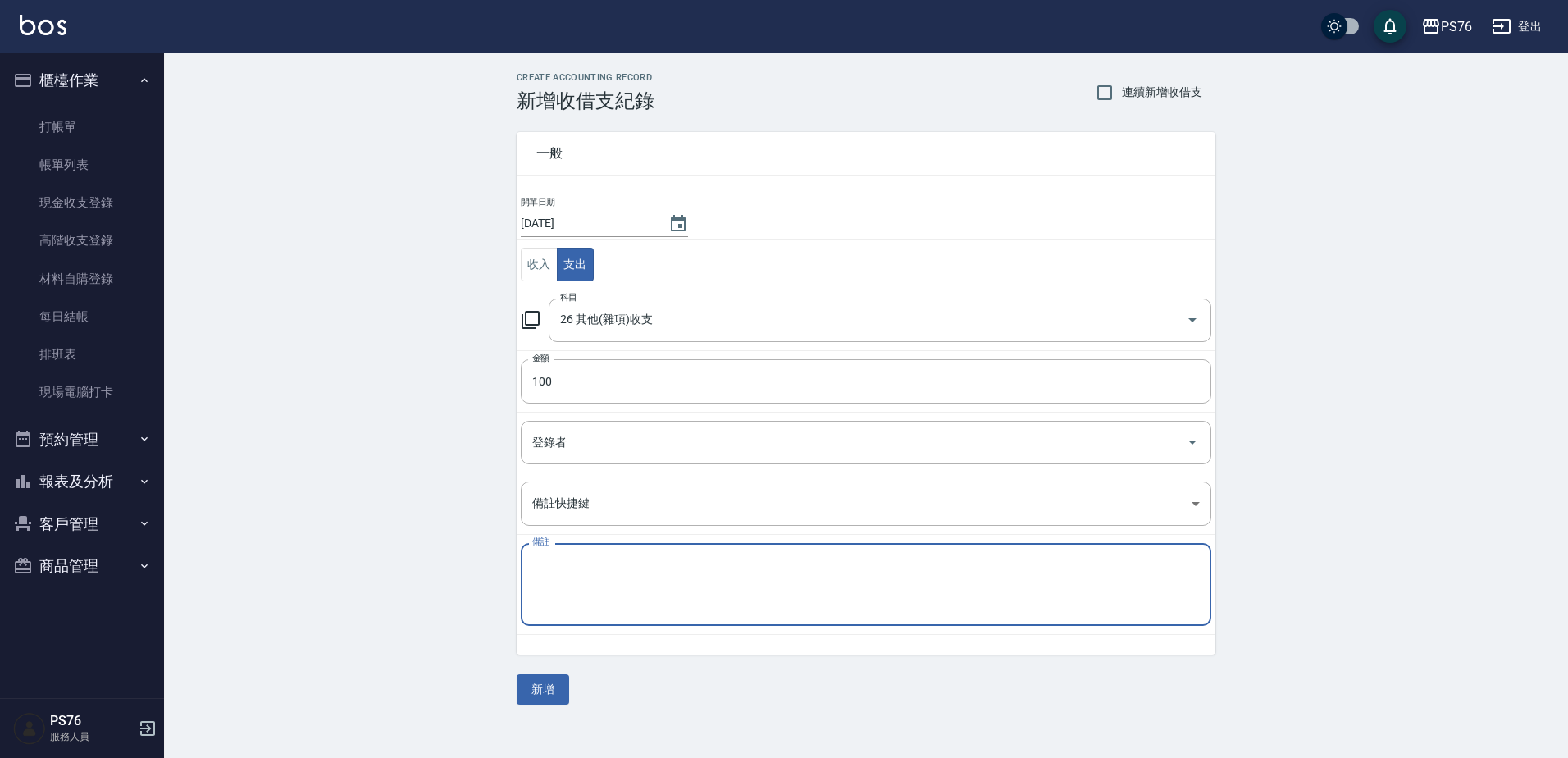
click at [660, 585] on textarea "備註" at bounding box center [866, 584] width 667 height 56
type textarea "G"
type textarea "克"
type textarea "客點"
click at [449, 534] on div "CREATE ACCOUNTING RECORD 新增收借支紀錄 連續新增收借支 一般 開單日期 2025/09/14 收入 支出 科目 26 其他(雜項)收…" at bounding box center [866, 388] width 1404 height 672
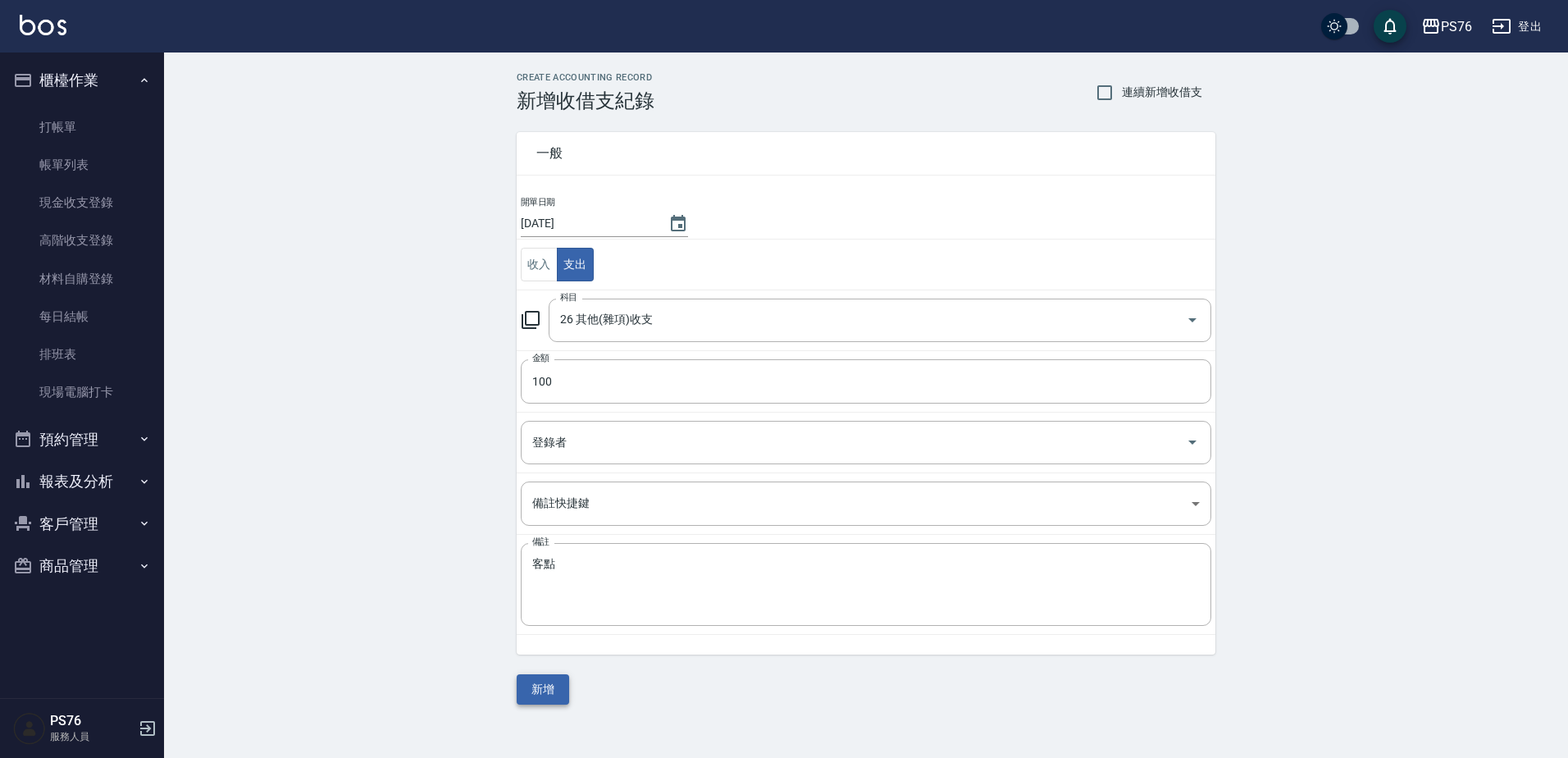
click at [545, 691] on button "新增" at bounding box center [542, 689] width 52 height 30
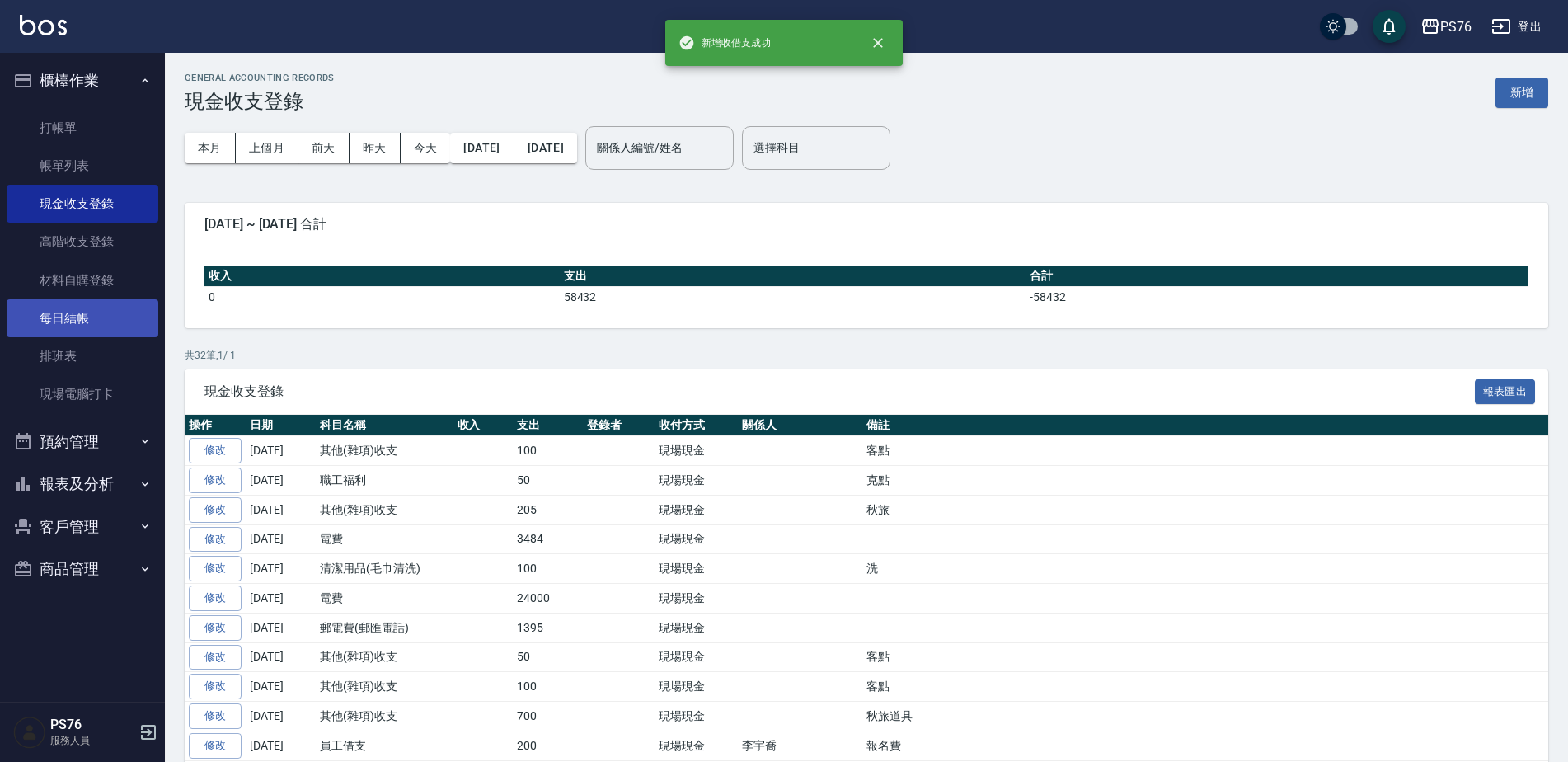
click at [71, 311] on link "每日結帳" at bounding box center [82, 318] width 152 height 37
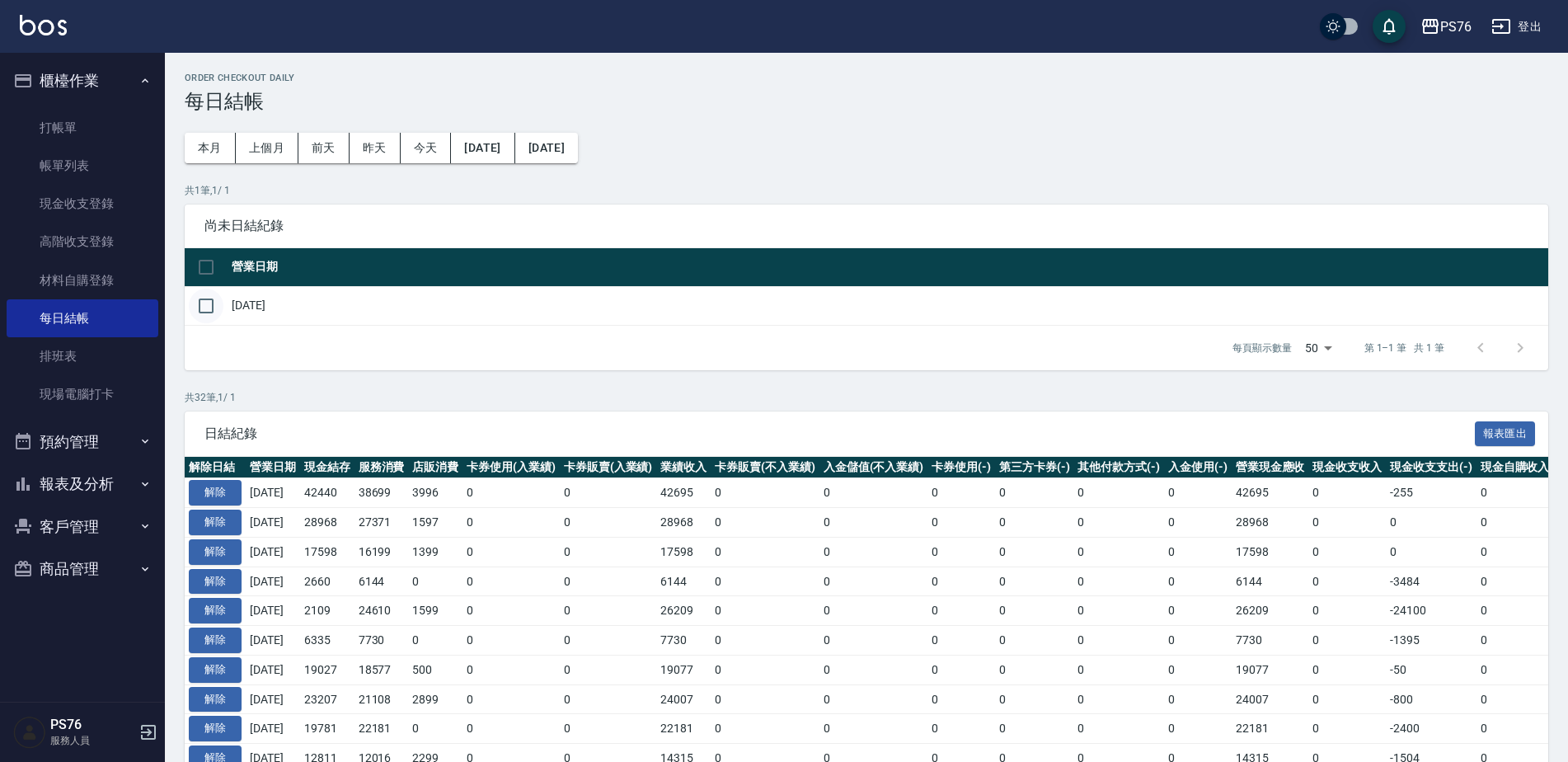
click at [212, 309] on input "checkbox" at bounding box center [206, 305] width 35 height 35
checkbox input "true"
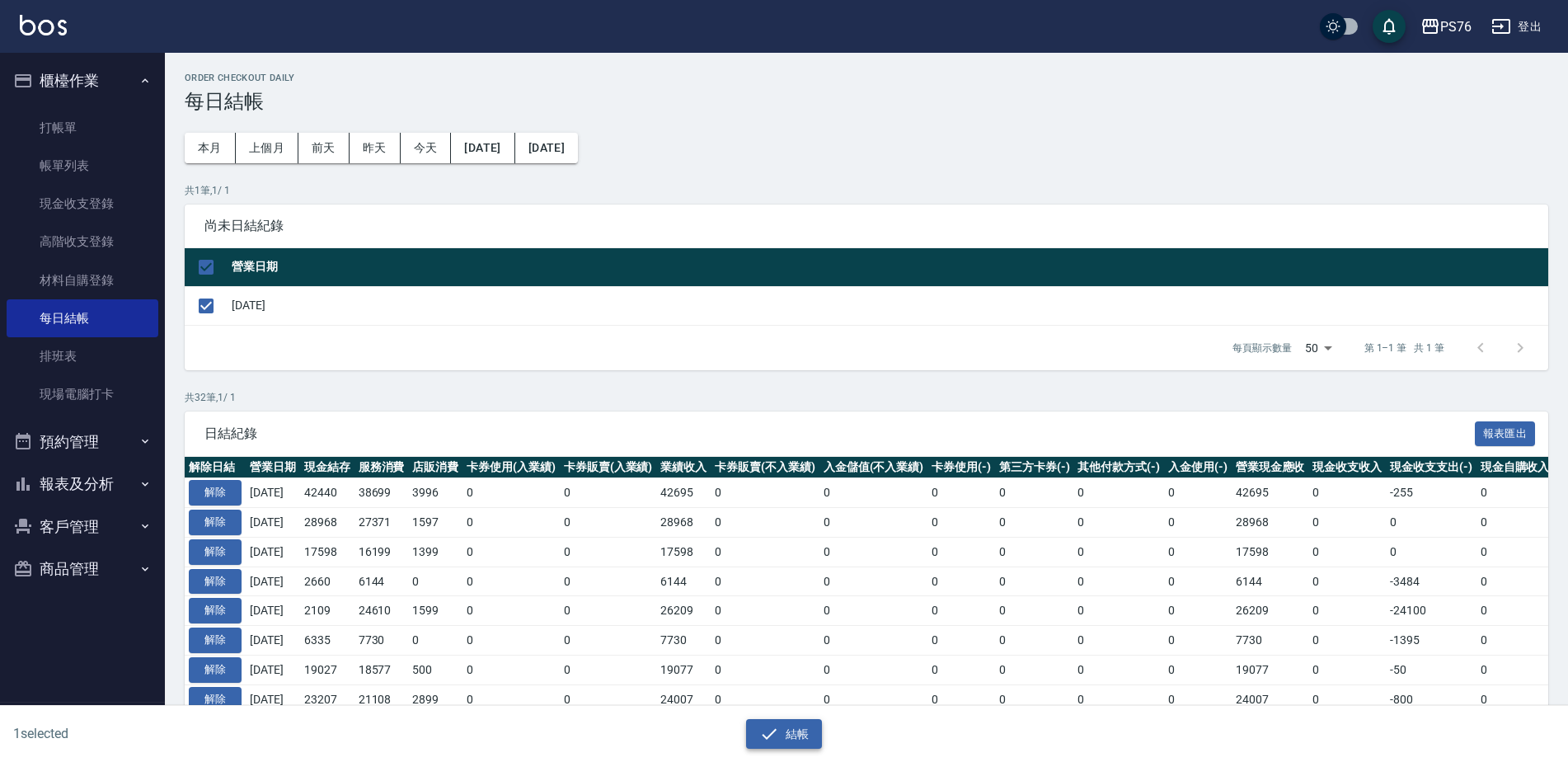
click at [805, 737] on button "結帳" at bounding box center [784, 734] width 77 height 30
click at [801, 737] on button "結帳" at bounding box center [784, 734] width 77 height 30
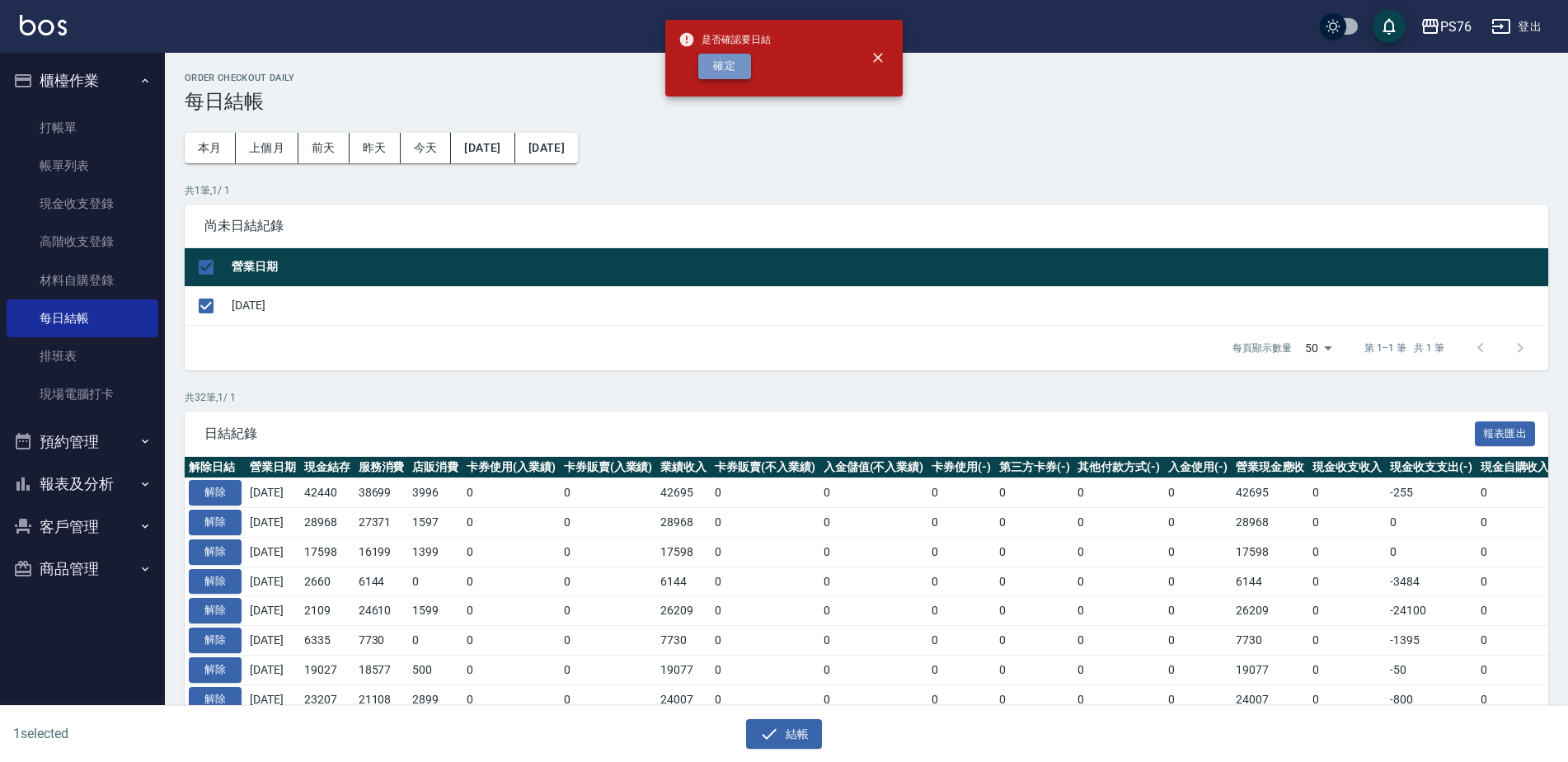
click at [729, 64] on button "確定" at bounding box center [725, 66] width 53 height 26
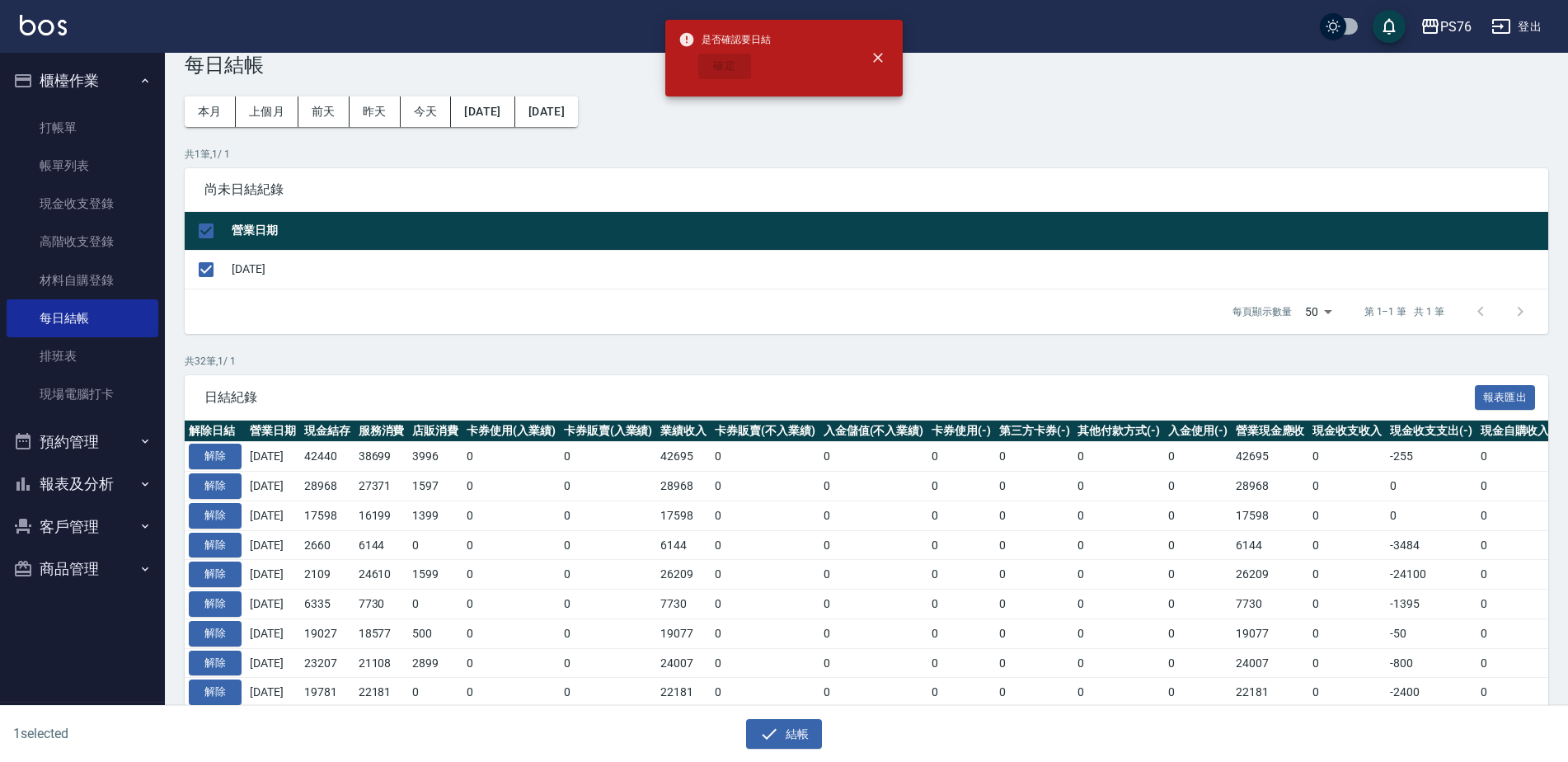
checkbox input "false"
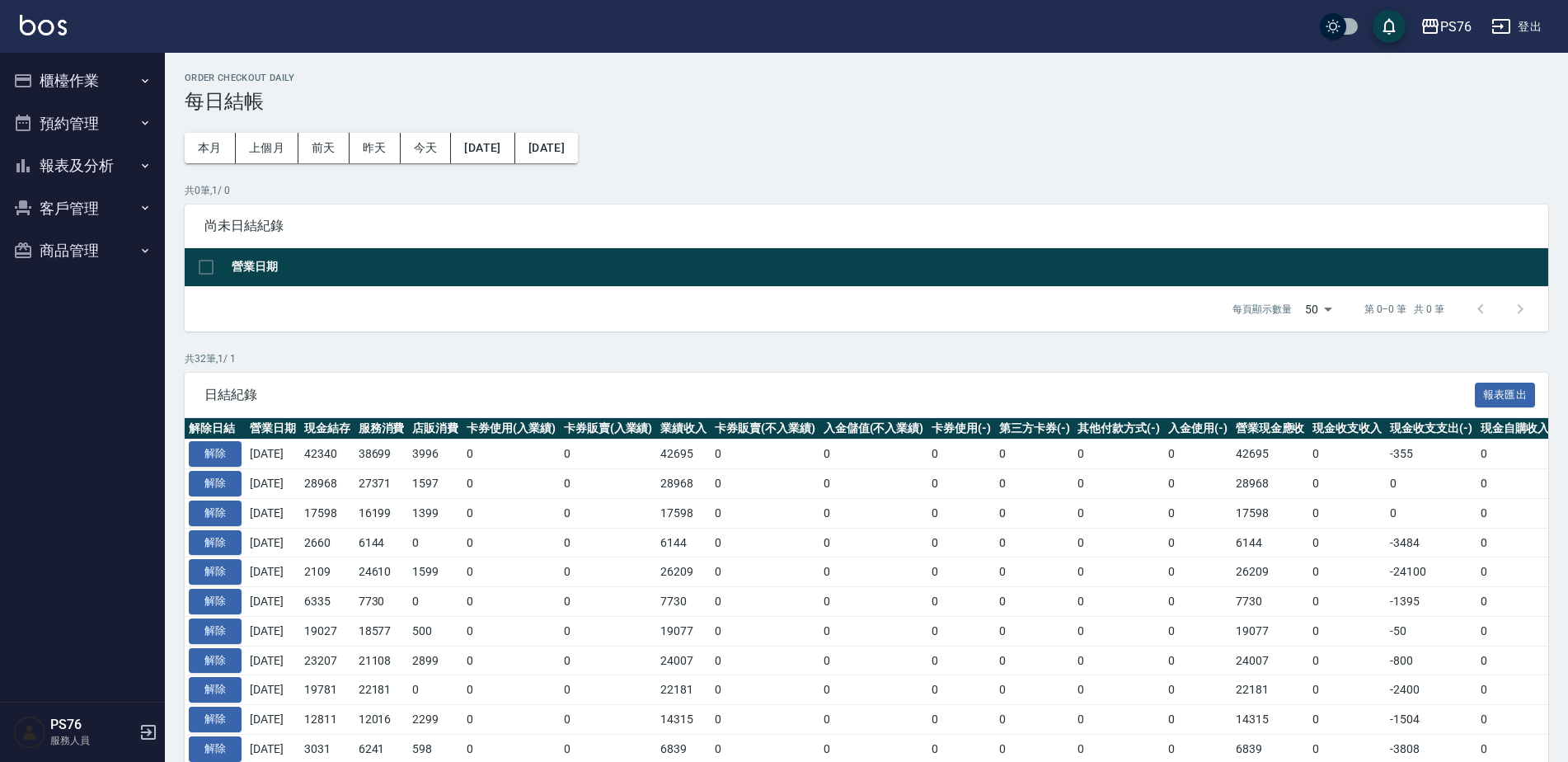
click at [88, 171] on button "報表及分析" at bounding box center [82, 166] width 152 height 43
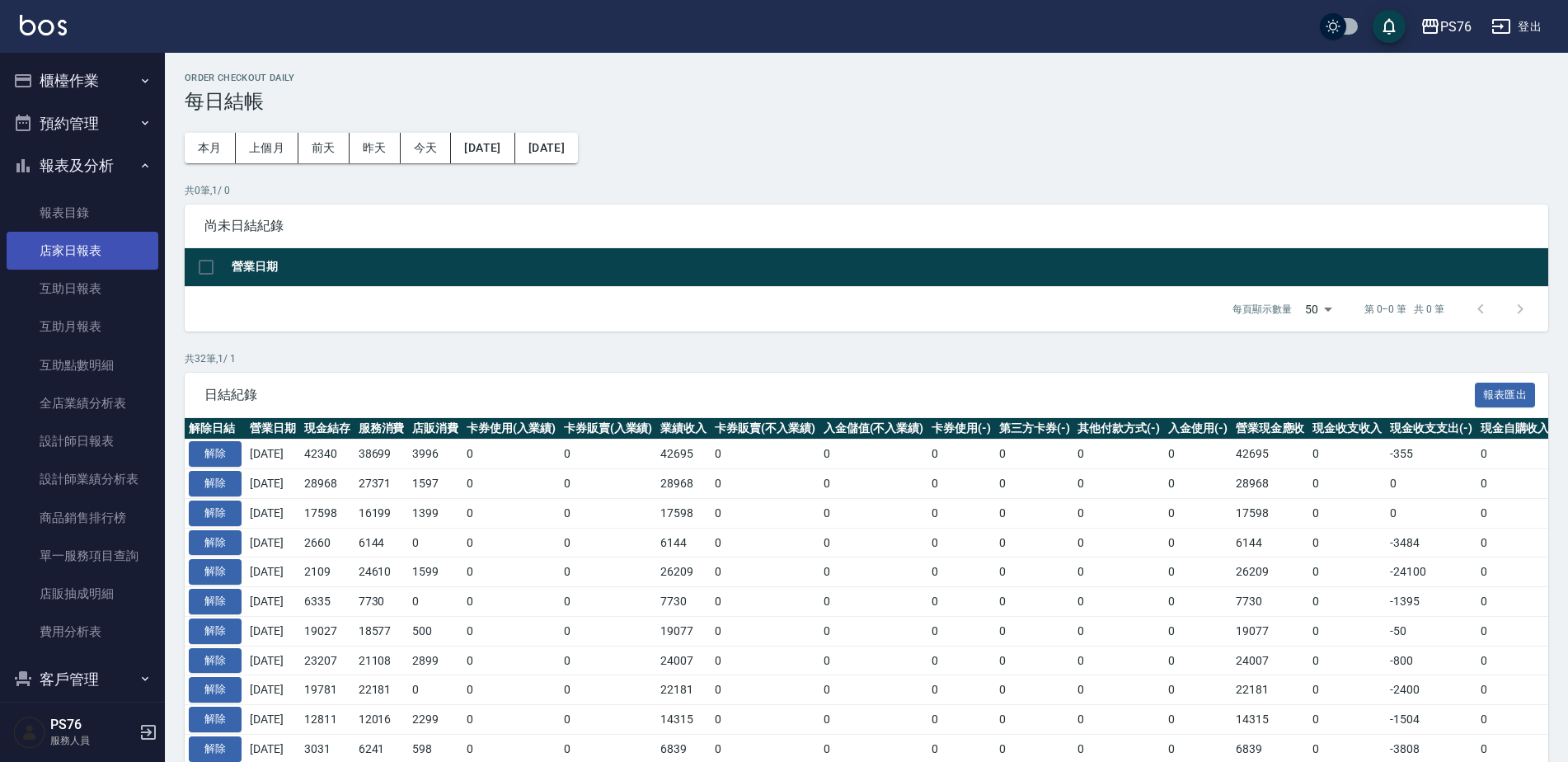
click at [81, 253] on link "店家日報表" at bounding box center [82, 251] width 152 height 37
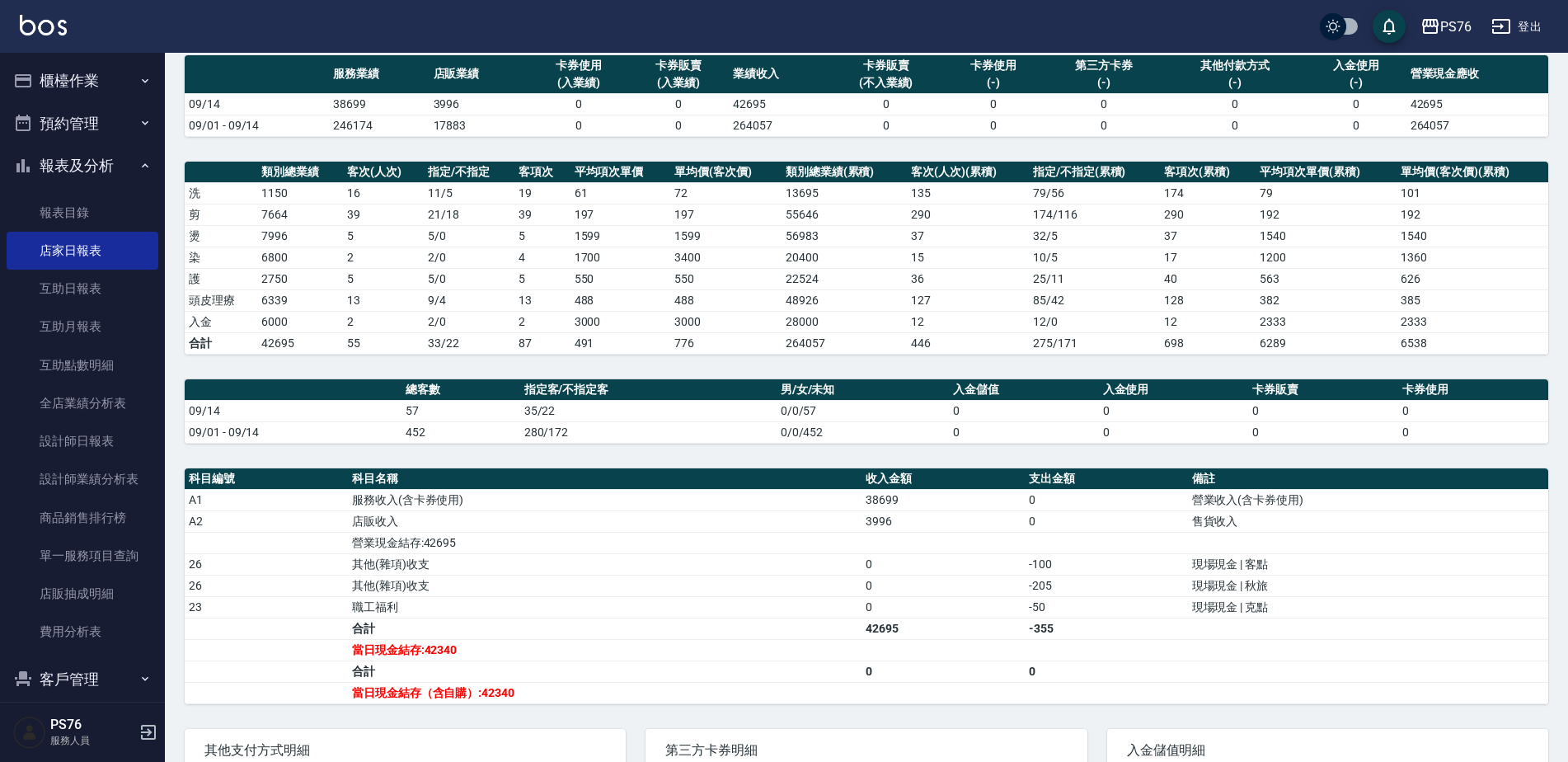
scroll to position [130, 0]
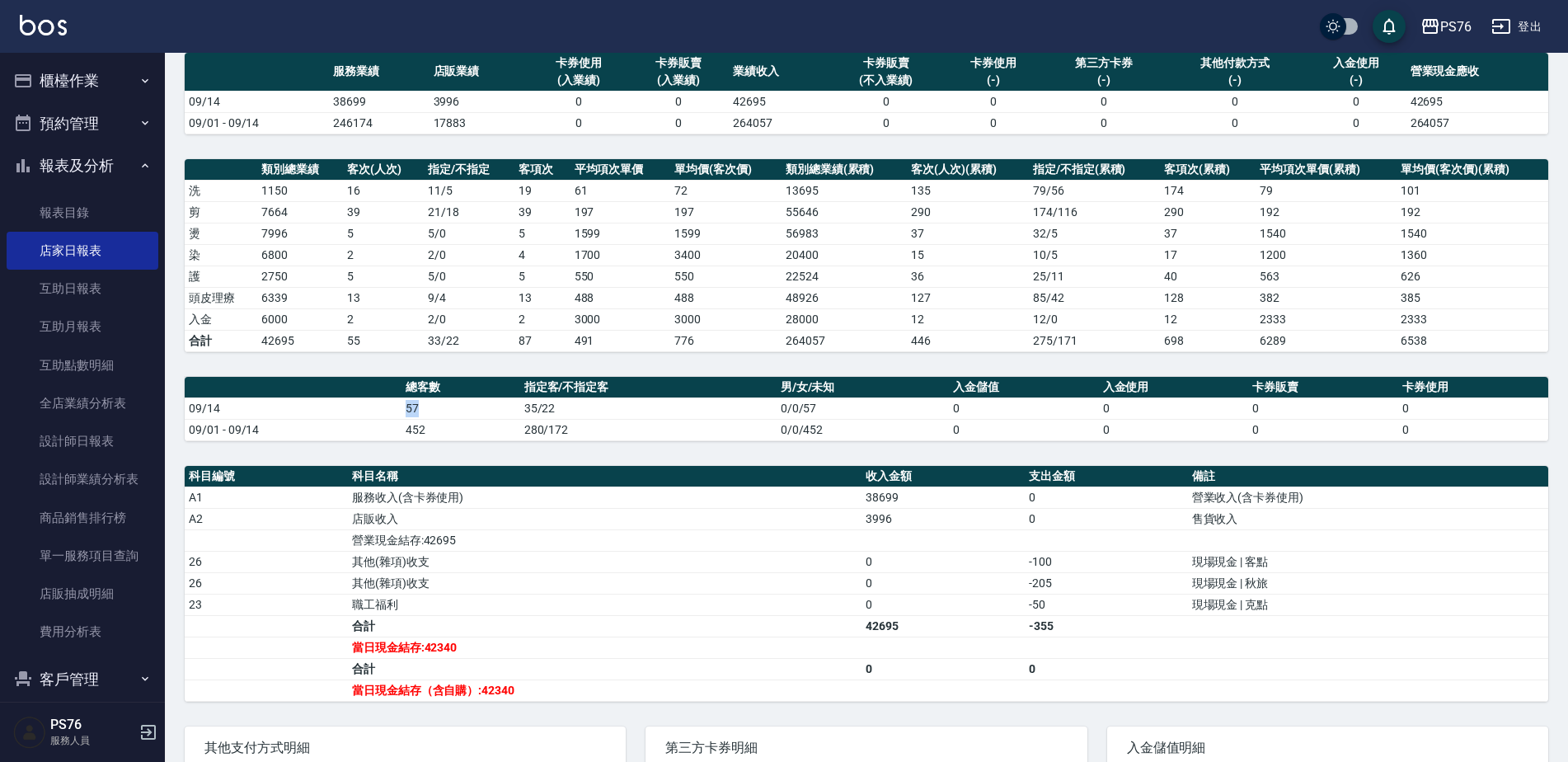
drag, startPoint x: 406, startPoint y: 409, endPoint x: 424, endPoint y: 409, distance: 18.0
click at [424, 409] on td "57" at bounding box center [460, 408] width 118 height 21
drag, startPoint x: 424, startPoint y: 409, endPoint x: 456, endPoint y: 483, distance: 80.6
click at [456, 483] on th "科目名稱" at bounding box center [605, 476] width 514 height 21
drag, startPoint x: 328, startPoint y: 104, endPoint x: 360, endPoint y: 100, distance: 32.2
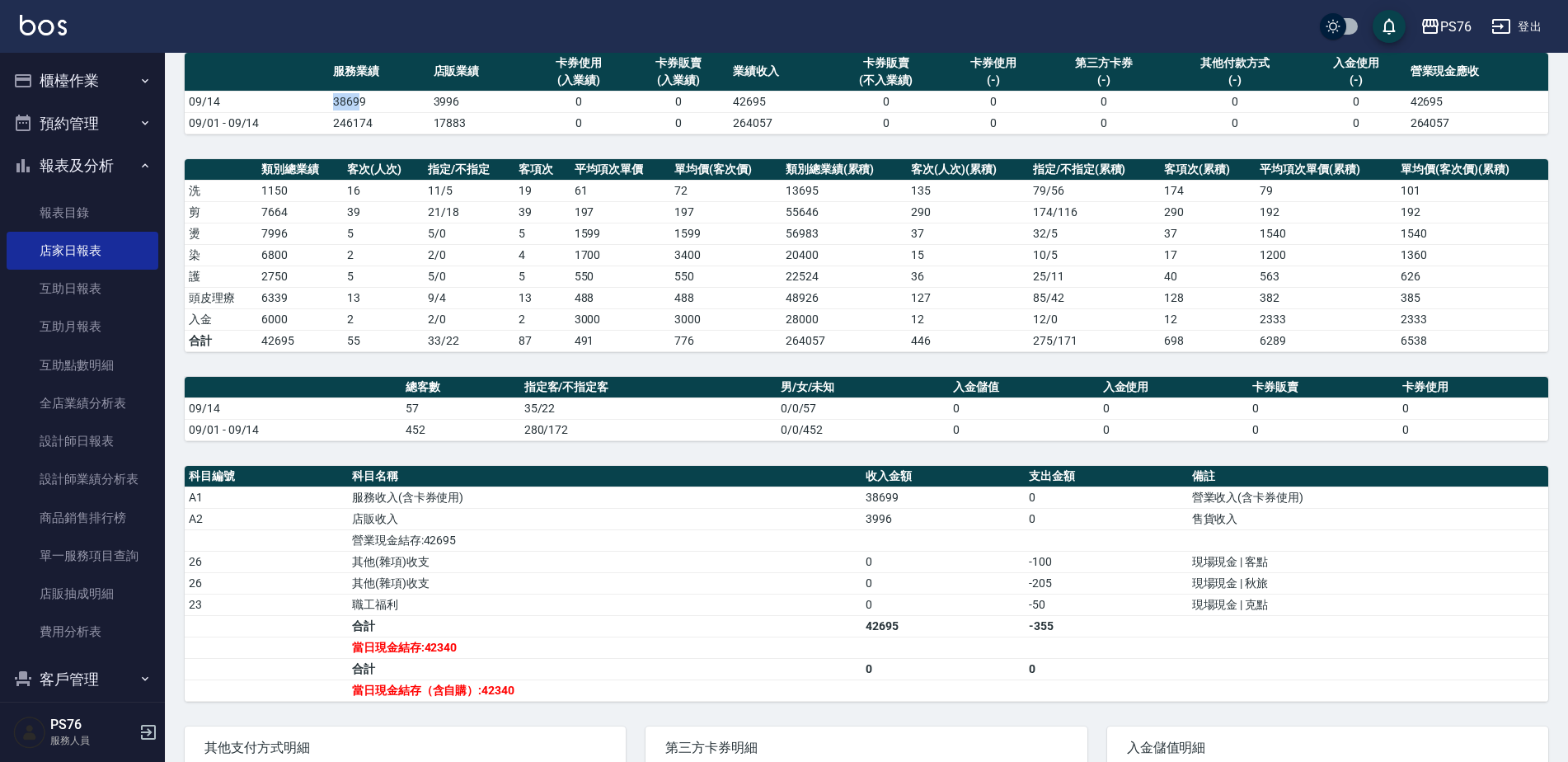
click at [360, 100] on tr "09/14 38699 3996 0 0 42695 0 0 0 0 0 42695" at bounding box center [867, 102] width 1364 height 21
drag, startPoint x: 360, startPoint y: 100, endPoint x: 315, endPoint y: 189, distance: 99.7
click at [315, 189] on td "1150" at bounding box center [300, 190] width 86 height 21
drag, startPoint x: 431, startPoint y: 98, endPoint x: 459, endPoint y: 99, distance: 28.0
click at [459, 99] on td "3996" at bounding box center [479, 102] width 100 height 21
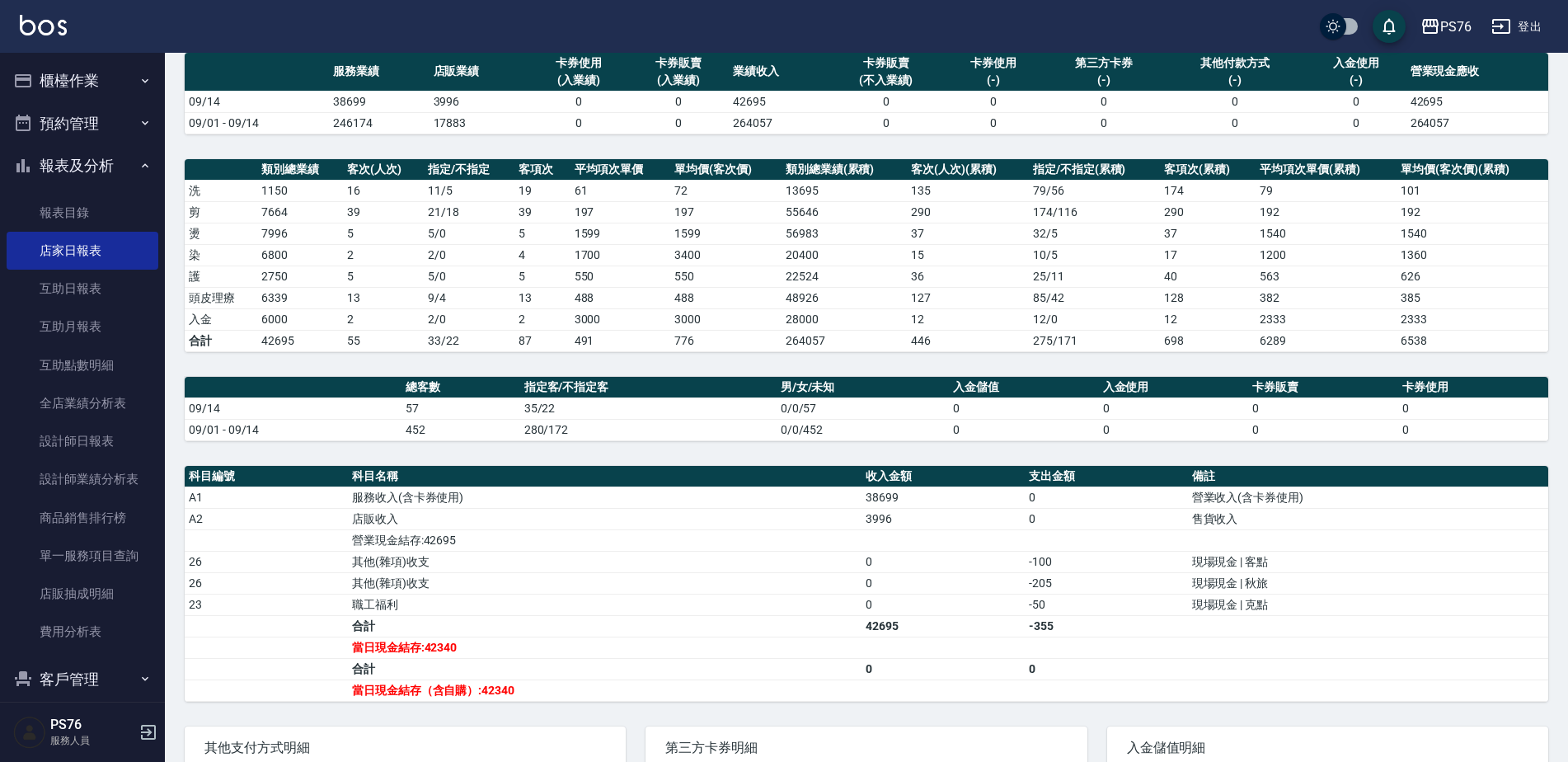
drag, startPoint x: 459, startPoint y: 99, endPoint x: 391, endPoint y: 231, distance: 148.5
click at [391, 231] on td "5" at bounding box center [383, 233] width 81 height 21
drag, startPoint x: 319, startPoint y: 298, endPoint x: 364, endPoint y: 294, distance: 45.2
click at [364, 294] on tr "頭皮理療 6339 13 9 / 4 13 488 488 48926 127 85 / 42 128 382 385" at bounding box center [867, 298] width 1364 height 21
drag, startPoint x: 364, startPoint y: 294, endPoint x: 336, endPoint y: 341, distance: 54.7
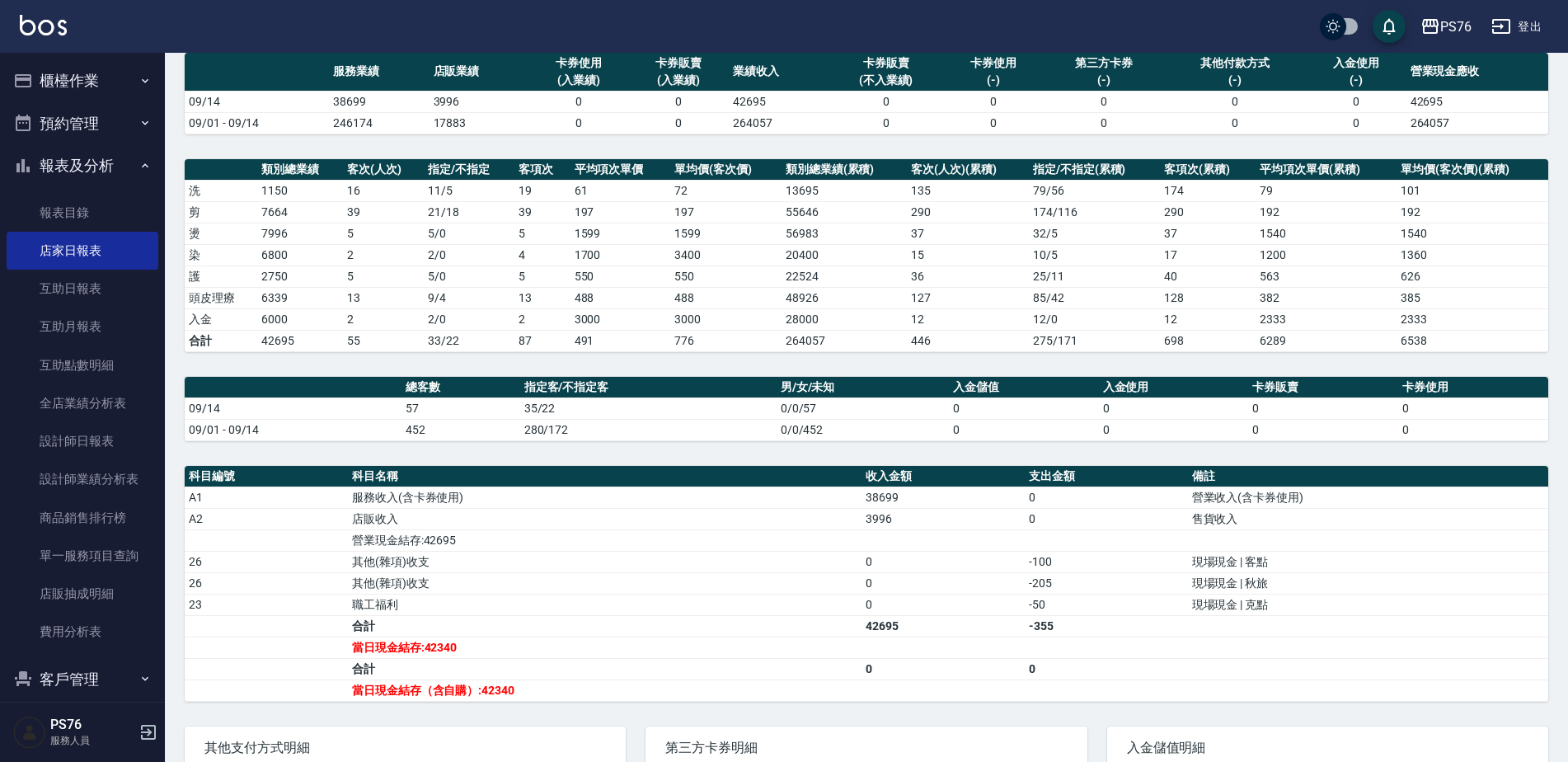
click at [359, 341] on td "55" at bounding box center [383, 341] width 81 height 21
drag, startPoint x: 258, startPoint y: 320, endPoint x: 295, endPoint y: 317, distance: 37.1
click at [295, 317] on td "6000" at bounding box center [300, 319] width 86 height 21
drag, startPoint x: 295, startPoint y: 317, endPoint x: 413, endPoint y: 436, distance: 167.6
click at [413, 436] on td "452" at bounding box center [460, 429] width 118 height 21
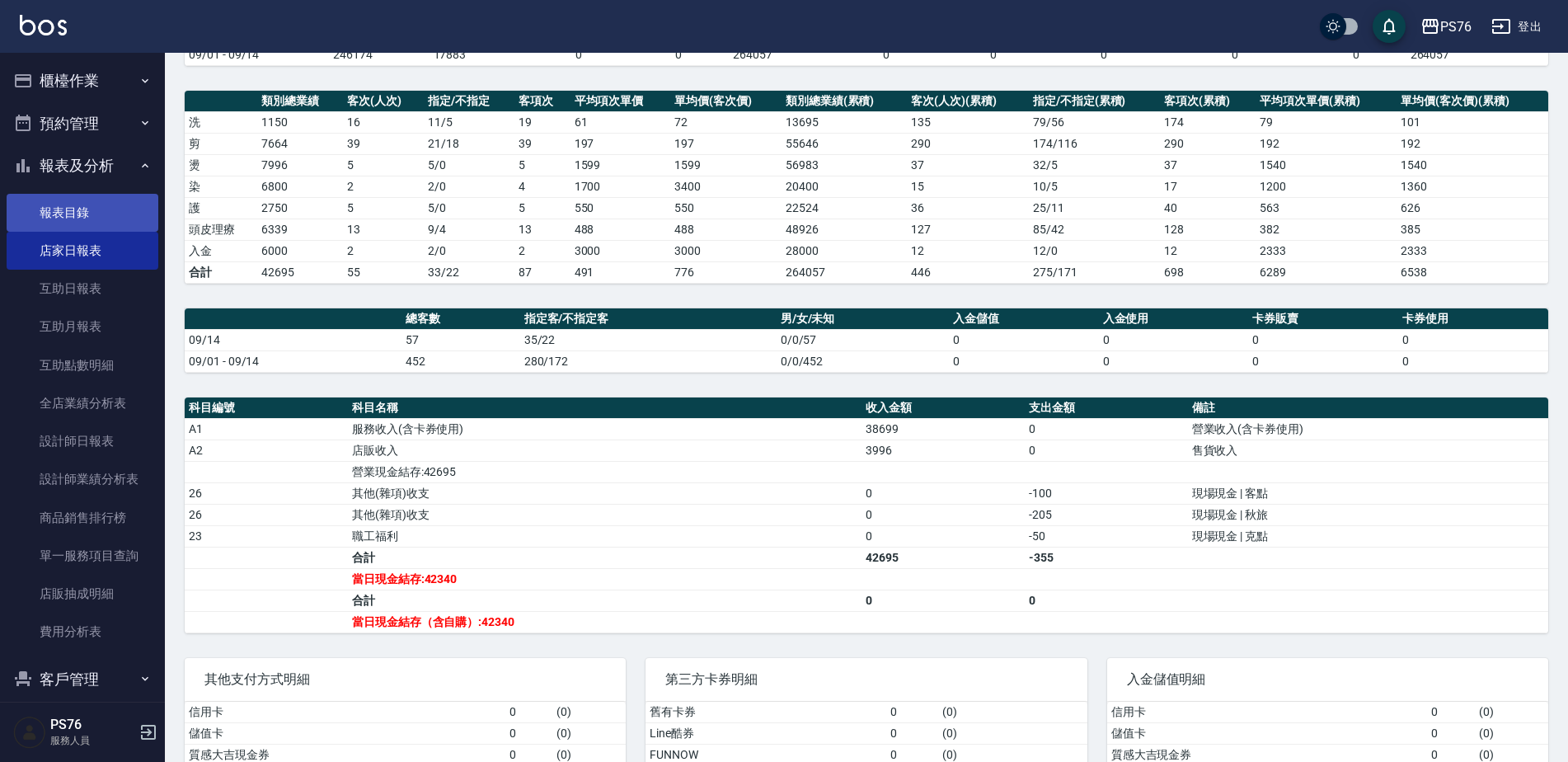
scroll to position [217, 0]
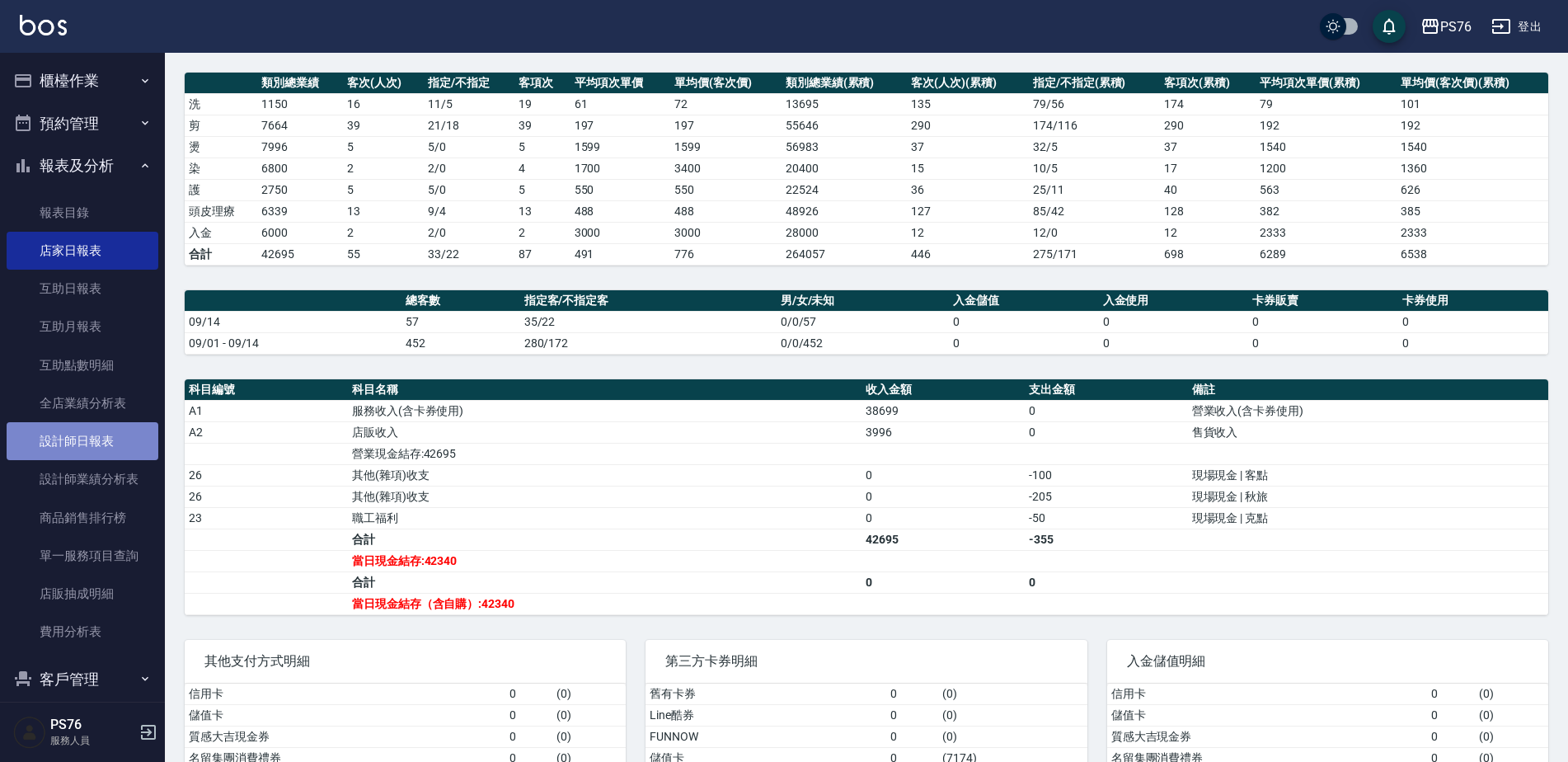
click at [90, 441] on link "設計師日報表" at bounding box center [82, 441] width 152 height 37
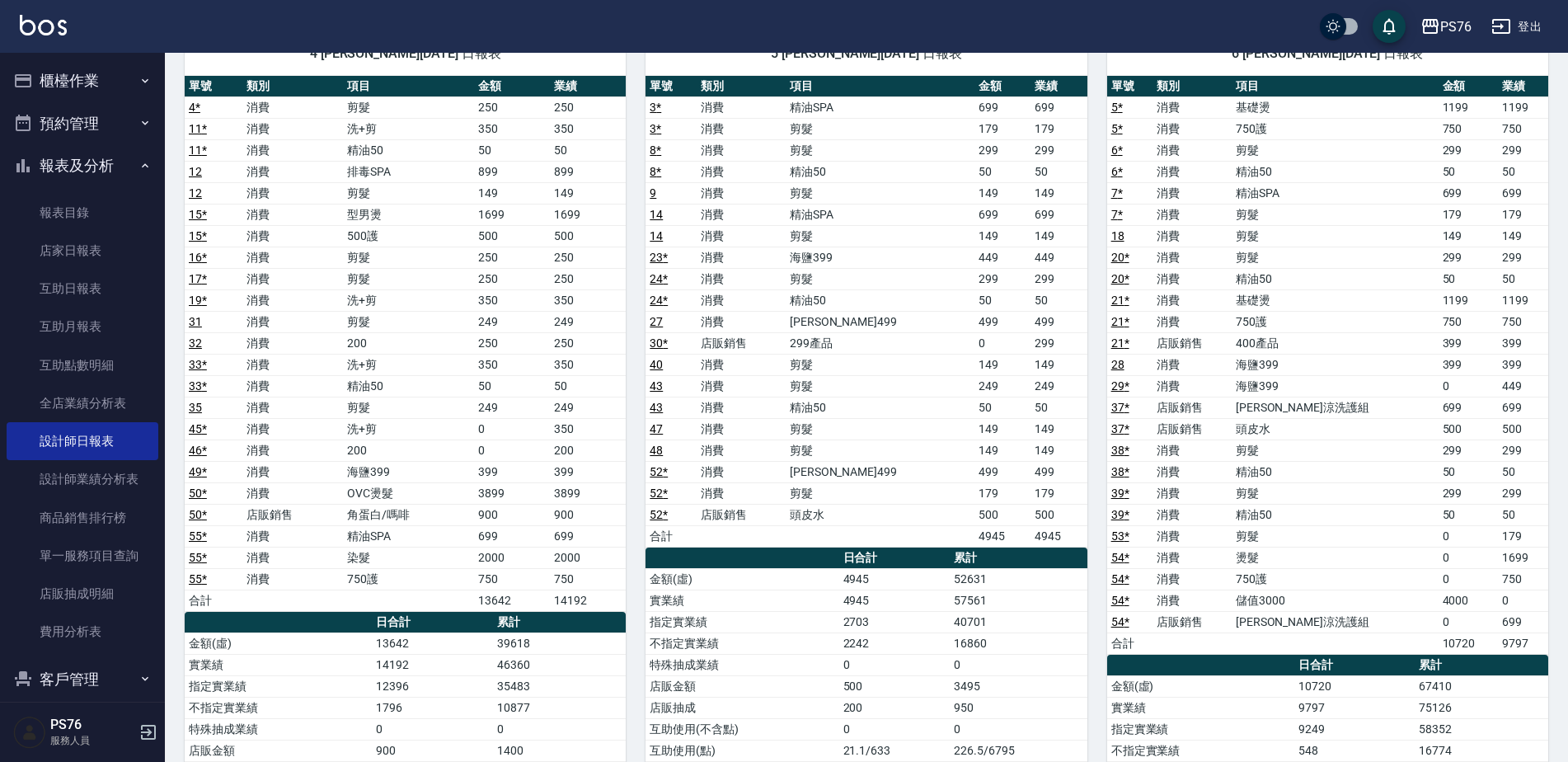
scroll to position [146, 0]
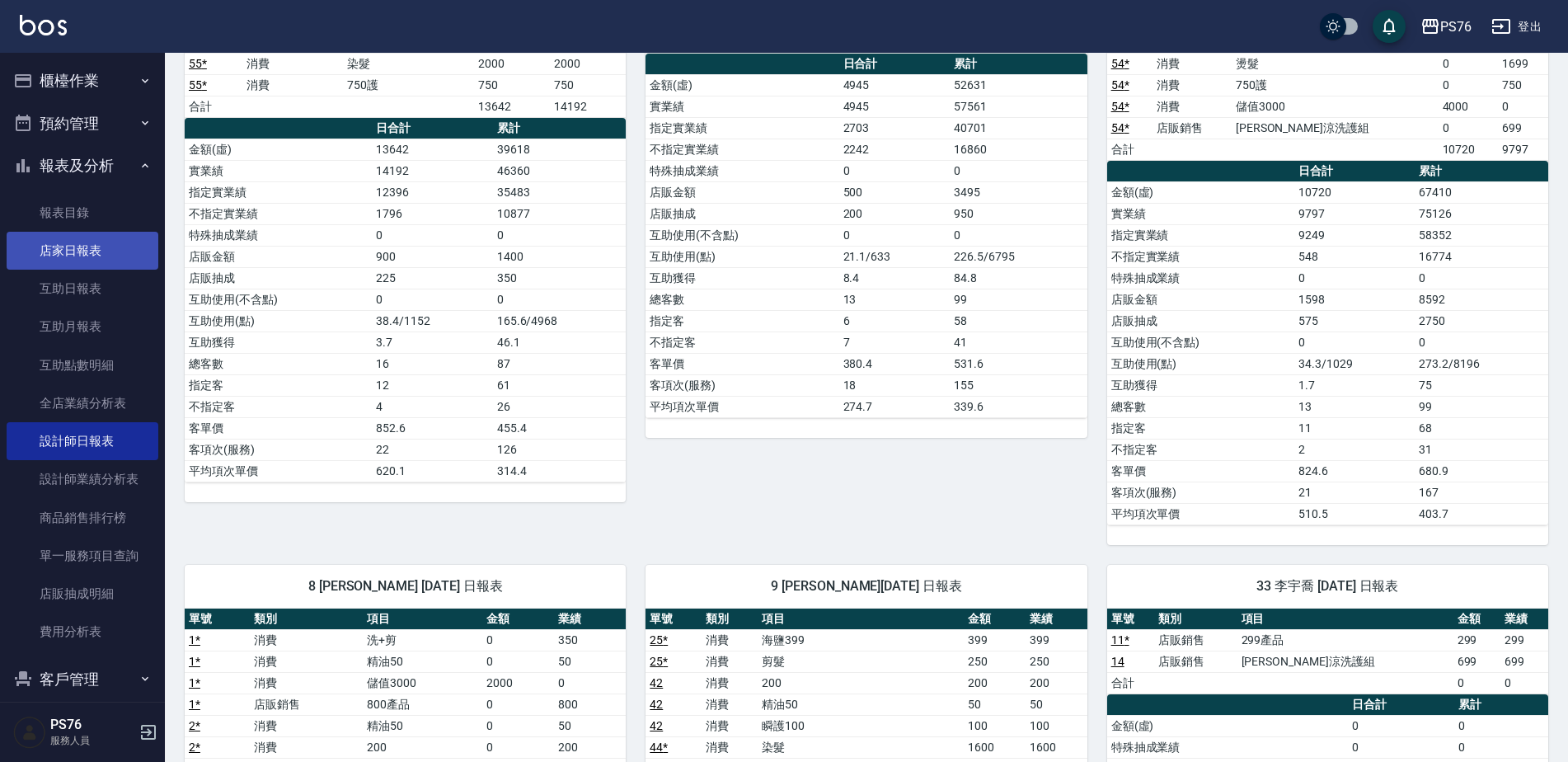
scroll to position [593, 0]
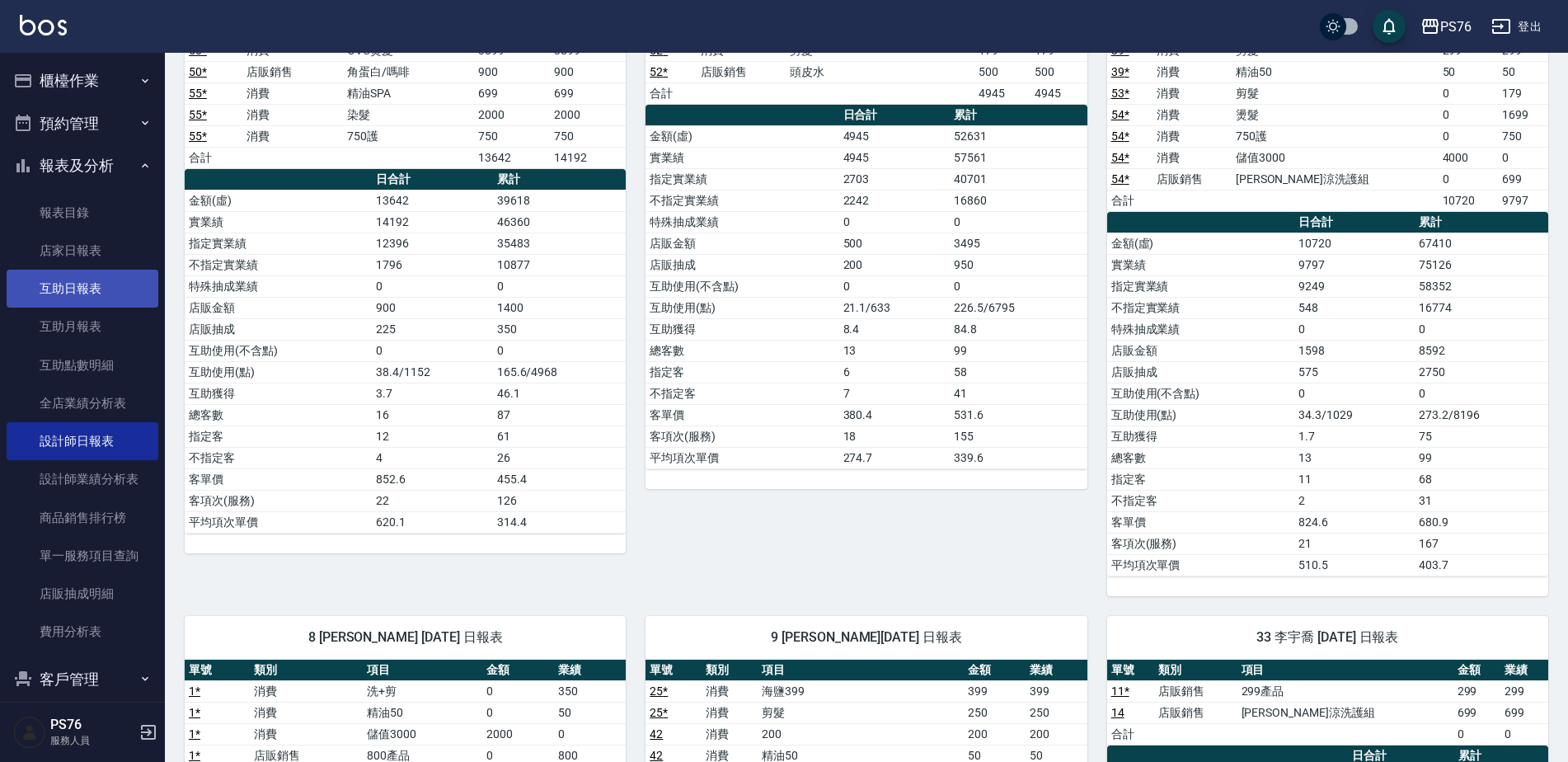
click at [76, 288] on link "互助日報表" at bounding box center [82, 288] width 152 height 37
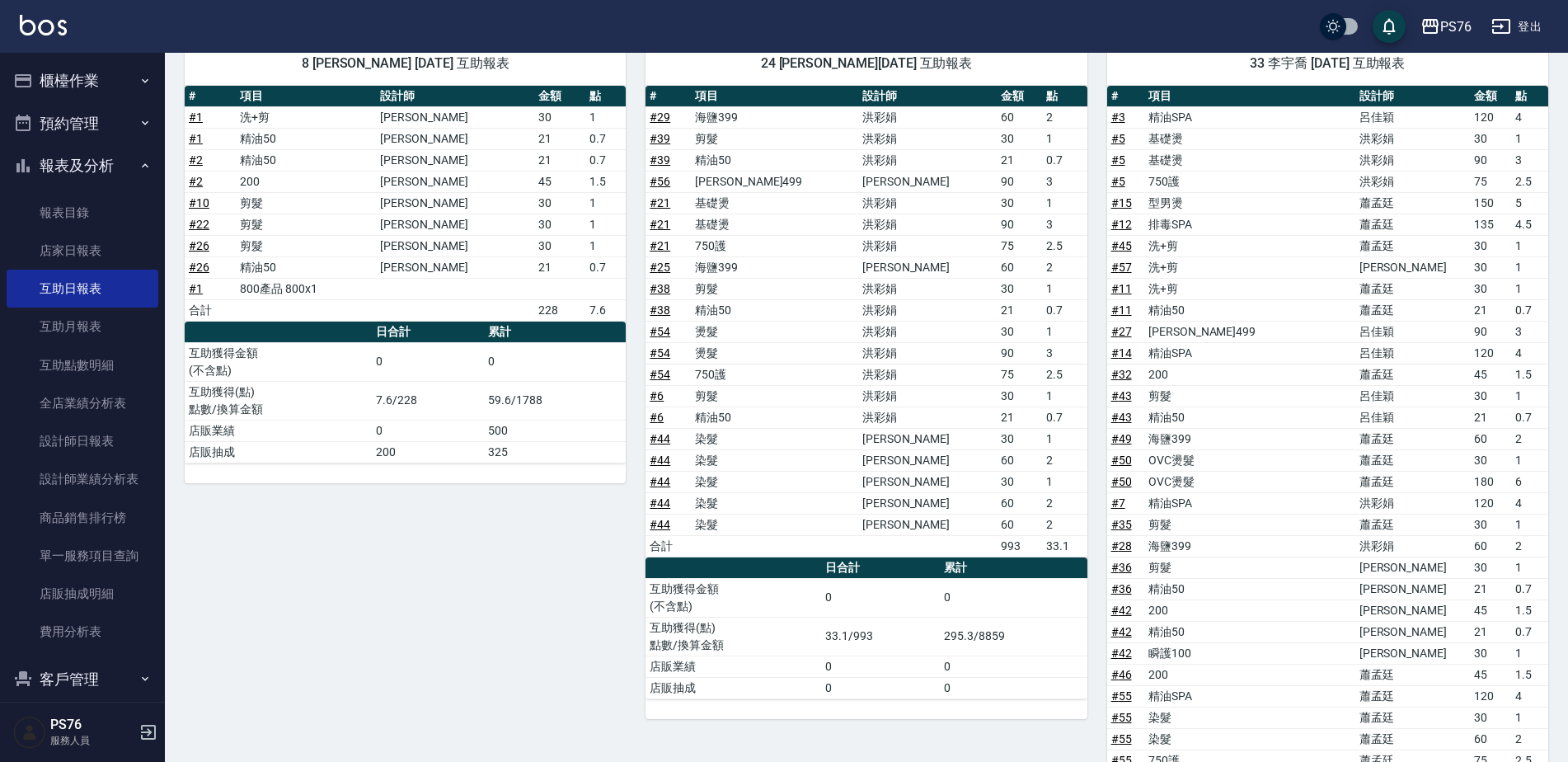
scroll to position [643, 0]
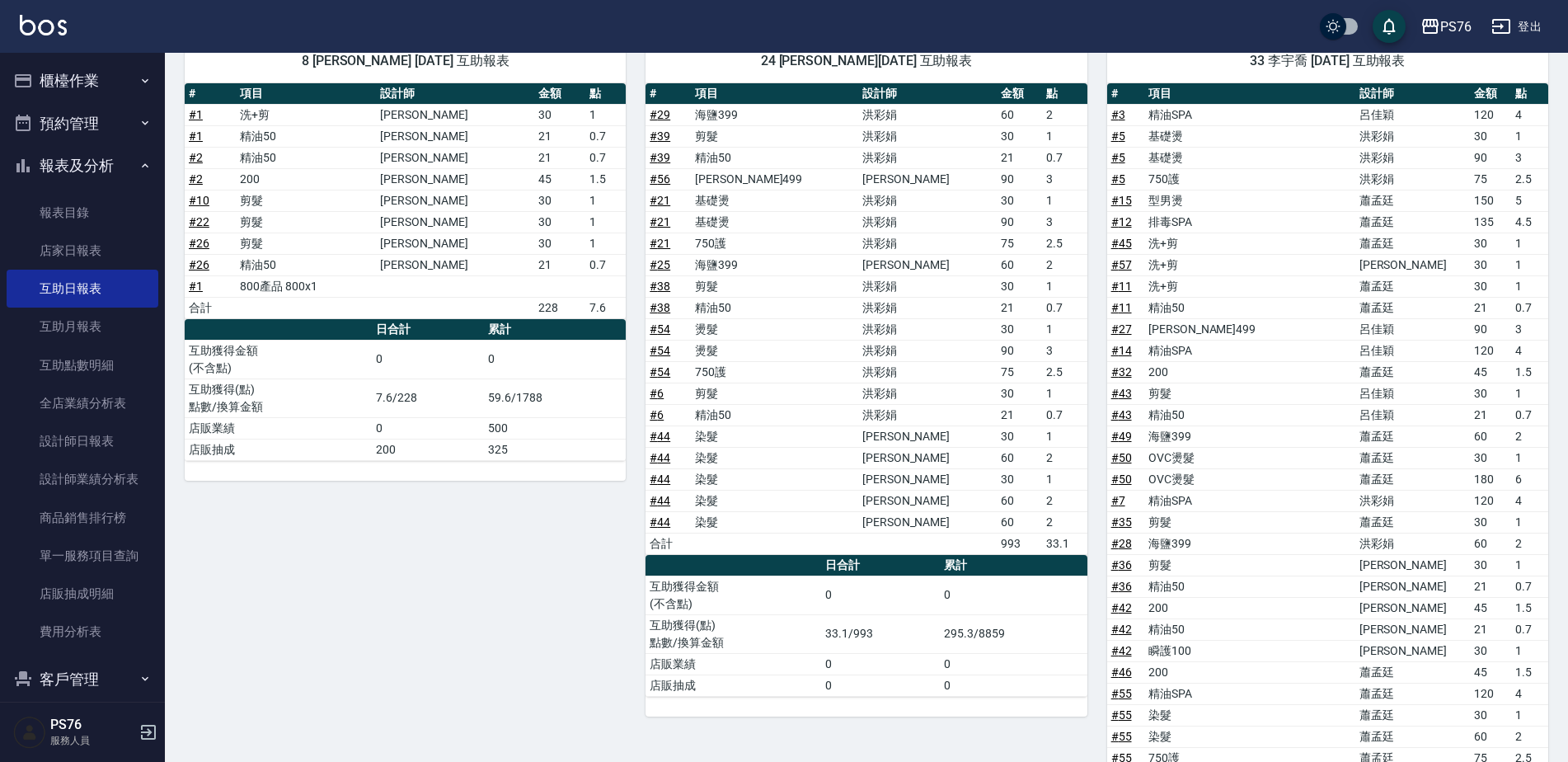
drag, startPoint x: 1559, startPoint y: 526, endPoint x: 1574, endPoint y: 533, distance: 16.6
click at [1568, 533] on html "PS76 登出 櫃檯作業 打帳單 帳單列表 現金收支登錄 高階收支登錄 材料自購登錄 每日結帳 排班表 現場電腦打卡 預約管理 預約管理 單日預約紀錄 單週預…" at bounding box center [784, 186] width 1568 height 1658
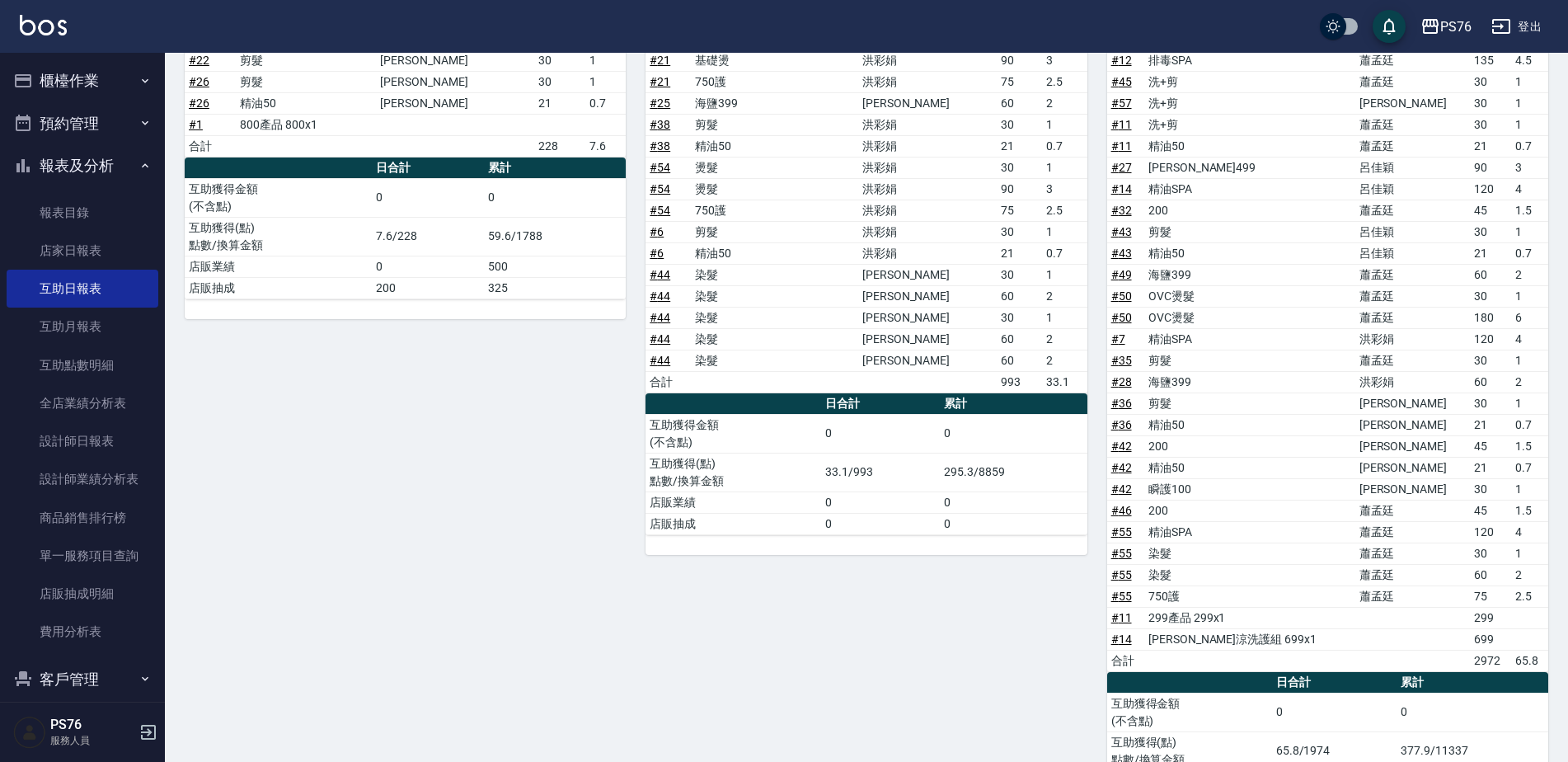
scroll to position [814, 0]
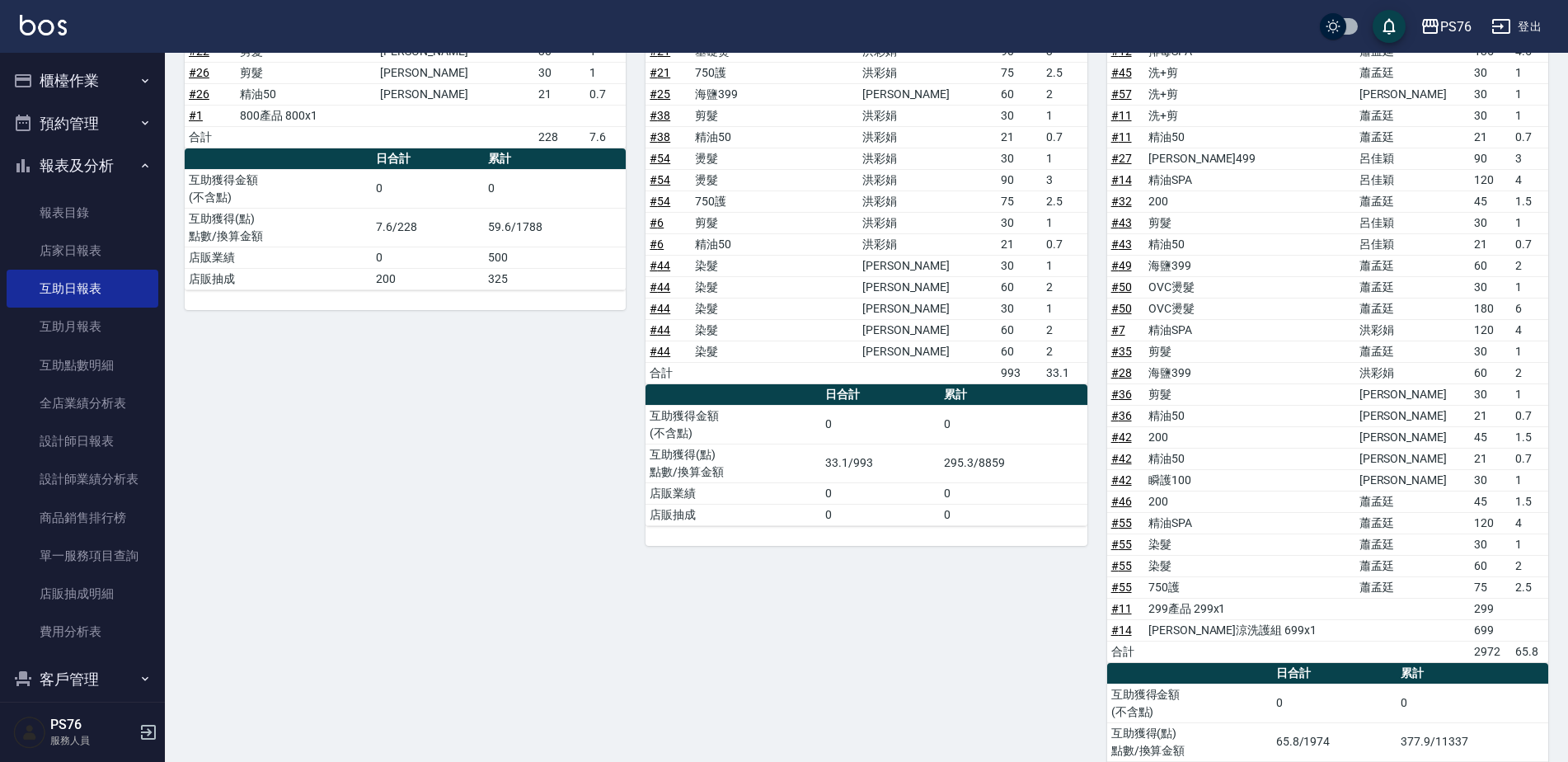
click at [1524, 29] on button "登出" at bounding box center [1516, 27] width 63 height 30
